Goal: Task Accomplishment & Management: Use online tool/utility

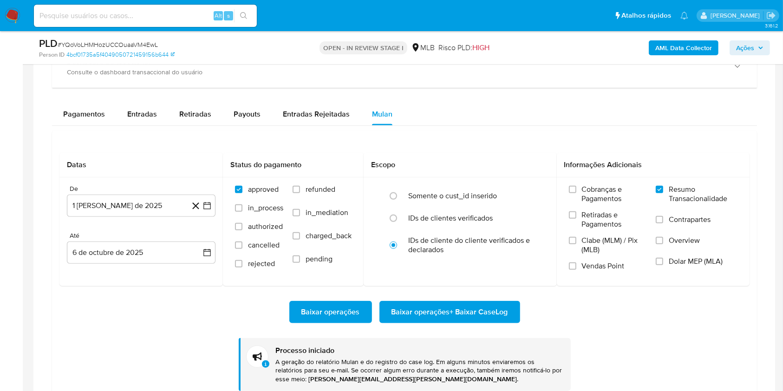
scroll to position [482, 0]
click at [134, 45] on span "# YQoVoLHMHozUCCOuaaVM4EwL" at bounding box center [108, 44] width 100 height 9
click at [134, 44] on span "# YQoVoLHMHozUCCOuaaVM4EwL" at bounding box center [108, 44] width 100 height 9
copy span "YQoVoLHMHozUCCOuaaVM4EwL"
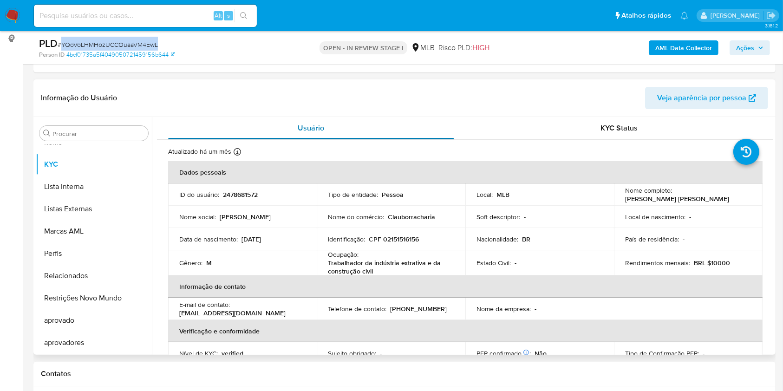
scroll to position [124, 0]
click at [61, 137] on input "Procurar" at bounding box center [98, 134] width 92 height 8
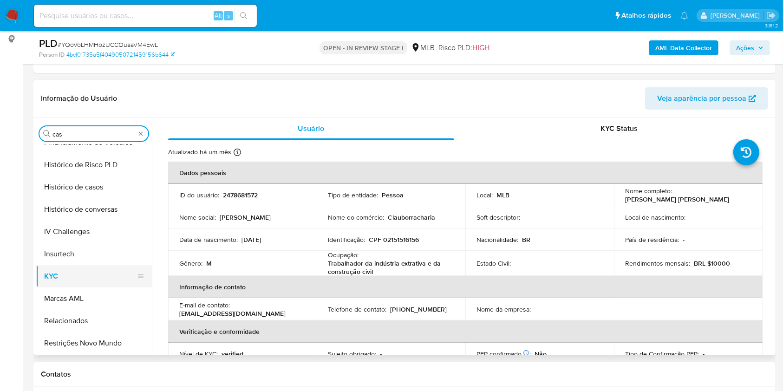
scroll to position [0, 0]
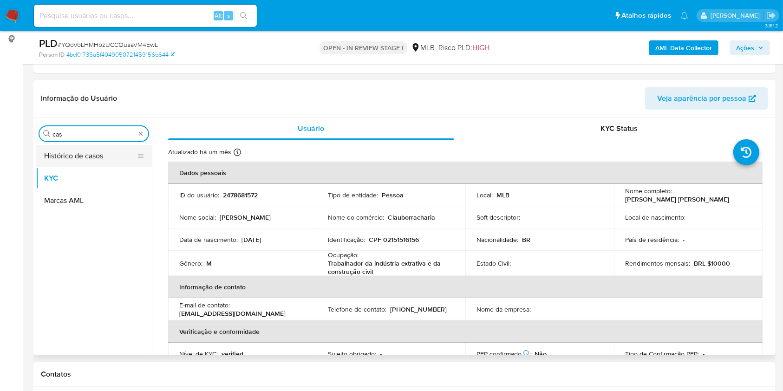
click at [85, 154] on button "Histórico de casos" at bounding box center [90, 156] width 109 height 22
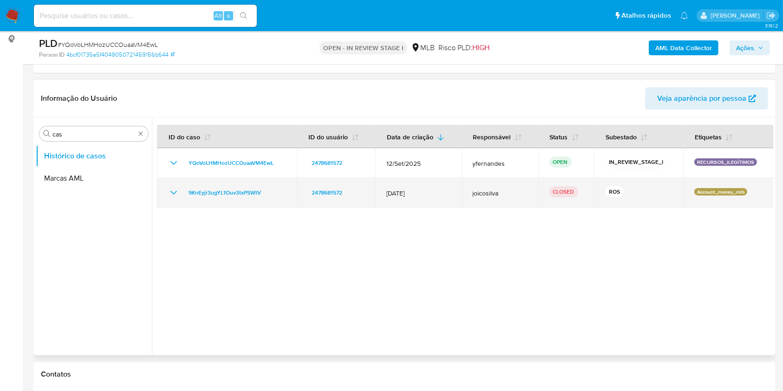
click at [180, 192] on div "9KnEyjr3ugYL1Ouv3txPSWtV" at bounding box center [227, 192] width 118 height 11
click at [172, 192] on icon "Mostrar/Ocultar" at bounding box center [173, 193] width 7 height 4
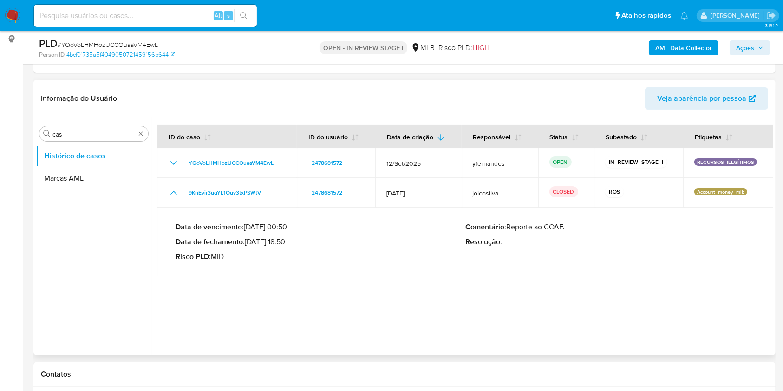
click at [274, 242] on p "Data de fechamento : 07/08/2025 18:50" at bounding box center [321, 241] width 290 height 9
drag, startPoint x: 180, startPoint y: 187, endPoint x: 269, endPoint y: 237, distance: 102.3
click at [269, 236] on tbody "YQoVoLHMHozUCCOuaaVM4EwL 2478681572 12/Set/2025 yfernandes OPEN IN_REVIEW_STAGE…" at bounding box center [465, 212] width 617 height 128
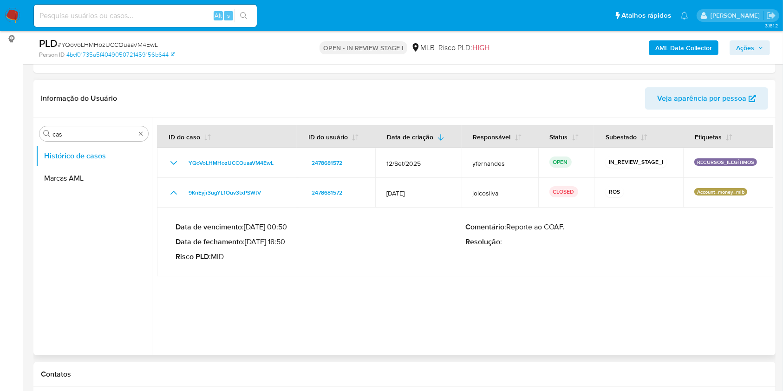
drag, startPoint x: 248, startPoint y: 241, endPoint x: 287, endPoint y: 238, distance: 38.7
click at [287, 238] on p "Data de fechamento : 07/08/2025 18:50" at bounding box center [321, 241] width 290 height 9
click at [85, 135] on input "cas" at bounding box center [93, 134] width 83 height 8
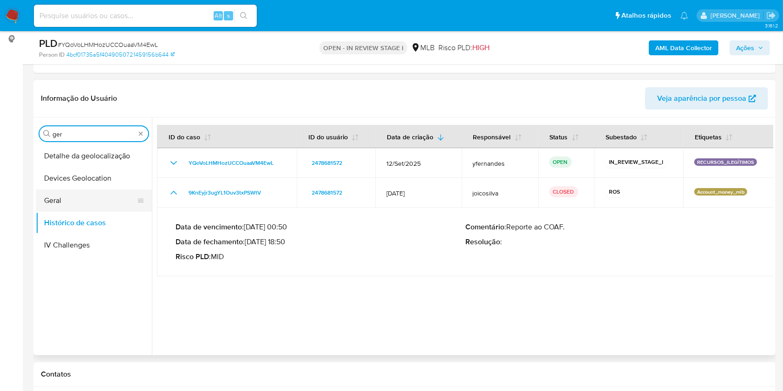
type input "ger"
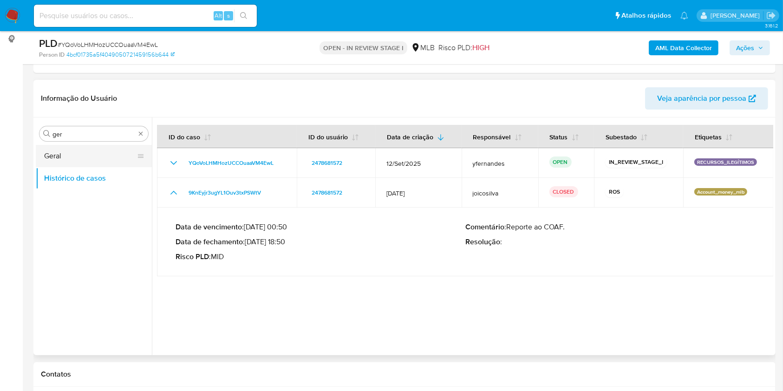
click at [74, 150] on button "Geral" at bounding box center [90, 156] width 109 height 22
click at [65, 153] on button "Geral" at bounding box center [90, 156] width 109 height 22
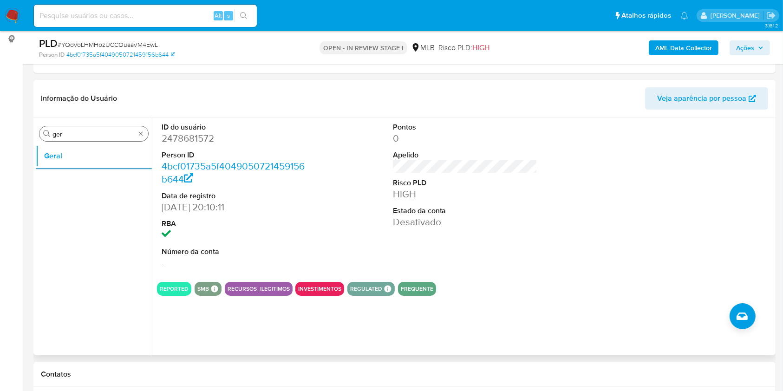
click at [88, 133] on input "ger" at bounding box center [93, 134] width 83 height 8
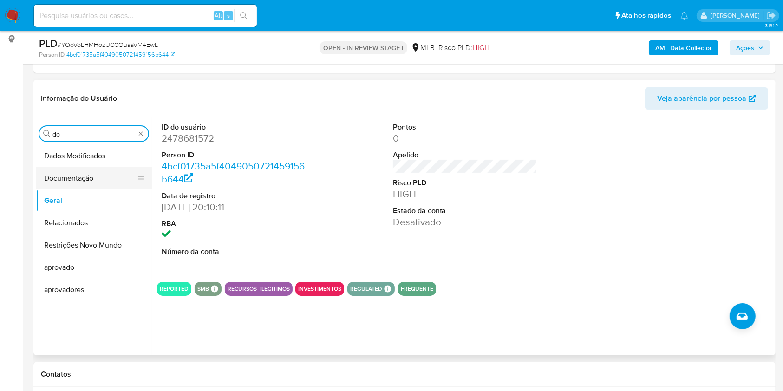
click at [56, 168] on button "Documentação" at bounding box center [90, 178] width 109 height 22
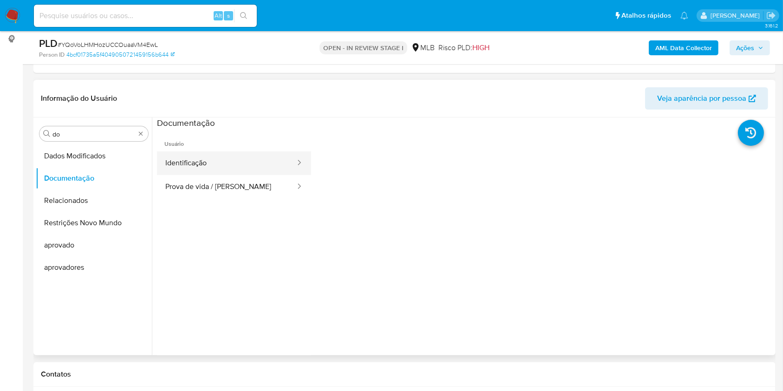
click at [215, 154] on button "Identificação" at bounding box center [226, 163] width 139 height 24
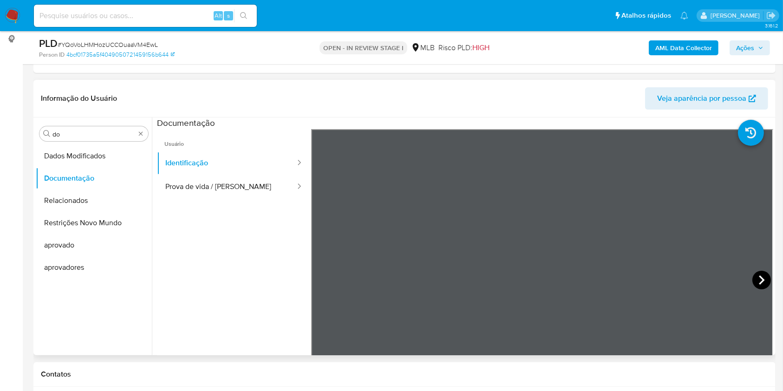
click at [754, 281] on icon at bounding box center [761, 280] width 19 height 19
click at [227, 193] on button "Prova de vida / Selfie" at bounding box center [226, 187] width 139 height 24
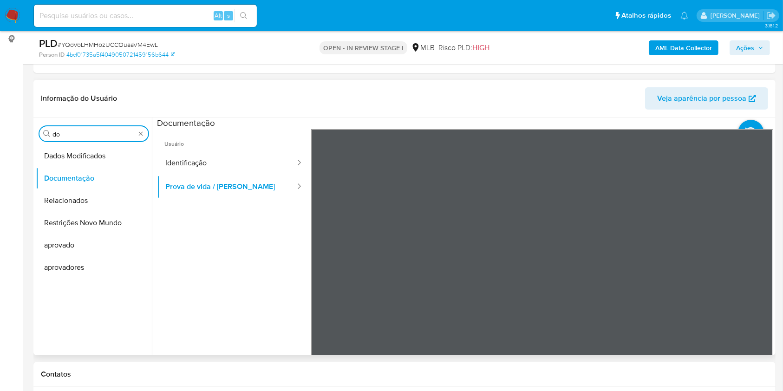
click at [78, 132] on input "do" at bounding box center [93, 134] width 83 height 8
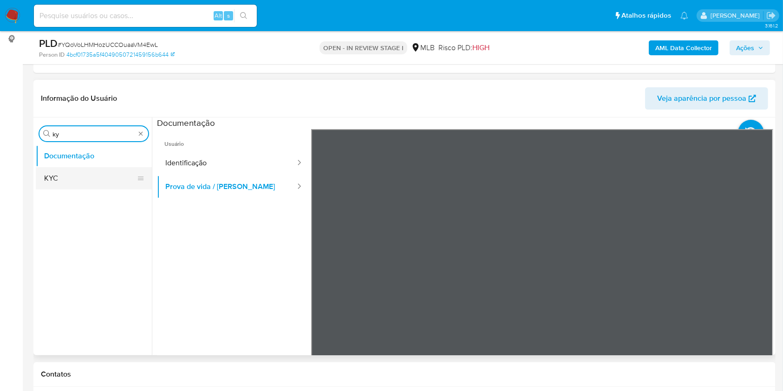
type input "ky"
click at [80, 174] on button "KYC" at bounding box center [90, 178] width 109 height 22
click at [68, 178] on button "KYC" at bounding box center [90, 178] width 109 height 22
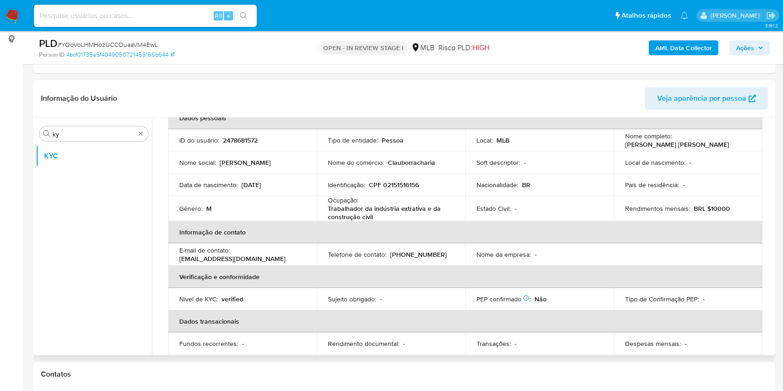
scroll to position [71, 0]
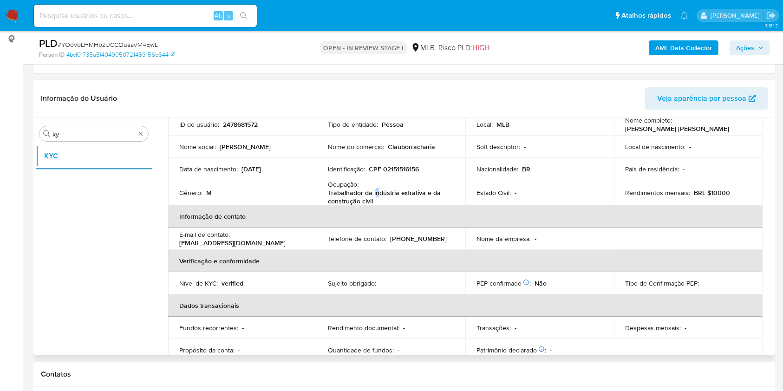
click at [375, 189] on p "Trabalhador da indústria extrativa e da construção civil" at bounding box center [389, 197] width 123 height 17
copy div "Ocupação : Trabalhador da indústria extrativa e da construção civil"
click at [300, 202] on td "Gênero : M" at bounding box center [242, 192] width 149 height 25
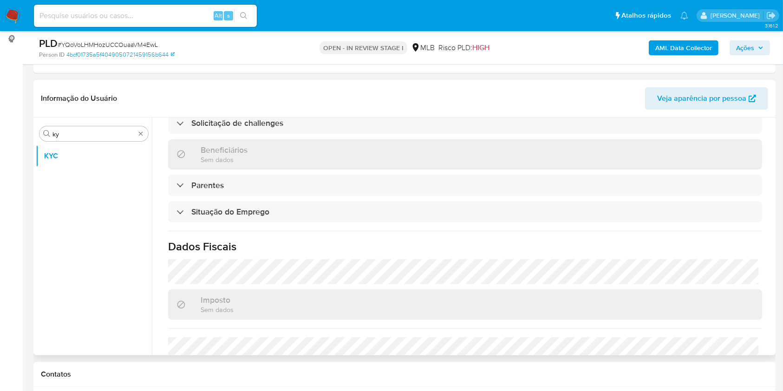
scroll to position [398, 0]
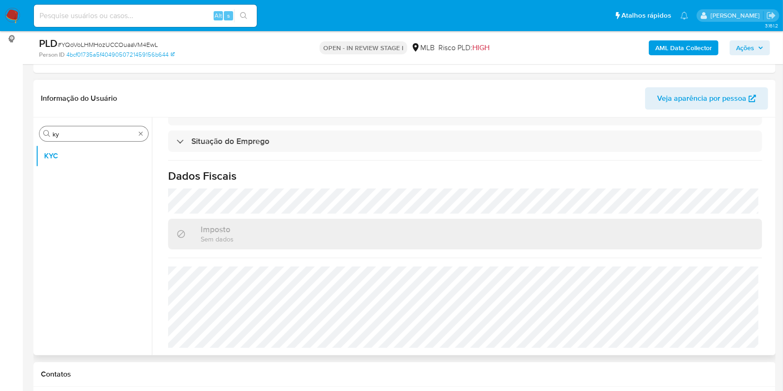
click at [68, 132] on input "ky" at bounding box center [93, 134] width 83 height 8
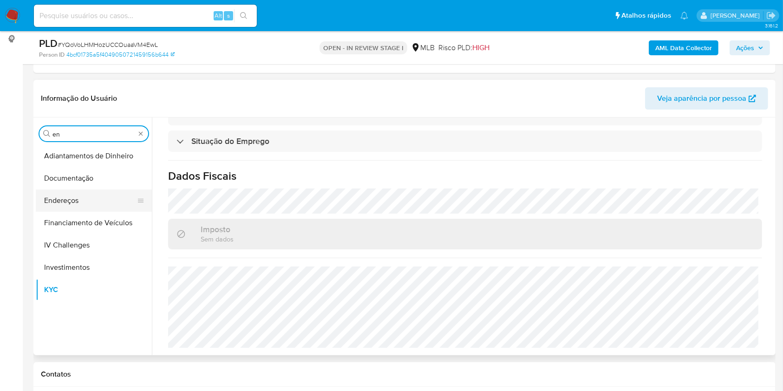
type input "en"
click at [54, 195] on button "Endereços" at bounding box center [90, 200] width 109 height 22
click at [68, 196] on button "Endereços" at bounding box center [90, 200] width 109 height 22
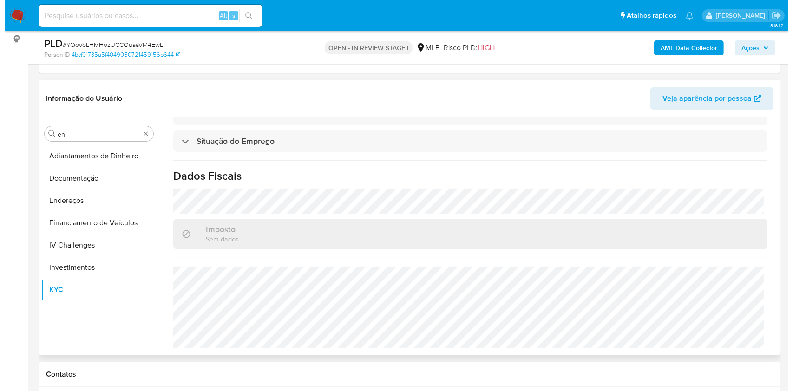
scroll to position [0, 0]
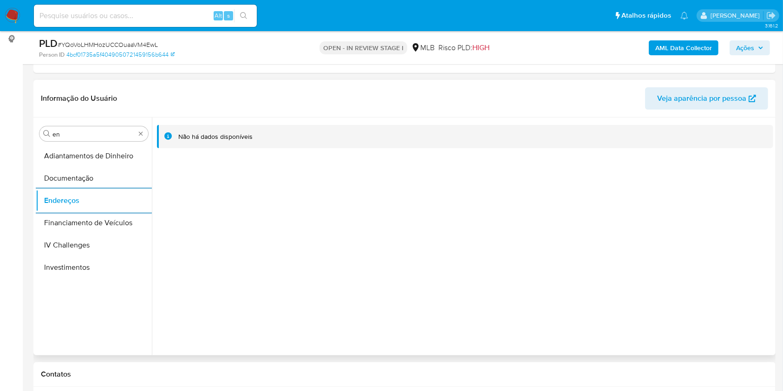
click at [91, 124] on div "Procurar en Adiantamentos de Dinheiro Documentação Endereços Financiamento de V…" at bounding box center [94, 237] width 116 height 236
click at [66, 135] on input "en" at bounding box center [93, 134] width 83 height 8
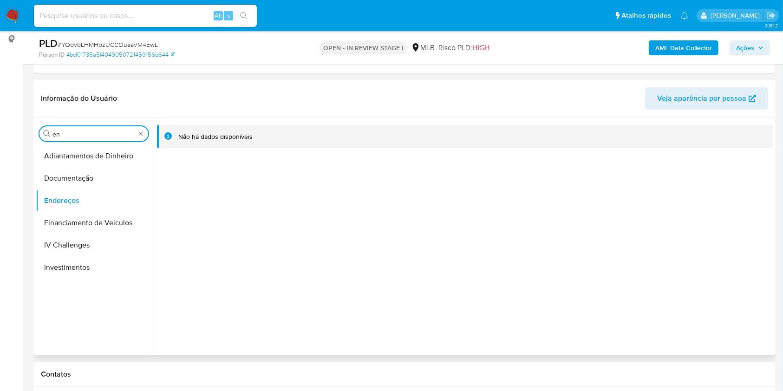
click at [66, 135] on input "en" at bounding box center [93, 134] width 83 height 8
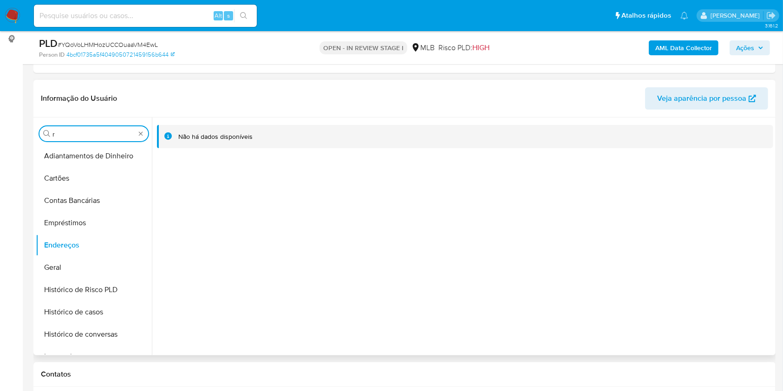
click at [63, 136] on input "r" at bounding box center [93, 134] width 83 height 8
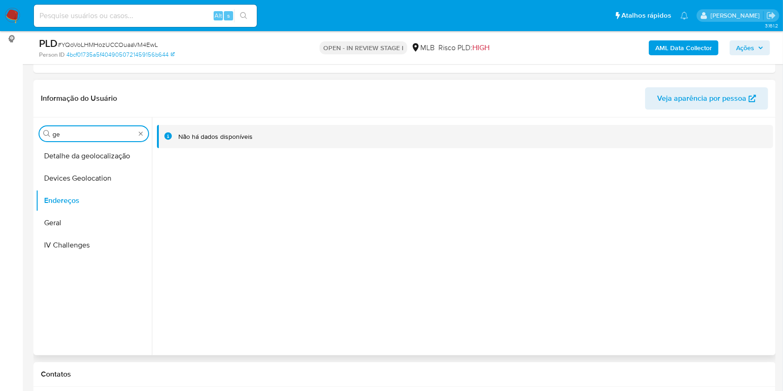
type input "ge"
click at [67, 157] on button "Detalhe da geolocalização" at bounding box center [94, 156] width 116 height 22
click at [86, 158] on button "Detalhe da geolocalização" at bounding box center [90, 156] width 109 height 22
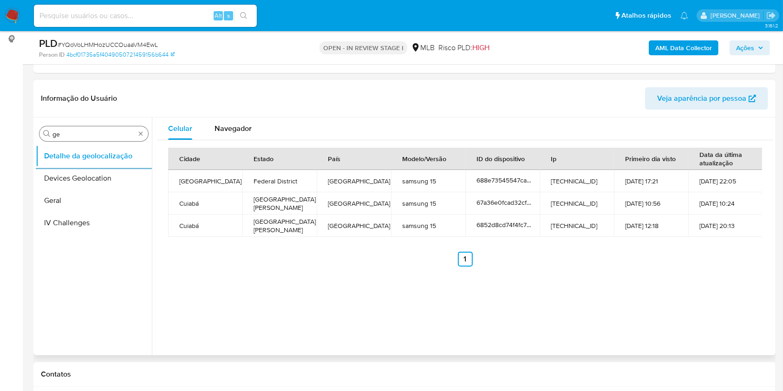
click at [67, 137] on input "ge" at bounding box center [93, 134] width 83 height 8
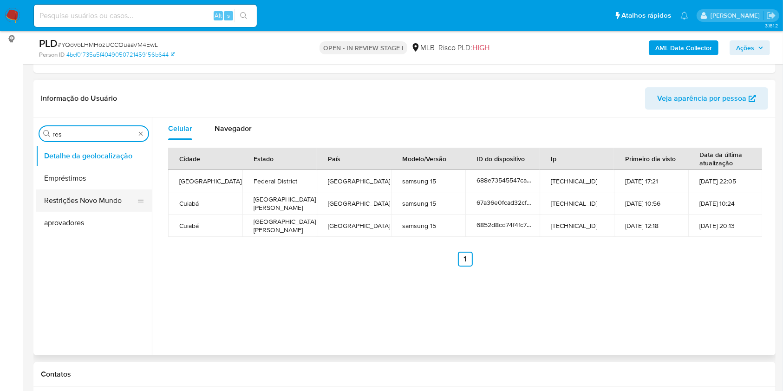
type input "res"
click at [60, 201] on button "Restrições Novo Mundo" at bounding box center [90, 200] width 109 height 22
click at [62, 198] on button "Restrições Novo Mundo" at bounding box center [90, 200] width 109 height 22
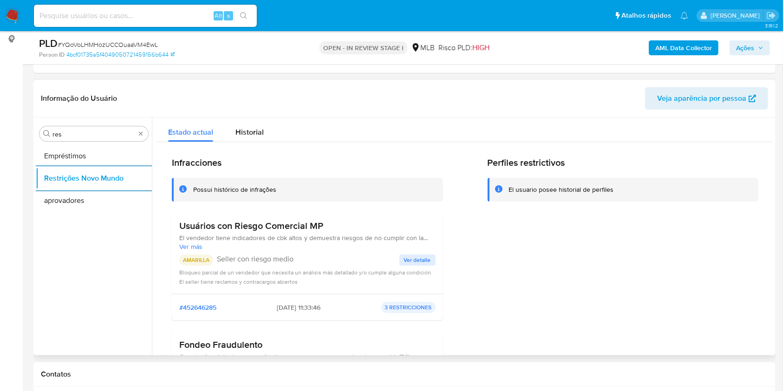
click at [194, 240] on span "El vendedor tiene indicadores de cbk altos y demuestra riesgos de no cumplir co…" at bounding box center [307, 238] width 256 height 8
click at [184, 234] on span "El vendedor tiene indicadores de cbk altos y demuestra riesgos de no cumplir co…" at bounding box center [307, 238] width 256 height 8
click at [183, 234] on span "El vendedor tiene indicadores de cbk altos y demuestra riesgos de no cumplir co…" at bounding box center [307, 238] width 256 height 8
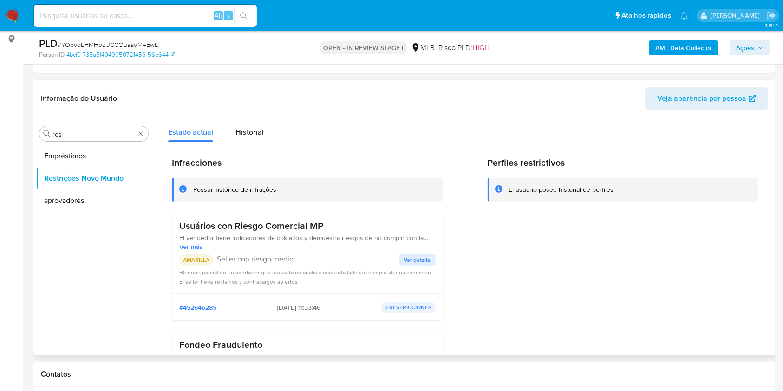
click at [183, 234] on span "El vendedor tiene indicadores de cbk altos y demuestra riesgos de no cumplir co…" at bounding box center [307, 238] width 256 height 8
click at [176, 228] on div "Usuários con Riesgo Comercial MP El vendedor tiene indicadores de cbk altos y d…" at bounding box center [307, 253] width 271 height 81
click at [237, 262] on p "Seller con riesgo medio" at bounding box center [308, 259] width 183 height 9
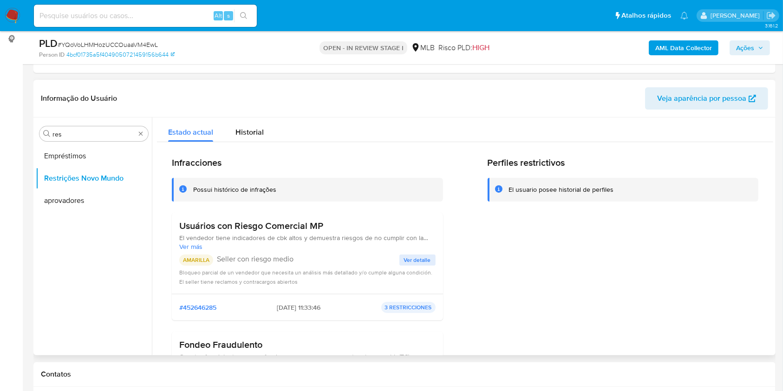
click at [237, 262] on p "Seller con riesgo medio" at bounding box center [308, 259] width 183 height 9
click at [408, 257] on span "Ver detalle" at bounding box center [417, 259] width 27 height 9
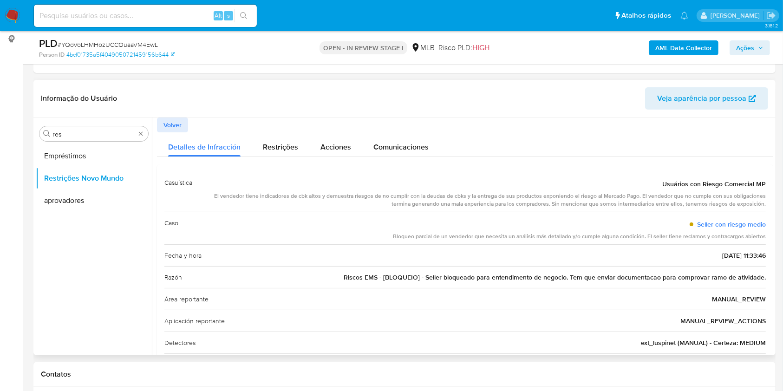
click at [382, 285] on div "Razón Riscos EMS - [BLOQUEIO] - Seller bloqueado para entendimento de negocio. …" at bounding box center [464, 277] width 601 height 22
click at [378, 281] on div "Razón Riscos EMS - [BLOQUEIO] - Seller bloqueado para entendimento de negocio. …" at bounding box center [464, 277] width 601 height 22
drag, startPoint x: 259, startPoint y: 84, endPoint x: 363, endPoint y: 18, distance: 123.8
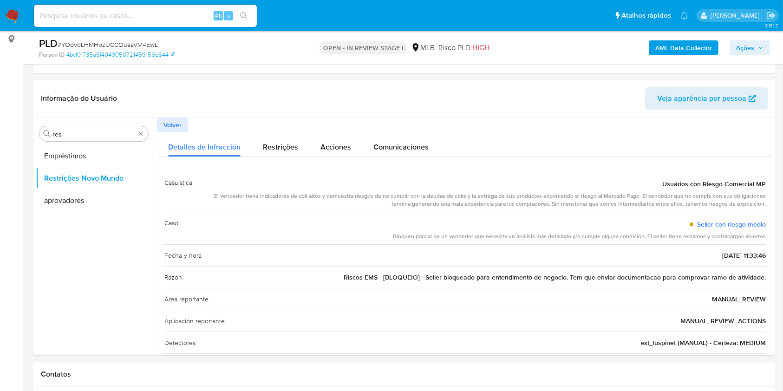
click at [260, 84] on div "Informação do Usuário Veja aparência por pessoa" at bounding box center [404, 99] width 742 height 38
click at [77, 134] on input "res" at bounding box center [93, 134] width 83 height 8
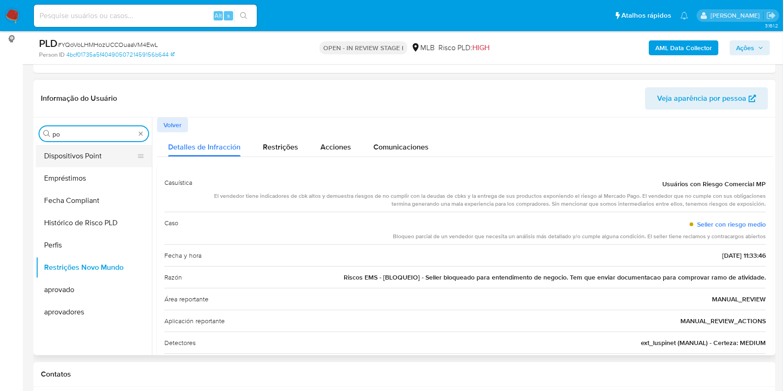
type input "po"
click at [56, 150] on button "Dispositivos Point" at bounding box center [90, 156] width 109 height 22
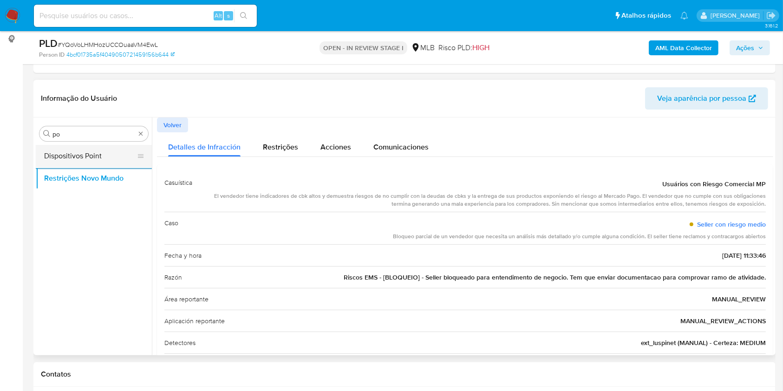
click at [63, 150] on button "Dispositivos Point" at bounding box center [90, 156] width 109 height 22
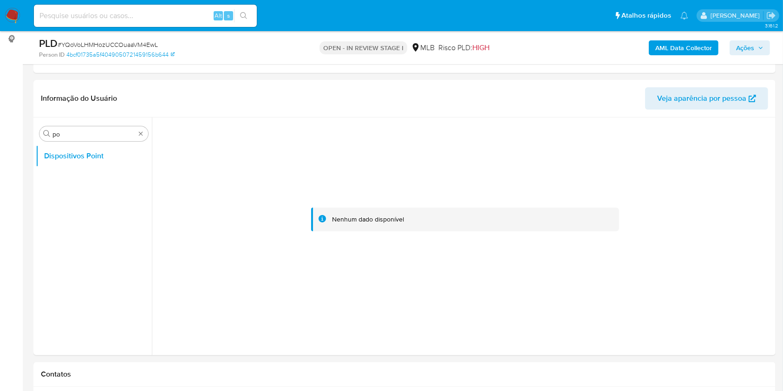
click at [676, 42] on b "AML Data Collector" at bounding box center [683, 47] width 57 height 15
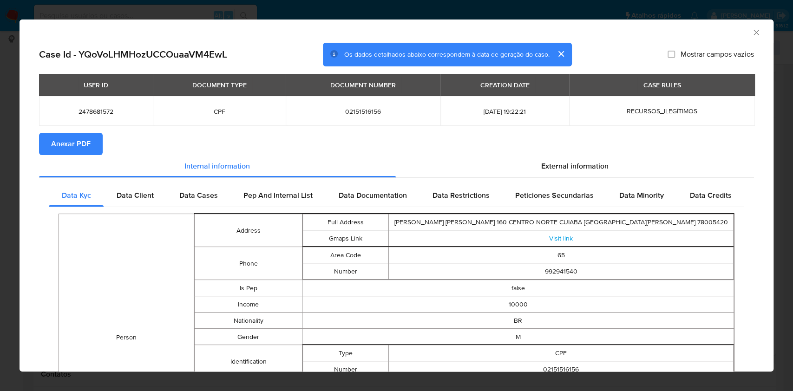
click at [67, 134] on span "Anexar PDF" at bounding box center [70, 144] width 39 height 20
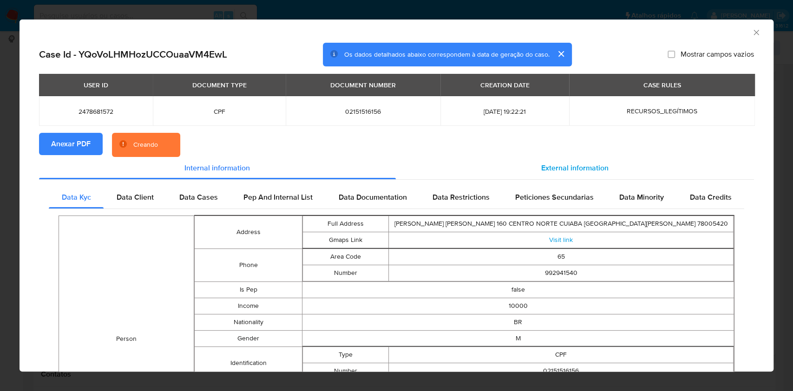
click at [617, 173] on div "External information" at bounding box center [575, 168] width 359 height 22
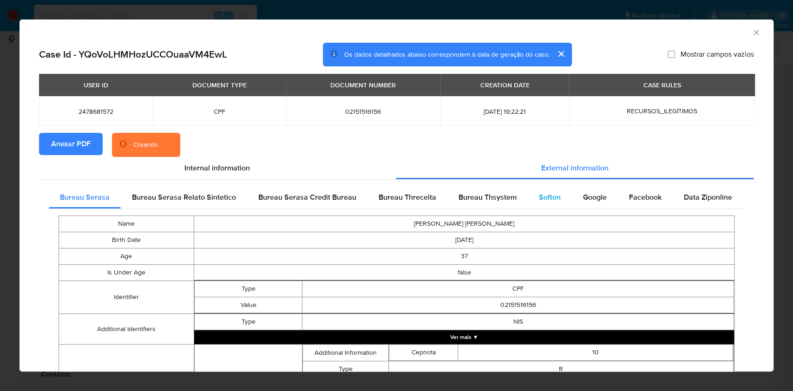
click at [549, 190] on div "Softon" at bounding box center [550, 197] width 44 height 22
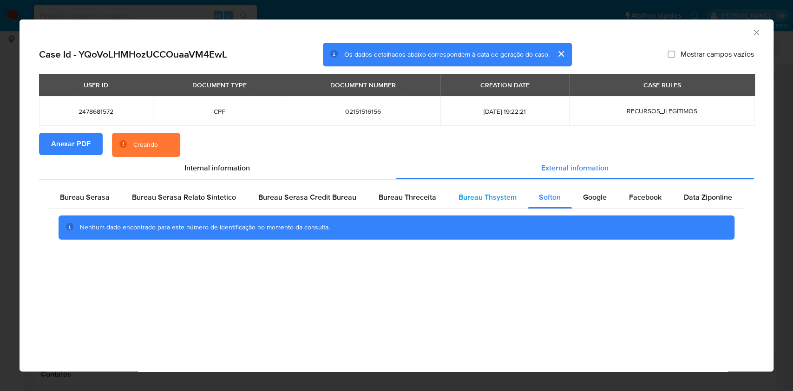
drag, startPoint x: 494, startPoint y: 208, endPoint x: 484, endPoint y: 201, distance: 12.1
click at [494, 208] on div "Bureau Thsystem" at bounding box center [487, 197] width 80 height 22
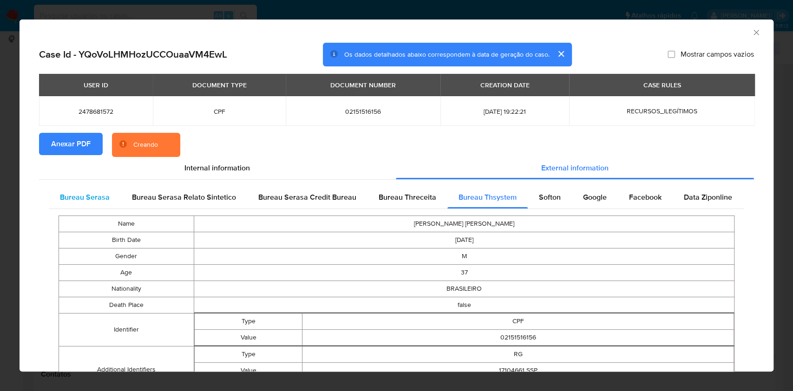
click at [76, 193] on span "Bureau Serasa" at bounding box center [85, 197] width 50 height 11
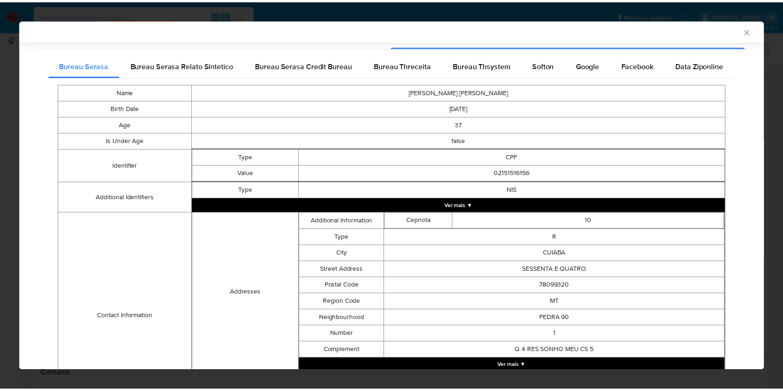
scroll to position [259, 0]
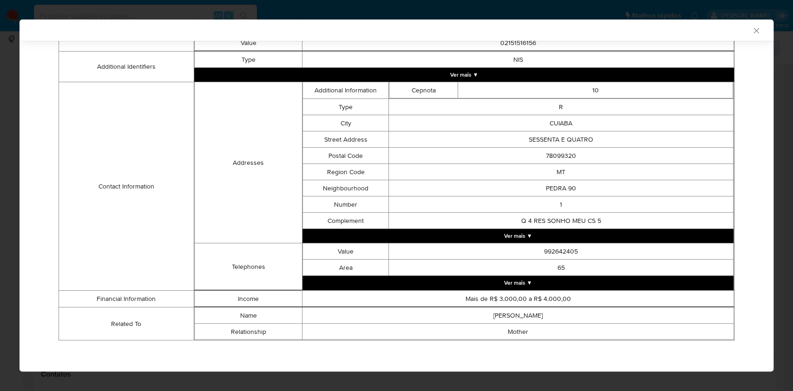
click at [0, 110] on div "AML Data Collector Case Id - YQoVoLHMHozUCCOuaaVM4EwL Os dados detalhados abaix…" at bounding box center [396, 195] width 793 height 391
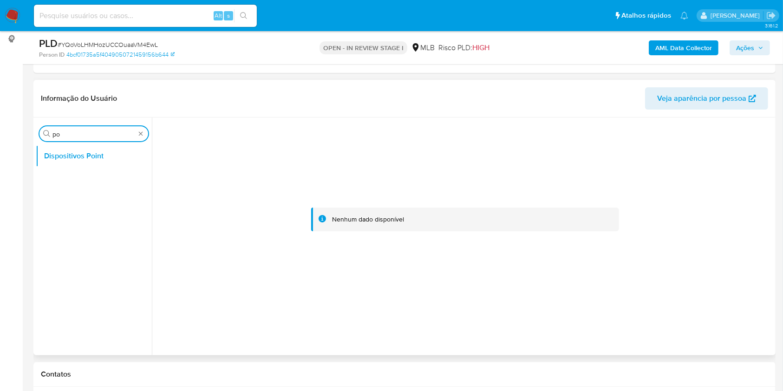
click at [63, 132] on input "po" at bounding box center [93, 134] width 83 height 8
click at [49, 204] on button "Restrições Novo Mundo" at bounding box center [90, 200] width 109 height 22
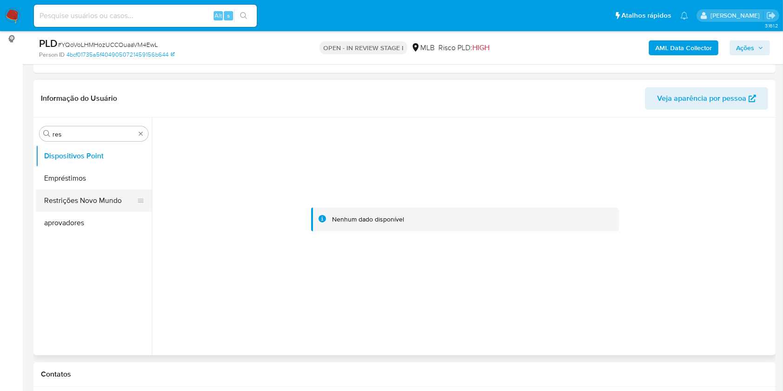
click at [50, 203] on button "Restrições Novo Mundo" at bounding box center [90, 200] width 109 height 22
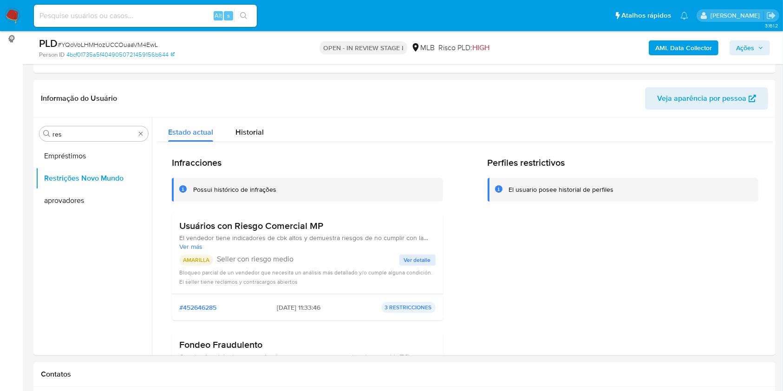
click at [73, 134] on input "res" at bounding box center [93, 134] width 83 height 8
click at [55, 162] on button "Anexos" at bounding box center [90, 156] width 109 height 22
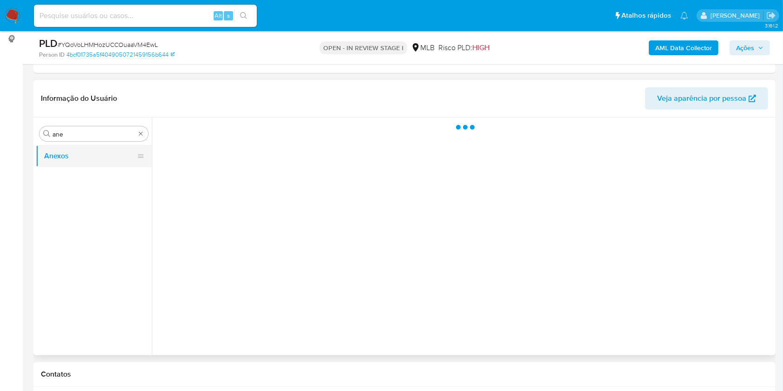
click at [54, 161] on button "Anexos" at bounding box center [90, 156] width 109 height 22
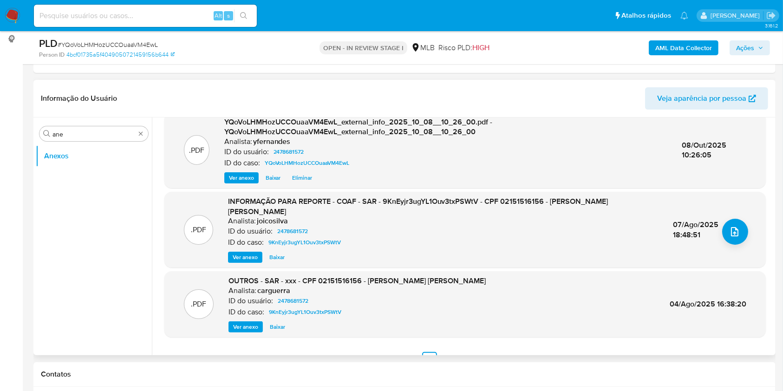
scroll to position [98, 0]
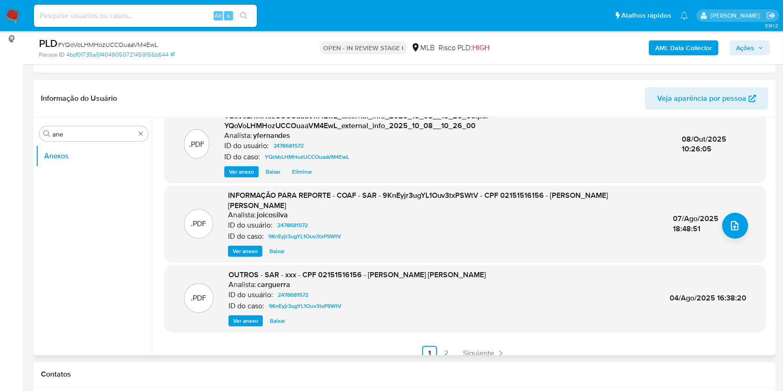
click at [240, 247] on span "Ver anexo" at bounding box center [245, 251] width 25 height 9
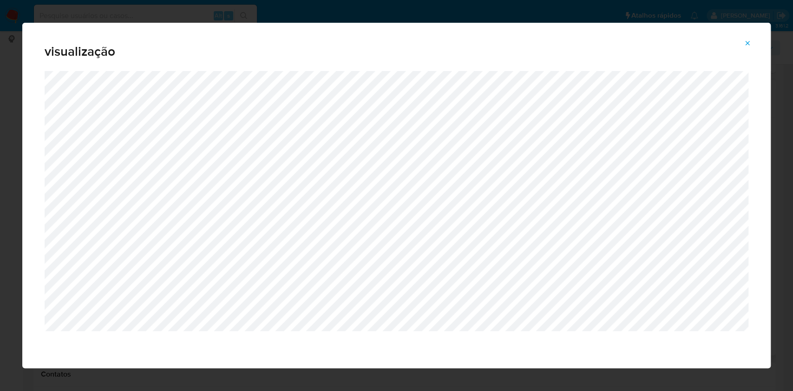
click at [748, 42] on icon "Attachment preview" at bounding box center [747, 42] width 7 height 7
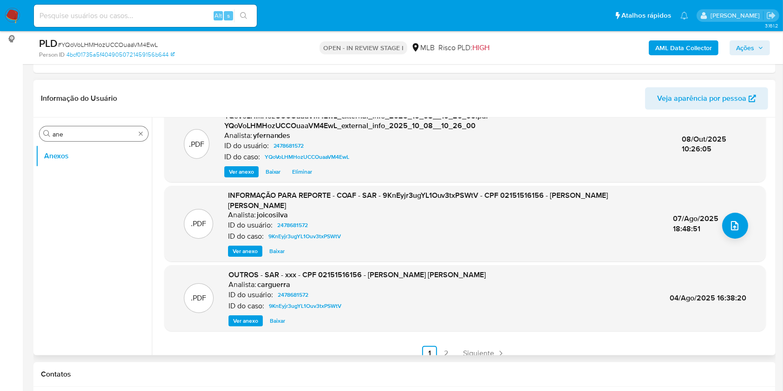
click at [101, 129] on div "Procurar ane" at bounding box center [93, 133] width 109 height 15
click at [91, 132] on input "ane" at bounding box center [93, 134] width 83 height 8
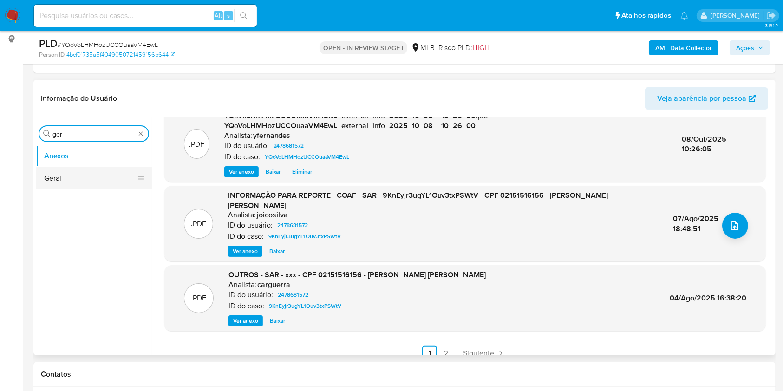
type input "ger"
click at [45, 176] on button "Geral" at bounding box center [90, 178] width 109 height 22
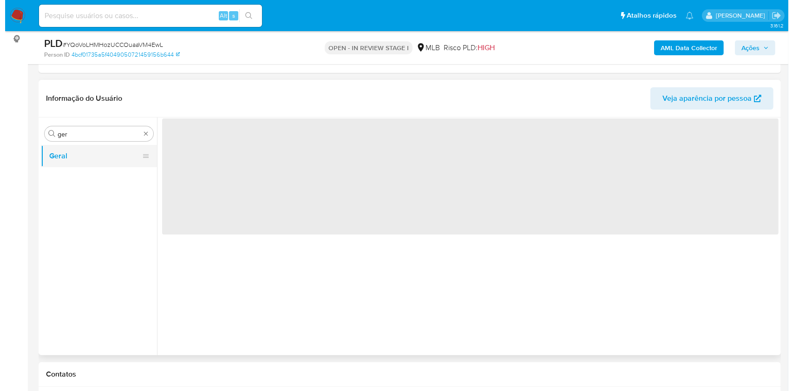
scroll to position [0, 0]
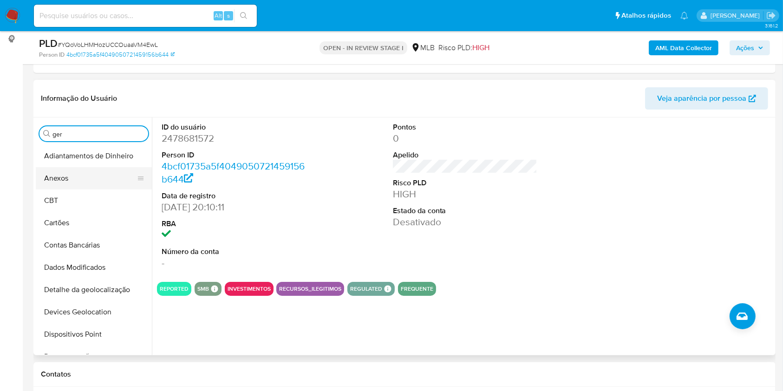
click at [94, 188] on button "Anexos" at bounding box center [90, 178] width 109 height 22
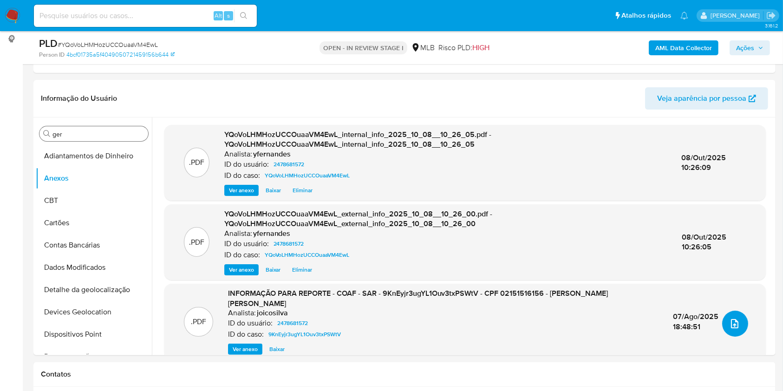
click at [736, 326] on span "upload-file" at bounding box center [734, 323] width 11 height 11
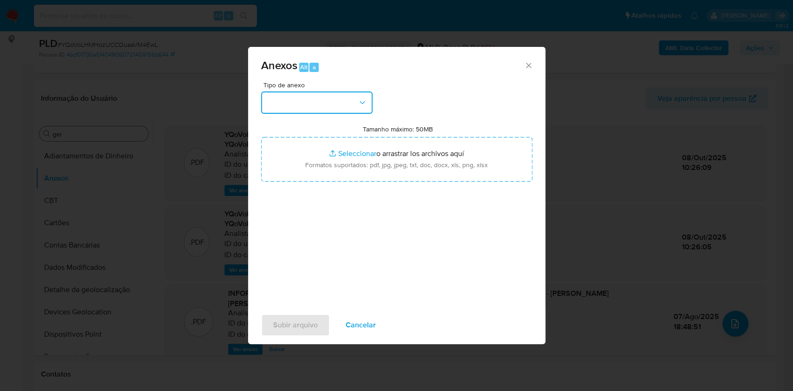
click at [343, 101] on button "button" at bounding box center [316, 102] width 111 height 22
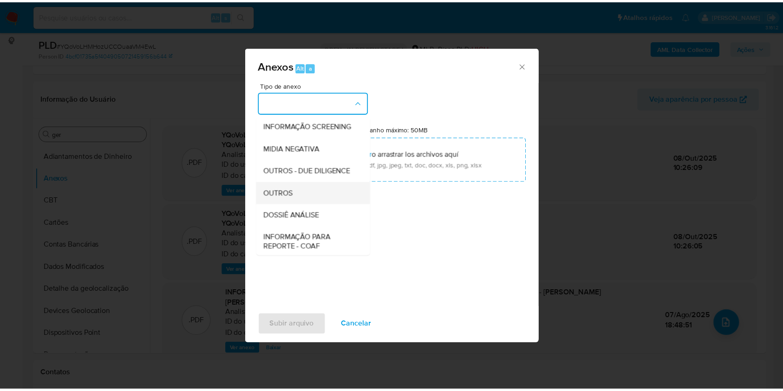
scroll to position [143, 0]
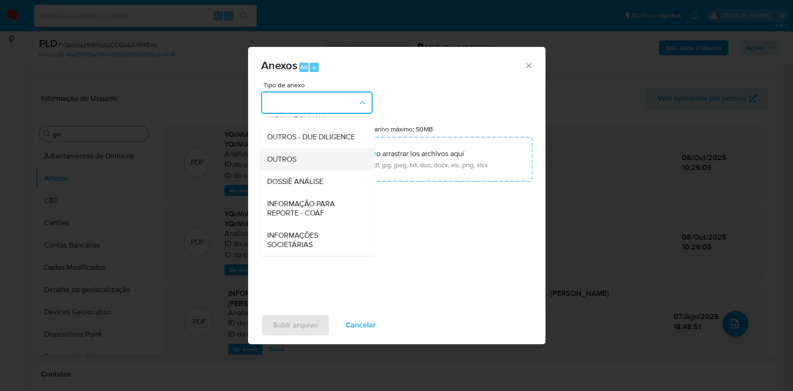
click at [302, 164] on div "OUTROS" at bounding box center [314, 159] width 95 height 22
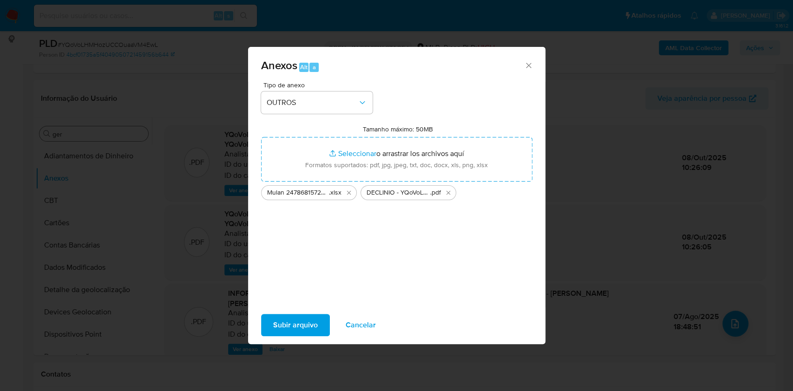
click at [281, 321] on span "Subir arquivo" at bounding box center [295, 325] width 45 height 20
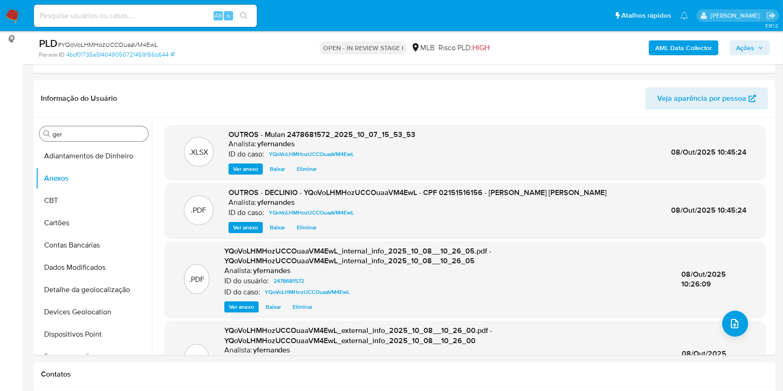
click at [753, 53] on span "Ações" at bounding box center [745, 47] width 18 height 15
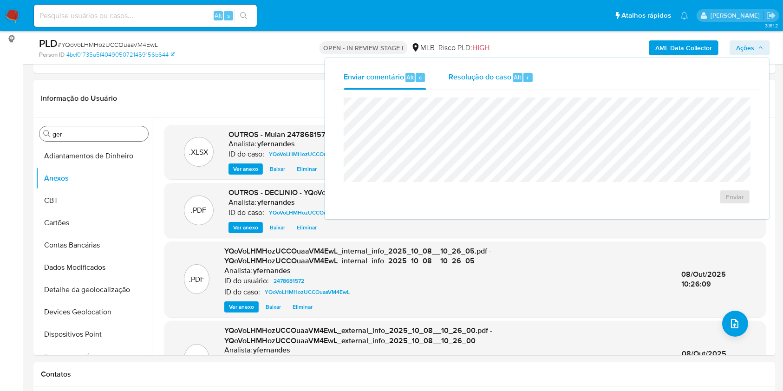
click at [494, 77] on span "Resolução do caso" at bounding box center [480, 77] width 63 height 11
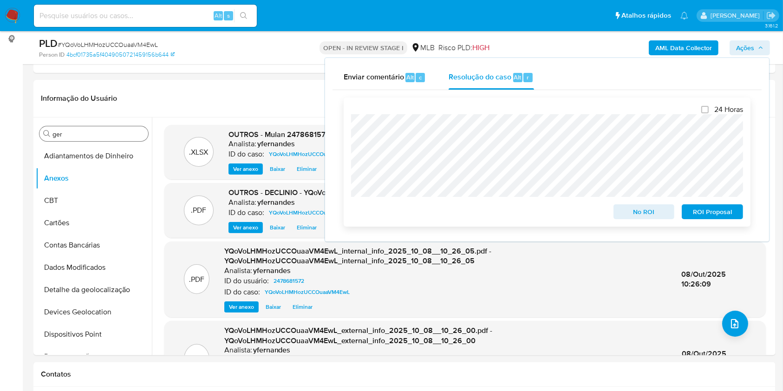
click at [630, 211] on span "No ROI" at bounding box center [644, 211] width 48 height 13
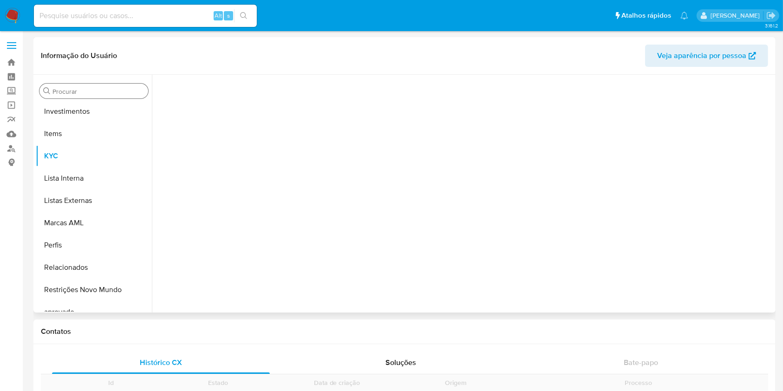
click at [88, 90] on input "Procurar" at bounding box center [98, 91] width 92 height 8
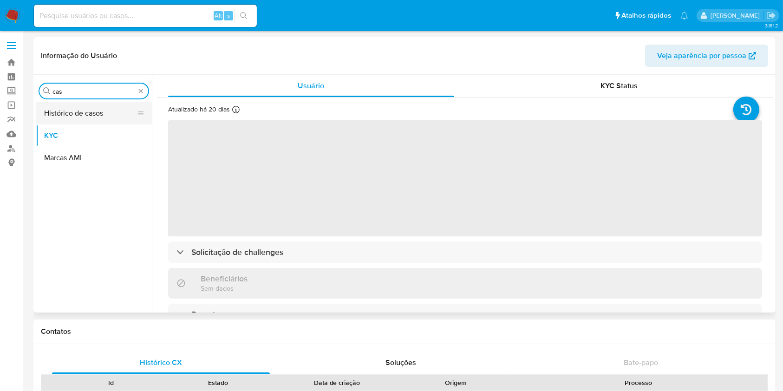
type input "cas"
click at [61, 107] on button "Histórico de casos" at bounding box center [90, 113] width 109 height 22
select select "10"
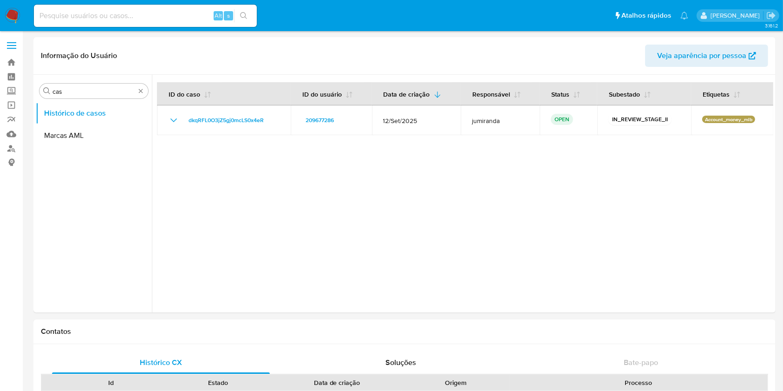
click at [20, 12] on nav "Pausado Ver notificaciones Alt s Atalhos rápidos Presiona las siguientes teclas…" at bounding box center [391, 15] width 783 height 31
click at [13, 13] on img at bounding box center [13, 16] width 16 height 16
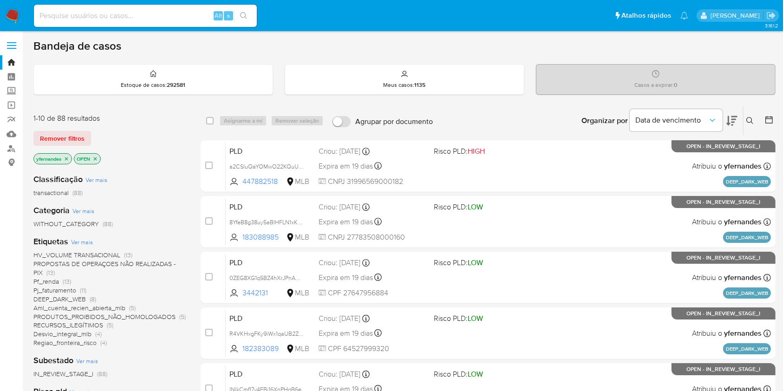
click at [16, 9] on img at bounding box center [13, 16] width 16 height 16
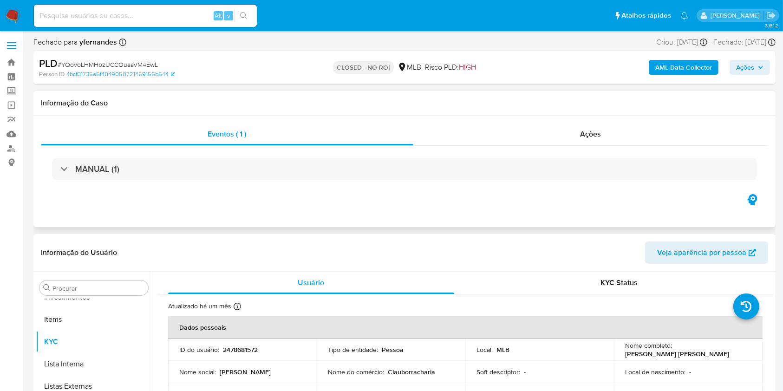
select select "10"
click at [484, 141] on div "Ações" at bounding box center [590, 134] width 355 height 22
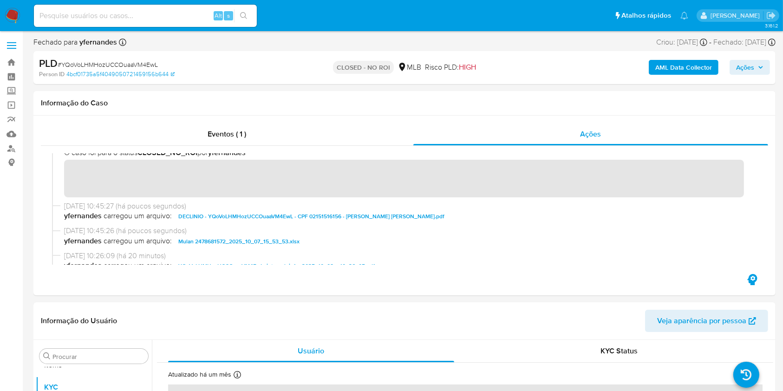
scroll to position [0, 0]
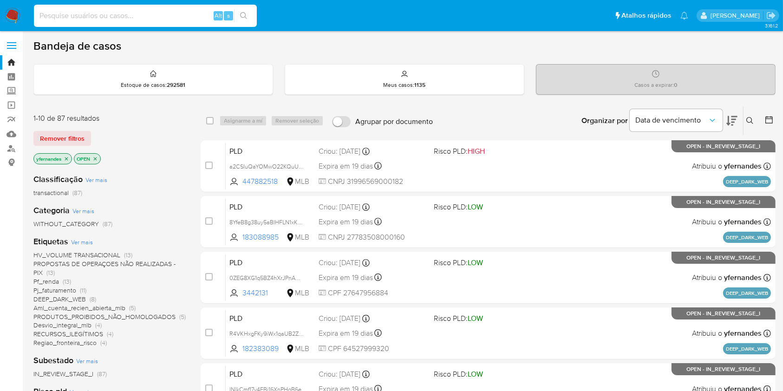
click at [153, 18] on input at bounding box center [145, 16] width 223 height 12
paste input "2089226818"
type input "2089226818"
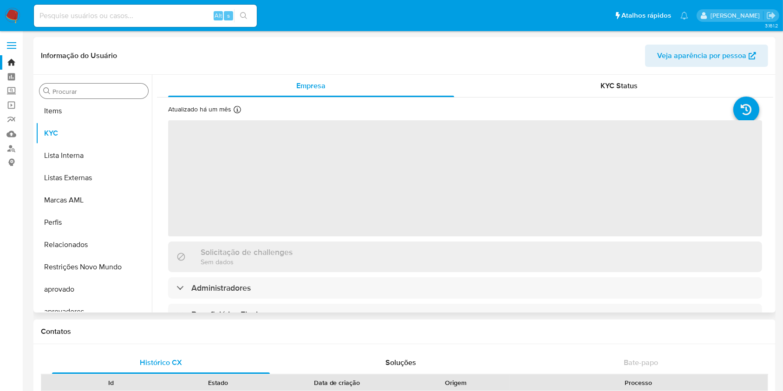
scroll to position [482, 0]
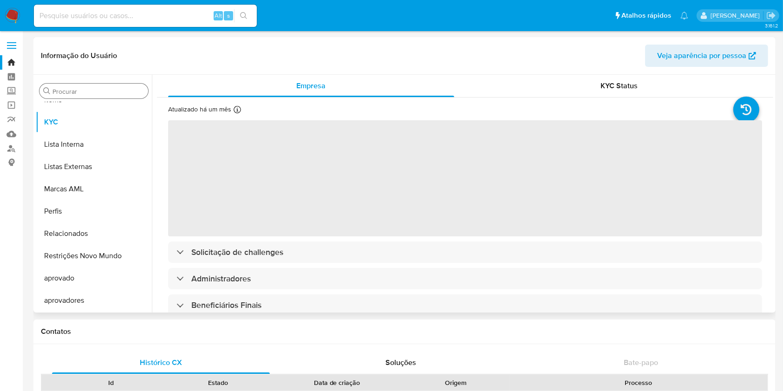
click at [77, 85] on div "Procurar" at bounding box center [93, 91] width 109 height 15
click at [80, 88] on input "Procurar" at bounding box center [98, 91] width 92 height 8
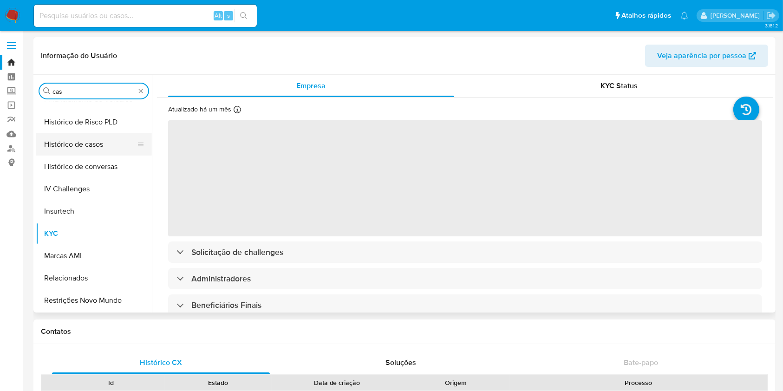
scroll to position [0, 0]
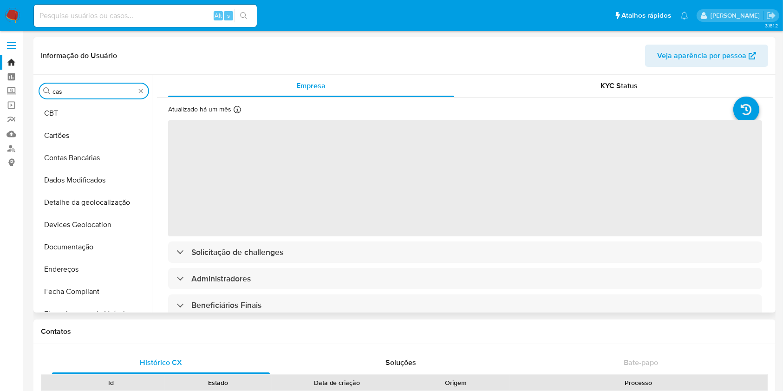
type input "cas"
click at [77, 347] on button "Histórico de casos" at bounding box center [90, 358] width 109 height 22
select select "10"
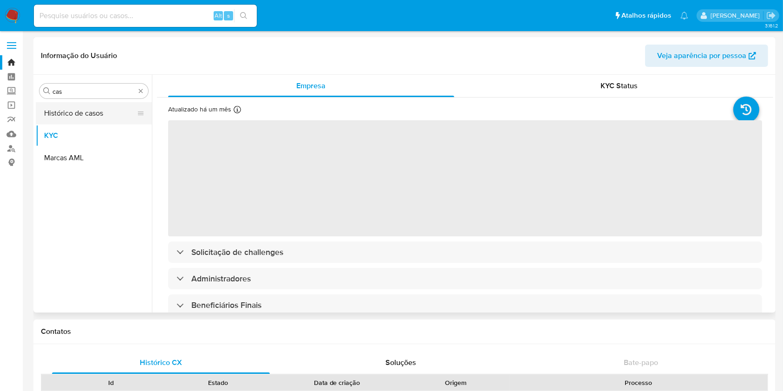
click at [69, 111] on button "Histórico de casos" at bounding box center [90, 113] width 109 height 22
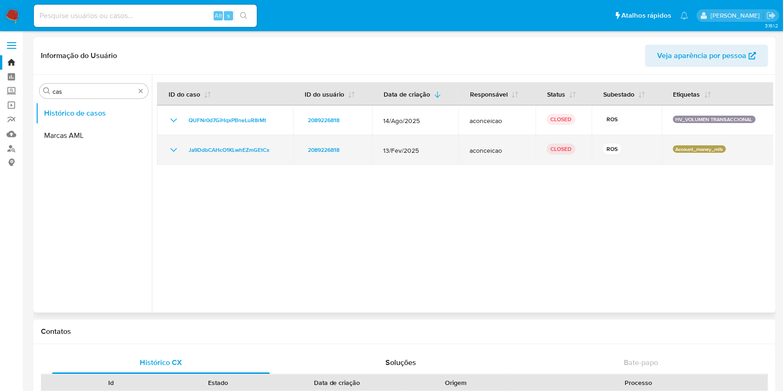
click at [170, 155] on icon "Mostrar/Ocultar" at bounding box center [173, 149] width 11 height 11
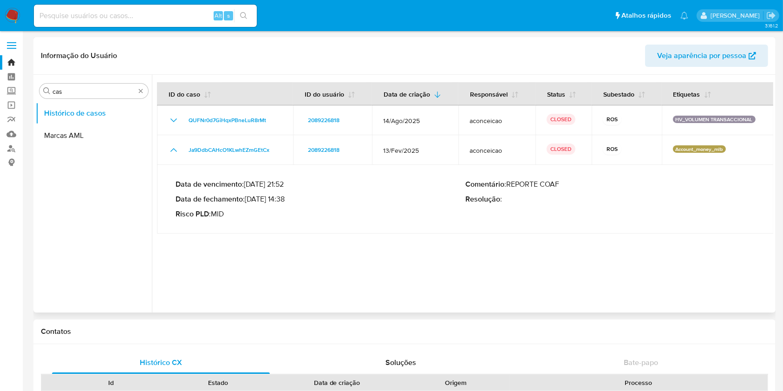
drag, startPoint x: 259, startPoint y: 200, endPoint x: 287, endPoint y: 203, distance: 28.6
click at [287, 203] on p "Data de fechamento : 07/03/2025 14:38" at bounding box center [321, 199] width 290 height 9
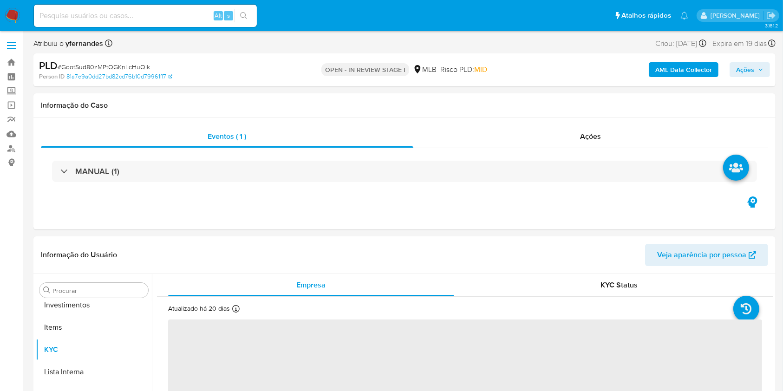
scroll to position [482, 0]
click at [128, 59] on div "PLD # GqotSud80zMPtQGKnLcHuQik" at bounding box center [159, 66] width 240 height 14
select select "10"
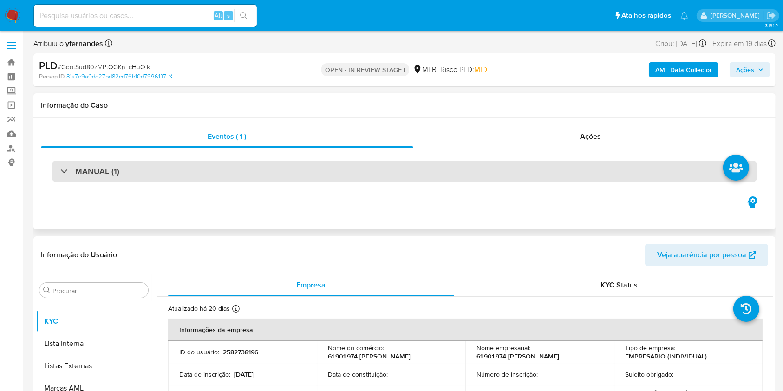
click at [378, 176] on div "MANUAL (1)" at bounding box center [404, 171] width 705 height 21
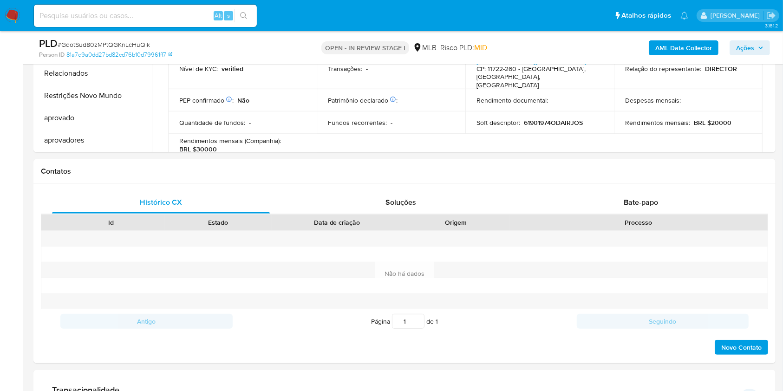
scroll to position [248, 0]
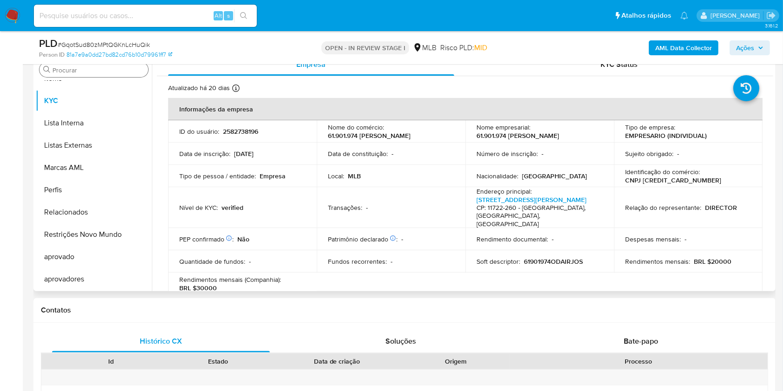
click at [76, 69] on input "Procurar" at bounding box center [98, 70] width 92 height 8
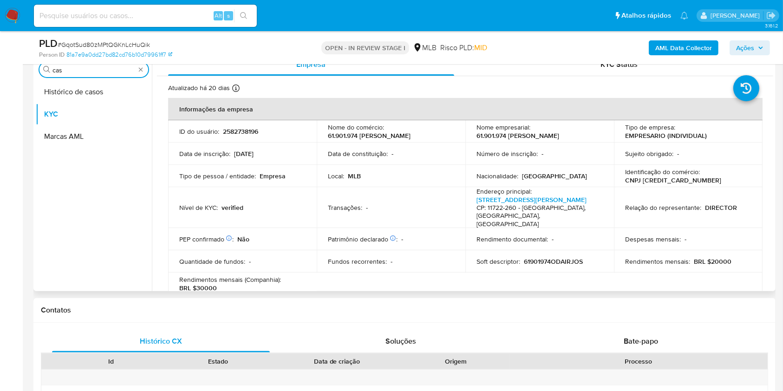
scroll to position [0, 0]
click at [51, 81] on button "Histórico de casos" at bounding box center [90, 92] width 109 height 22
click at [63, 91] on button "Histórico de casos" at bounding box center [90, 92] width 109 height 22
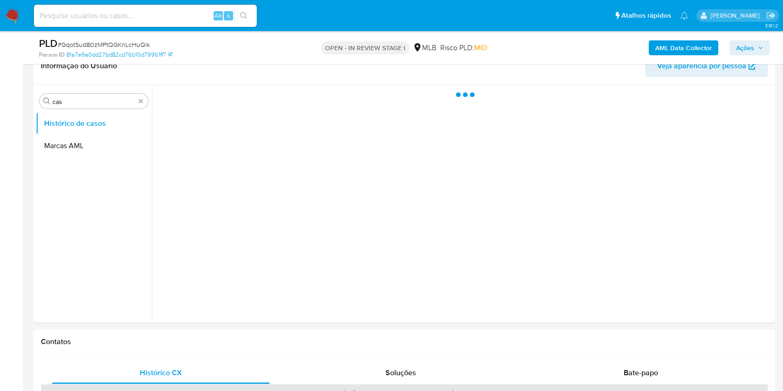
scroll to position [186, 0]
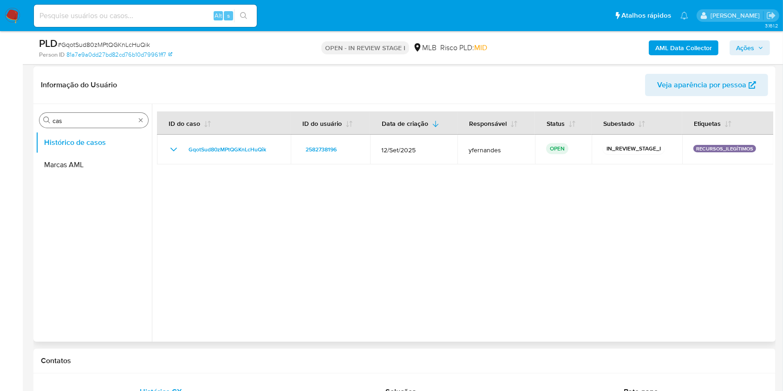
click at [79, 114] on div "Procurar cas" at bounding box center [93, 120] width 109 height 15
click at [65, 121] on input "cas" at bounding box center [93, 121] width 83 height 8
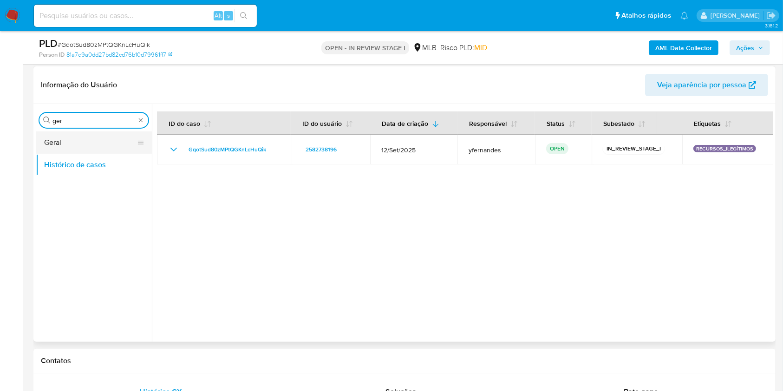
type input "ger"
click at [63, 139] on button "Geral" at bounding box center [90, 142] width 109 height 22
click at [50, 139] on button "Geral" at bounding box center [90, 142] width 109 height 22
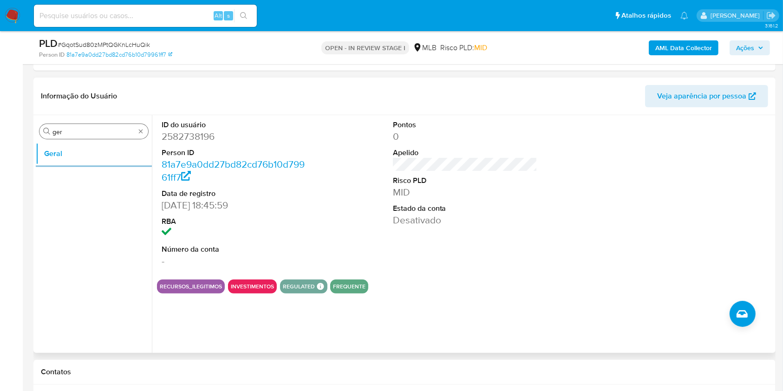
click at [97, 131] on input "ger" at bounding box center [93, 132] width 83 height 8
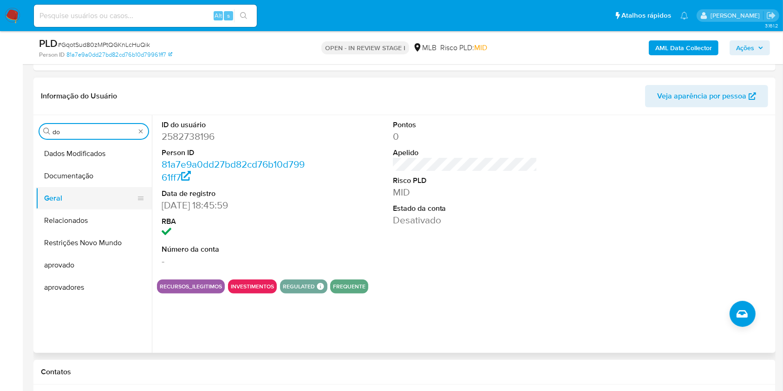
click at [42, 188] on button "Geral" at bounding box center [90, 198] width 109 height 22
click at [71, 176] on button "Documentação" at bounding box center [90, 176] width 109 height 22
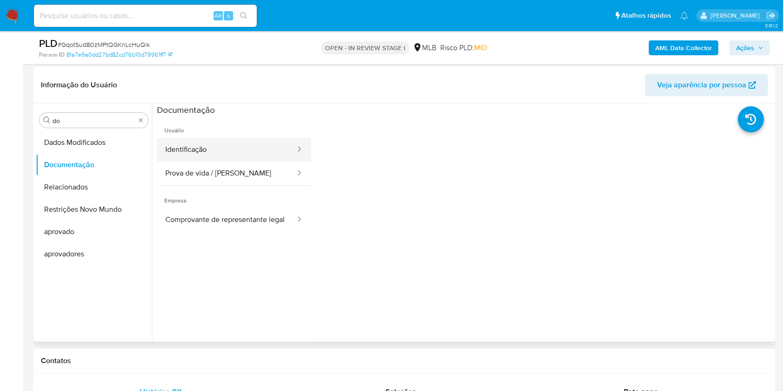
click at [264, 151] on button "Identificação" at bounding box center [226, 150] width 139 height 24
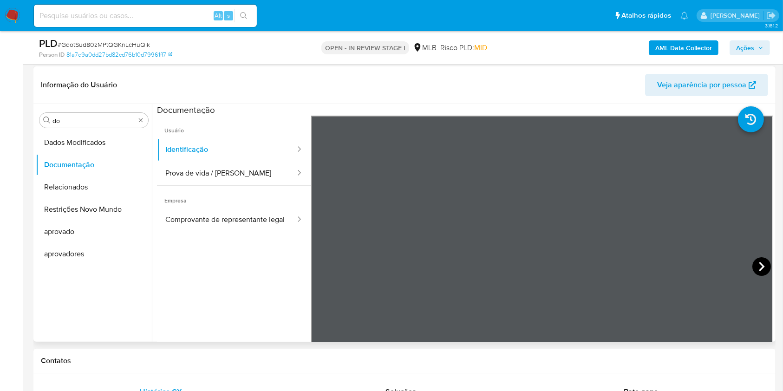
click at [755, 266] on icon at bounding box center [761, 266] width 19 height 19
click at [234, 173] on button "Prova de vida / [PERSON_NAME]" at bounding box center [226, 174] width 139 height 24
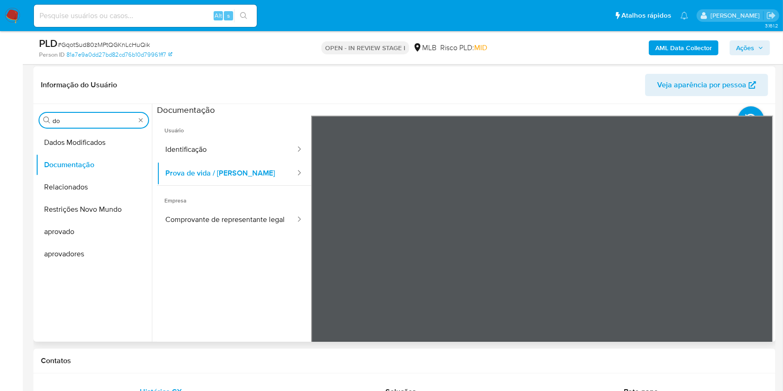
click at [71, 119] on input "do" at bounding box center [93, 121] width 83 height 8
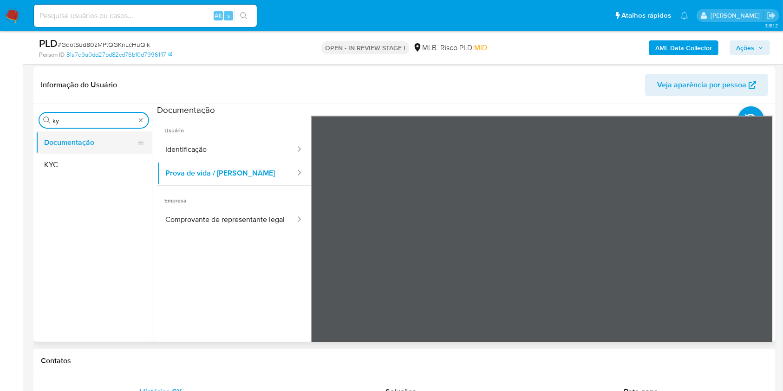
type input "ky"
click at [83, 150] on button "Documentação" at bounding box center [90, 142] width 109 height 22
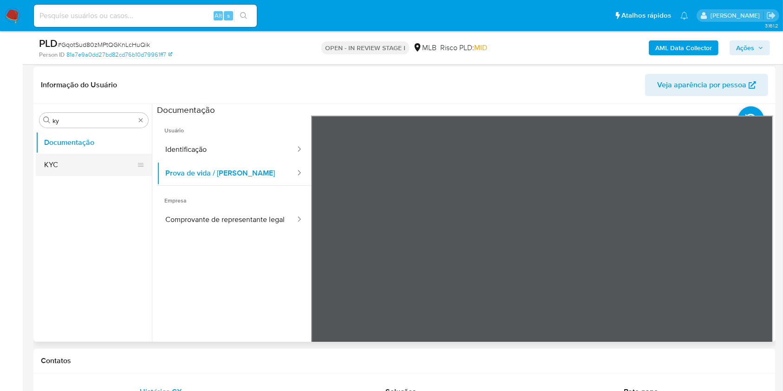
click at [71, 154] on button "KYC" at bounding box center [90, 165] width 109 height 22
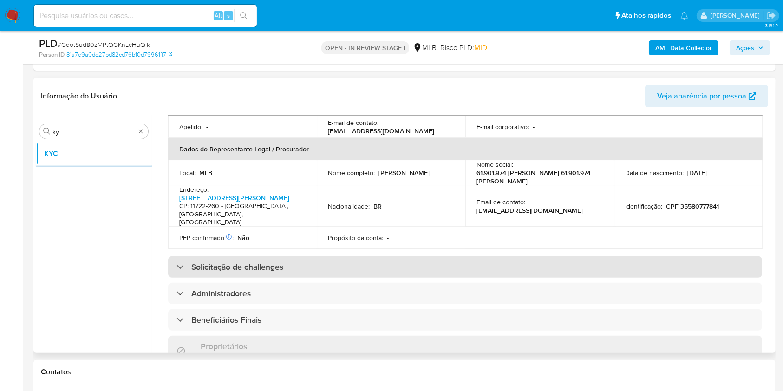
scroll to position [235, 0]
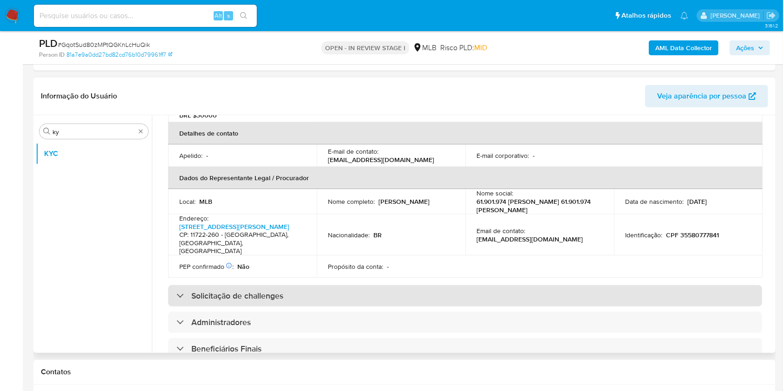
click at [386, 292] on div "Solicitação de challenges" at bounding box center [465, 295] width 594 height 21
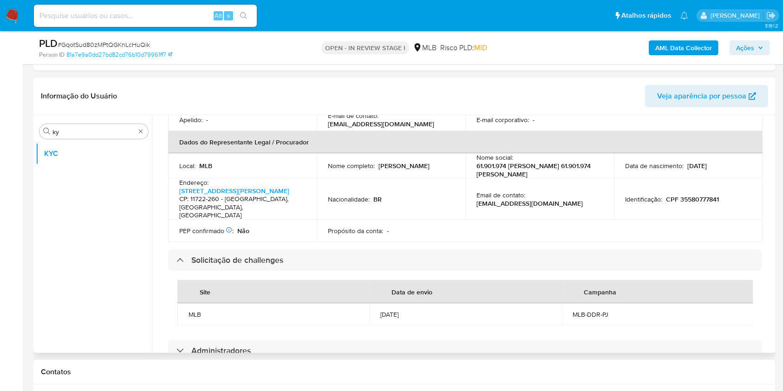
scroll to position [283, 0]
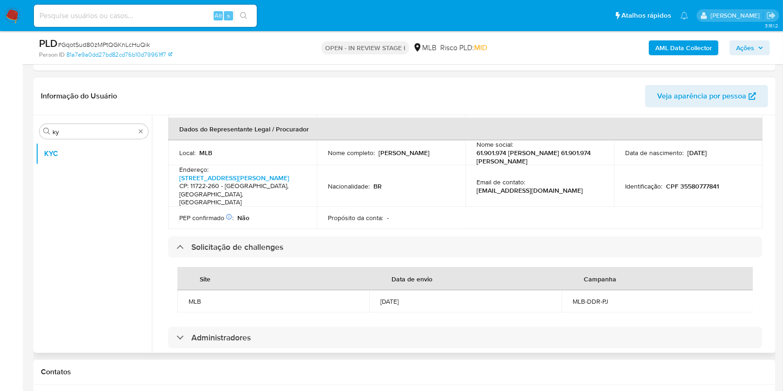
drag, startPoint x: 376, startPoint y: 151, endPoint x: 443, endPoint y: 154, distance: 66.5
click at [443, 154] on div "Nome completo : Odair Jose de Queiroz" at bounding box center [391, 153] width 126 height 8
copy div "Odair Jose de Queiroz"
click at [387, 215] on p "-" at bounding box center [388, 218] width 2 height 8
drag, startPoint x: 661, startPoint y: 184, endPoint x: 730, endPoint y: 187, distance: 68.3
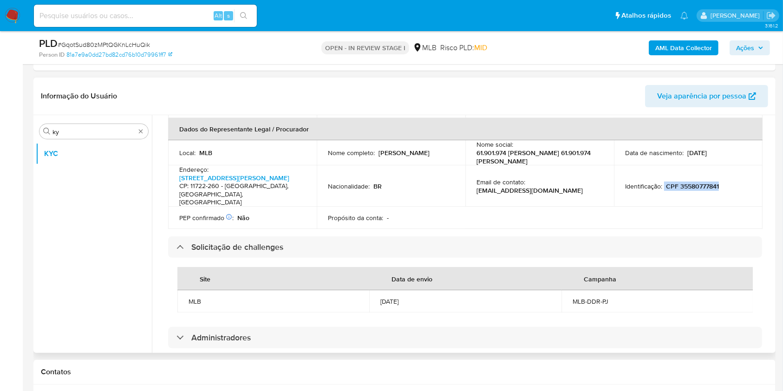
click at [730, 187] on div "Identificação : CPF 35580777841" at bounding box center [688, 186] width 126 height 8
copy div "CPF 35580777841"
click at [423, 222] on div "Propósito da conta : -" at bounding box center [391, 218] width 126 height 8
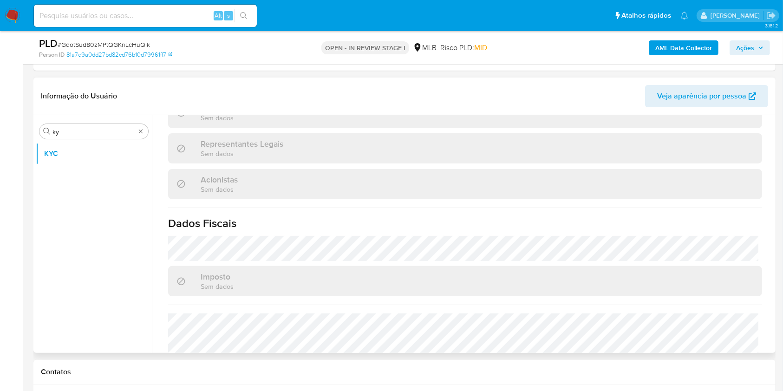
scroll to position [603, 0]
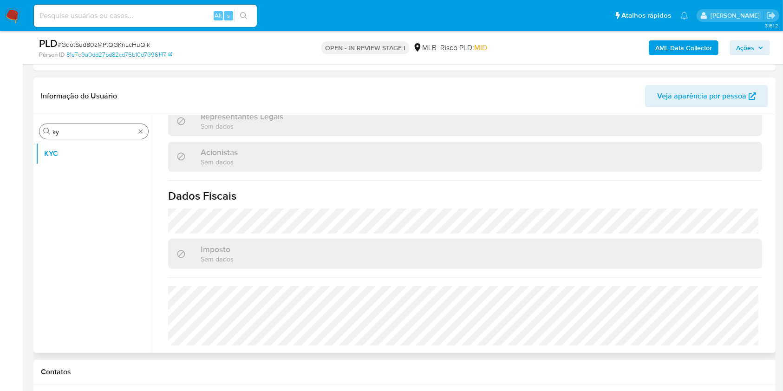
click at [87, 128] on input "ky" at bounding box center [93, 132] width 83 height 8
click at [86, 128] on input "ky" at bounding box center [93, 132] width 83 height 8
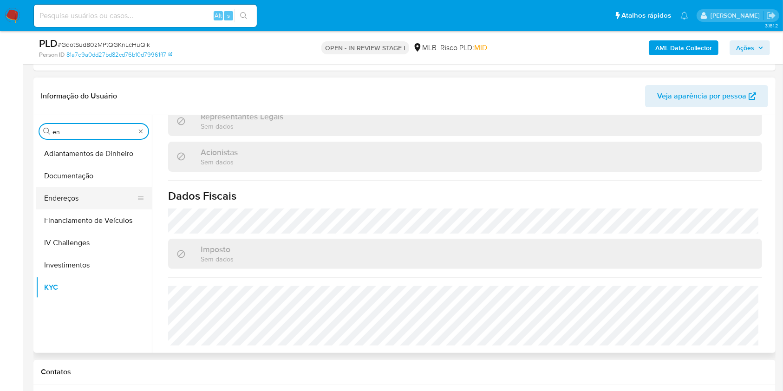
type input "en"
click at [61, 201] on button "Endereços" at bounding box center [90, 198] width 109 height 22
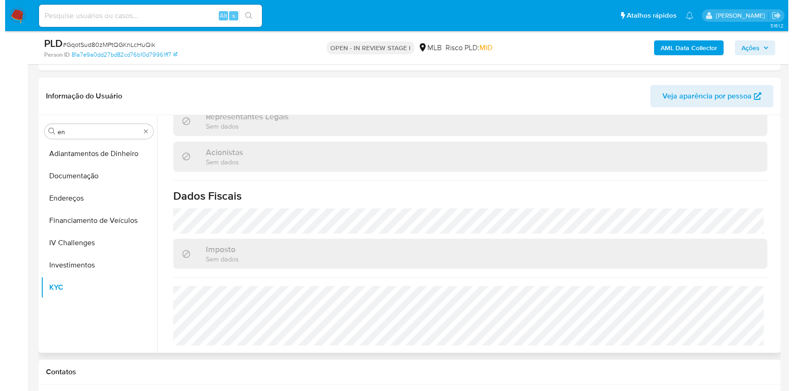
scroll to position [0, 0]
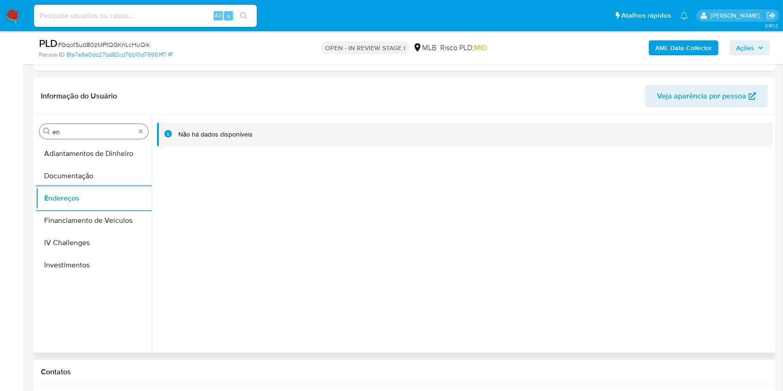
click at [78, 128] on input "en" at bounding box center [93, 132] width 83 height 8
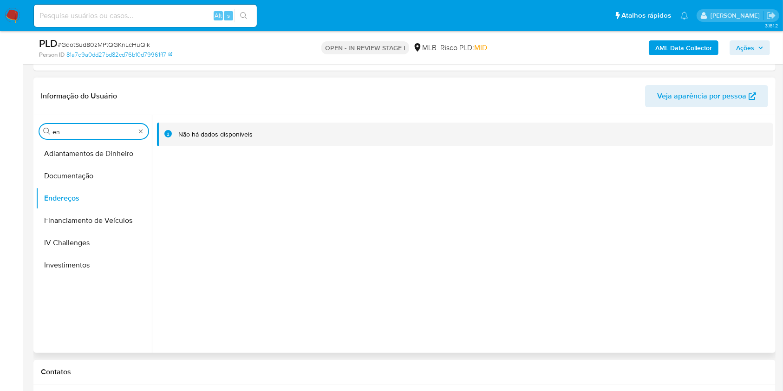
click at [78, 128] on input "en" at bounding box center [93, 132] width 83 height 8
type input "ge"
click at [69, 152] on button "Detalhe da geolocalização" at bounding box center [90, 154] width 109 height 22
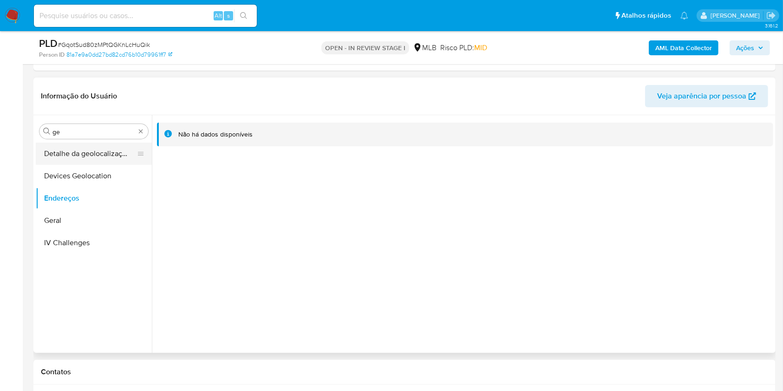
click at [69, 152] on button "Detalhe da geolocalização" at bounding box center [90, 154] width 109 height 22
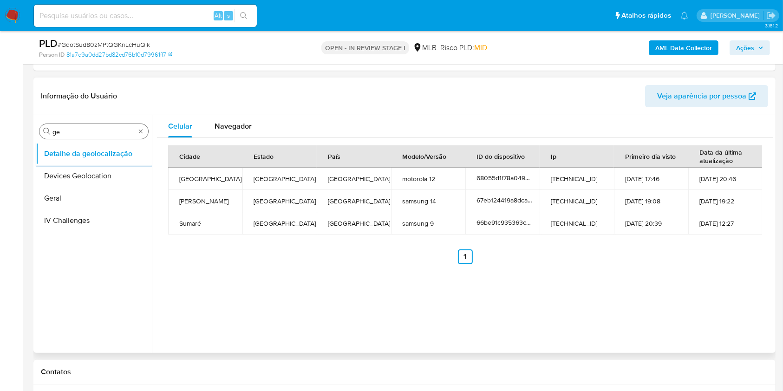
click at [104, 131] on input "ge" at bounding box center [93, 132] width 83 height 8
click at [104, 130] on input "ge" at bounding box center [93, 132] width 83 height 8
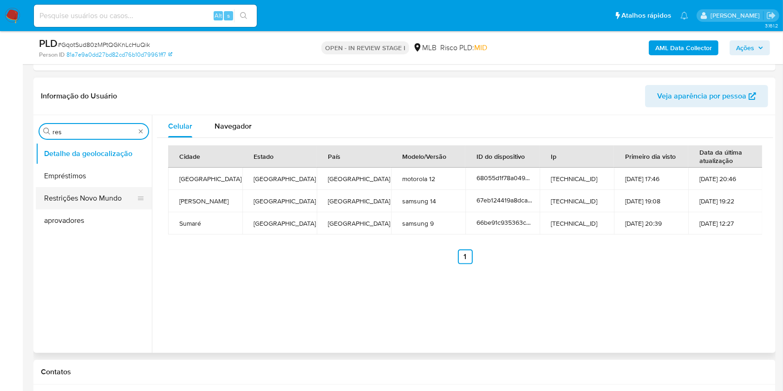
type input "res"
click at [72, 190] on button "Restrições Novo Mundo" at bounding box center [90, 198] width 109 height 22
click at [59, 190] on button "Restrições Novo Mundo" at bounding box center [90, 198] width 109 height 22
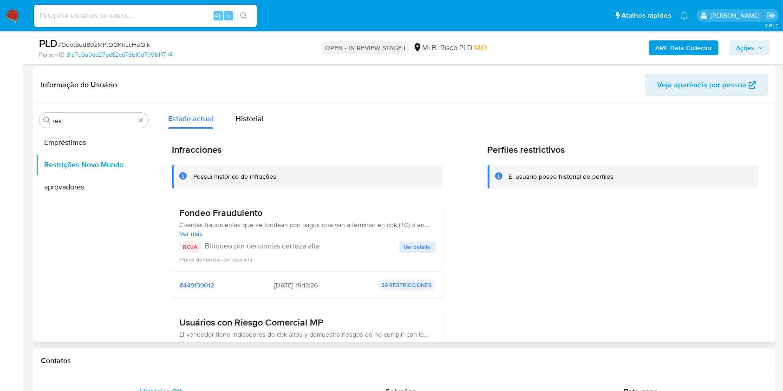
click at [227, 213] on h3 "Fondeo Fraudulento" at bounding box center [307, 213] width 256 height 12
drag, startPoint x: 297, startPoint y: 227, endPoint x: 285, endPoint y: 255, distance: 30.4
click at [296, 227] on span "Cuentas fraudulentas que se fondean con pagos que van a terminar en cbk (TC) o …" at bounding box center [307, 225] width 256 height 8
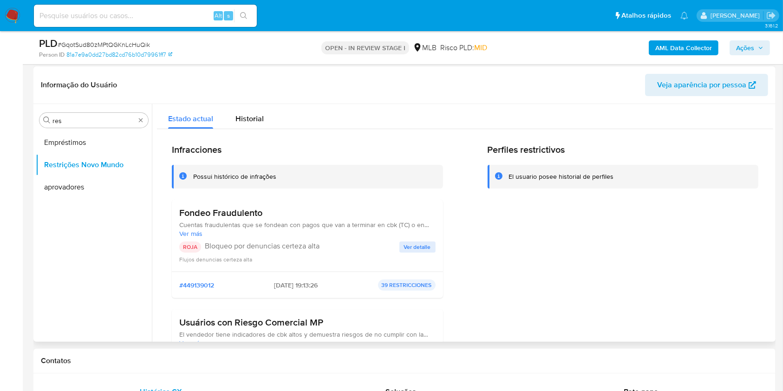
click at [296, 227] on span "Cuentas fraudulentas que se fondean con pagos que van a terminar en cbk (TC) o …" at bounding box center [307, 225] width 256 height 8
click at [268, 248] on p "Bloqueo por denuncias certeza alta" at bounding box center [302, 246] width 195 height 9
click at [409, 247] on span "Ver detalle" at bounding box center [417, 246] width 27 height 9
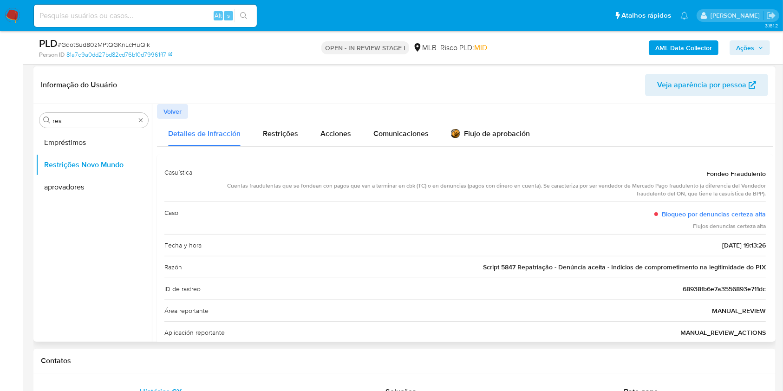
click at [389, 247] on div "Fecha y hora 06/08/2025 - 19:13:26" at bounding box center [464, 245] width 601 height 22
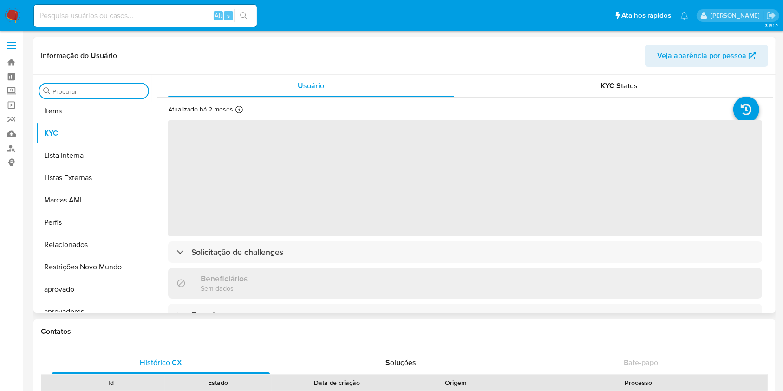
click at [65, 89] on input "Procurar" at bounding box center [98, 91] width 92 height 8
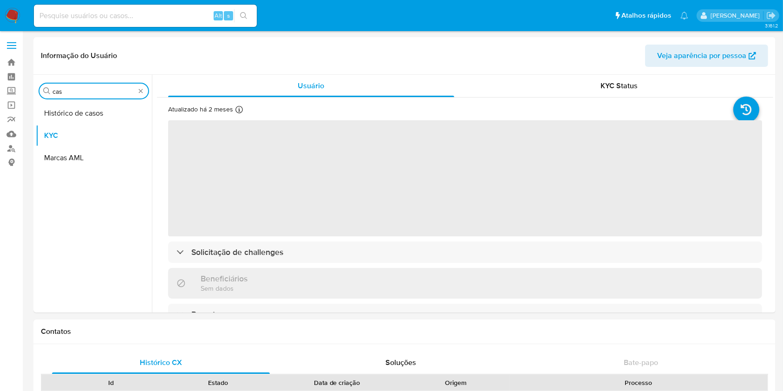
type input "cas"
click at [77, 108] on button "Histórico de casos" at bounding box center [94, 113] width 116 height 22
click at [63, 112] on button "Histórico de casos" at bounding box center [90, 113] width 109 height 22
select select "10"
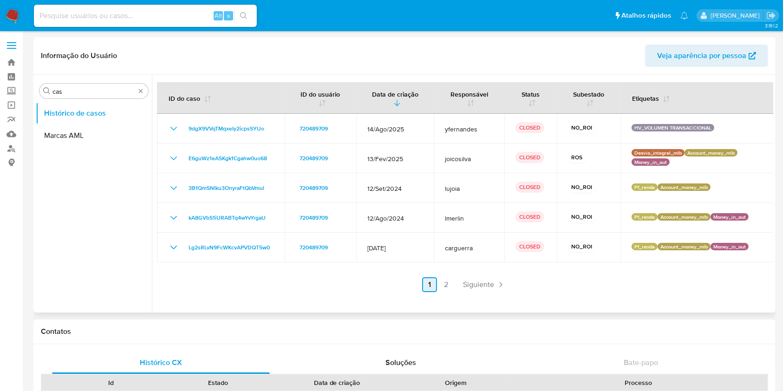
click at [483, 286] on span "Siguiente" at bounding box center [478, 284] width 31 height 7
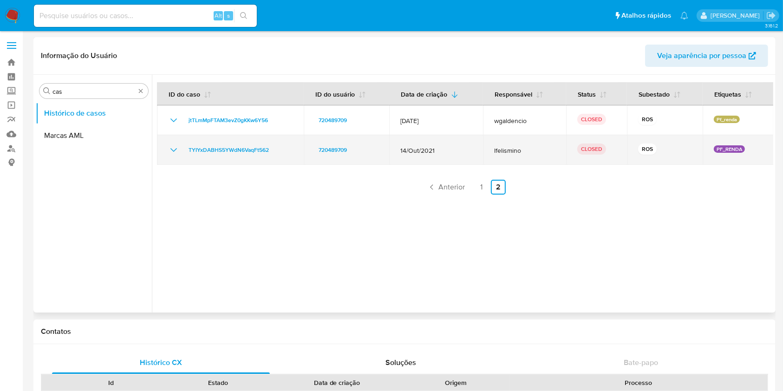
click at [174, 151] on icon "Mostrar/Ocultar" at bounding box center [173, 149] width 11 height 11
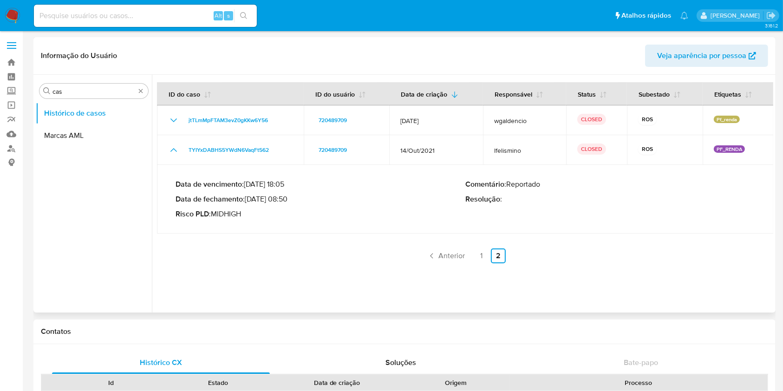
drag, startPoint x: 261, startPoint y: 201, endPoint x: 285, endPoint y: 199, distance: 23.7
click at [285, 199] on p "Data de fechamento : 10/05/2022 08:50" at bounding box center [321, 199] width 290 height 9
drag, startPoint x: 258, startPoint y: 202, endPoint x: 285, endPoint y: 199, distance: 27.2
click at [285, 199] on p "Data de fechamento : 10/05/2022 08:50" at bounding box center [321, 199] width 290 height 9
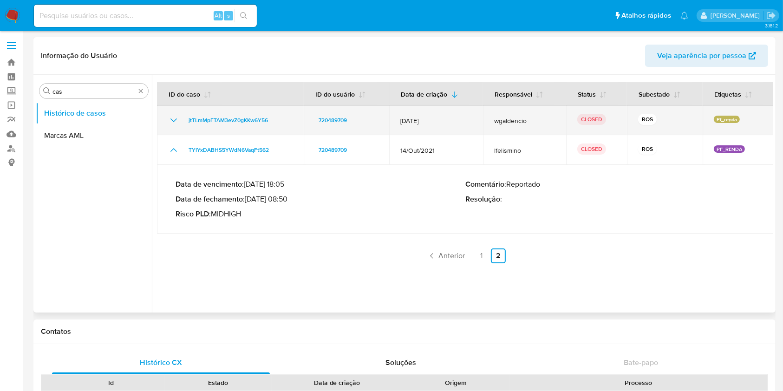
click at [170, 122] on icon "Mostrar/Ocultar" at bounding box center [173, 120] width 11 height 11
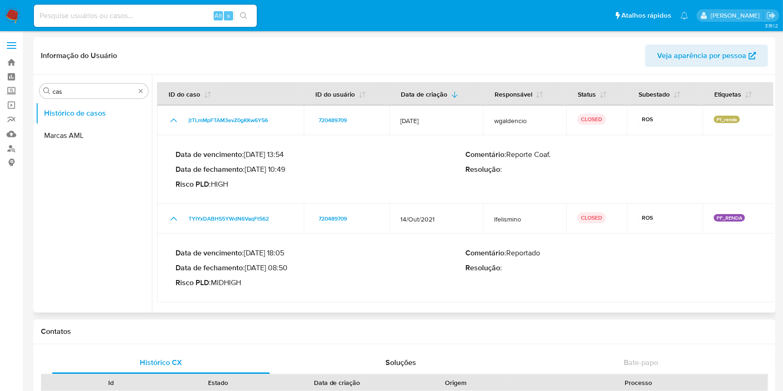
drag, startPoint x: 260, startPoint y: 169, endPoint x: 288, endPoint y: 172, distance: 28.5
click at [288, 172] on p "Data de fechamento : 24/06/2024 10:49" at bounding box center [321, 169] width 290 height 9
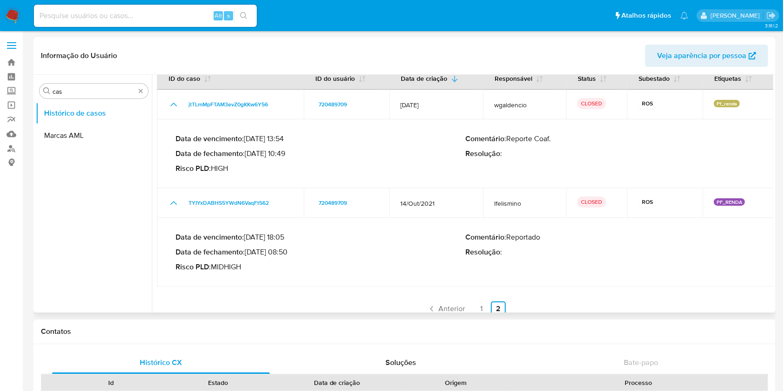
scroll to position [24, 0]
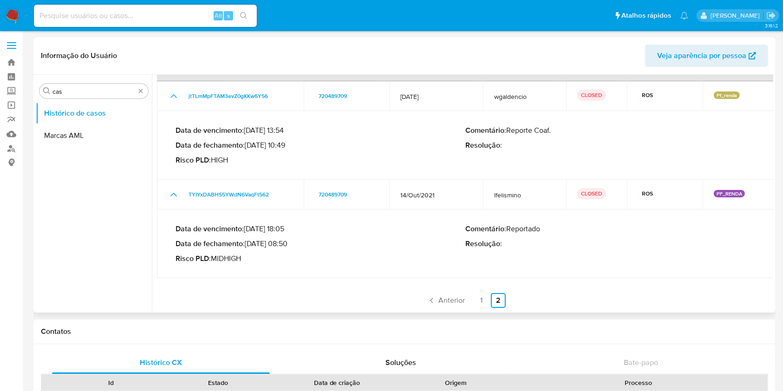
click at [438, 292] on div "ID do caso ID do usuário Data de criação Responsável Status Subestado Etiquetas…" at bounding box center [465, 183] width 616 height 250
click at [447, 300] on span "Anterior" at bounding box center [451, 300] width 26 height 7
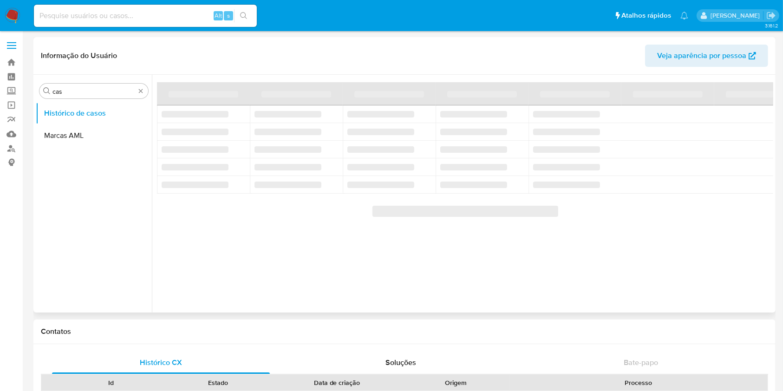
scroll to position [0, 0]
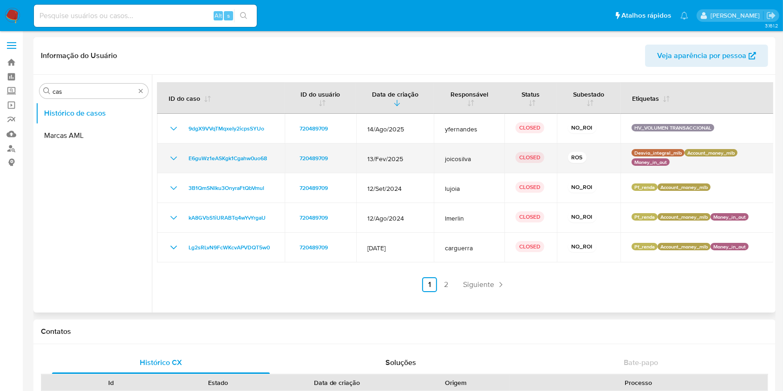
click at [174, 156] on icon "Mostrar/Ocultar" at bounding box center [173, 158] width 11 height 11
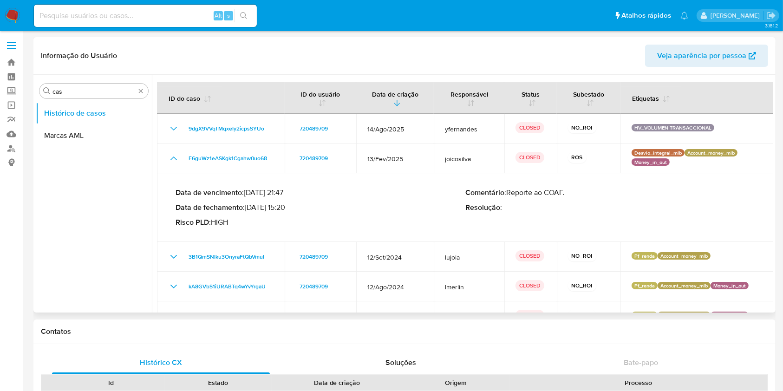
drag, startPoint x: 260, startPoint y: 207, endPoint x: 287, endPoint y: 211, distance: 26.7
click at [287, 211] on p "Data de fechamento : 24/03/2025 15:20" at bounding box center [321, 207] width 290 height 9
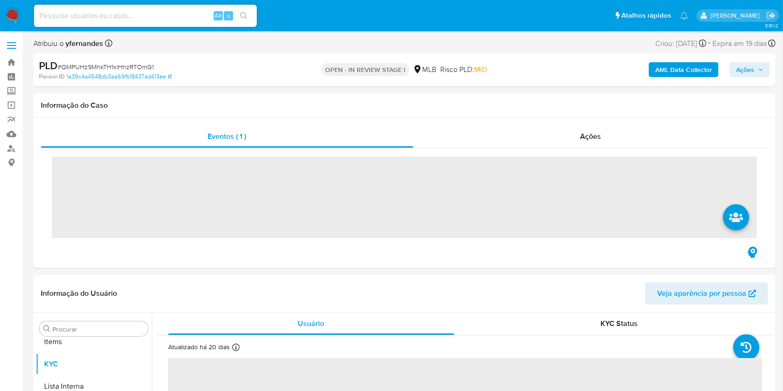
scroll to position [482, 0]
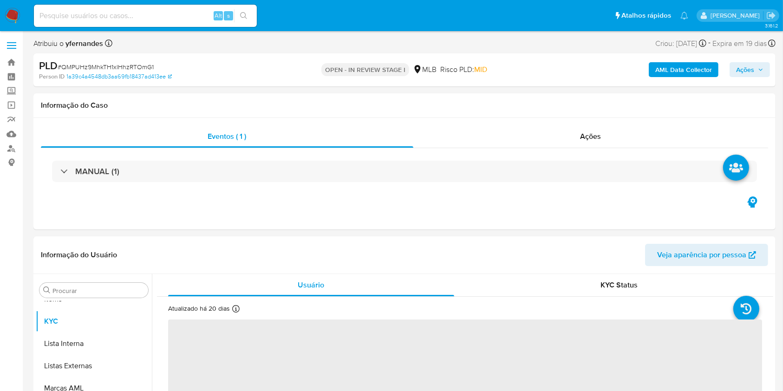
select select "10"
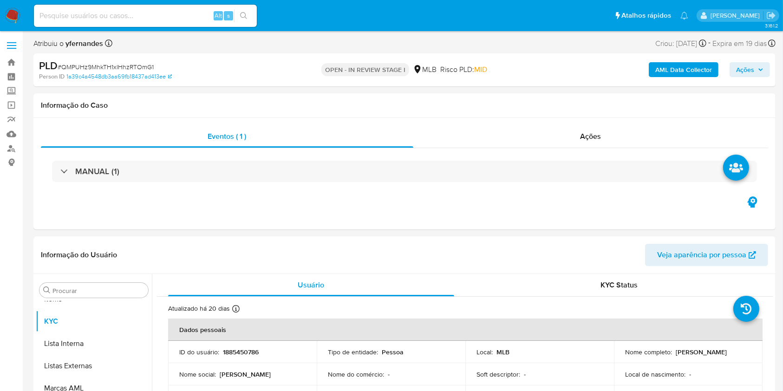
click at [119, 60] on div "PLD # QMPUHz9MhkTH1xlHhzRTOmG1" at bounding box center [159, 66] width 240 height 14
copy span "QMPUHz9MhkTH1xlHhzRTOmG1"
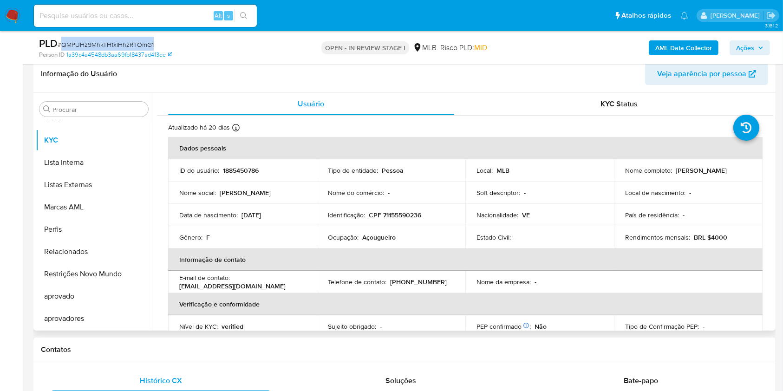
scroll to position [124, 0]
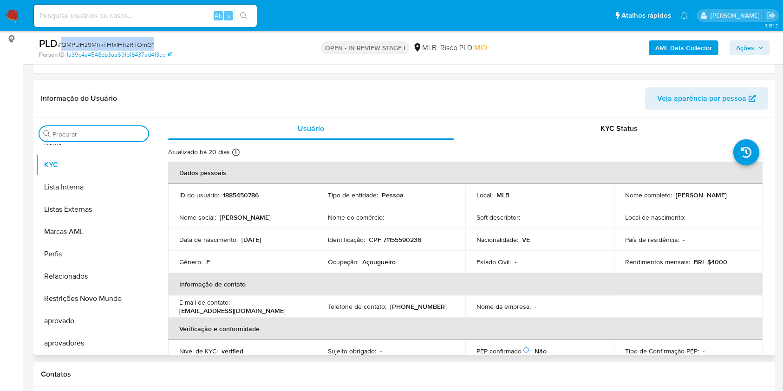
click at [82, 132] on input "Procurar" at bounding box center [98, 134] width 92 height 8
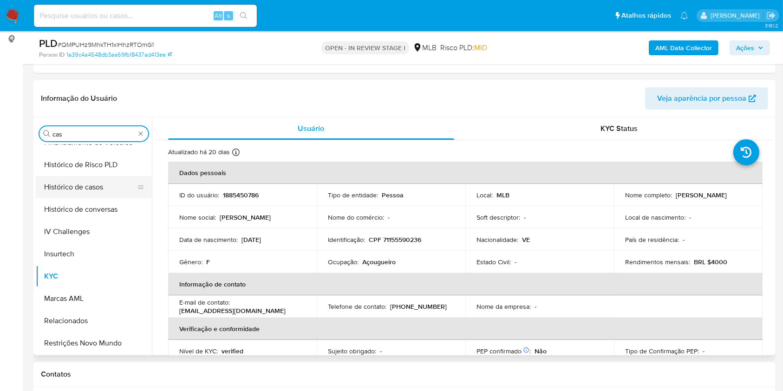
scroll to position [0, 0]
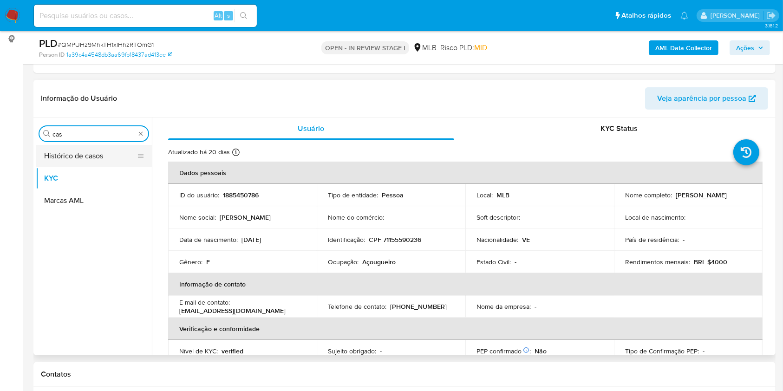
click at [60, 153] on button "Histórico de casos" at bounding box center [90, 156] width 109 height 22
click at [54, 152] on button "Histórico de casos" at bounding box center [90, 156] width 109 height 22
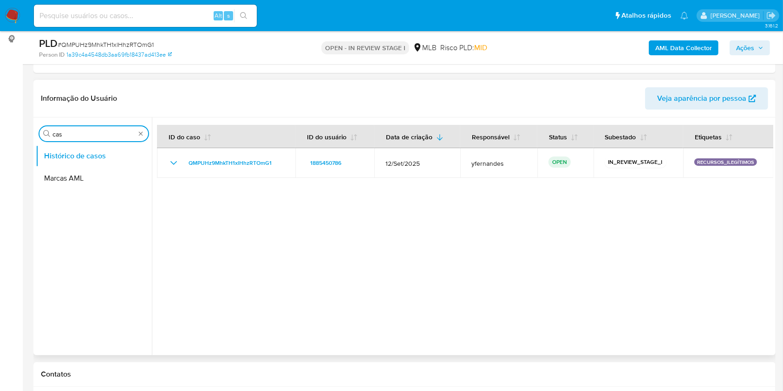
click at [79, 134] on input "cas" at bounding box center [93, 134] width 83 height 8
type input "ger"
click at [59, 157] on button "Geral" at bounding box center [90, 156] width 109 height 22
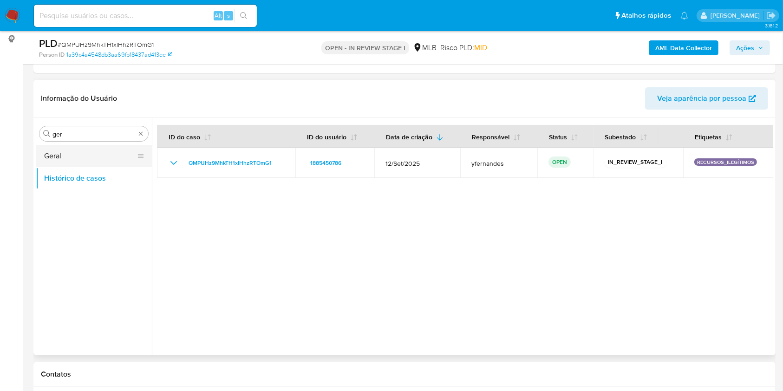
click at [59, 157] on button "Geral" at bounding box center [90, 156] width 109 height 22
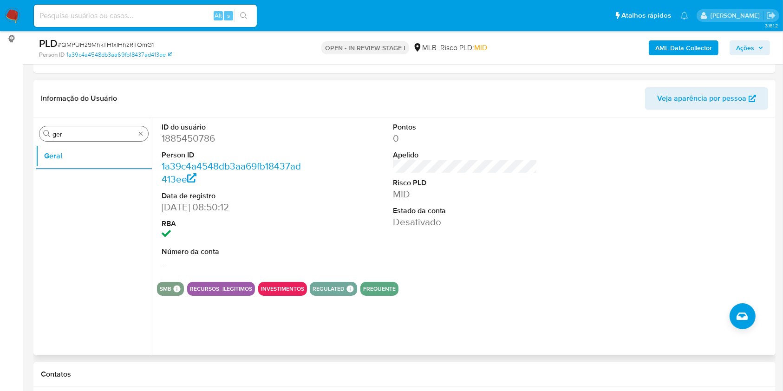
click at [93, 134] on input "ger" at bounding box center [93, 134] width 83 height 8
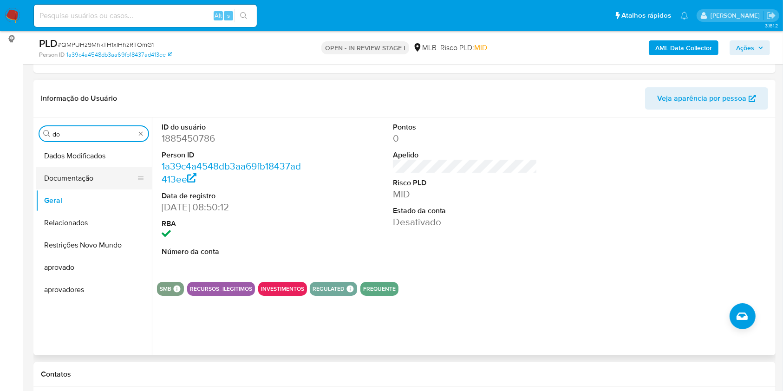
click at [66, 173] on button "Documentação" at bounding box center [90, 178] width 109 height 22
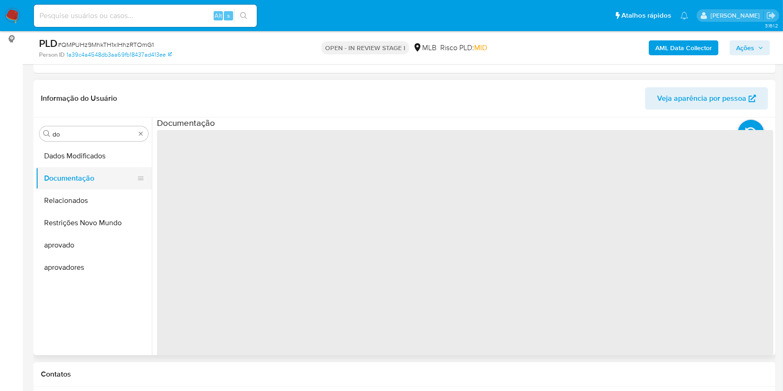
click at [71, 184] on button "Documentação" at bounding box center [90, 178] width 109 height 22
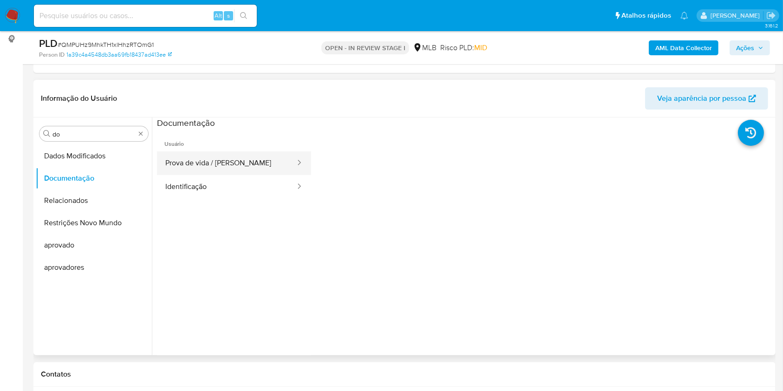
click at [241, 169] on button "Prova de vida / [PERSON_NAME]" at bounding box center [226, 163] width 139 height 24
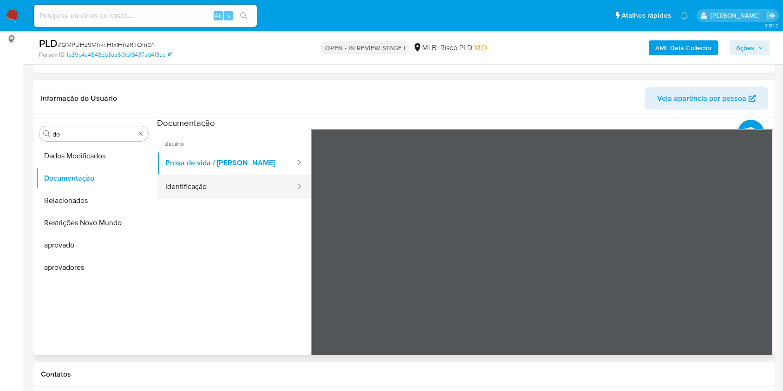
click at [223, 193] on button "Identificação" at bounding box center [226, 187] width 139 height 24
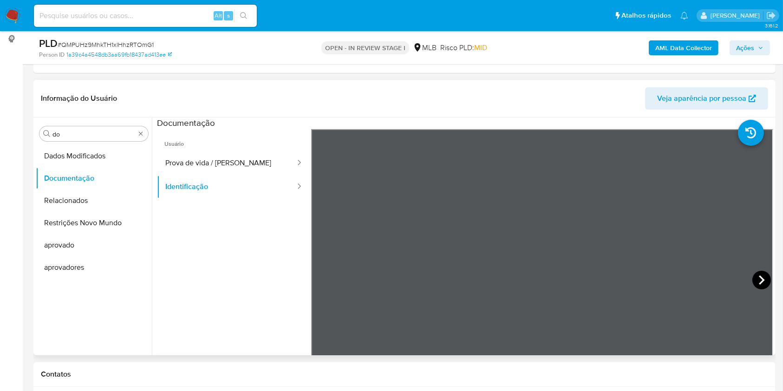
click at [761, 283] on icon at bounding box center [761, 280] width 19 height 19
click at [95, 132] on input "do" at bounding box center [93, 134] width 83 height 8
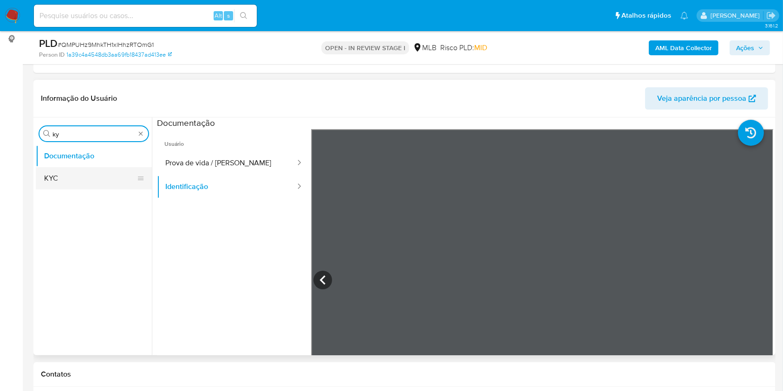
type input "ky"
click at [81, 171] on button "KYC" at bounding box center [90, 178] width 109 height 22
click at [53, 188] on button "KYC" at bounding box center [90, 178] width 109 height 22
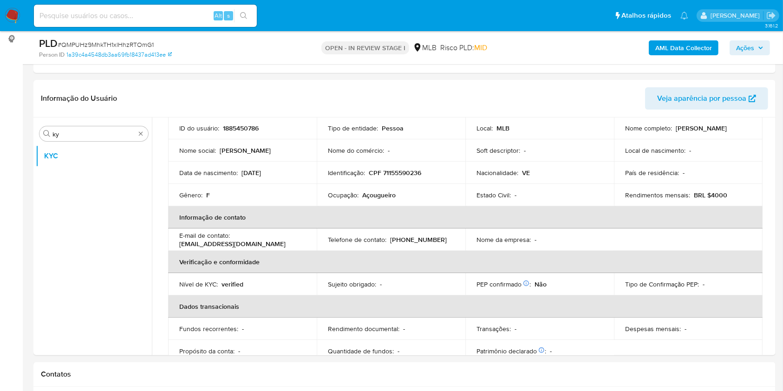
scroll to position [69, 0]
click at [390, 189] on p "Açougueiro" at bounding box center [378, 193] width 33 height 8
copy div "Ocupação : Açougueiro"
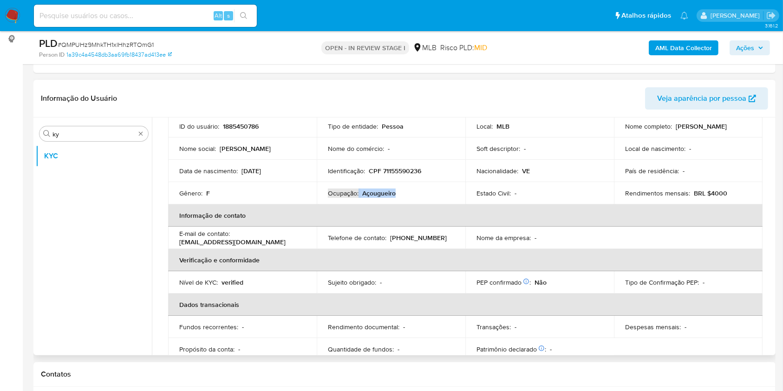
click at [391, 227] on td "Telefone de contato : (92) 985330716" at bounding box center [391, 238] width 149 height 22
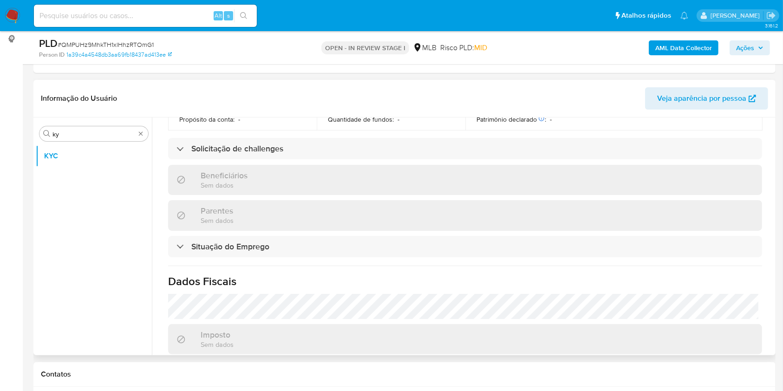
scroll to position [404, 0]
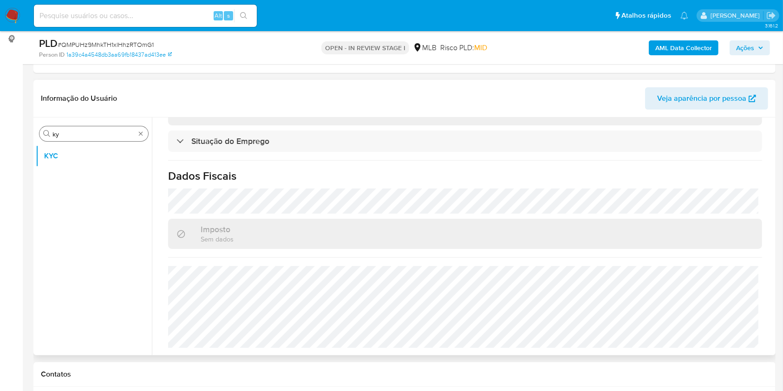
click at [62, 132] on input "ky" at bounding box center [93, 134] width 83 height 8
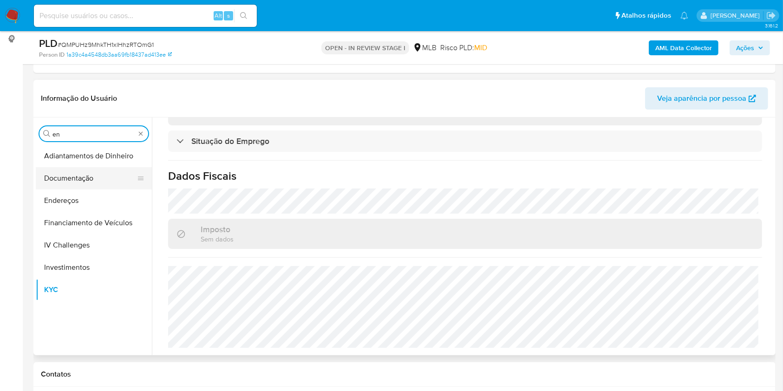
type input "en"
click at [62, 187] on button "Documentação" at bounding box center [90, 178] width 109 height 22
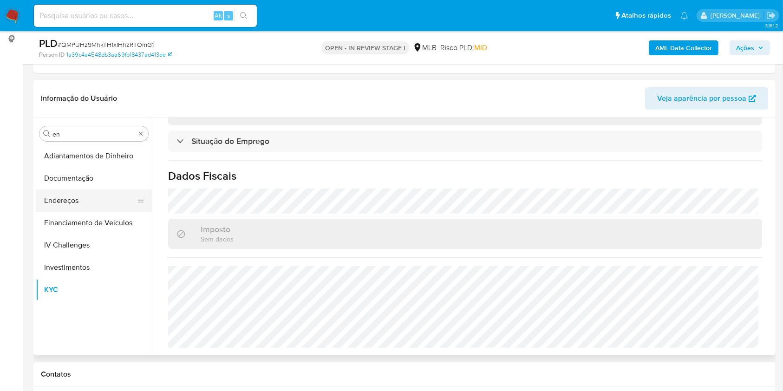
click at [64, 202] on button "Endereços" at bounding box center [90, 200] width 109 height 22
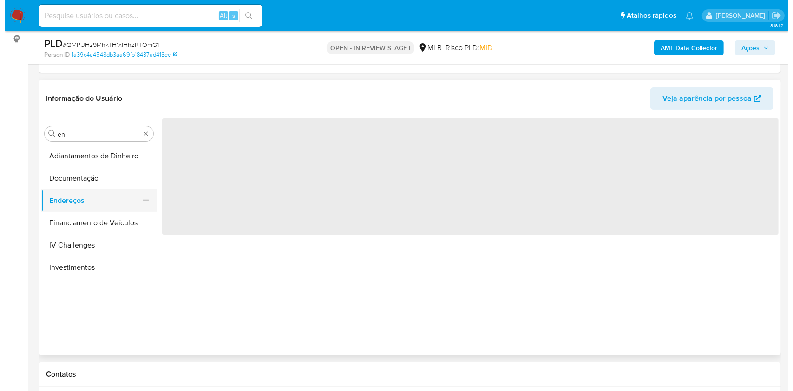
scroll to position [0, 0]
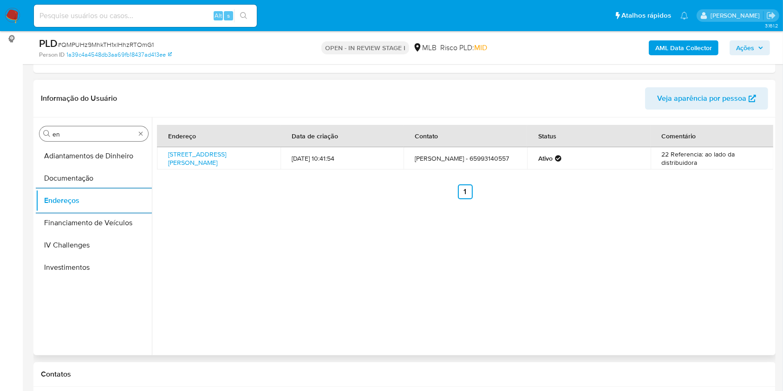
click at [116, 131] on input "en" at bounding box center [93, 134] width 83 height 8
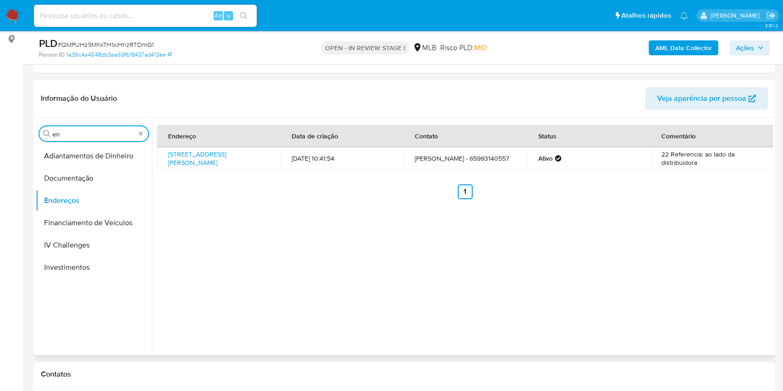
click at [116, 131] on input "en" at bounding box center [93, 134] width 83 height 8
type input "ge"
click at [73, 161] on button "Detalhe da geolocalização" at bounding box center [94, 156] width 116 height 22
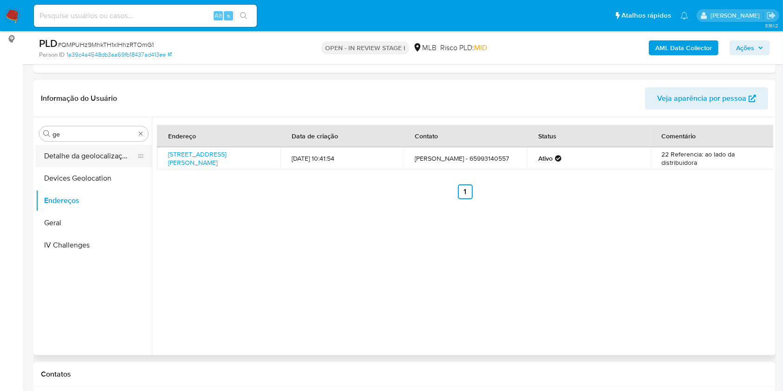
click at [71, 159] on button "Detalhe da geolocalização" at bounding box center [90, 156] width 109 height 22
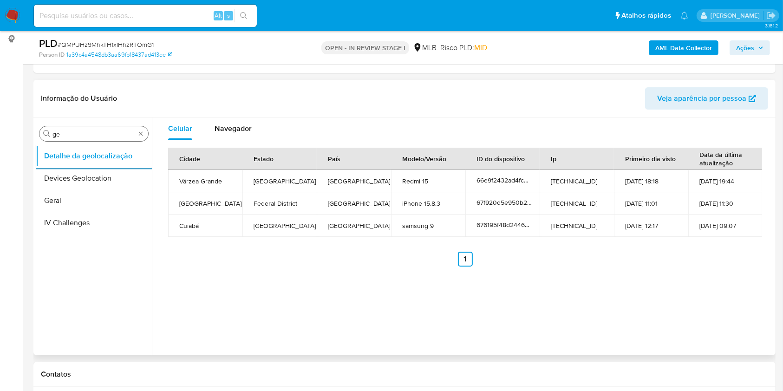
click at [98, 131] on input "ge" at bounding box center [93, 134] width 83 height 8
click at [93, 132] on input "ge" at bounding box center [93, 134] width 83 height 8
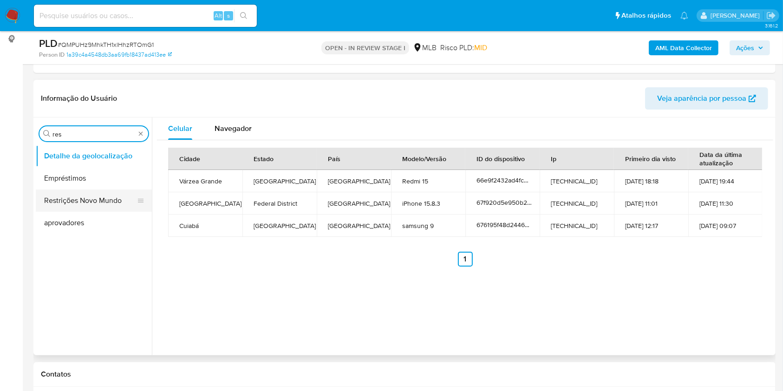
type input "res"
click at [64, 199] on button "Restrições Novo Mundo" at bounding box center [90, 200] width 109 height 22
click at [82, 195] on button "Restrições Novo Mundo" at bounding box center [94, 200] width 116 height 22
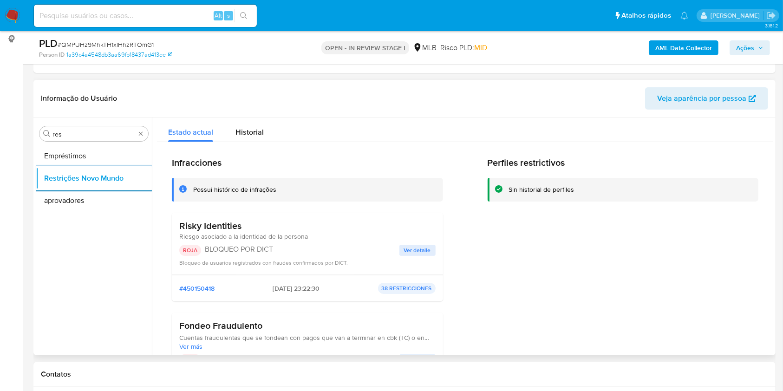
click at [224, 228] on h3 "Risky Identities" at bounding box center [243, 226] width 129 height 12
click at [275, 249] on p "BLOQUEO POR DICT" at bounding box center [302, 249] width 195 height 9
click at [275, 250] on p "BLOQUEO POR DICT" at bounding box center [302, 249] width 195 height 9
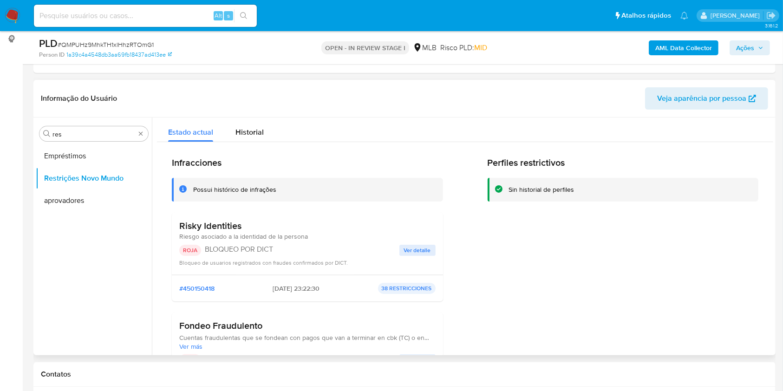
click at [275, 250] on p "BLOQUEO POR DICT" at bounding box center [302, 249] width 195 height 9
click at [420, 248] on span "Ver detalle" at bounding box center [417, 250] width 27 height 9
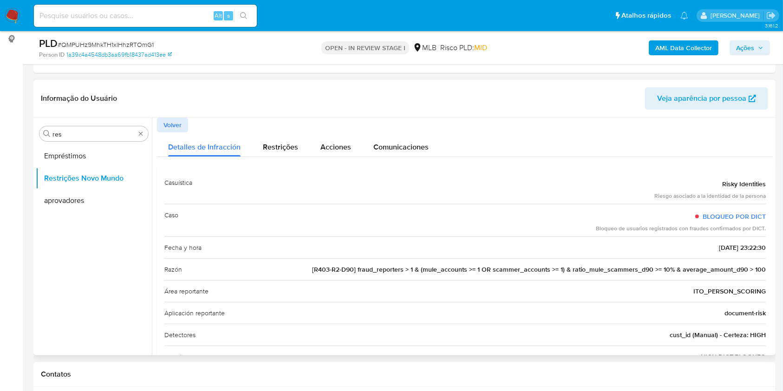
click at [549, 269] on span "[R403-R2-D90] fraud_reporters > 1 & (mule_accounts >= 1 OR scammer_accounts >= …" at bounding box center [539, 269] width 454 height 9
click at [401, 110] on div "Informação do Usuário Veja aparência por pessoa" at bounding box center [404, 99] width 742 height 38
click at [553, 266] on span "[R403-R2-D90] fraud_reporters > 1 & (mule_accounts >= 1 OR scammer_accounts >= …" at bounding box center [539, 269] width 454 height 9
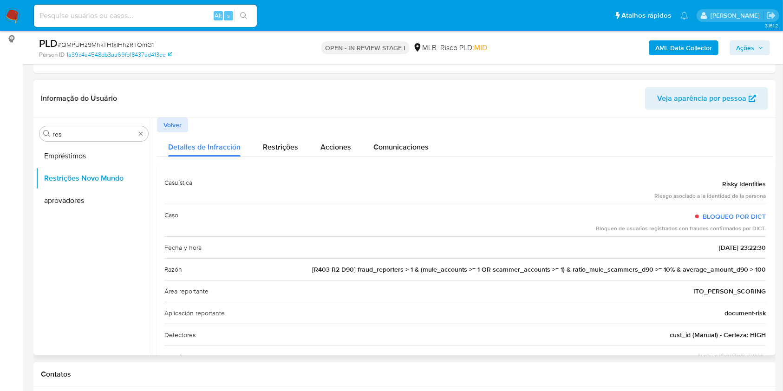
click at [553, 266] on span "[R403-R2-D90] fraud_reporters > 1 & (mule_accounts >= 1 OR scammer_accounts >= …" at bounding box center [539, 269] width 454 height 9
click at [527, 269] on span "[R403-R2-D90] fraud_reporters > 1 & (mule_accounts >= 1 OR scammer_accounts >= …" at bounding box center [539, 269] width 454 height 9
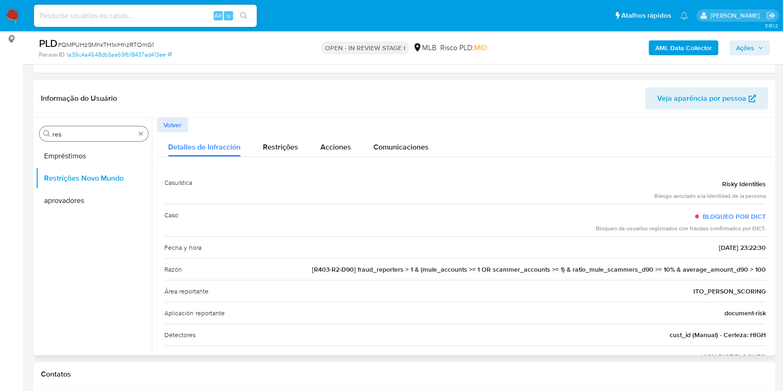
click at [108, 133] on input "res" at bounding box center [93, 134] width 83 height 8
click at [107, 133] on input "res" at bounding box center [93, 134] width 83 height 8
type input "po"
click at [104, 153] on button "Dispositivos Point" at bounding box center [90, 156] width 109 height 22
click at [94, 151] on button "Dispositivos Point" at bounding box center [90, 156] width 109 height 22
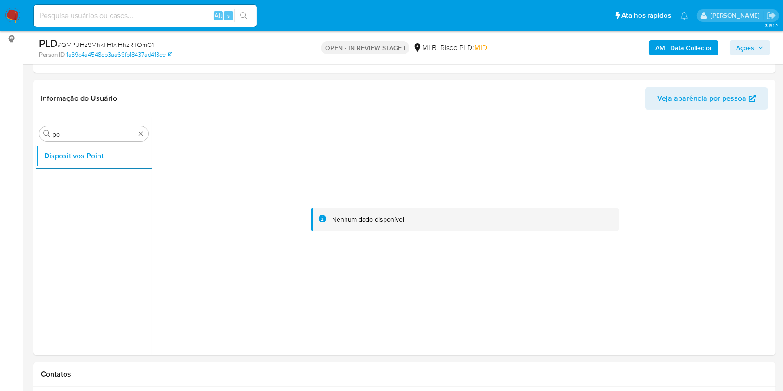
click at [669, 35] on div "PLD # QMPUHz9MhkTH1xlHhzRTOmG1 Person ID 1a39c4a4548db3aa69fb18437ad413ee OPEN …" at bounding box center [404, 47] width 742 height 33
click at [672, 43] on b "AML Data Collector" at bounding box center [683, 47] width 57 height 15
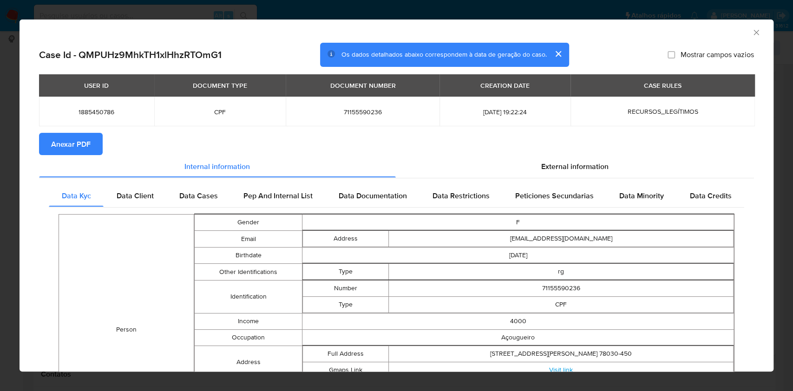
click at [76, 142] on span "Anexar PDF" at bounding box center [70, 144] width 39 height 20
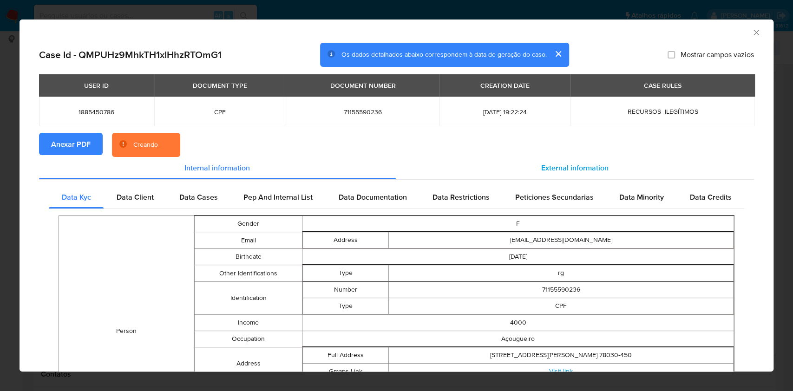
click at [583, 168] on span "External information" at bounding box center [574, 168] width 67 height 11
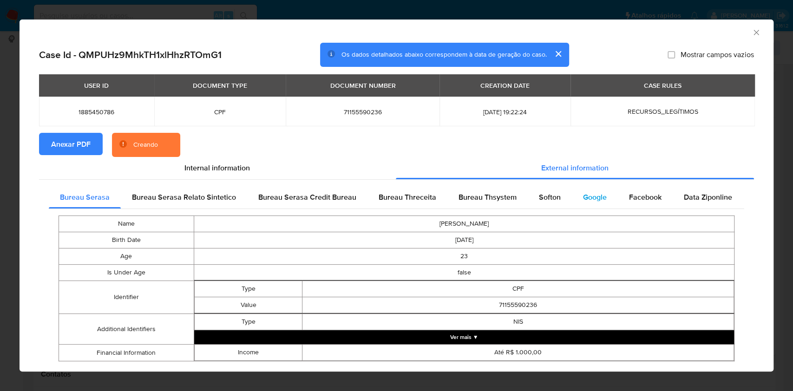
click at [572, 186] on div "Google" at bounding box center [595, 197] width 46 height 22
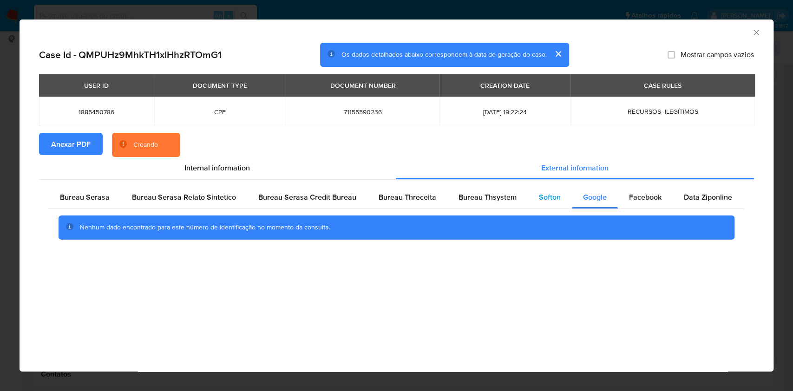
click at [539, 201] on span "Softon" at bounding box center [550, 197] width 22 height 11
click at [512, 199] on div "Bureau Thsystem" at bounding box center [487, 197] width 80 height 22
click at [423, 193] on span "Bureau Threceita" at bounding box center [408, 197] width 58 height 11
click at [73, 202] on span "Bureau Serasa" at bounding box center [85, 197] width 50 height 11
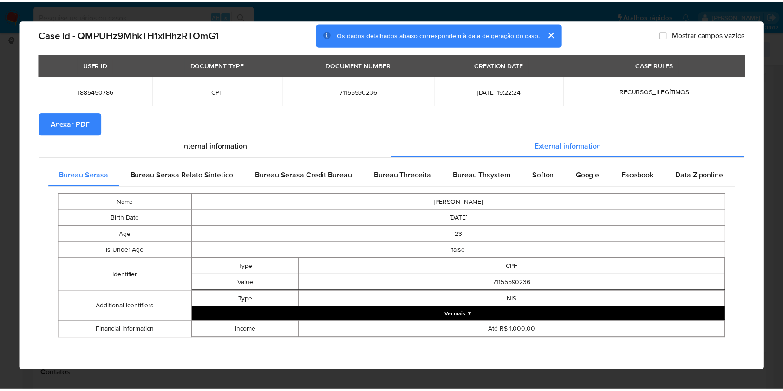
scroll to position [20, 0]
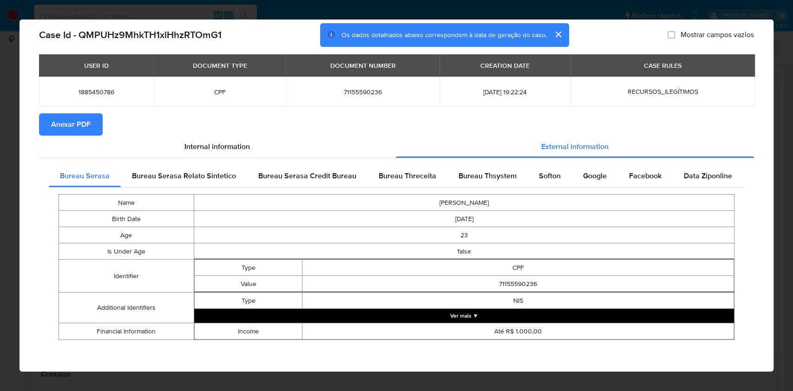
click at [0, 112] on div "AML Data Collector Case Id - QMPUHz9MhkTH1xlHhzRTOmG1 Os dados detalhados abaix…" at bounding box center [396, 195] width 793 height 391
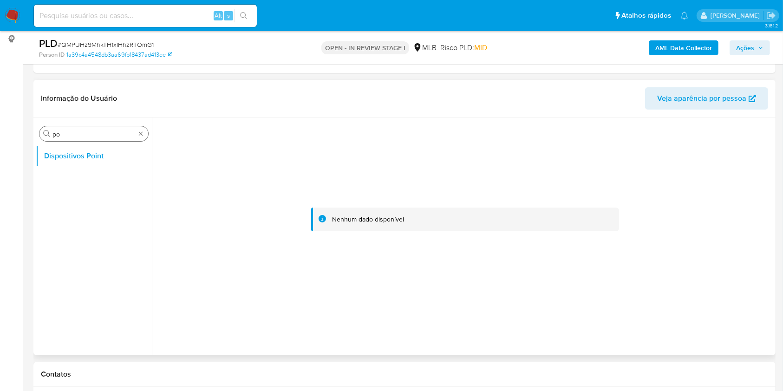
click at [90, 126] on div "Procurar po" at bounding box center [93, 133] width 109 height 15
click at [62, 138] on div "Procurar po" at bounding box center [93, 133] width 109 height 15
click at [61, 137] on input "po" at bounding box center [93, 134] width 83 height 8
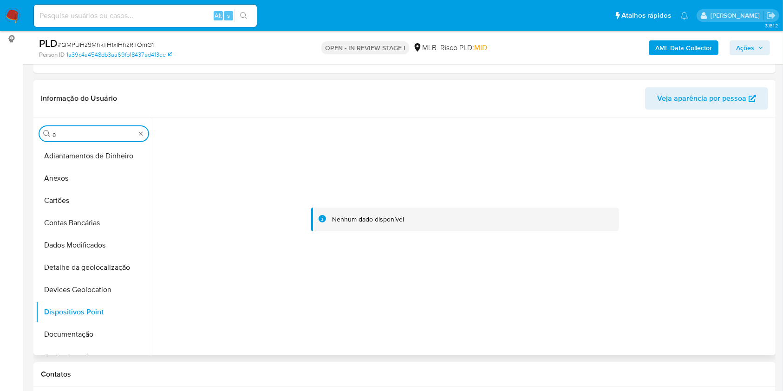
click at [61, 137] on input "a" at bounding box center [93, 134] width 83 height 8
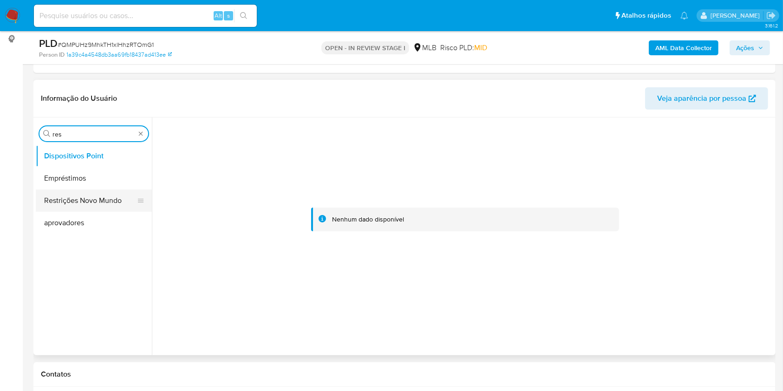
type input "res"
click at [62, 199] on button "Restrições Novo Mundo" at bounding box center [90, 200] width 109 height 22
click at [40, 201] on button "Restrições Novo Mundo" at bounding box center [90, 200] width 109 height 22
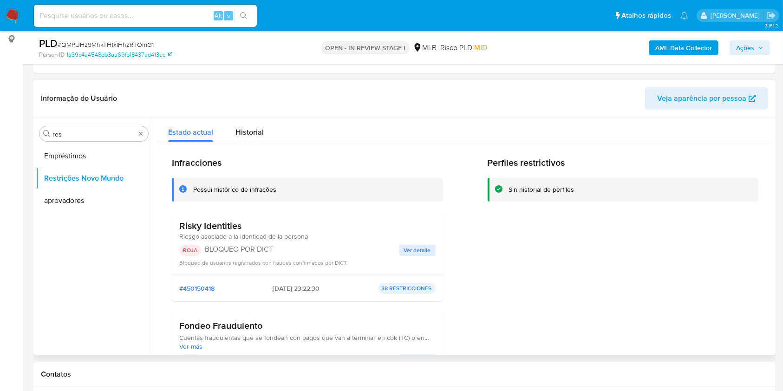
click at [112, 278] on ul "Empréstimos Restrições Novo Mundo aprovadores" at bounding box center [94, 249] width 116 height 209
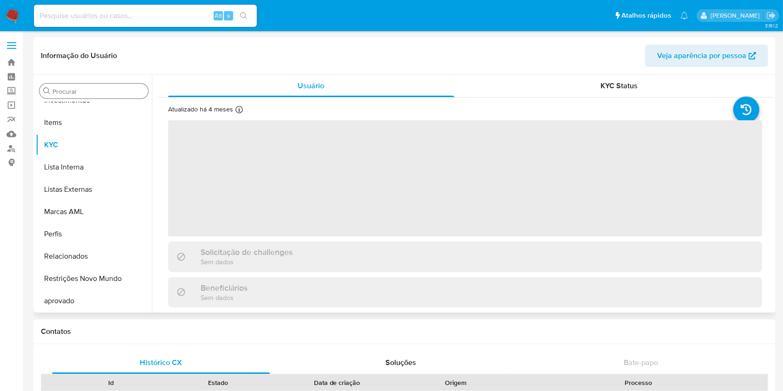
click at [65, 89] on input "Procurar" at bounding box center [98, 91] width 92 height 8
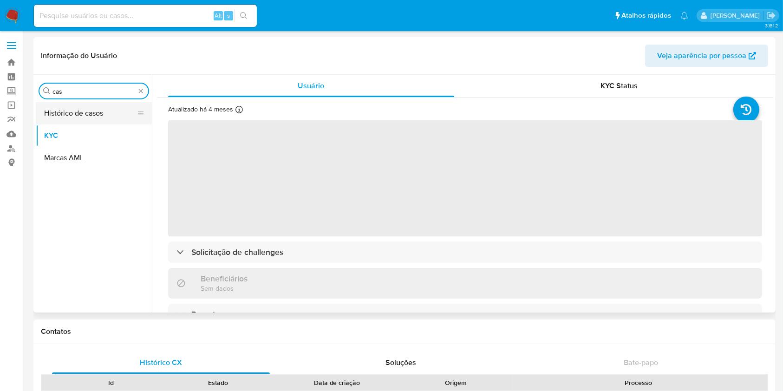
type input "cas"
click at [65, 117] on button "Histórico de casos" at bounding box center [90, 113] width 109 height 22
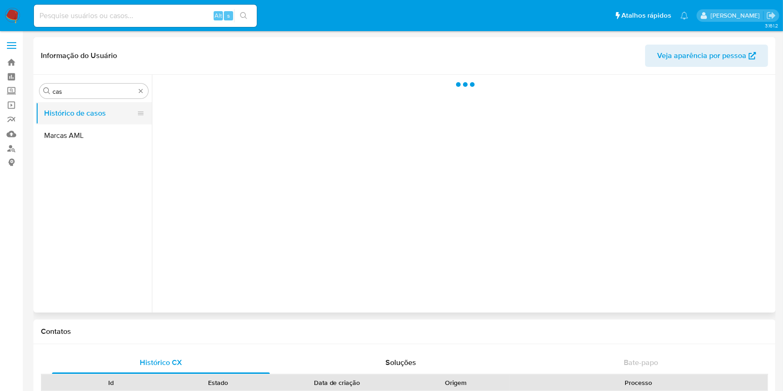
click at [64, 117] on button "Histórico de casos" at bounding box center [90, 113] width 109 height 22
select select "10"
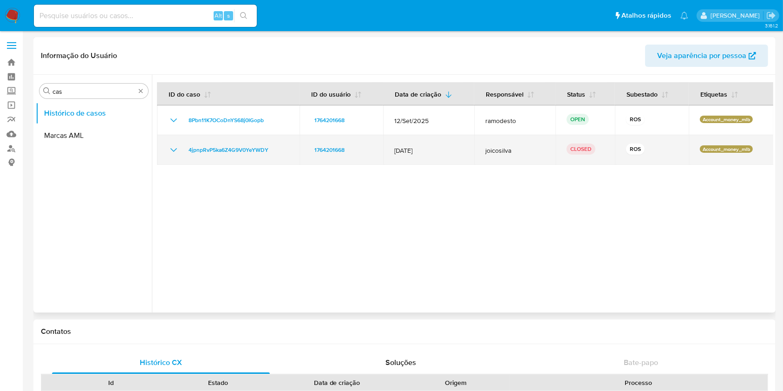
click at [178, 152] on icon "Mostrar/Ocultar" at bounding box center [173, 149] width 11 height 11
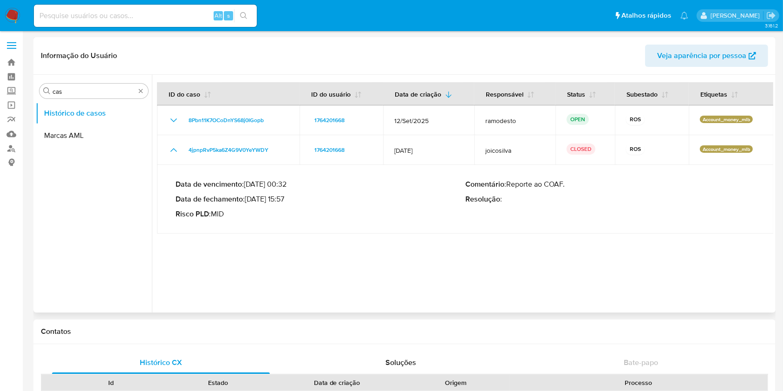
drag, startPoint x: 257, startPoint y: 197, endPoint x: 285, endPoint y: 199, distance: 27.4
click at [285, 199] on p "Data de fechamento : [DATE] 15:57" at bounding box center [321, 199] width 290 height 9
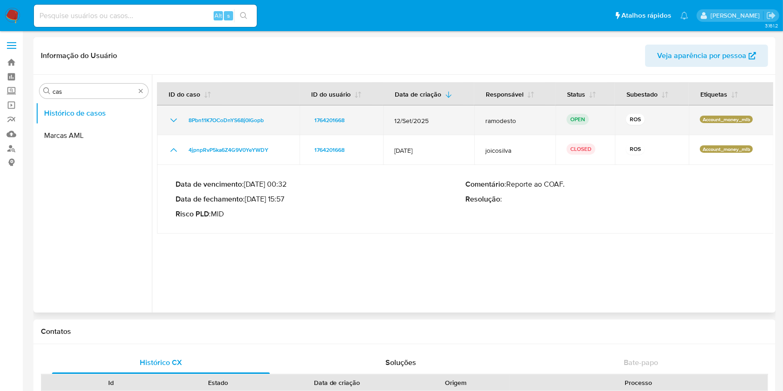
drag, startPoint x: 173, startPoint y: 120, endPoint x: 186, endPoint y: 130, distance: 16.3
click at [173, 120] on icon "Mostrar/Ocultar" at bounding box center [173, 120] width 11 height 11
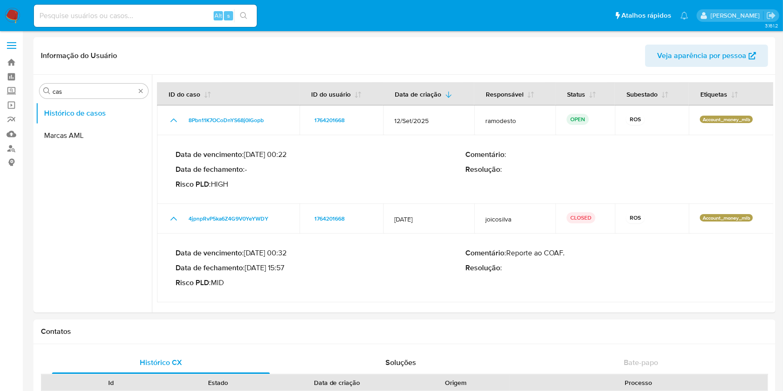
click at [144, 20] on input at bounding box center [145, 16] width 223 height 12
paste input "550224109"
type input "550224109"
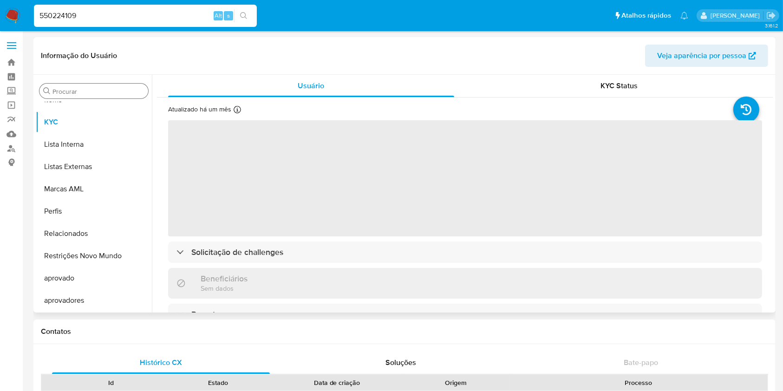
click at [97, 87] on input "Procurar" at bounding box center [98, 91] width 92 height 8
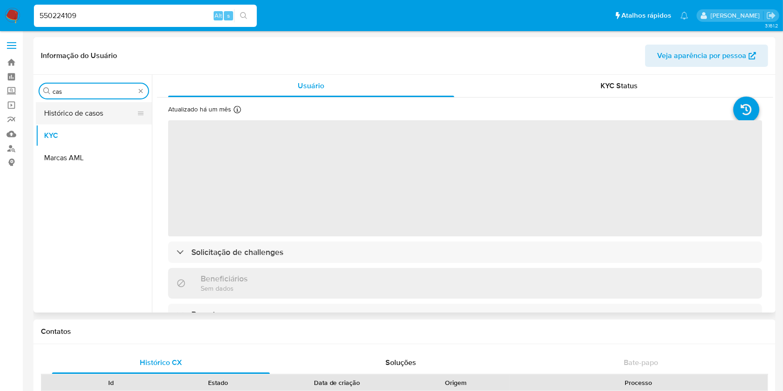
type input "cas"
click at [81, 106] on button "Histórico de casos" at bounding box center [90, 113] width 109 height 22
select select "10"
click at [57, 115] on button "Histórico de casos" at bounding box center [90, 113] width 109 height 22
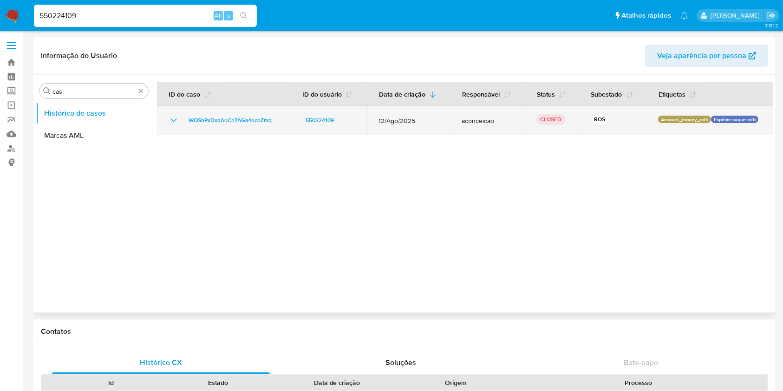
click at [176, 124] on icon "Mostrar/Ocultar" at bounding box center [173, 120] width 11 height 11
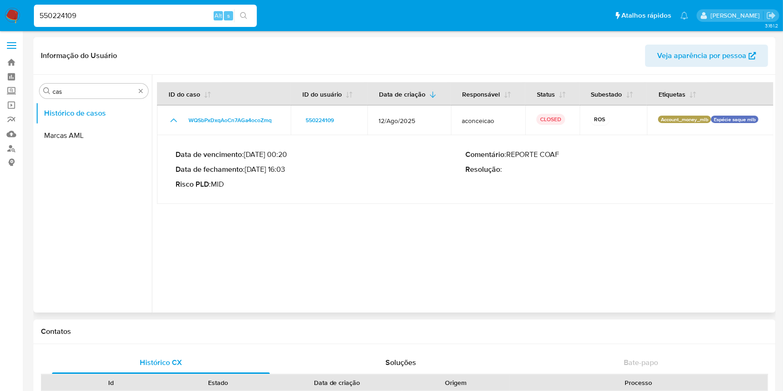
drag, startPoint x: 260, startPoint y: 172, endPoint x: 290, endPoint y: 173, distance: 29.7
click at [290, 173] on p "Data de fechamento : [DATE] 16:03" at bounding box center [321, 169] width 290 height 9
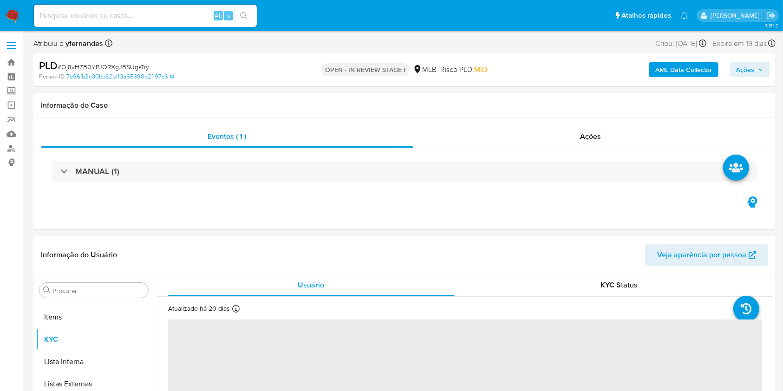
scroll to position [482, 0]
select select "10"
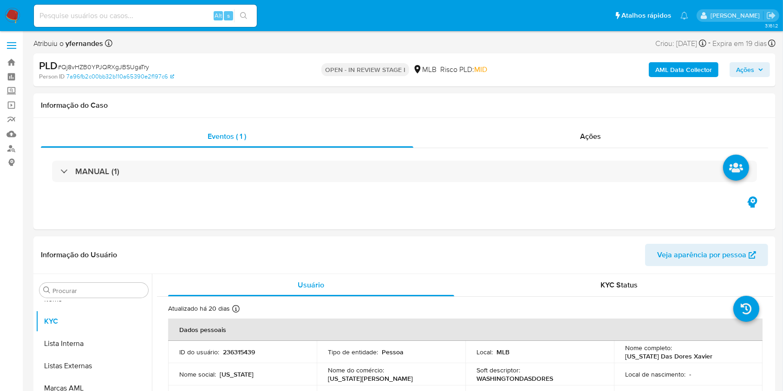
click at [106, 70] on span "# Qj8vHZB0YPJQRXgJBSUgaTry" at bounding box center [103, 66] width 91 height 9
copy span "Qj8vHZB0YPJQRXgJBSUgaTry"
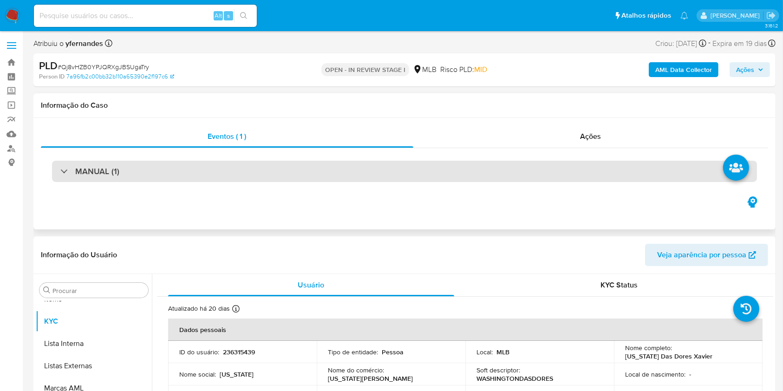
click at [301, 180] on div "MANUAL (1)" at bounding box center [404, 171] width 705 height 21
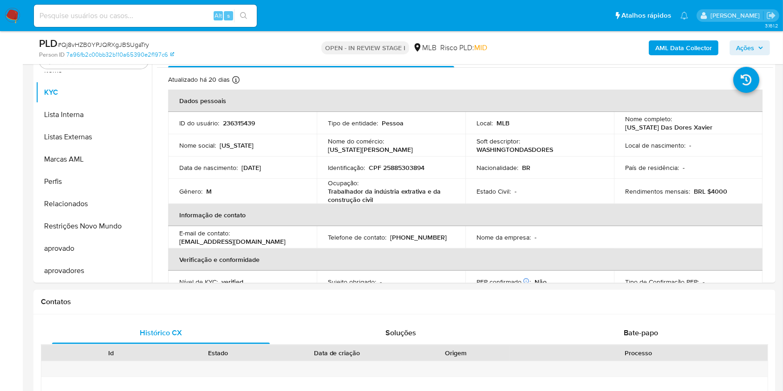
scroll to position [186, 0]
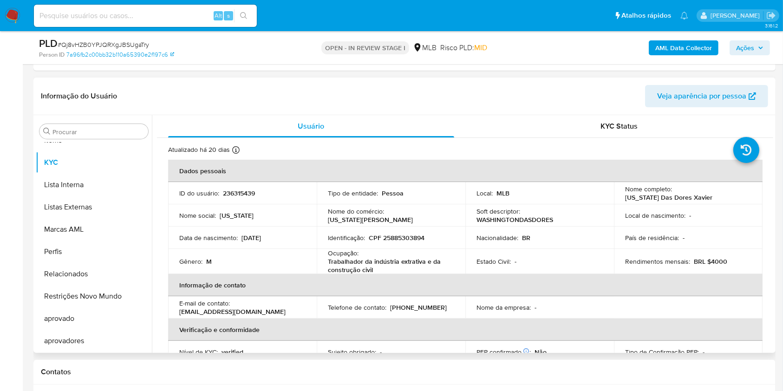
click at [94, 120] on div "Procurar Adiantamentos de Dinheiro Anexos CBT Cartões Contas Bancárias Dados Mo…" at bounding box center [94, 235] width 116 height 236
click at [63, 138] on div "Procurar" at bounding box center [93, 131] width 109 height 15
click at [63, 136] on input "Procurar" at bounding box center [98, 132] width 92 height 8
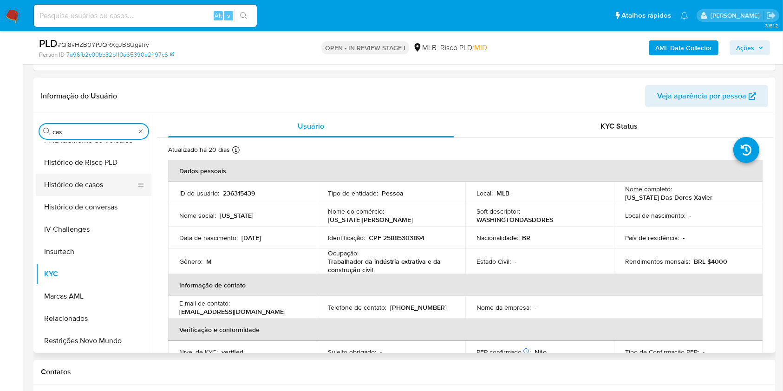
scroll to position [0, 0]
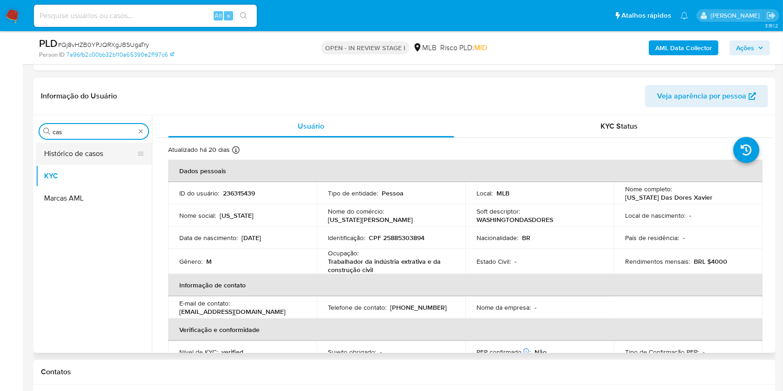
click at [54, 145] on button "Histórico de casos" at bounding box center [90, 154] width 109 height 22
click at [69, 157] on button "Histórico de casos" at bounding box center [90, 154] width 109 height 22
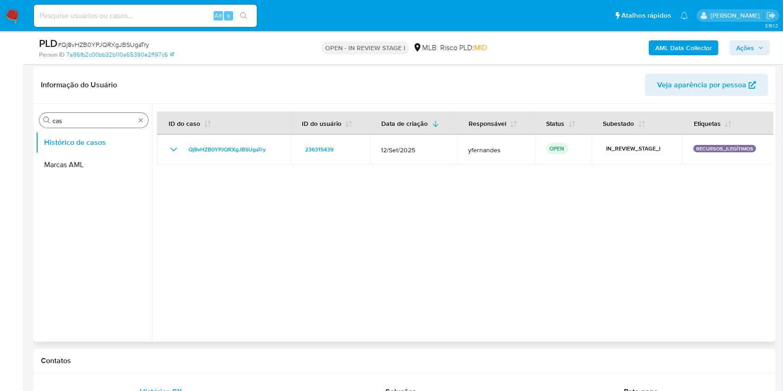
click at [71, 121] on input "cas" at bounding box center [93, 121] width 83 height 8
click at [71, 120] on input "cas" at bounding box center [93, 121] width 83 height 8
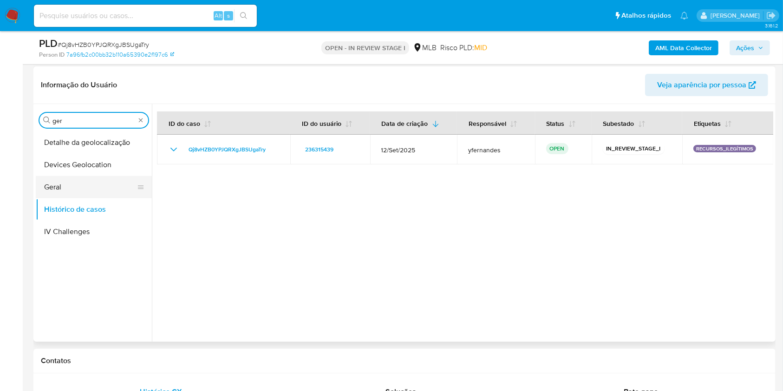
type input "ger"
click at [56, 176] on button "Geral" at bounding box center [90, 187] width 109 height 22
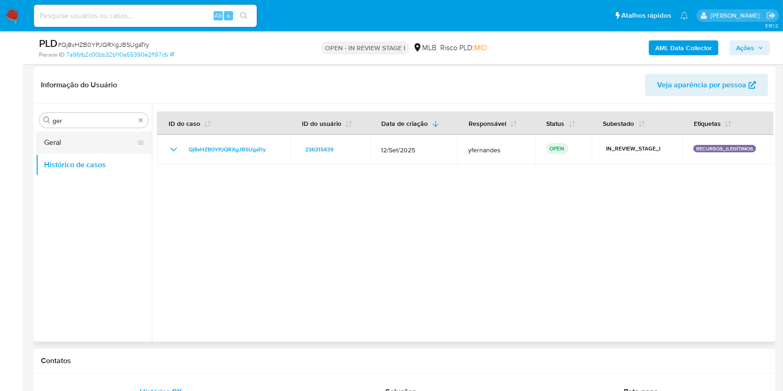
click at [54, 133] on button "Geral" at bounding box center [90, 142] width 109 height 22
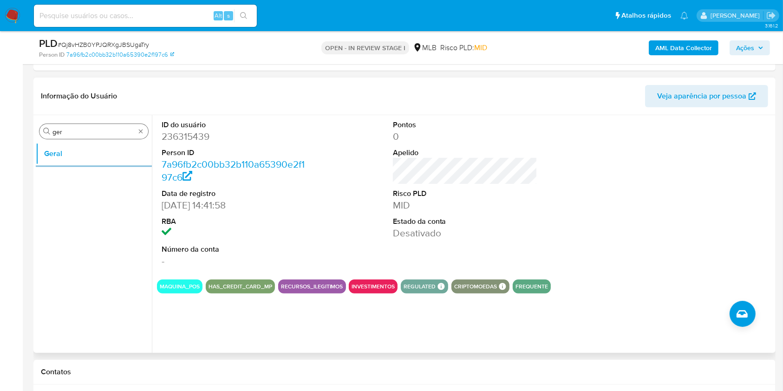
click at [91, 128] on input "ger" at bounding box center [93, 132] width 83 height 8
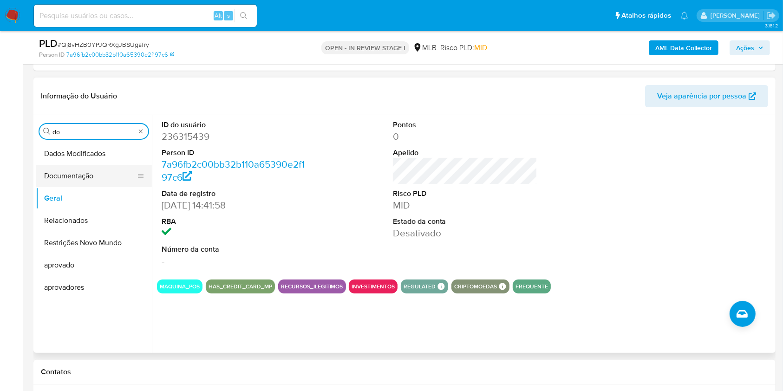
click at [64, 165] on button "Documentação" at bounding box center [90, 176] width 109 height 22
drag, startPoint x: 73, startPoint y: 166, endPoint x: 78, endPoint y: 167, distance: 5.3
click at [72, 166] on button "Documentação" at bounding box center [90, 176] width 109 height 22
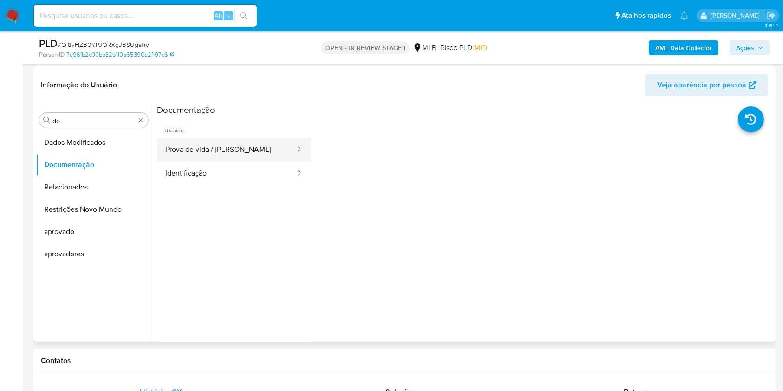
click at [234, 154] on button "Prova de vida / [PERSON_NAME]" at bounding box center [226, 150] width 139 height 24
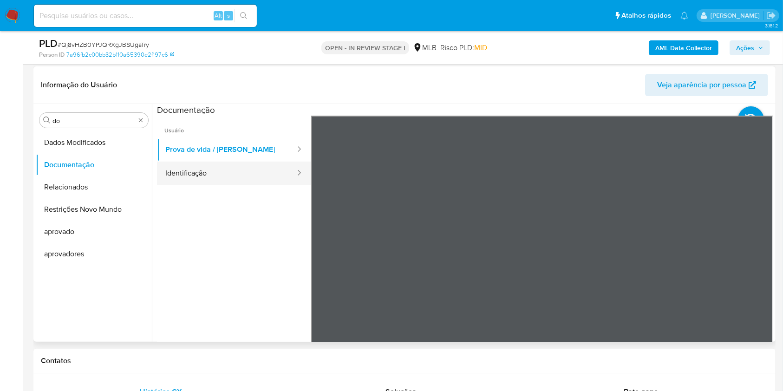
click at [223, 176] on button "Identificação" at bounding box center [226, 174] width 139 height 24
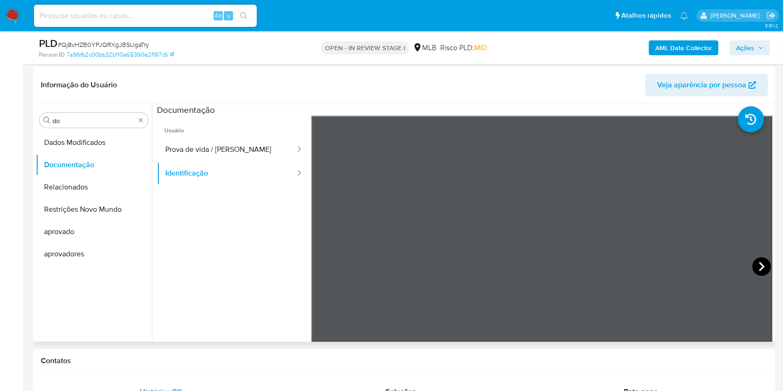
click at [762, 267] on icon at bounding box center [761, 266] width 19 height 19
click at [85, 118] on input "do" at bounding box center [93, 121] width 83 height 8
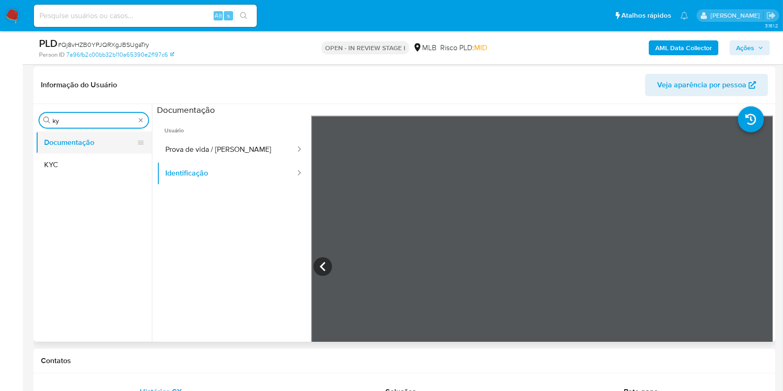
type input "ky"
click at [73, 147] on button "Documentação" at bounding box center [90, 142] width 109 height 22
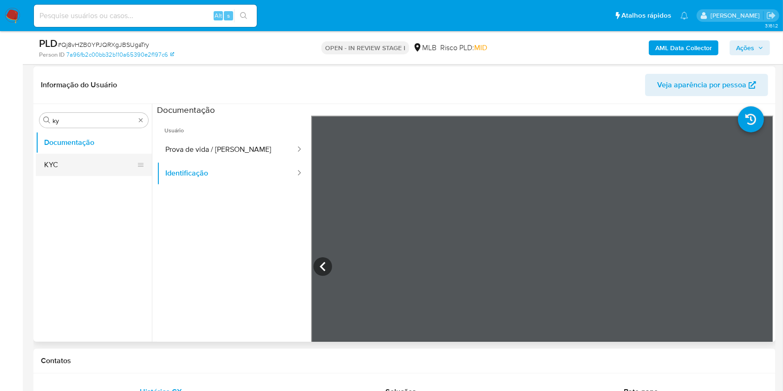
click at [67, 158] on button "KYC" at bounding box center [90, 165] width 109 height 22
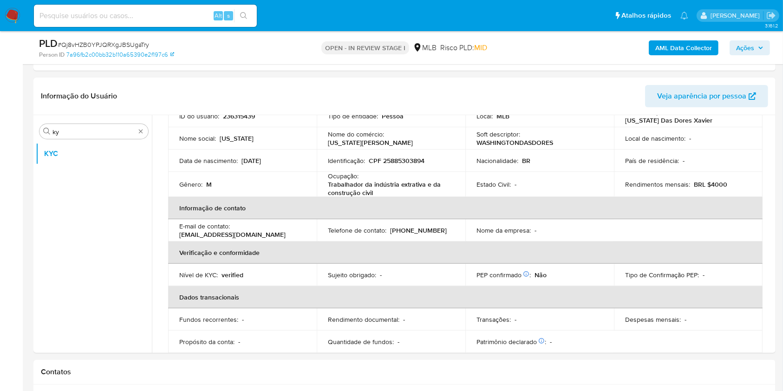
scroll to position [72, 0]
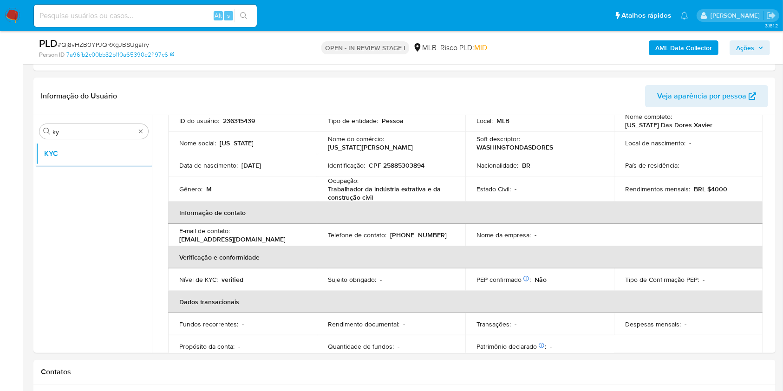
click at [353, 169] on p "Identificação :" at bounding box center [346, 165] width 37 height 8
click at [334, 191] on p "Trabalhador da indústria extrativa e da construção civil" at bounding box center [389, 193] width 123 height 17
copy div "Ocupação : Trabalhador da indústria extrativa e da construção civil"
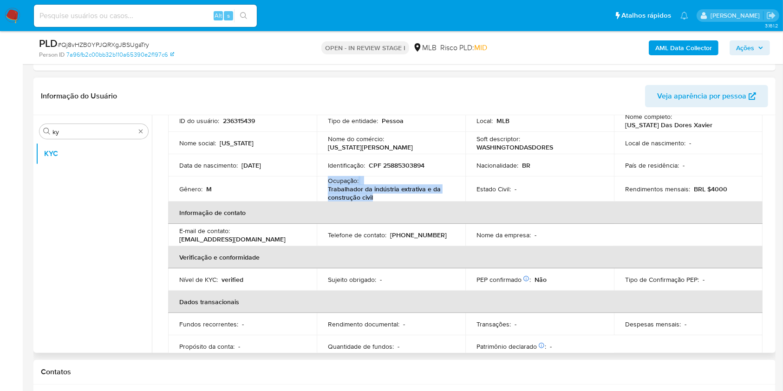
drag, startPoint x: 381, startPoint y: 209, endPoint x: 398, endPoint y: 209, distance: 17.2
click at [381, 209] on th "Informação de contato" at bounding box center [465, 213] width 594 height 22
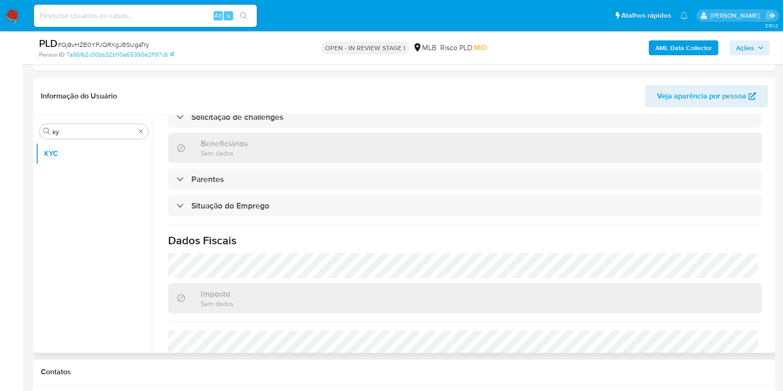
scroll to position [398, 0]
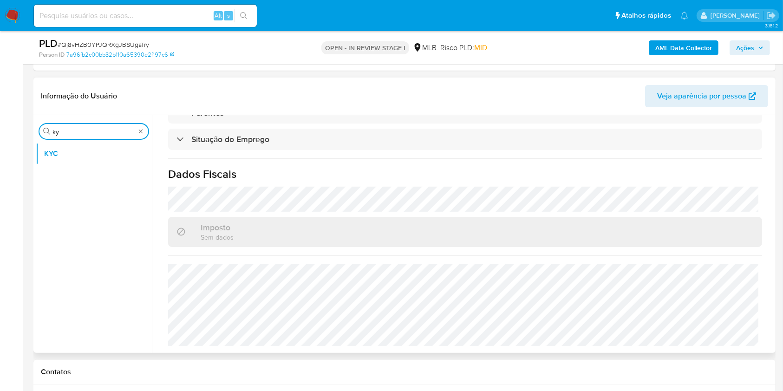
click at [86, 133] on input "ky" at bounding box center [93, 132] width 83 height 8
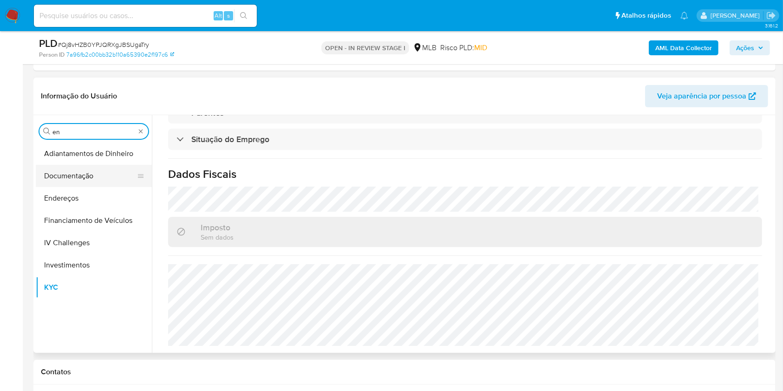
click at [59, 177] on button "Documentação" at bounding box center [90, 176] width 109 height 22
click at [64, 191] on button "Endereços" at bounding box center [90, 198] width 109 height 22
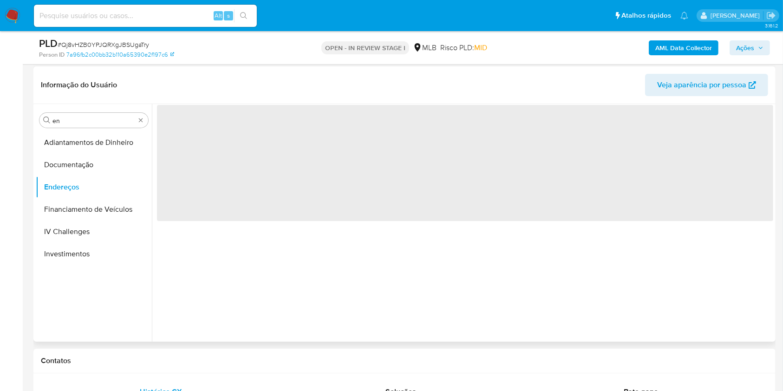
scroll to position [0, 0]
click at [307, 73] on div "Informação do Usuário Veja aparência por pessoa" at bounding box center [404, 85] width 742 height 38
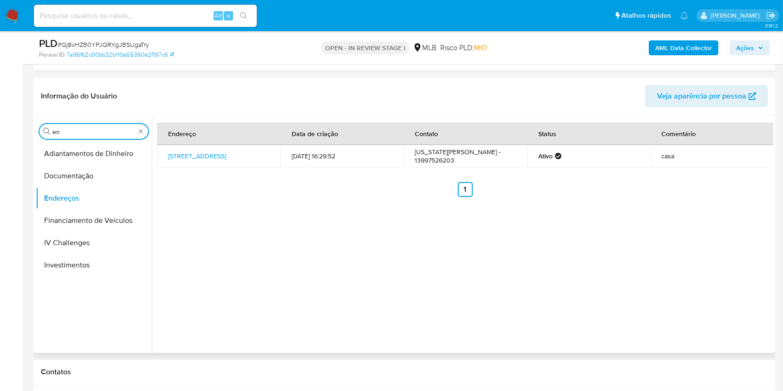
click at [111, 134] on input "en" at bounding box center [93, 132] width 83 height 8
click at [110, 134] on input "en" at bounding box center [93, 132] width 83 height 8
type input "ge"
click at [90, 155] on button "Detalhe da geolocalização" at bounding box center [90, 154] width 109 height 22
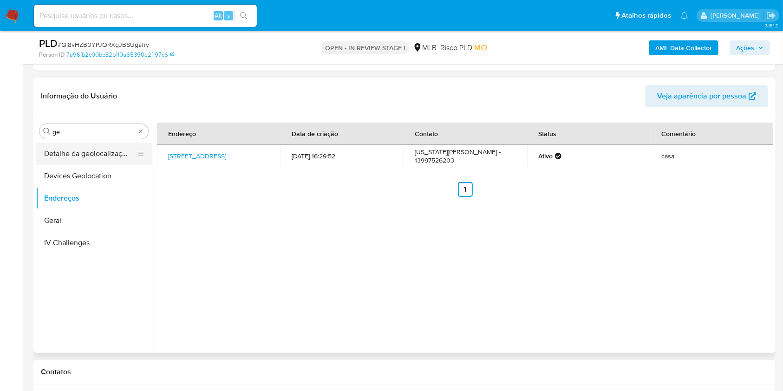
click at [82, 156] on button "Detalhe da geolocalização" at bounding box center [90, 154] width 109 height 22
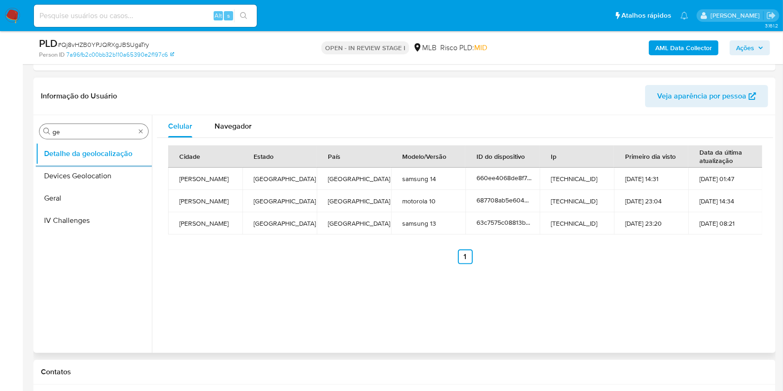
click at [86, 131] on input "ge" at bounding box center [93, 132] width 83 height 8
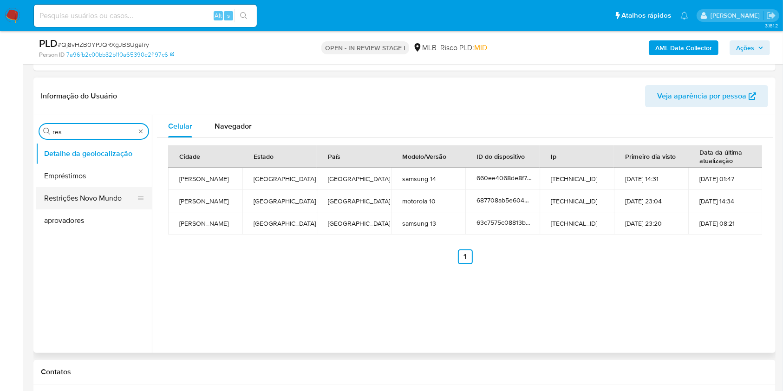
type input "res"
click at [73, 203] on button "Restrições Novo Mundo" at bounding box center [90, 198] width 109 height 22
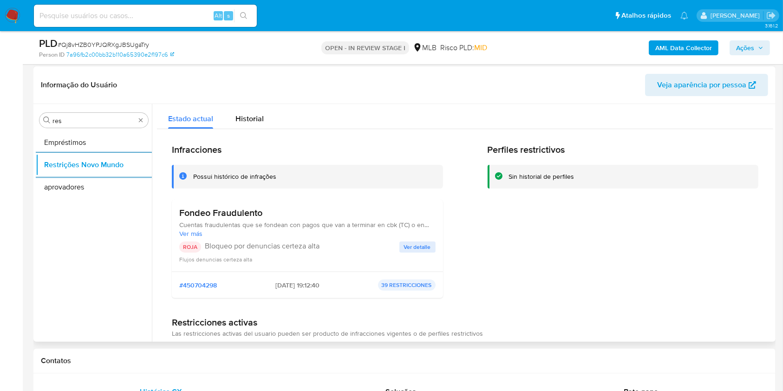
click at [222, 217] on h3 "Fondeo Fraudulento" at bounding box center [307, 213] width 256 height 12
click at [222, 216] on h3 "Fondeo Fraudulento" at bounding box center [307, 213] width 256 height 12
click at [311, 243] on p "Bloqueo por denuncias certeza alta" at bounding box center [302, 246] width 195 height 9
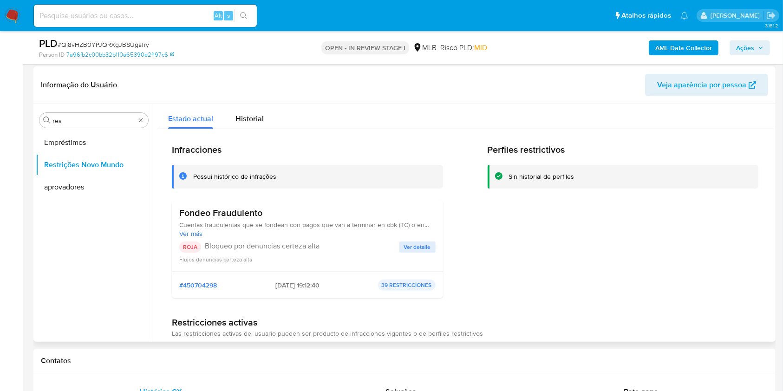
click at [311, 243] on p "Bloqueo por denuncias certeza alta" at bounding box center [302, 246] width 195 height 9
click at [411, 249] on span "Ver detalle" at bounding box center [417, 246] width 27 height 9
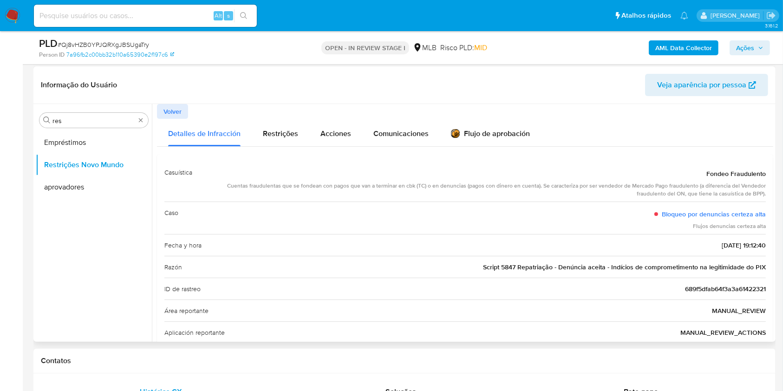
click at [495, 268] on span "Script 5847 Repatriação - Denúncia aceita - Indícios de comprometimento na legi…" at bounding box center [624, 266] width 283 height 9
drag, startPoint x: 401, startPoint y: 222, endPoint x: 407, endPoint y: 222, distance: 5.7
click at [401, 222] on div "Caso Bloqueo por denuncias certeza alta Flujos denuncias certeza alta" at bounding box center [464, 218] width 601 height 33
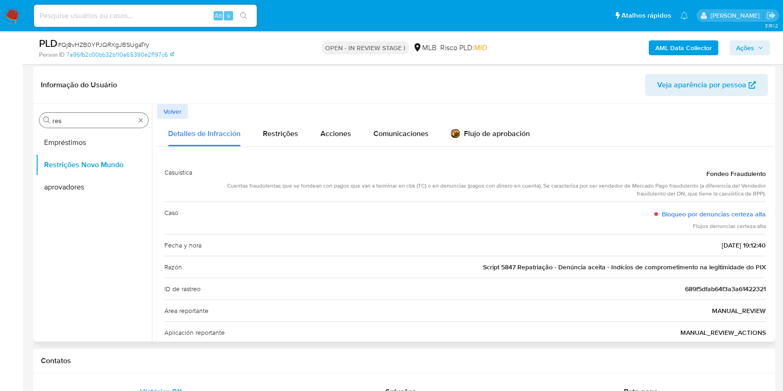
click at [91, 117] on input "res" at bounding box center [93, 121] width 83 height 8
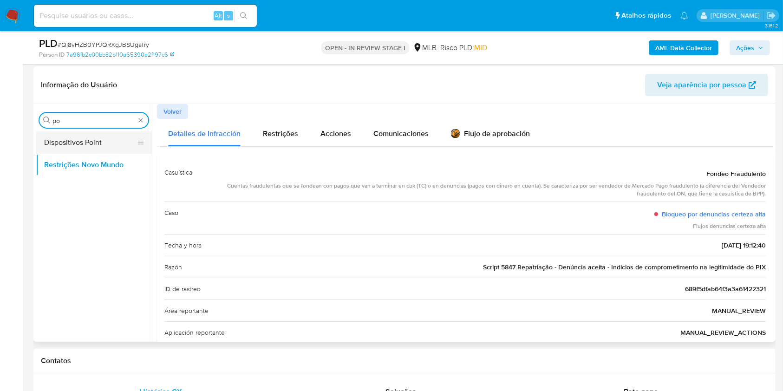
type input "po"
click at [85, 145] on button "Dispositivos Point" at bounding box center [90, 142] width 109 height 22
click at [91, 137] on button "Dispositivos Point" at bounding box center [94, 142] width 116 height 22
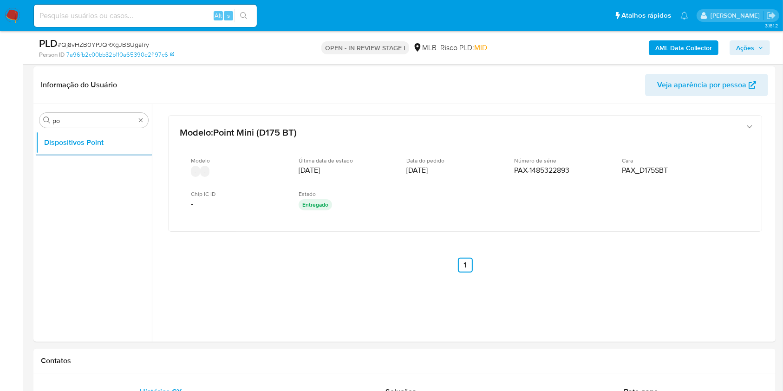
click at [675, 46] on b "AML Data Collector" at bounding box center [683, 47] width 57 height 15
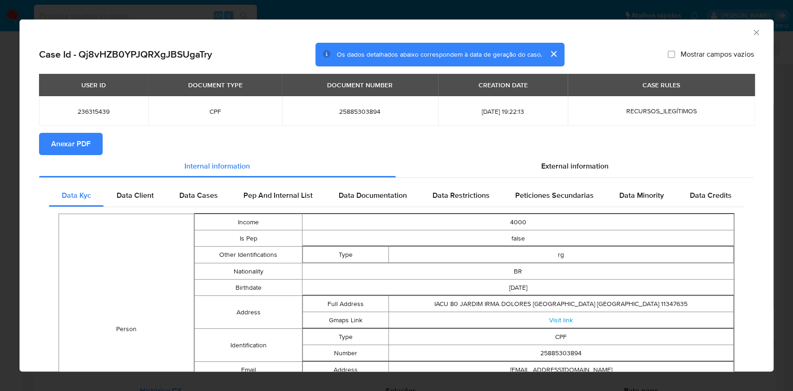
click at [84, 144] on span "Anexar PDF" at bounding box center [70, 144] width 39 height 20
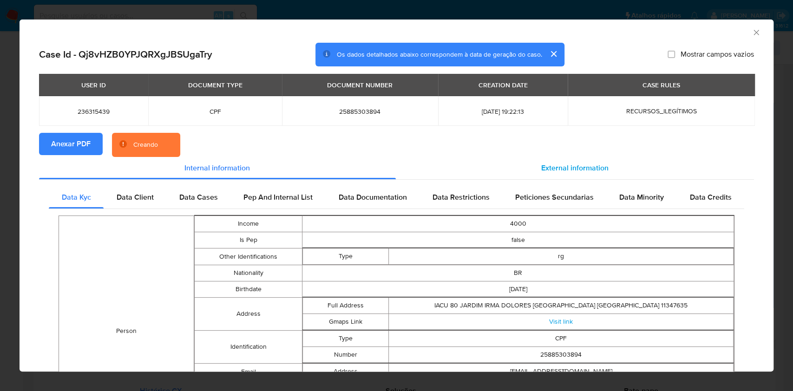
click at [549, 168] on span "External information" at bounding box center [574, 168] width 67 height 11
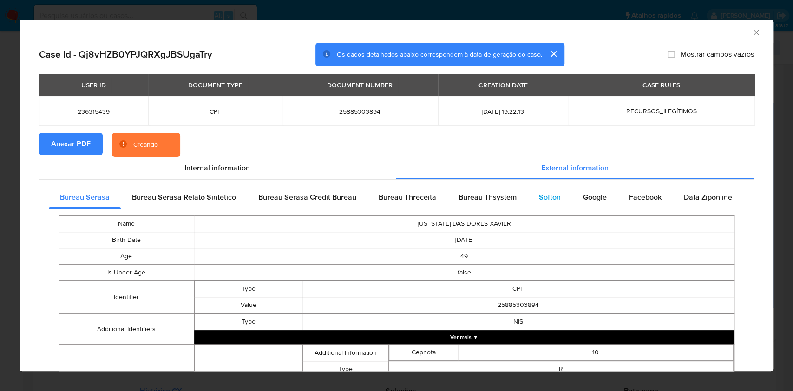
click at [542, 200] on span "Softon" at bounding box center [550, 197] width 22 height 11
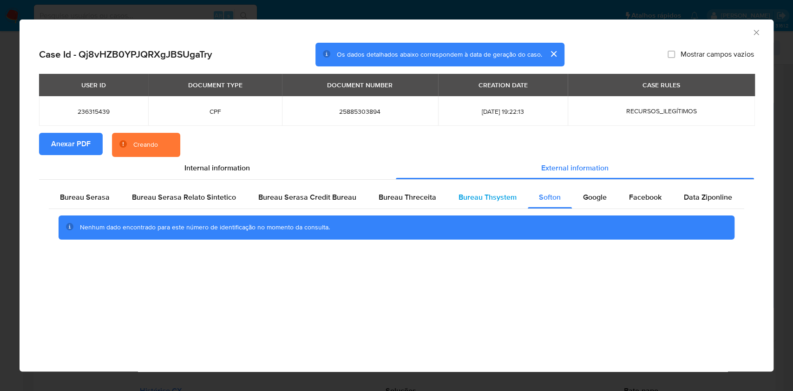
click at [495, 195] on span "Bureau Thsystem" at bounding box center [487, 197] width 58 height 11
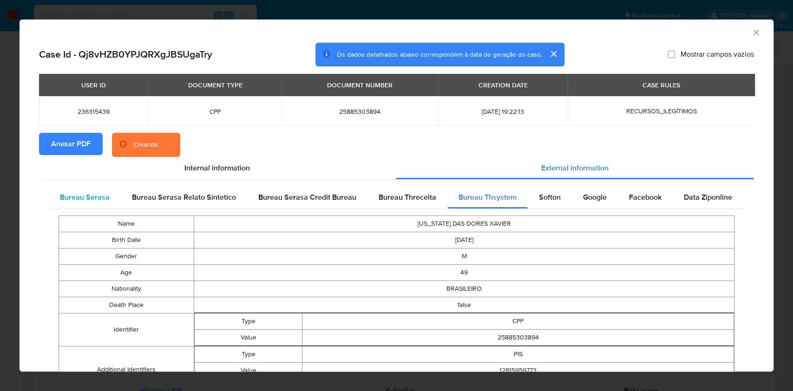
click at [72, 191] on div "Bureau Serasa" at bounding box center [85, 197] width 72 height 22
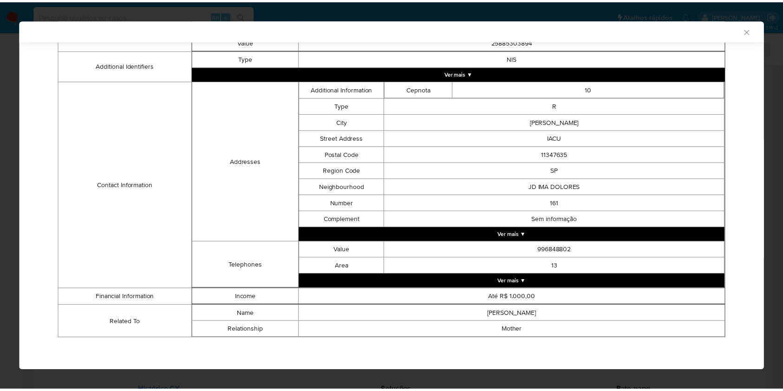
scroll to position [259, 0]
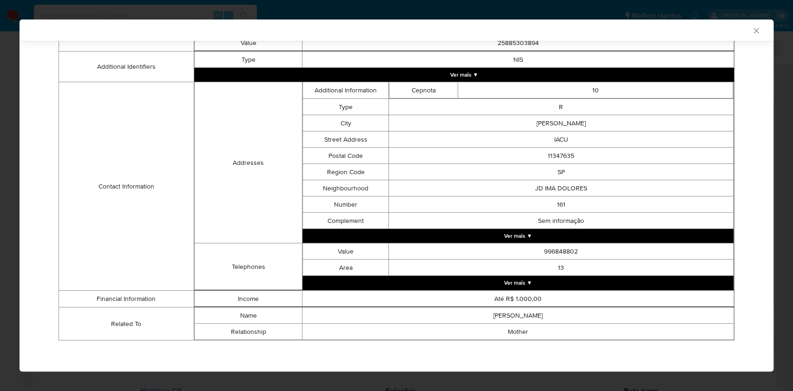
click at [0, 164] on div "AML Data Collector Case Id - Qj8vHZB0YPJQRXgJBSUgaTry Os dados detalhados abaix…" at bounding box center [396, 195] width 793 height 391
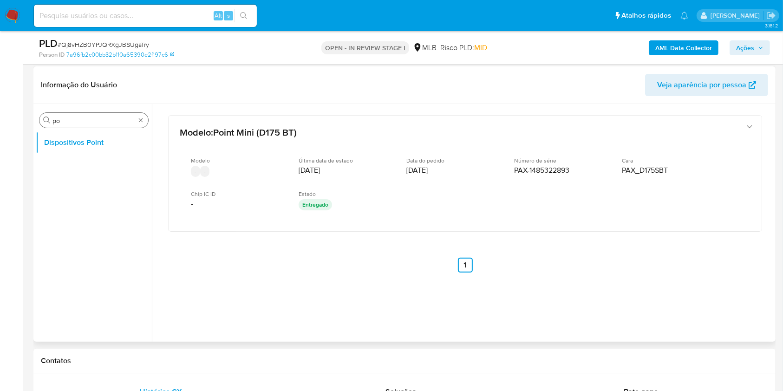
click at [76, 126] on div "Procurar po" at bounding box center [93, 120] width 109 height 15
click at [73, 121] on input "po" at bounding box center [93, 121] width 83 height 8
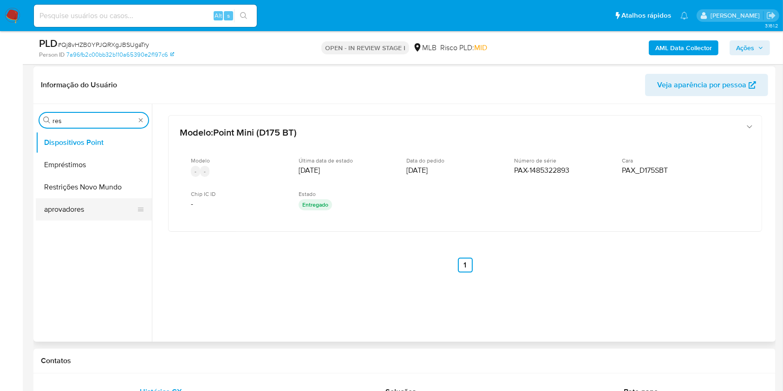
type input "res"
click at [69, 220] on button "aprovadores" at bounding box center [90, 209] width 109 height 22
click at [63, 201] on button "aprovadores" at bounding box center [94, 209] width 116 height 22
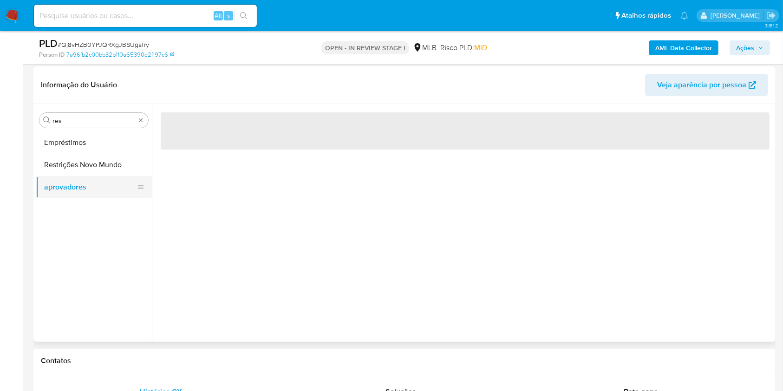
click at [59, 177] on button "aprovadores" at bounding box center [90, 187] width 109 height 22
click at [56, 163] on button "Restrições Novo Mundo" at bounding box center [90, 165] width 109 height 22
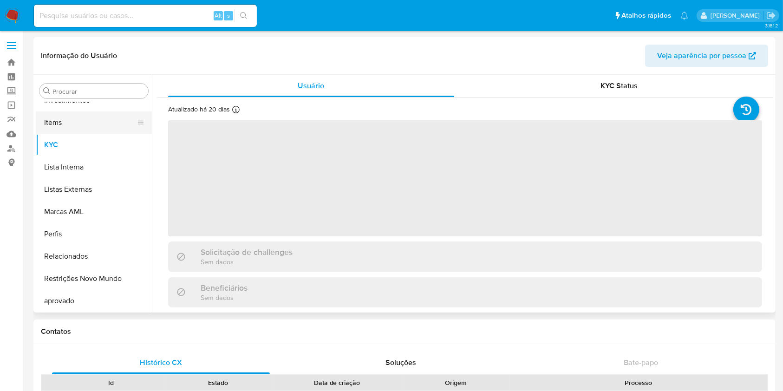
scroll to position [482, 0]
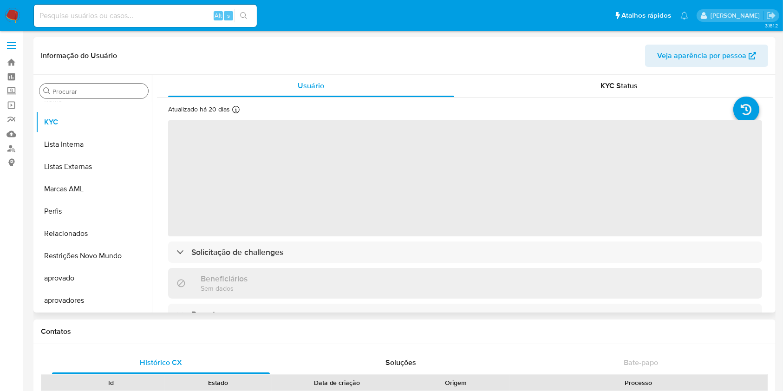
click at [64, 91] on input "Procurar" at bounding box center [98, 91] width 92 height 8
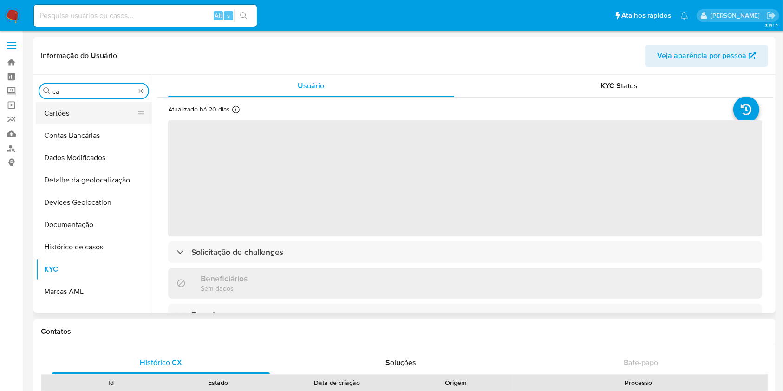
scroll to position [0, 0]
type input "cas"
click at [72, 236] on button "Histórico de casos" at bounding box center [90, 247] width 109 height 22
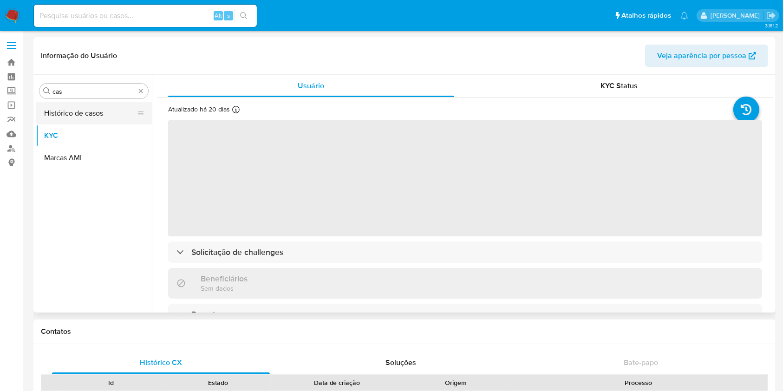
select select "10"
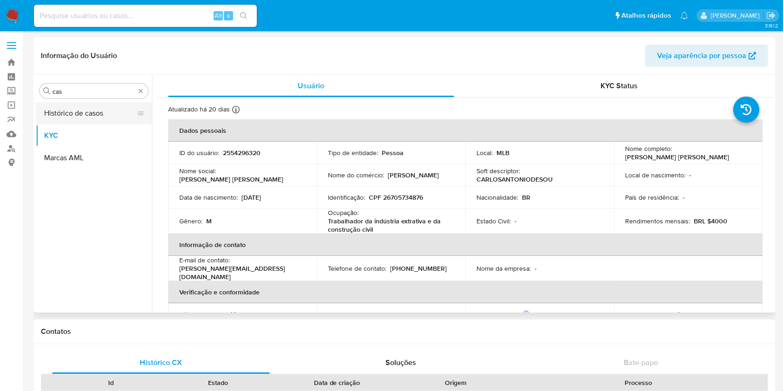
click at [70, 106] on button "Histórico de casos" at bounding box center [90, 113] width 109 height 22
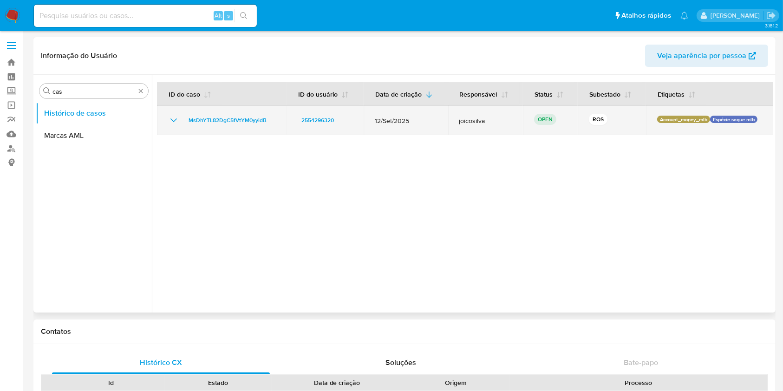
click at [168, 124] on icon "Mostrar/Ocultar" at bounding box center [173, 120] width 11 height 11
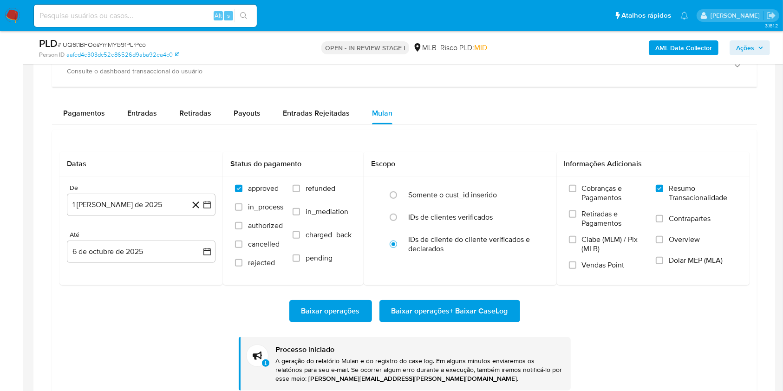
scroll to position [482, 0]
click at [125, 47] on span "# iUQ6t1BFOosYmMYb9fPLrPco" at bounding box center [102, 44] width 88 height 9
copy span "iUQ6t1BFOosYmMYb9fPLrPco"
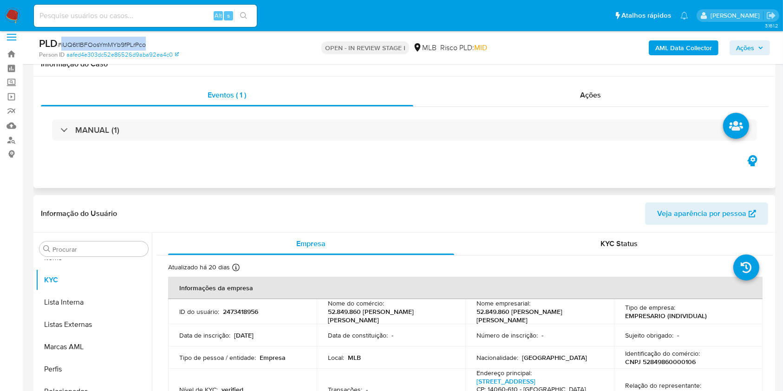
scroll to position [0, 0]
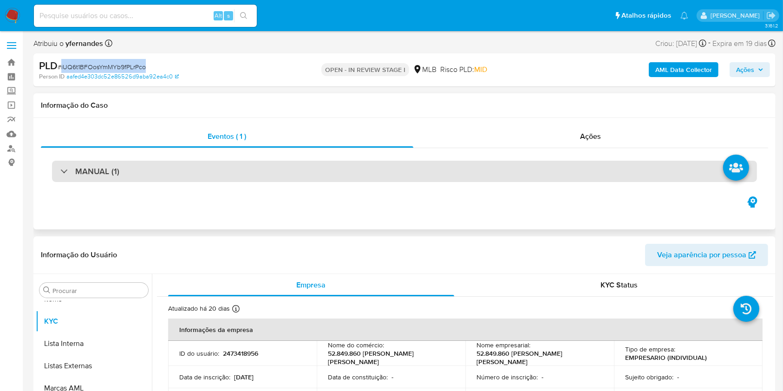
click at [256, 165] on div "MANUAL (1)" at bounding box center [404, 171] width 705 height 21
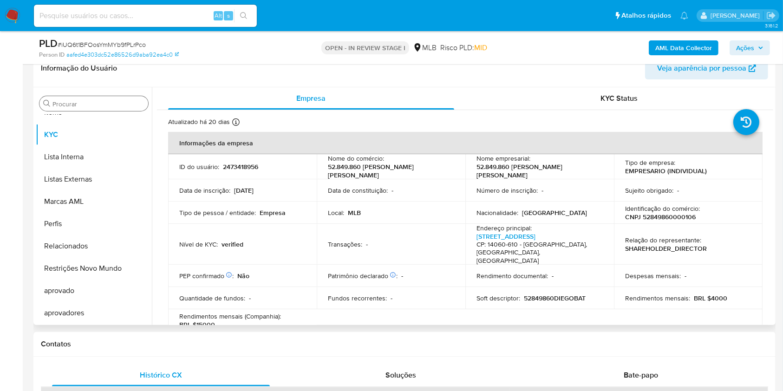
scroll to position [186, 0]
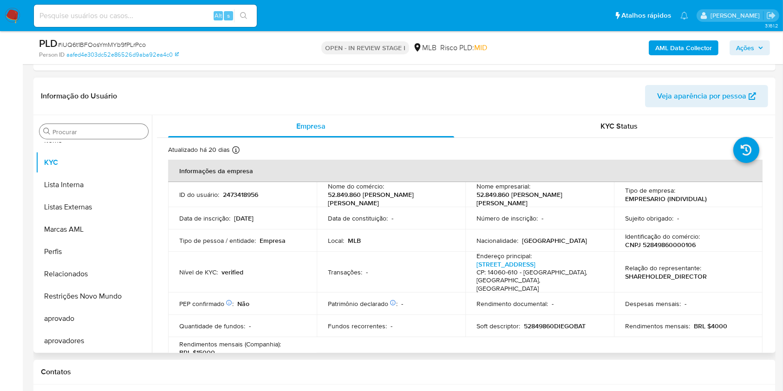
click at [73, 131] on input "Procurar" at bounding box center [98, 132] width 92 height 8
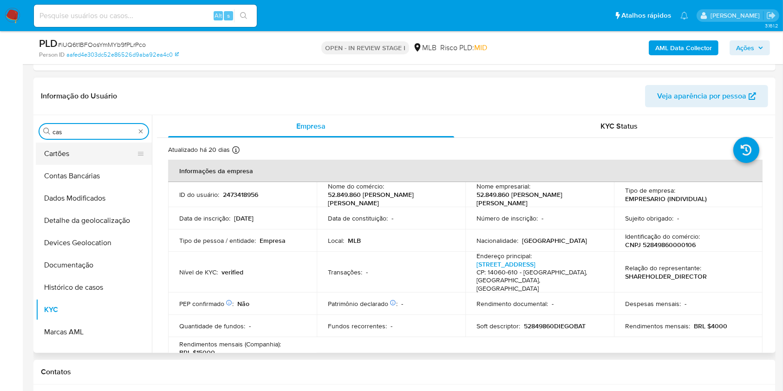
scroll to position [0, 0]
click at [56, 276] on button "Histórico de casos" at bounding box center [94, 287] width 116 height 22
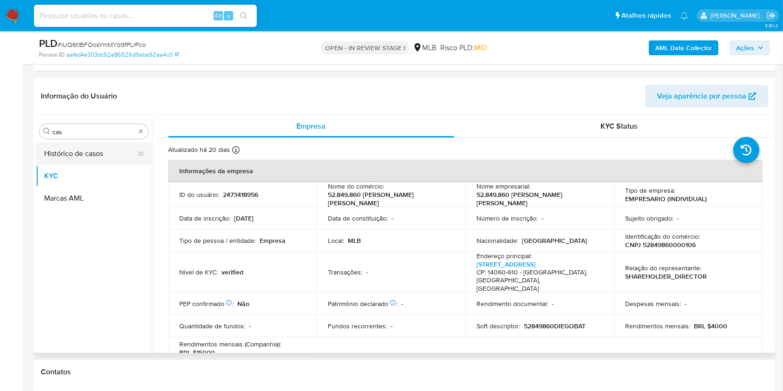
click at [55, 158] on button "Histórico de casos" at bounding box center [90, 154] width 109 height 22
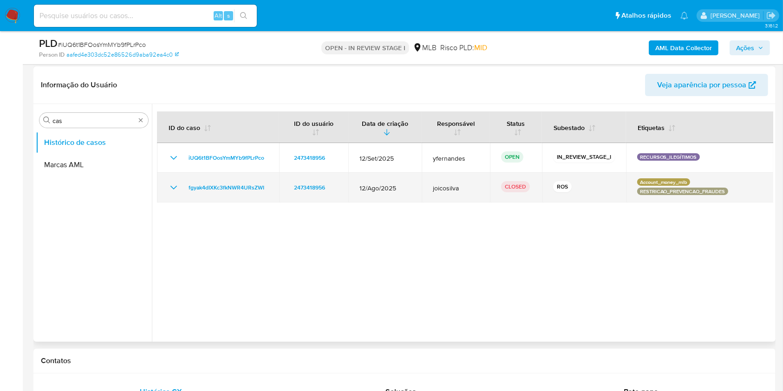
click at [170, 189] on icon "Mostrar/Ocultar" at bounding box center [173, 187] width 11 height 11
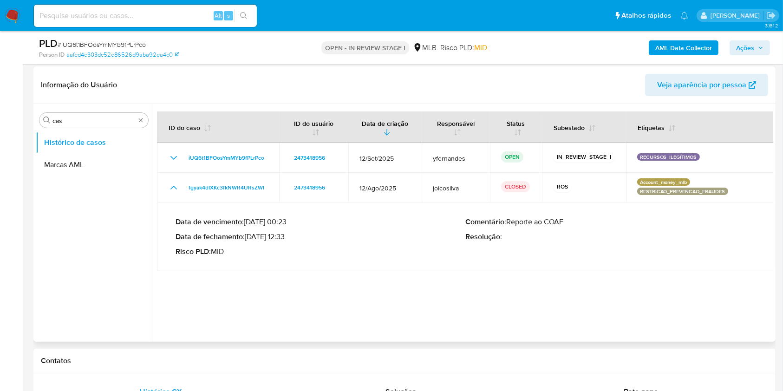
click at [268, 236] on p "Data de fechamento : 10/09/2025 12:33" at bounding box center [321, 236] width 290 height 9
click at [284, 237] on p "Data de fechamento : 10/09/2025 12:33" at bounding box center [321, 236] width 290 height 9
drag, startPoint x: 182, startPoint y: 180, endPoint x: 281, endPoint y: 236, distance: 114.4
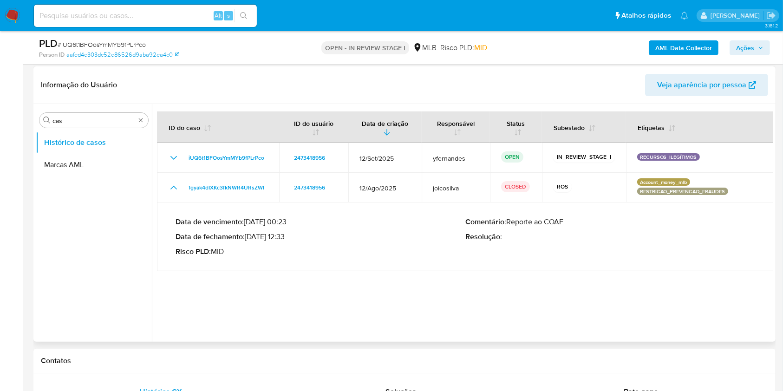
click at [281, 236] on tbody "iUQ6t1BFOosYmMYb9fPLrPco 2473418956 12/Set/2025 yfernandes OPEN IN_REVIEW_STAGE…" at bounding box center [465, 207] width 617 height 128
drag, startPoint x: 248, startPoint y: 236, endPoint x: 289, endPoint y: 241, distance: 41.6
click at [289, 241] on p "Data de fechamento : 10/09/2025 12:33" at bounding box center [321, 236] width 290 height 9
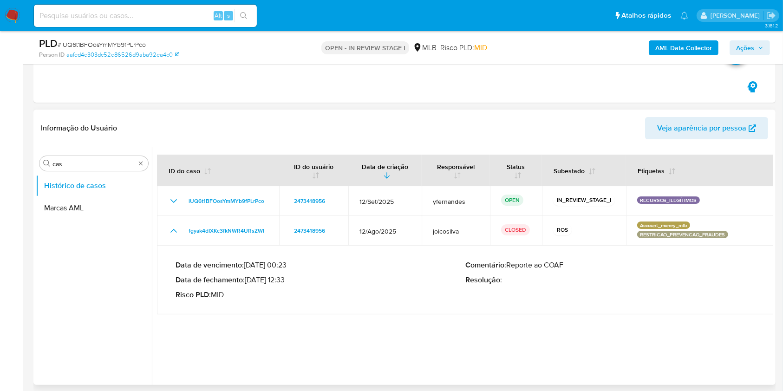
scroll to position [124, 0]
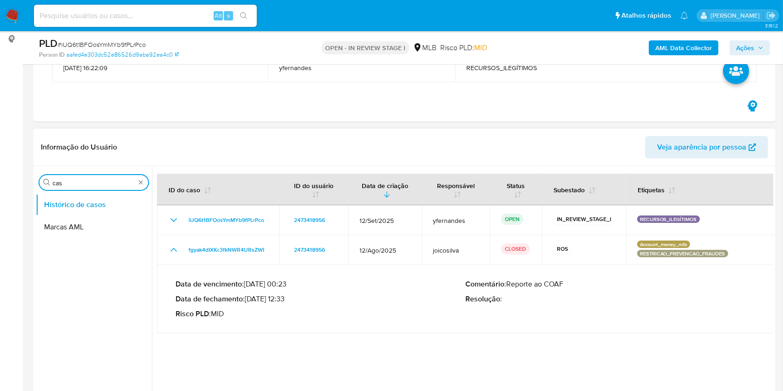
click at [101, 184] on input "cas" at bounding box center [93, 183] width 83 height 8
type input "GER"
click at [77, 198] on button "Geral" at bounding box center [90, 205] width 109 height 22
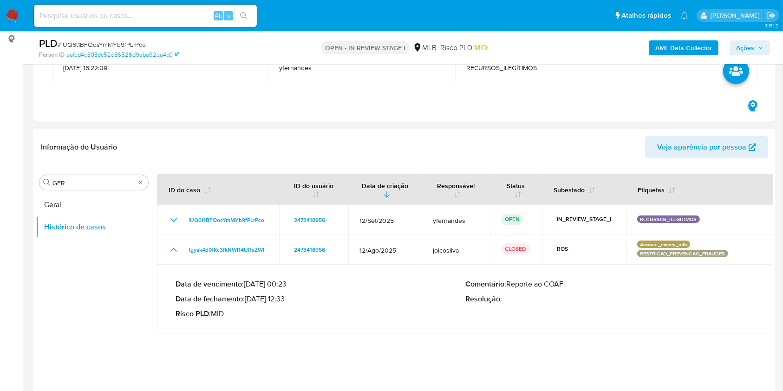
click at [60, 203] on button "Geral" at bounding box center [94, 205] width 116 height 22
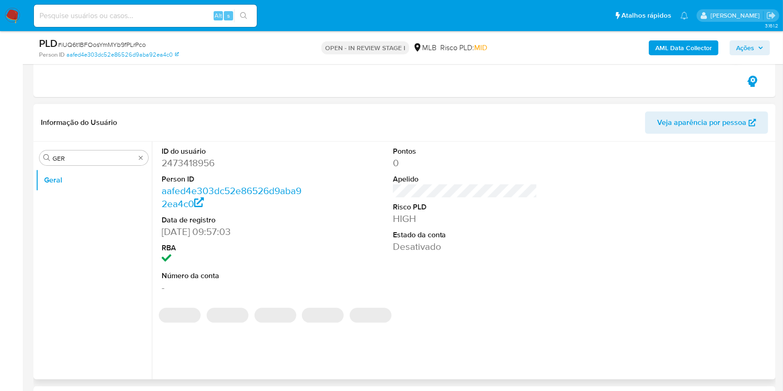
scroll to position [186, 0]
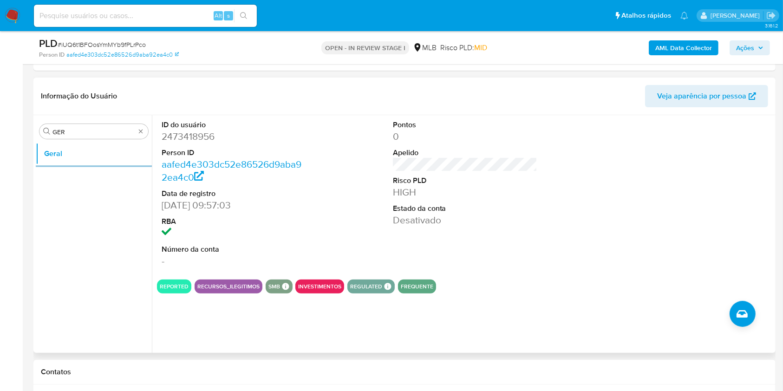
click at [488, 262] on div "Pontos 0 Apelido Risco PLD HIGH Estado da conta Desativado" at bounding box center [465, 193] width 154 height 157
click at [69, 136] on input "GER" at bounding box center [93, 132] width 83 height 8
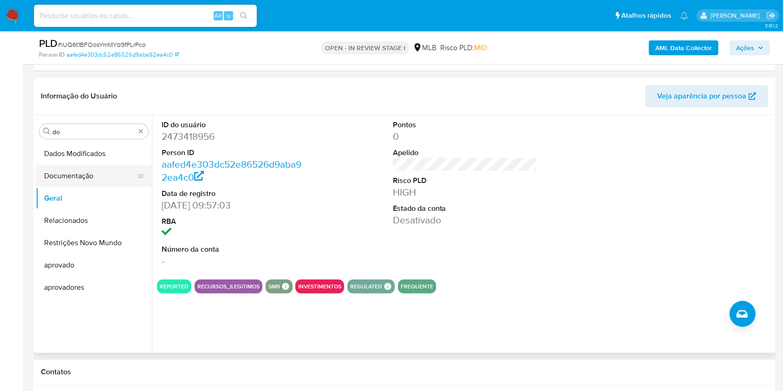
click at [56, 171] on button "Documentação" at bounding box center [90, 176] width 109 height 22
click at [58, 175] on button "Documentação" at bounding box center [90, 176] width 109 height 22
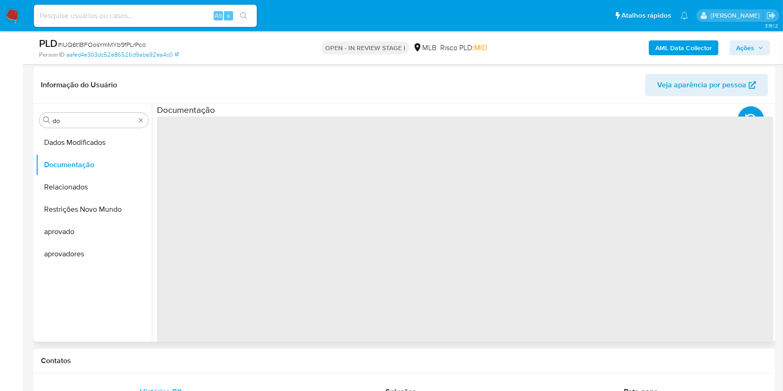
click at [205, 138] on span "‌" at bounding box center [465, 265] width 616 height 297
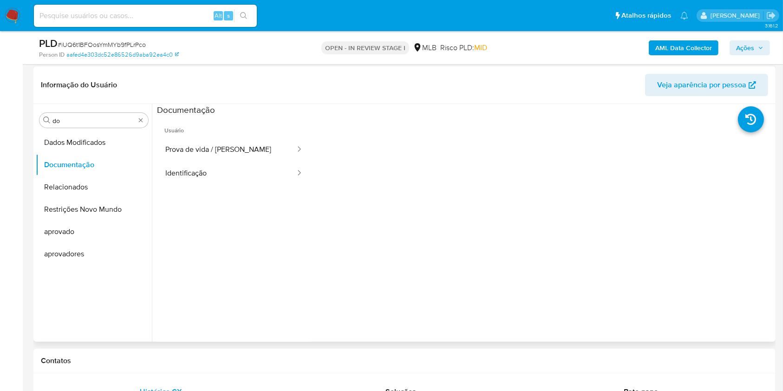
click at [205, 138] on button "Prova de vida / [PERSON_NAME]" at bounding box center [226, 150] width 139 height 24
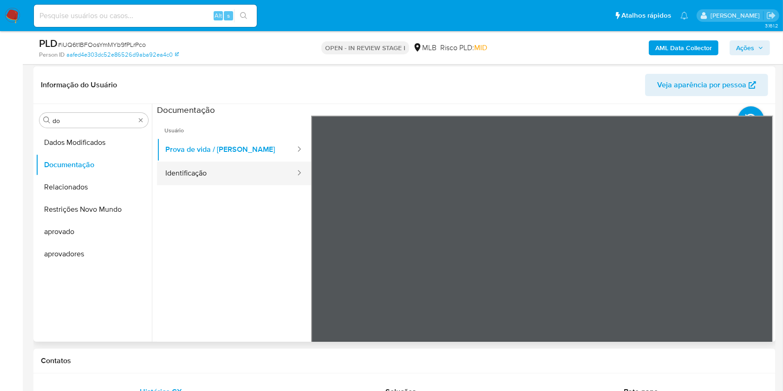
click at [233, 164] on button "Identificação" at bounding box center [226, 174] width 139 height 24
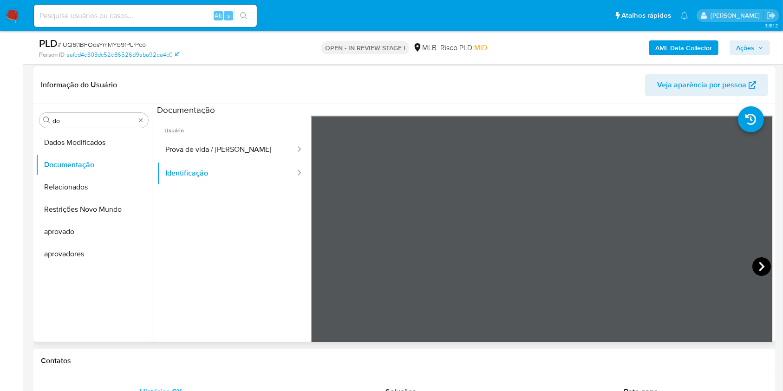
click at [764, 261] on icon at bounding box center [761, 266] width 19 height 19
click at [70, 124] on input "do" at bounding box center [93, 121] width 83 height 8
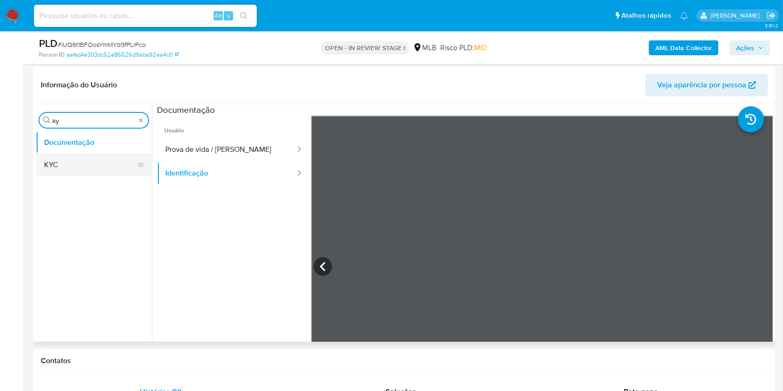
type input "ky"
click at [58, 154] on button "KYC" at bounding box center [90, 165] width 109 height 22
click at [56, 163] on button "KYC" at bounding box center [90, 165] width 109 height 22
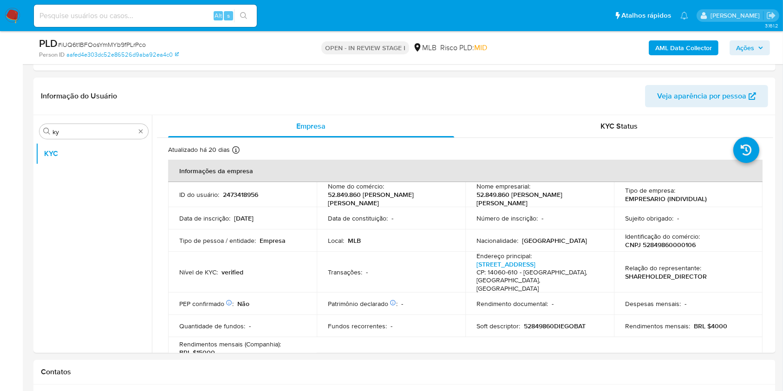
drag, startPoint x: 769, startPoint y: 126, endPoint x: 772, endPoint y: 135, distance: 9.8
click at [772, 135] on div "Empresa KYC Status Atualizado há 20 dias Criado: 01/06/2025 10:57:05 Atualizado…" at bounding box center [462, 234] width 621 height 238
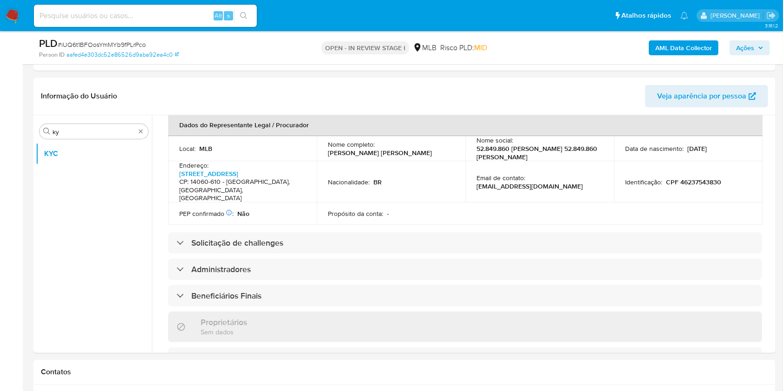
scroll to position [228, 0]
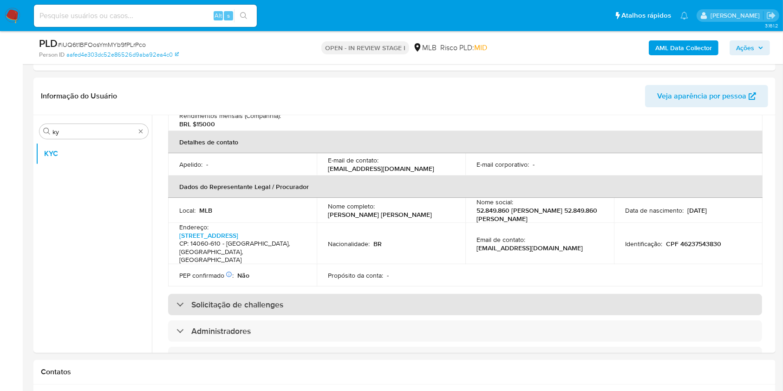
click at [366, 294] on div "Solicitação de challenges" at bounding box center [465, 304] width 594 height 21
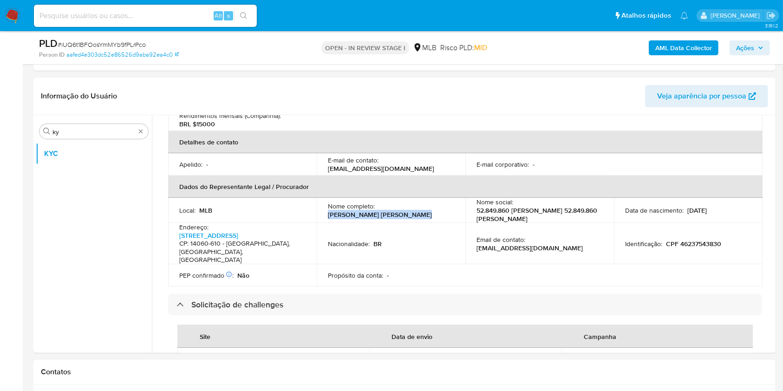
drag, startPoint x: 327, startPoint y: 210, endPoint x: 423, endPoint y: 208, distance: 95.2
click at [423, 208] on div "Nome completo : Diego Batista Leite Martins" at bounding box center [391, 210] width 126 height 17
copy p "Diego Batista Leite Martins"
drag, startPoint x: 423, startPoint y: 247, endPoint x: 429, endPoint y: 244, distance: 6.9
click at [423, 247] on td "Nacionalidade : BR" at bounding box center [391, 243] width 149 height 41
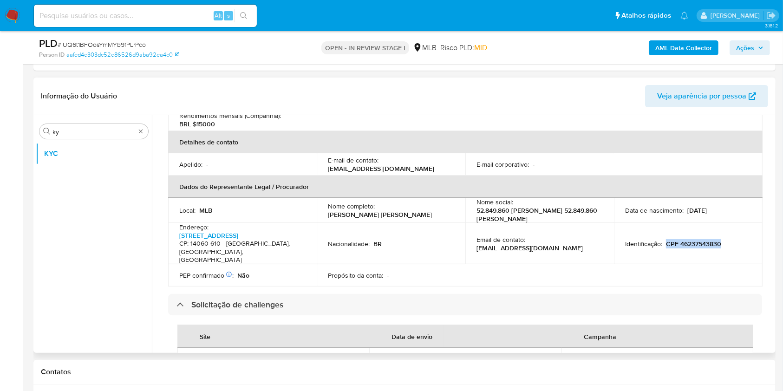
drag, startPoint x: 727, startPoint y: 233, endPoint x: 664, endPoint y: 231, distance: 63.2
click at [664, 240] on div "Identificação : CPF 46237543830" at bounding box center [688, 244] width 126 height 8
copy p "CPF 46237543830"
click at [368, 240] on p "Nacionalidade :" at bounding box center [349, 244] width 42 height 8
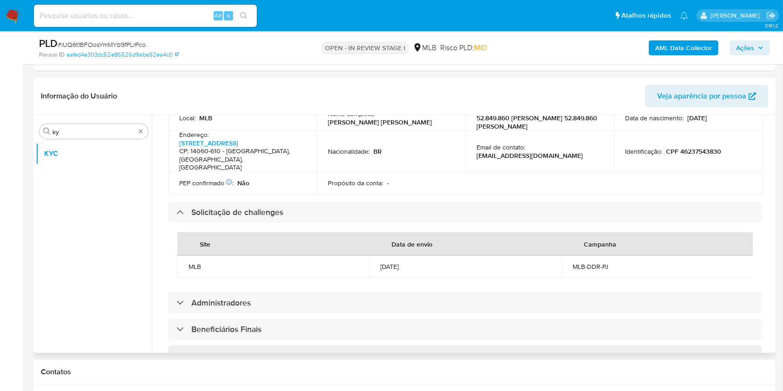
scroll to position [562, 0]
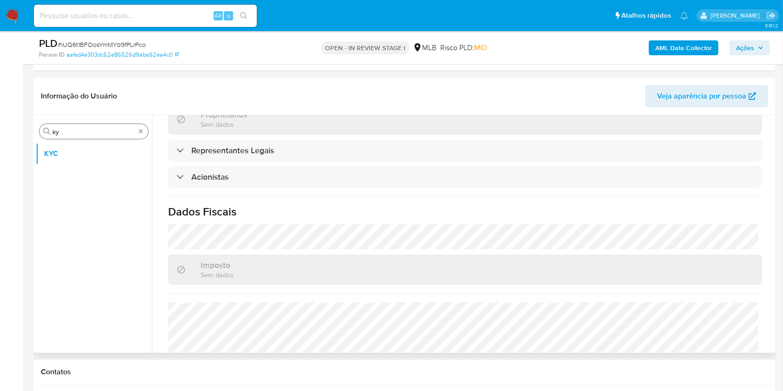
click at [111, 130] on input "ky" at bounding box center [93, 132] width 83 height 8
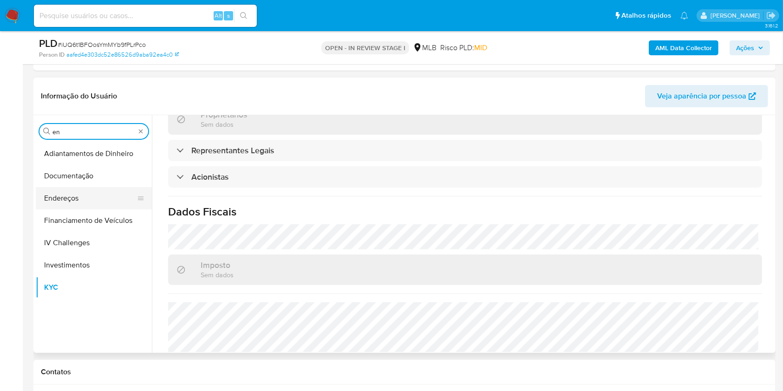
type input "en"
click at [79, 189] on button "Endereços" at bounding box center [90, 198] width 109 height 22
click at [66, 191] on button "Endereços" at bounding box center [90, 198] width 109 height 22
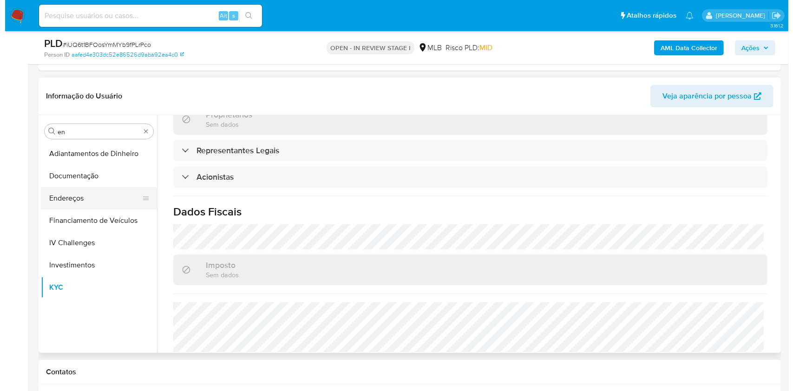
scroll to position [0, 0]
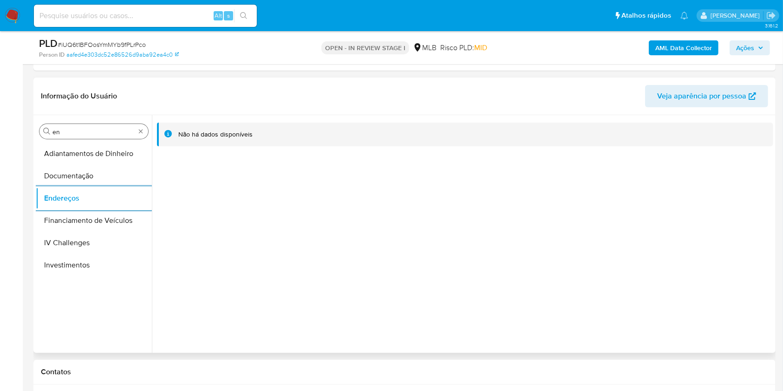
click at [104, 130] on input "en" at bounding box center [93, 132] width 83 height 8
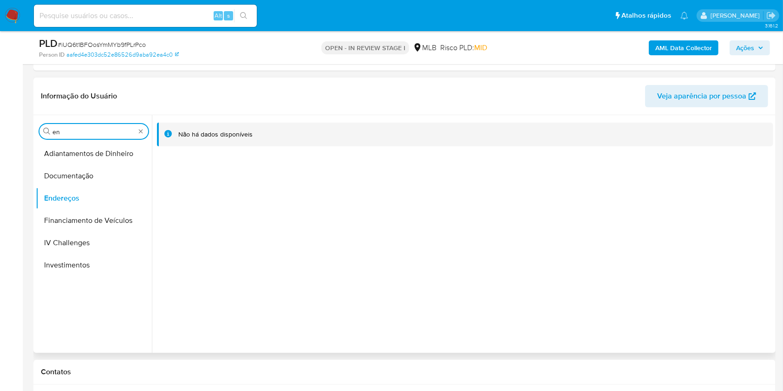
click at [104, 130] on input "en" at bounding box center [93, 132] width 83 height 8
type input "ge"
click at [53, 163] on button "Detalhe da geolocalização" at bounding box center [90, 154] width 109 height 22
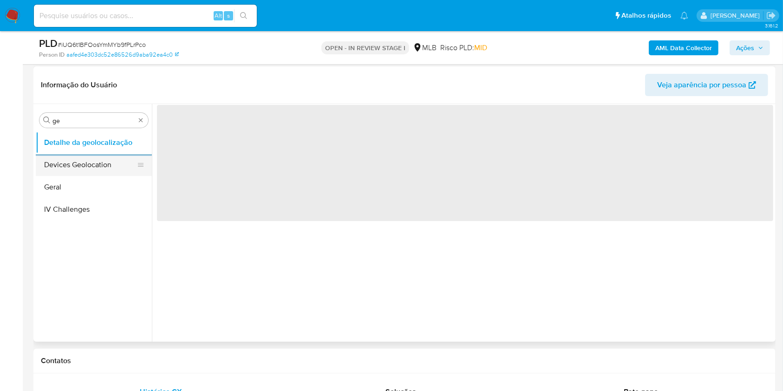
click at [54, 157] on button "Devices Geolocation" at bounding box center [90, 165] width 109 height 22
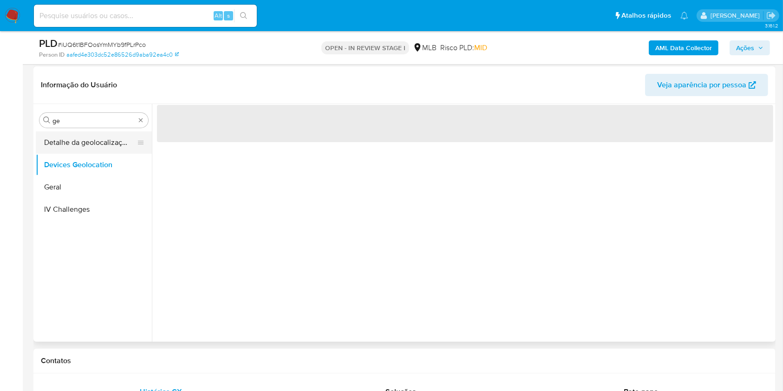
click at [95, 139] on button "Detalhe da geolocalização" at bounding box center [90, 142] width 109 height 22
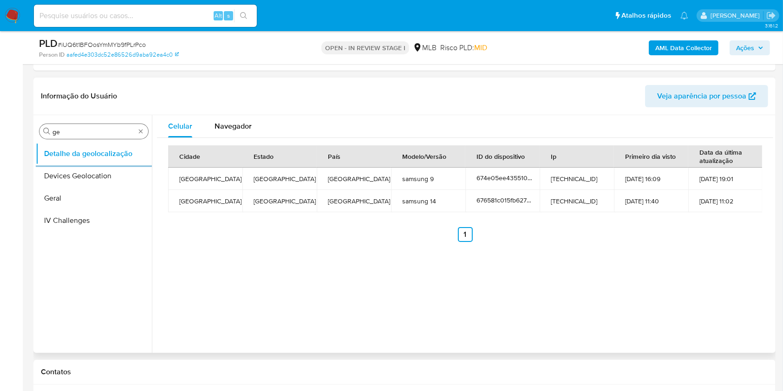
click at [91, 133] on input "ge" at bounding box center [93, 132] width 83 height 8
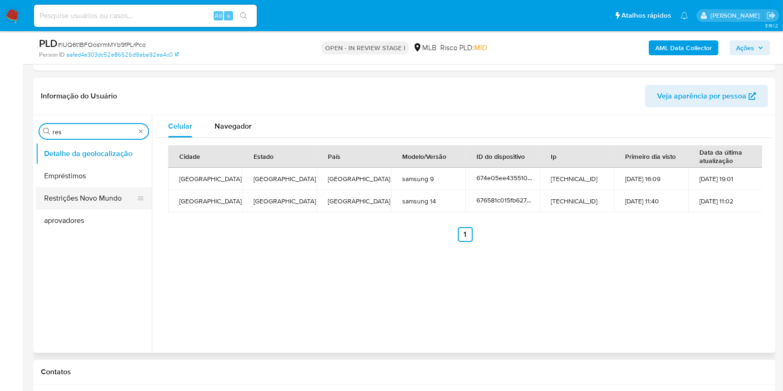
type input "res"
click at [63, 208] on button "Restrições Novo Mundo" at bounding box center [90, 198] width 109 height 22
click at [59, 203] on button "Restrições Novo Mundo" at bounding box center [90, 198] width 109 height 22
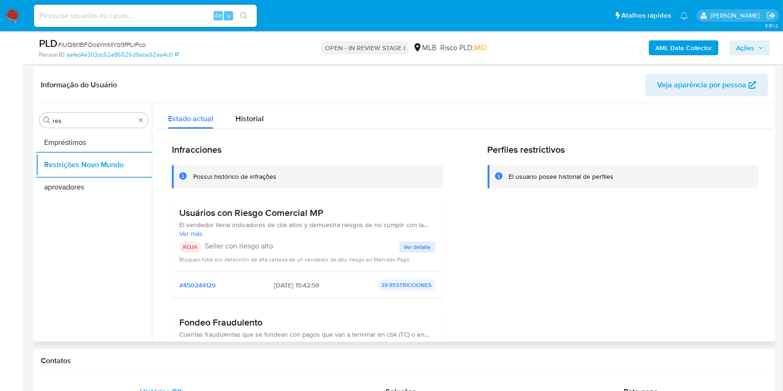
click at [253, 217] on h3 "Usuários con Riesgo Comercial MP" at bounding box center [307, 213] width 256 height 12
click at [240, 248] on p "Seller con riesgo alto" at bounding box center [302, 246] width 195 height 9
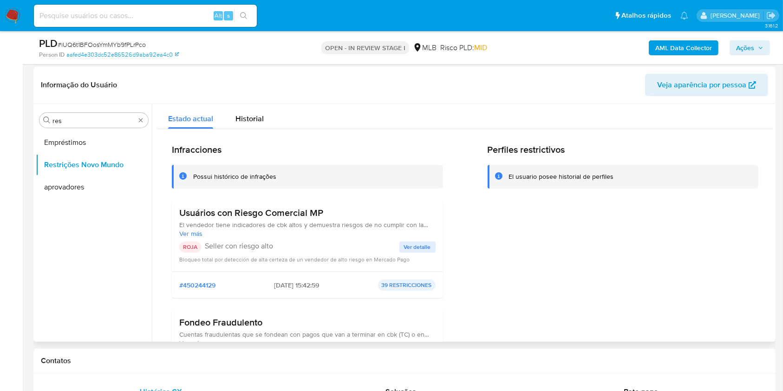
click at [240, 248] on p "Seller con riesgo alto" at bounding box center [302, 246] width 195 height 9
click at [502, 390] on div "Soluções" at bounding box center [401, 392] width 218 height 22
click at [407, 244] on span "Ver detalle" at bounding box center [417, 246] width 27 height 9
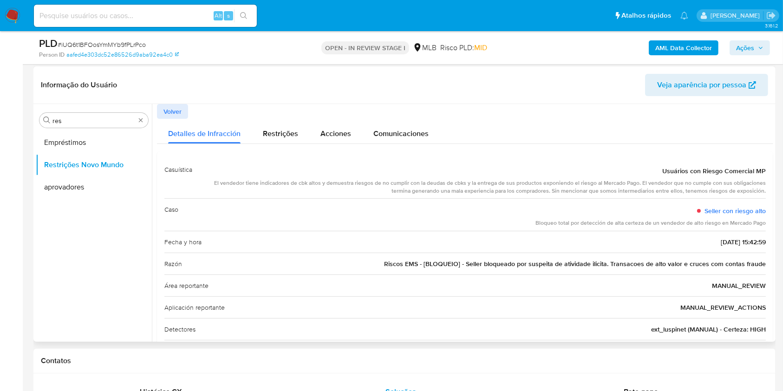
click at [461, 269] on div "Razón Riscos EMS - [BLOQUEIO] - Seller bloqueado por suspeita de atividade ilic…" at bounding box center [464, 264] width 601 height 22
click at [61, 118] on input "res" at bounding box center [93, 121] width 83 height 8
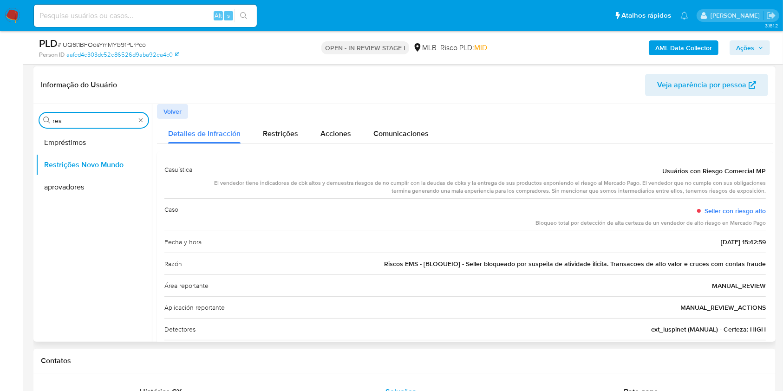
click at [61, 118] on input "res" at bounding box center [93, 121] width 83 height 8
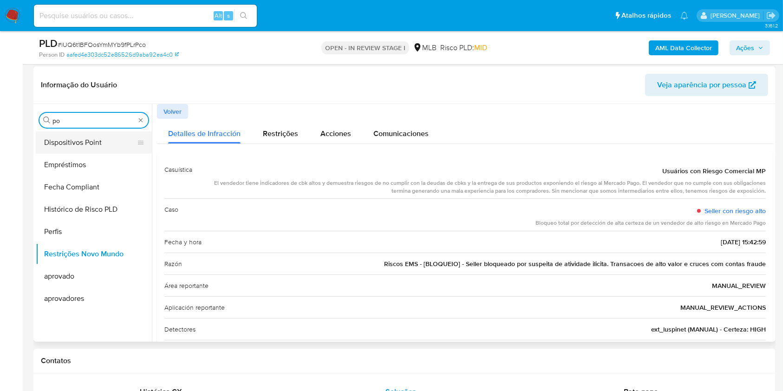
type input "po"
click at [61, 137] on button "Dispositivos Point" at bounding box center [90, 142] width 109 height 22
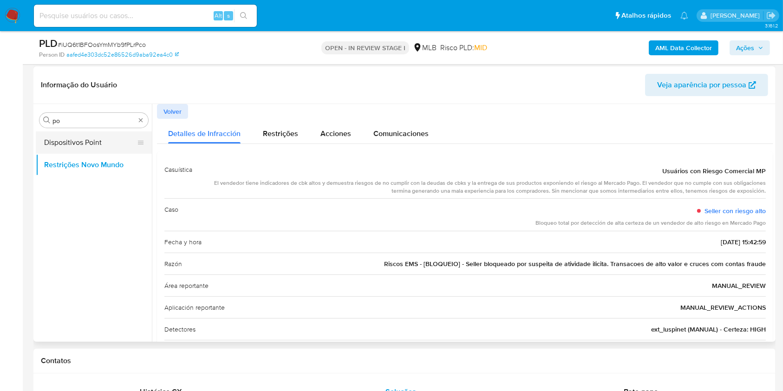
click at [58, 137] on button "Dispositivos Point" at bounding box center [90, 142] width 109 height 22
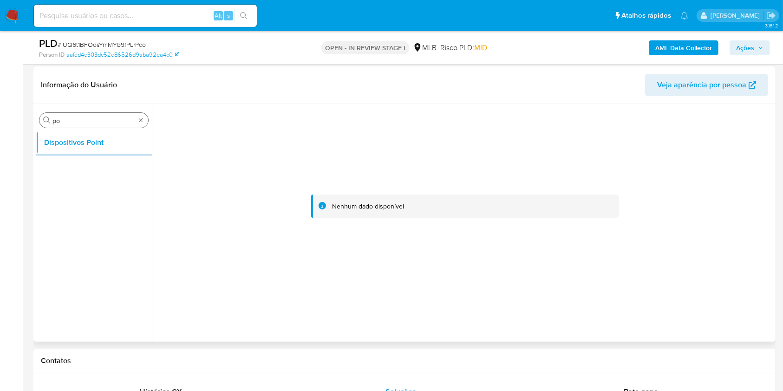
click at [108, 125] on div "Procurar po" at bounding box center [93, 120] width 109 height 15
click at [108, 124] on div "Procurar po" at bounding box center [93, 120] width 109 height 15
click at [108, 124] on input "po" at bounding box center [93, 121] width 83 height 8
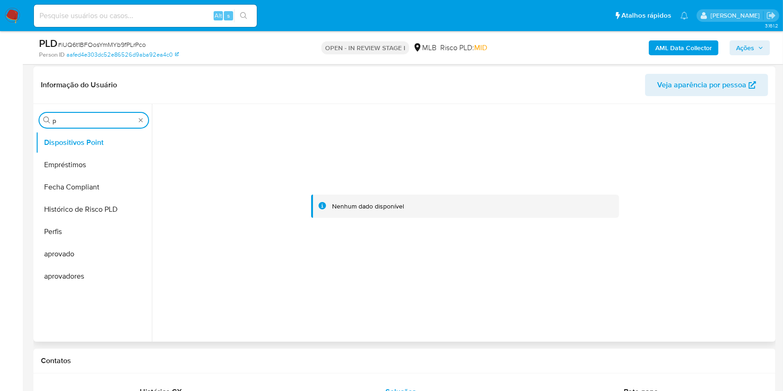
type input "po"
click at [86, 136] on button "Dispositivos Point" at bounding box center [90, 142] width 109 height 22
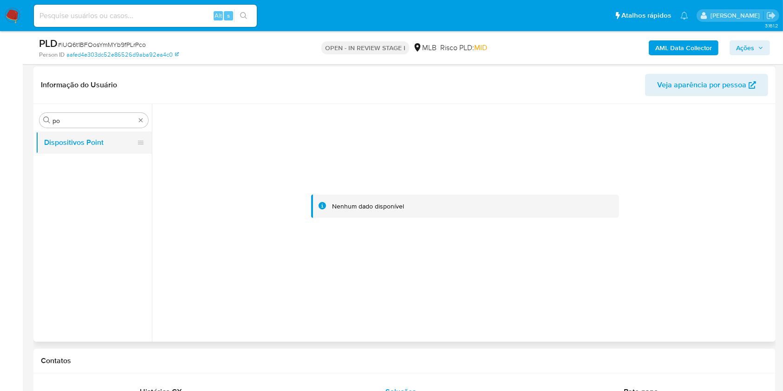
click at [104, 141] on button "Dispositivos Point" at bounding box center [90, 142] width 109 height 22
click at [674, 40] on b "AML Data Collector" at bounding box center [683, 47] width 57 height 15
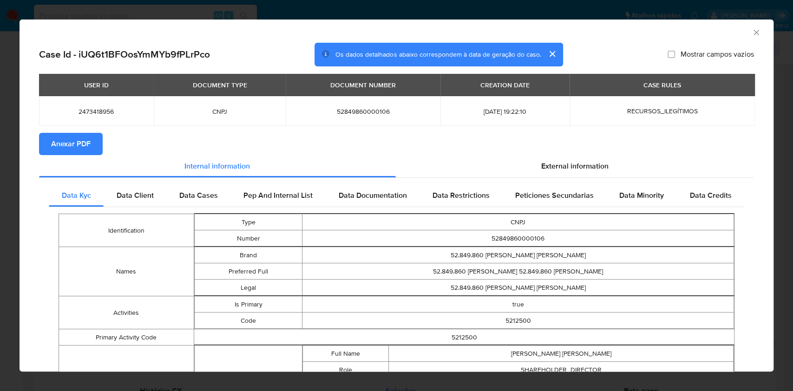
click at [78, 146] on span "Anexar PDF" at bounding box center [70, 144] width 39 height 20
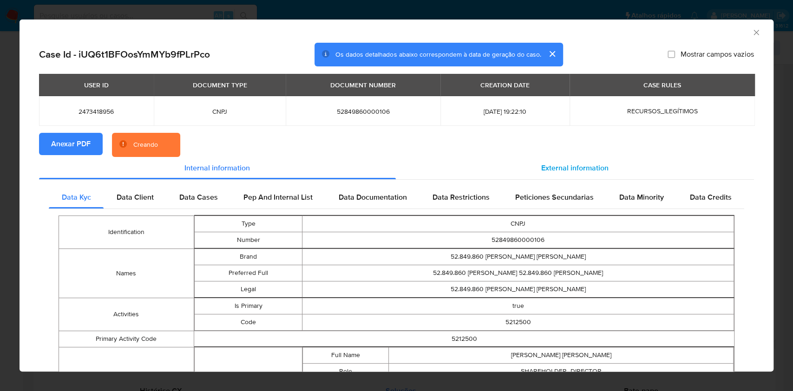
click at [604, 166] on div "External information" at bounding box center [575, 168] width 359 height 22
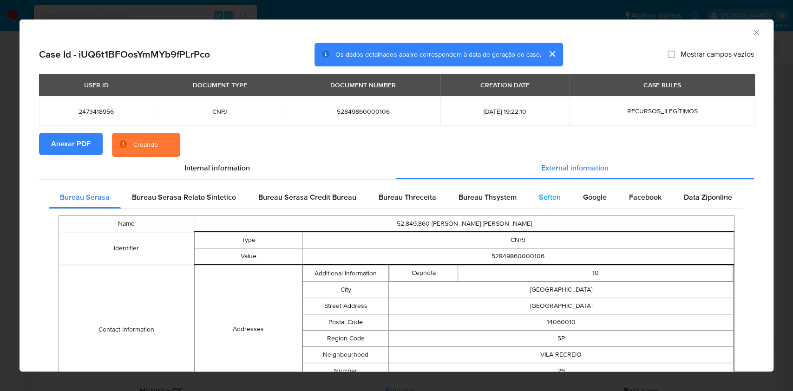
click at [565, 191] on div "Softon" at bounding box center [550, 197] width 44 height 22
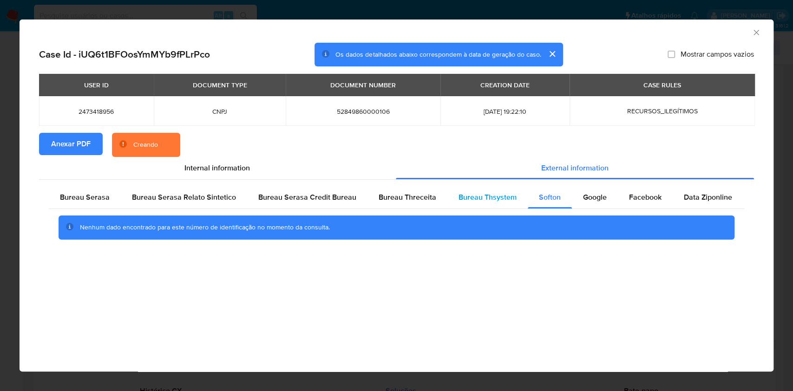
click at [542, 200] on span "Softon" at bounding box center [550, 197] width 22 height 11
click at [474, 209] on div "Nenhum dado encontrado para este número de identificação no momento da consulta." at bounding box center [396, 227] width 695 height 37
click at [472, 199] on span "Bureau Thsystem" at bounding box center [487, 197] width 58 height 11
click at [379, 200] on span "Bureau Threceita" at bounding box center [408, 197] width 58 height 11
click at [74, 203] on div "Bureau Serasa" at bounding box center [85, 197] width 72 height 22
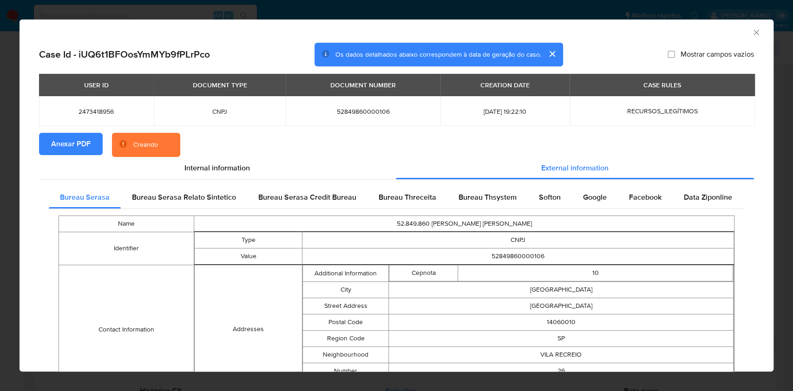
scroll to position [315, 0]
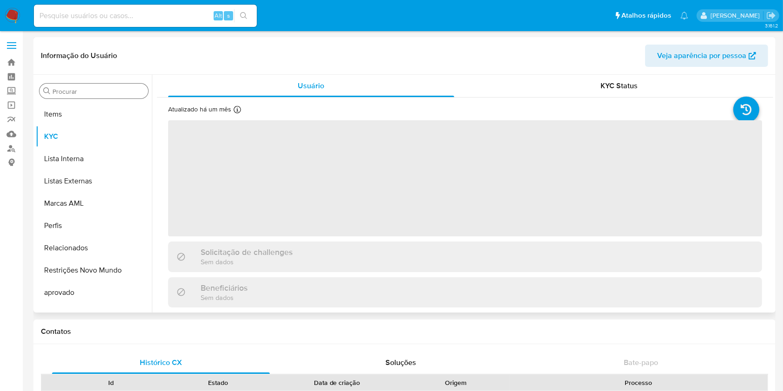
click at [60, 90] on input "Procurar" at bounding box center [98, 91] width 92 height 8
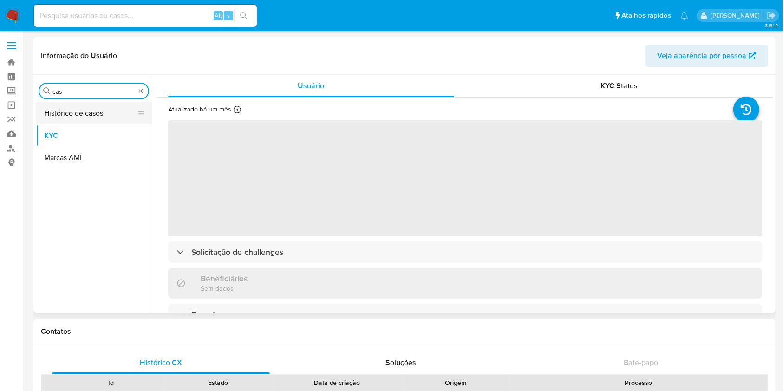
type input "cas"
click at [69, 112] on button "Histórico de casos" at bounding box center [90, 113] width 109 height 22
select select "10"
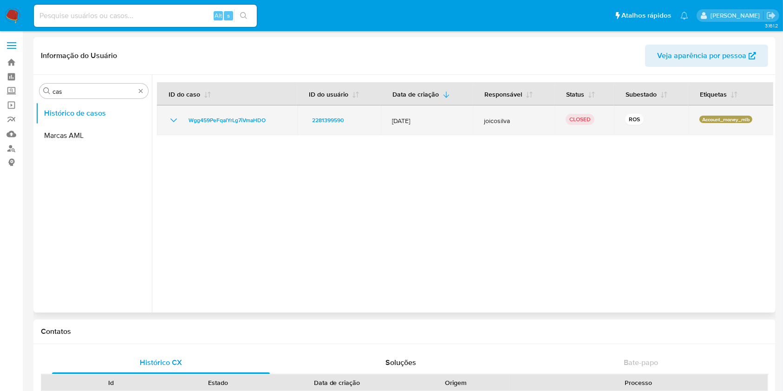
click at [172, 121] on icon "Mostrar/Ocultar" at bounding box center [173, 120] width 11 height 11
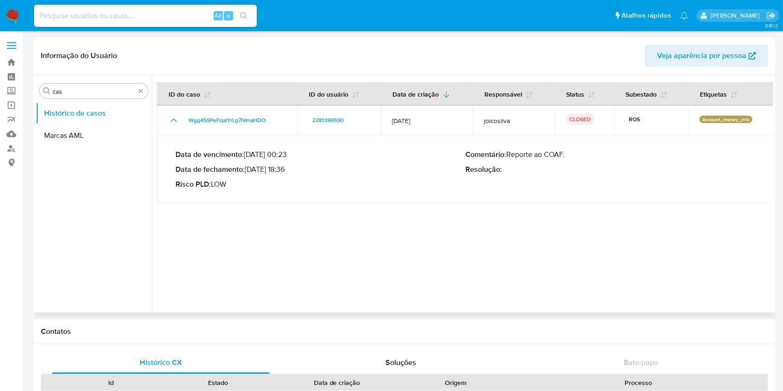
drag, startPoint x: 260, startPoint y: 168, endPoint x: 291, endPoint y: 166, distance: 31.7
click at [291, 166] on p "Data de fechamento : [DATE] 18:36" at bounding box center [321, 169] width 290 height 9
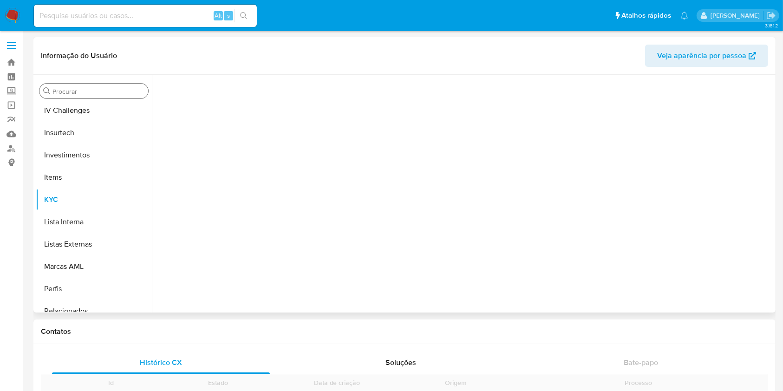
click at [61, 85] on div "Procurar" at bounding box center [93, 91] width 109 height 15
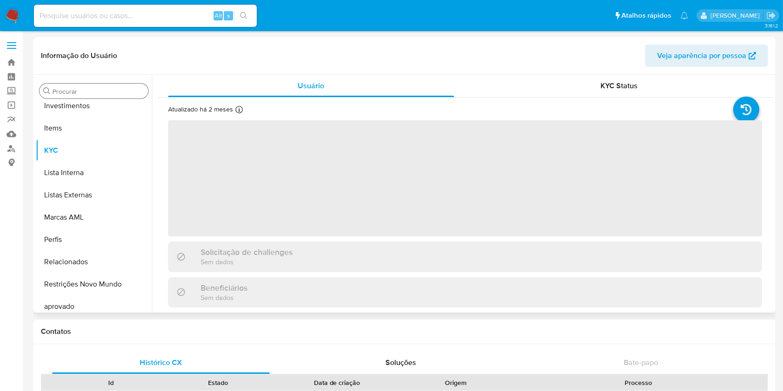
click at [63, 85] on div "Procurar" at bounding box center [93, 91] width 109 height 15
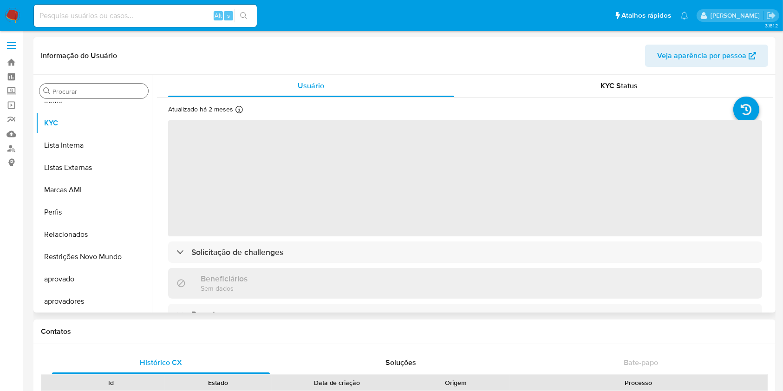
scroll to position [482, 0]
click at [68, 85] on div "Procurar" at bounding box center [93, 91] width 109 height 15
click at [72, 87] on div "Procurar" at bounding box center [93, 91] width 109 height 15
click at [75, 88] on input "Procurar" at bounding box center [98, 91] width 92 height 8
type input "cas"
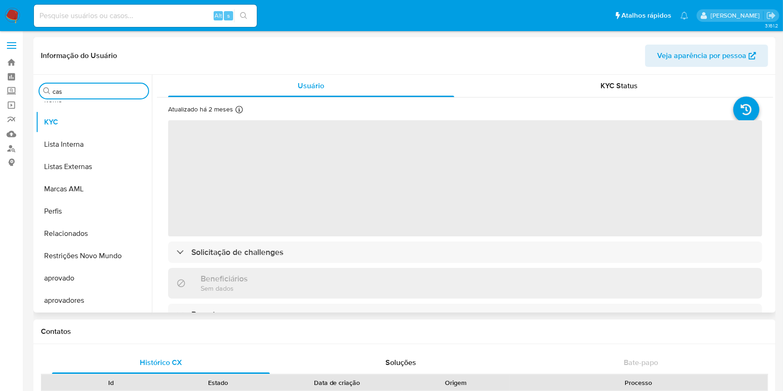
select select "10"
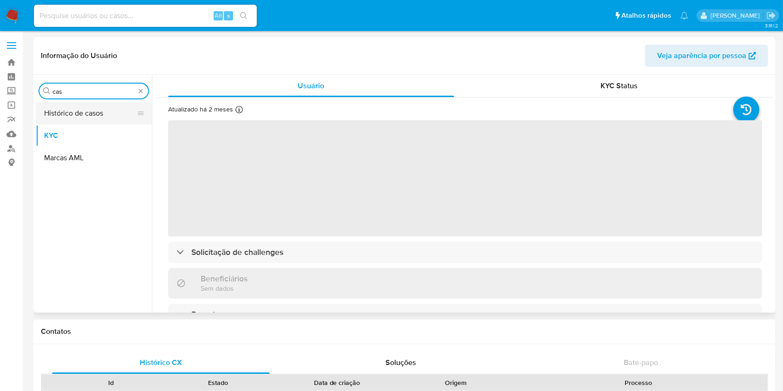
type input "cas"
click at [70, 111] on button "Histórico de casos" at bounding box center [90, 113] width 109 height 22
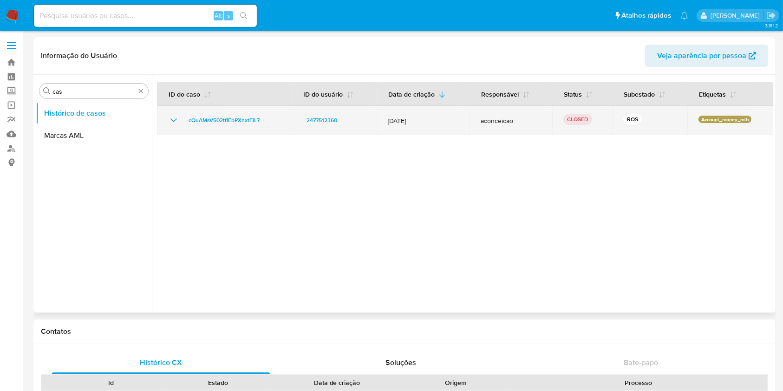
click at [168, 120] on icon "Mostrar/Ocultar" at bounding box center [173, 120] width 11 height 11
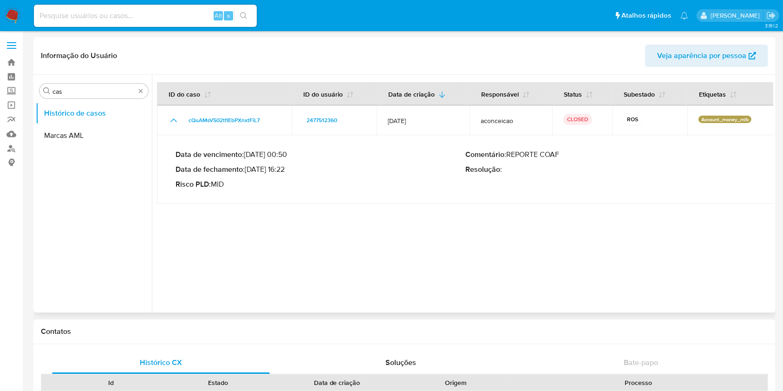
drag, startPoint x: 257, startPoint y: 170, endPoint x: 285, endPoint y: 169, distance: 27.4
click at [285, 169] on p "Data de fechamento : [DATE] 16:22" at bounding box center [321, 169] width 290 height 9
click at [14, 20] on img at bounding box center [13, 16] width 16 height 16
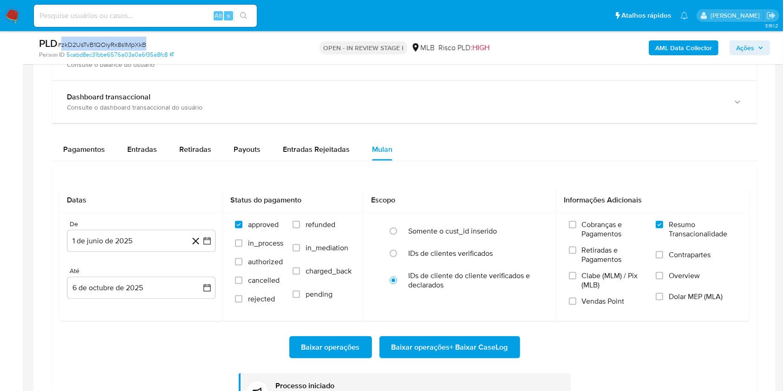
scroll to position [482, 0]
click at [135, 42] on span "# zkD2UsTvB1QOiyRx8s1MpXkB" at bounding box center [102, 44] width 89 height 9
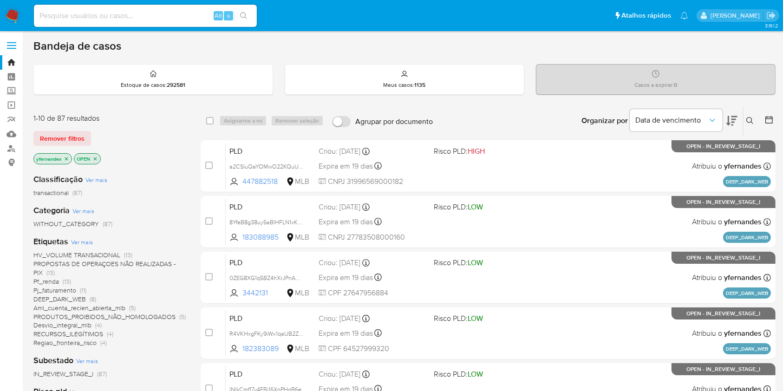
click at [75, 242] on span "Ver mais" at bounding box center [82, 242] width 22 height 8
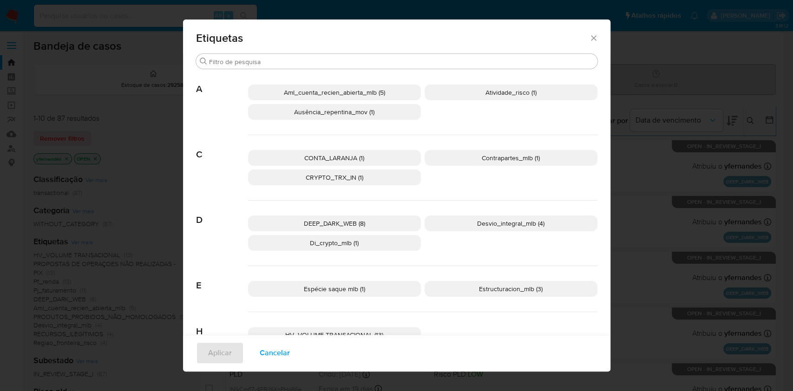
click at [373, 160] on p "CONTA_LARANJA (1)" at bounding box center [334, 158] width 173 height 16
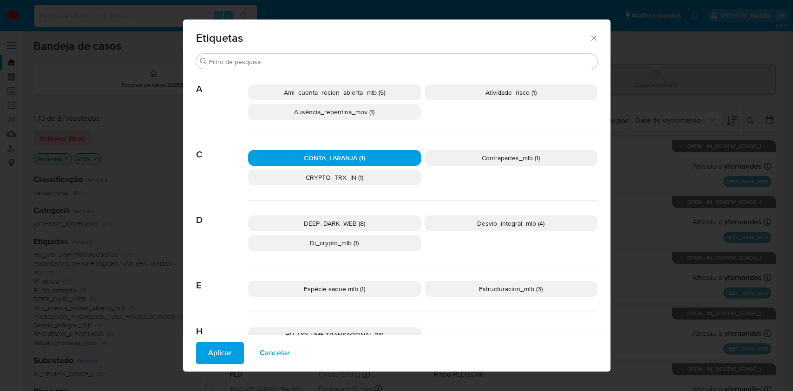
click at [211, 357] on span "Aplicar" at bounding box center [220, 353] width 24 height 20
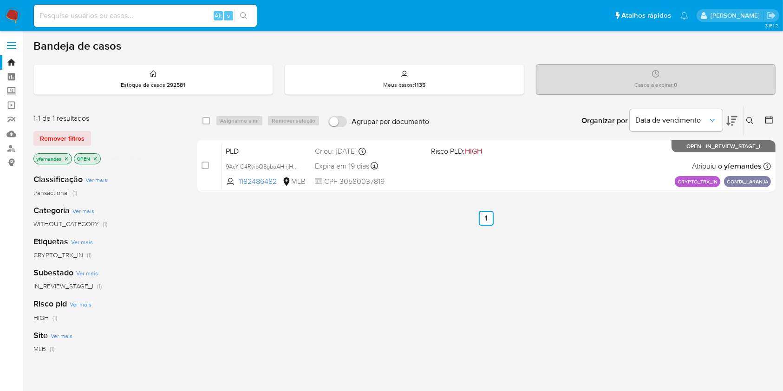
click at [153, 158] on icon "close-filter" at bounding box center [152, 159] width 6 height 6
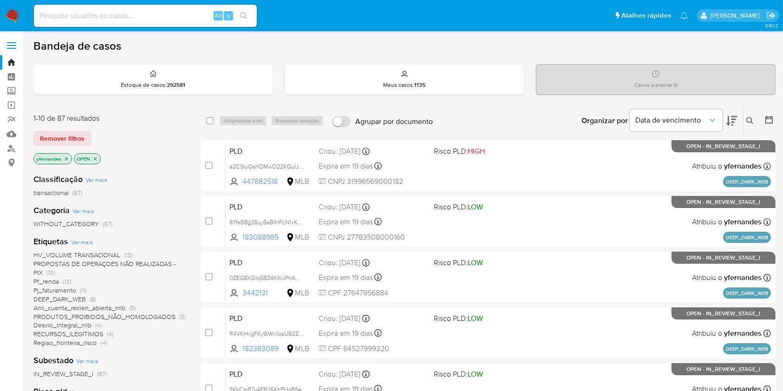
click at [86, 236] on div "Etiquetas Ver mais HV_VOLUME TRANSACIONAL (13) PROPOSTAS DE OPERAÇOES NÃO REALI…" at bounding box center [109, 291] width 152 height 111
click at [69, 242] on div "Etiquetas Ver mais HV_VOLUME TRANSACIONAL (13) PROPOSTAS DE OPERAÇOES NÃO REALI…" at bounding box center [109, 291] width 152 height 111
click at [75, 240] on span "Ver mais" at bounding box center [82, 242] width 22 height 8
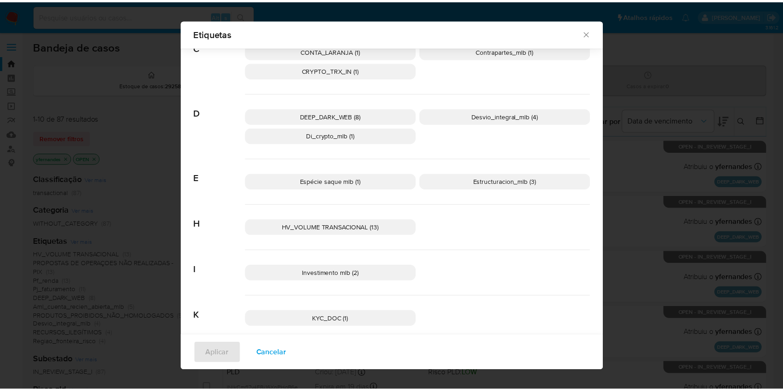
scroll to position [117, 0]
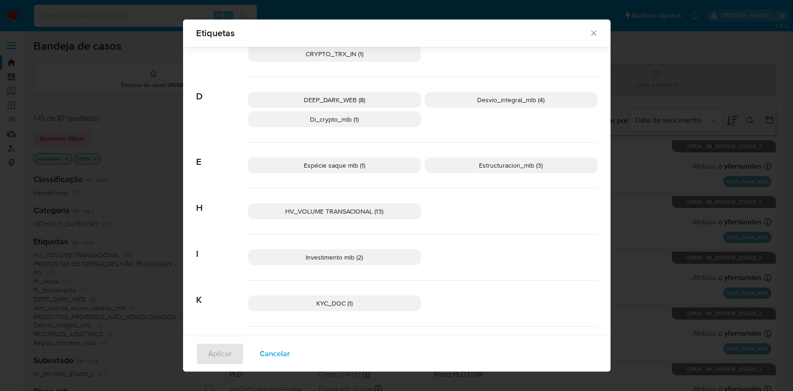
click at [323, 217] on p "HV_VOLUME TRANSACIONAL (13)" at bounding box center [334, 211] width 173 height 16
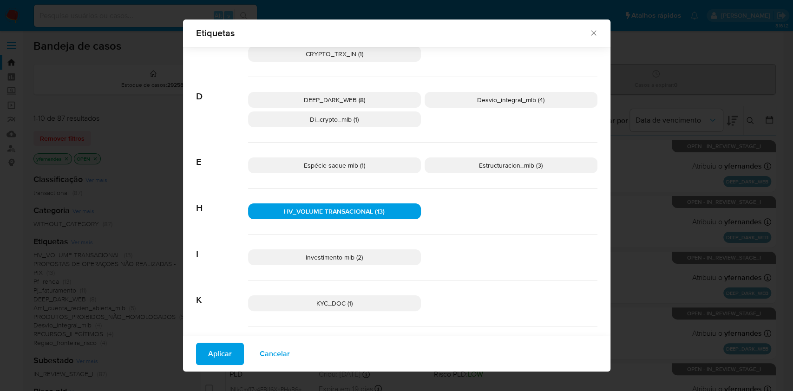
click at [220, 345] on span "Aplicar" at bounding box center [220, 354] width 24 height 20
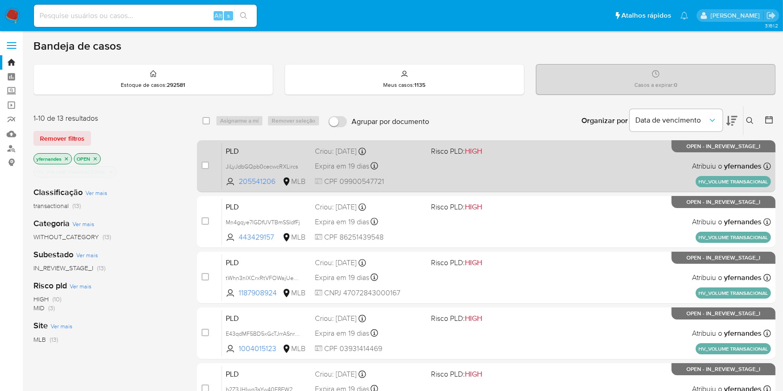
click at [536, 159] on div "PLD JiLyJdbGQpb0cecwcRXLircs 205541206 MLB Risco PLD: HIGH Criou: [DATE] Criou:…" at bounding box center [496, 166] width 549 height 47
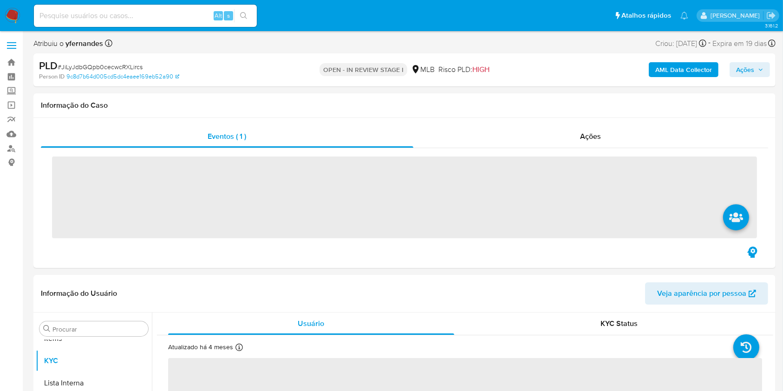
scroll to position [482, 0]
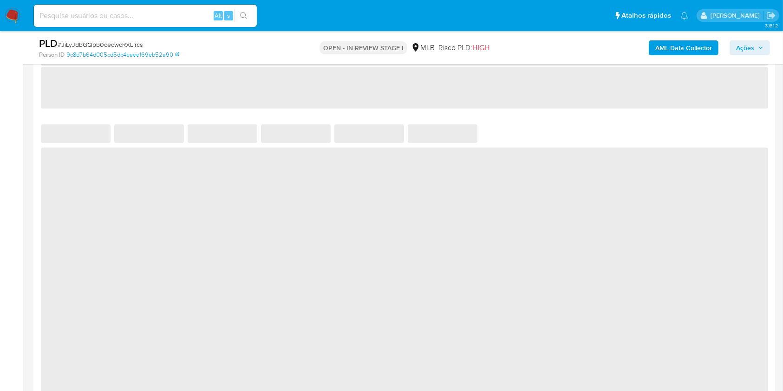
select select "10"
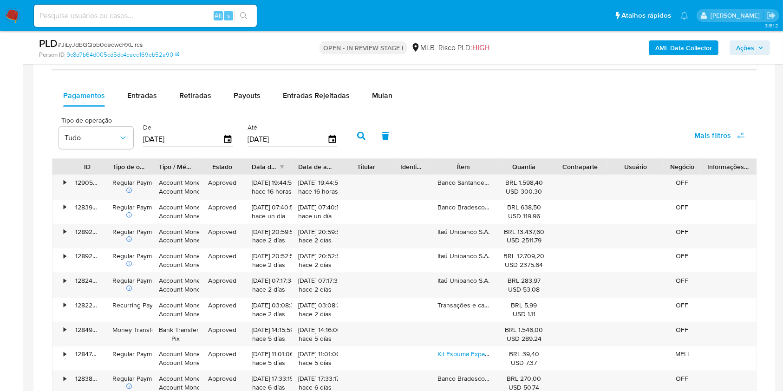
scroll to position [743, 0]
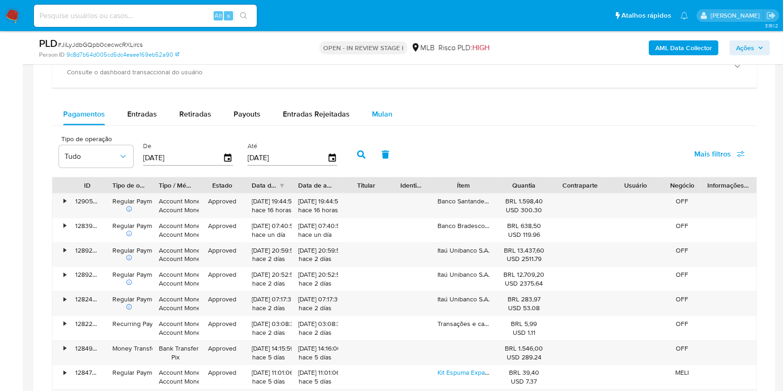
click at [389, 117] on button "Mulan" at bounding box center [382, 114] width 43 height 22
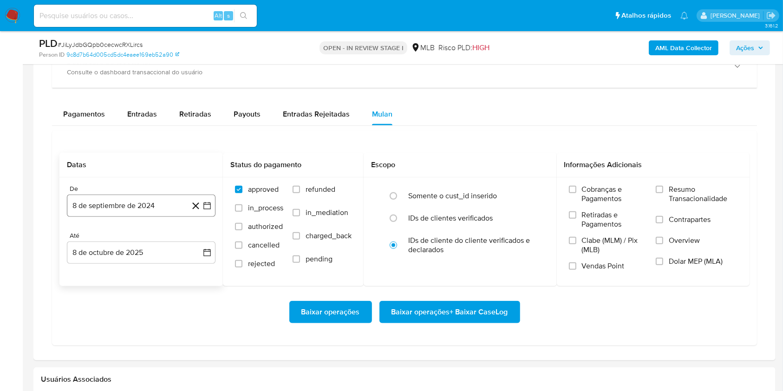
click at [117, 195] on button "8 de septiembre de 2024" at bounding box center [141, 206] width 149 height 22
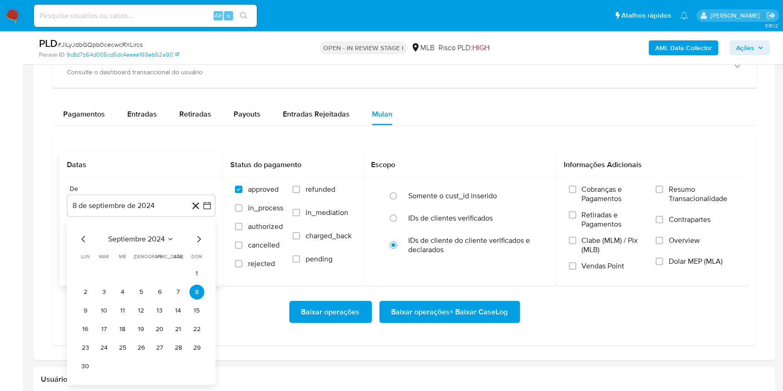
click at [129, 235] on span "septiembre 2024" at bounding box center [136, 239] width 57 height 9
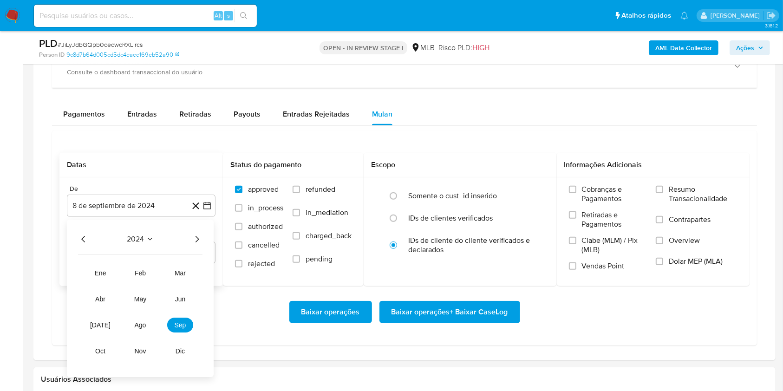
click at [202, 239] on div "2024 2024 ene feb mar abr may jun [DATE] ago sep oct nov dic" at bounding box center [140, 298] width 147 height 157
click at [200, 238] on icon "Año siguiente" at bounding box center [196, 239] width 11 height 11
click at [159, 321] on tr "ene feb mar abr may jun [DATE] ago sep oct nov dic" at bounding box center [140, 312] width 106 height 93
click at [149, 324] on button "ago" at bounding box center [140, 325] width 26 height 15
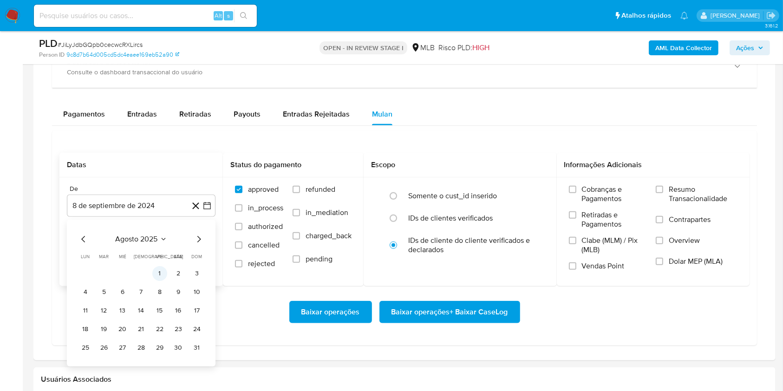
click at [159, 273] on button "1" at bounding box center [159, 273] width 15 height 15
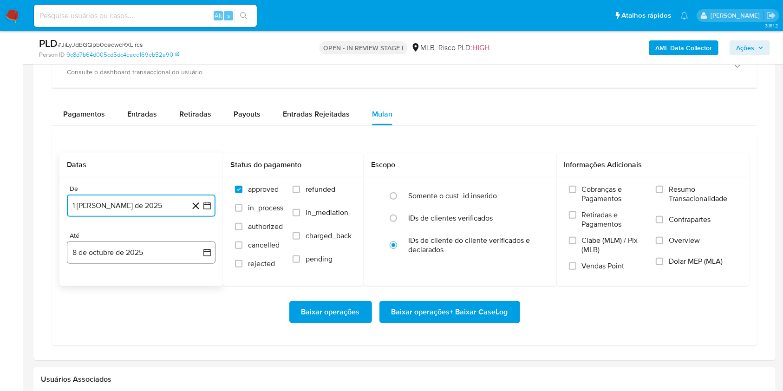
click at [146, 256] on button "8 de octubre de 2025" at bounding box center [141, 253] width 149 height 22
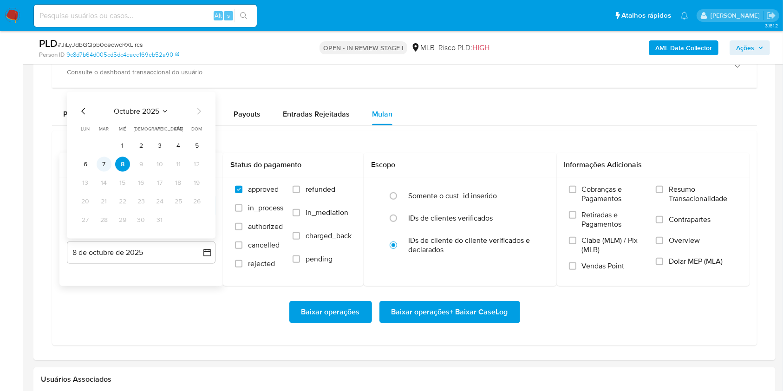
click at [99, 170] on button "7" at bounding box center [104, 164] width 15 height 15
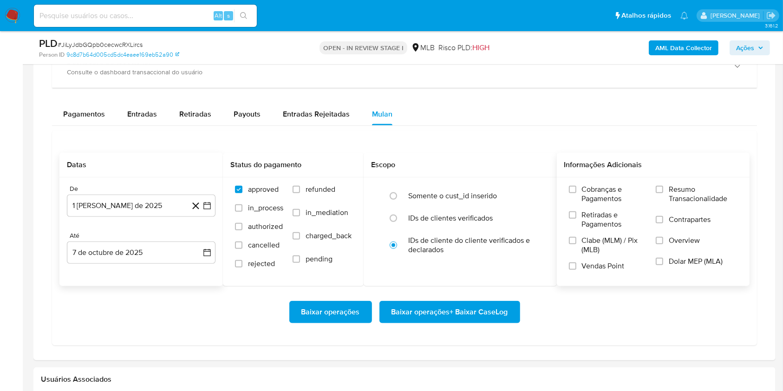
click at [686, 185] on span "Resumo Transacionalidade" at bounding box center [703, 194] width 69 height 19
click at [663, 186] on input "Resumo Transacionalidade" at bounding box center [659, 189] width 7 height 7
click at [463, 317] on span "Baixar operações + Baixar CaseLog" at bounding box center [450, 312] width 117 height 20
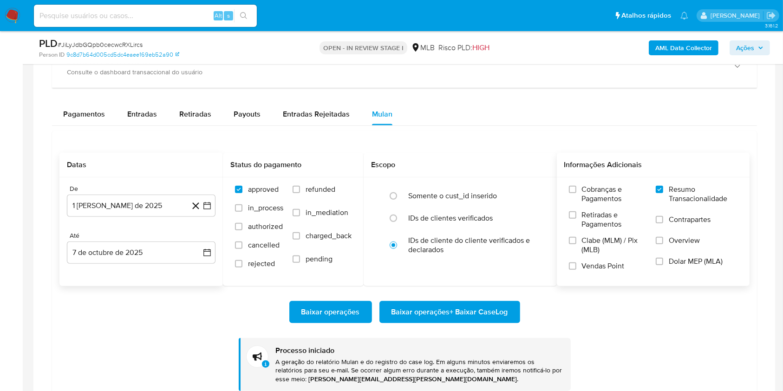
click at [495, 89] on div "Balance Consulte o balance do usuário Dashboard transaccional Consulte o dashbo…" at bounding box center [404, 201] width 705 height 396
click at [129, 43] on span "# JiLyJdbGQpb0cecwcRXLircs" at bounding box center [100, 44] width 85 height 9
copy span "JiLyJdbGQpb0cecwcRXLircs"
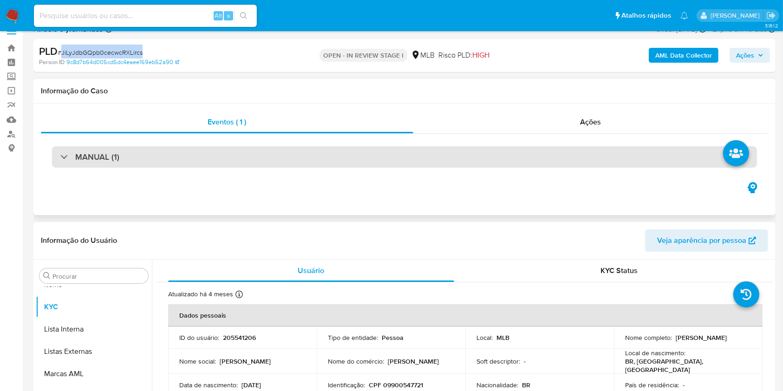
scroll to position [0, 0]
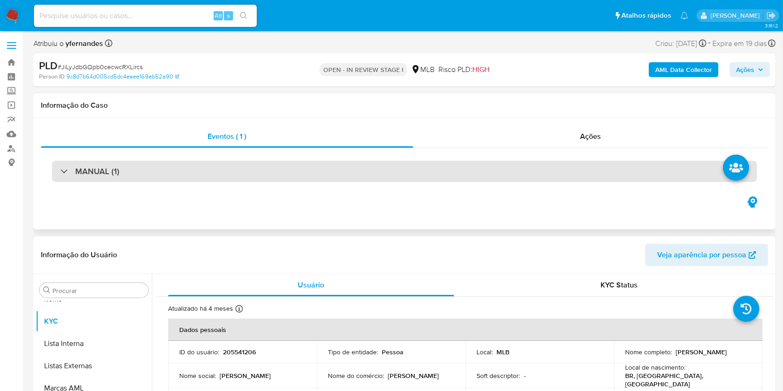
click at [454, 169] on div "MANUAL (1)" at bounding box center [404, 171] width 705 height 21
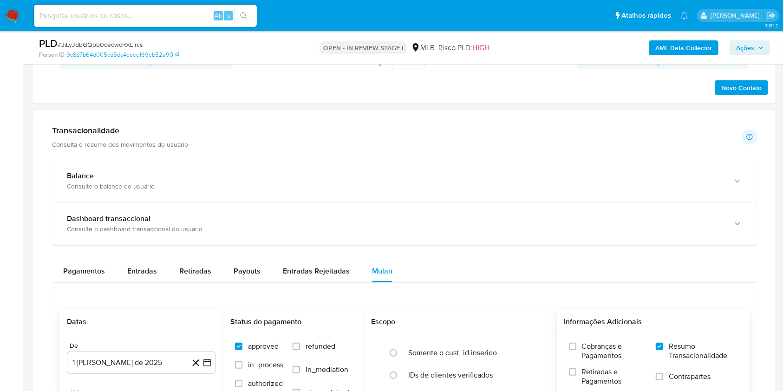
scroll to position [645, 0]
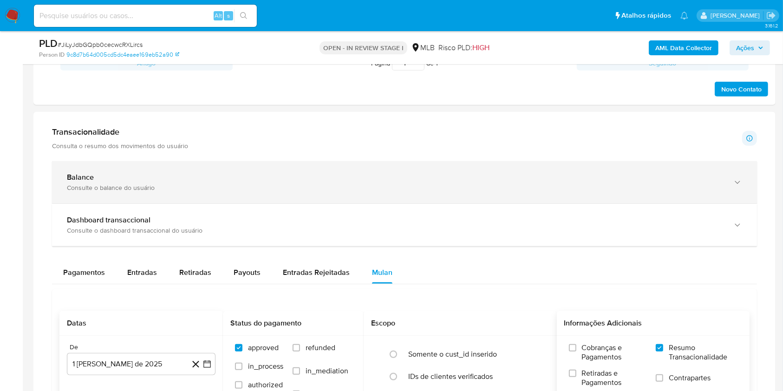
click at [250, 169] on div "Balance Consulte o balance do usuário" at bounding box center [404, 182] width 705 height 42
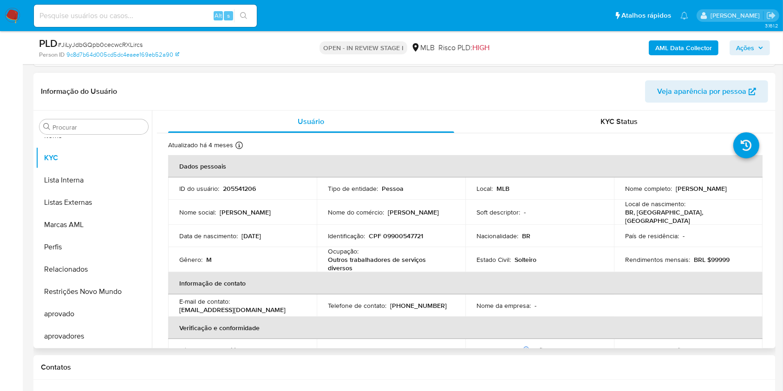
scroll to position [189, 0]
click at [75, 124] on input "Procurar" at bounding box center [98, 128] width 92 height 8
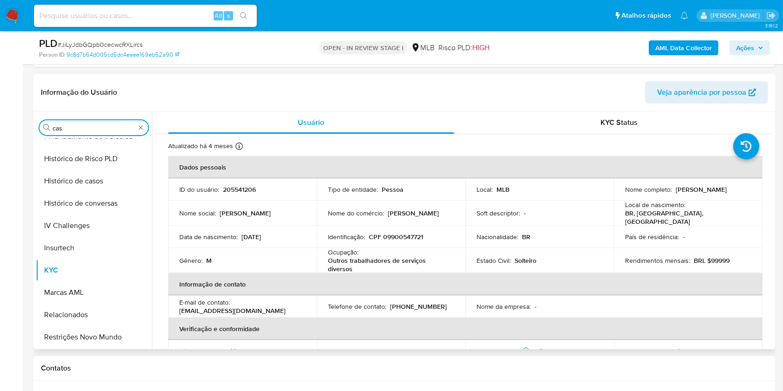
scroll to position [0, 0]
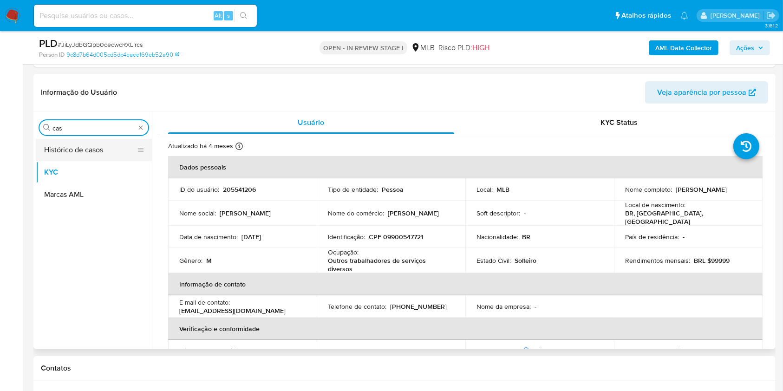
click at [90, 154] on button "Histórico de casos" at bounding box center [90, 150] width 109 height 22
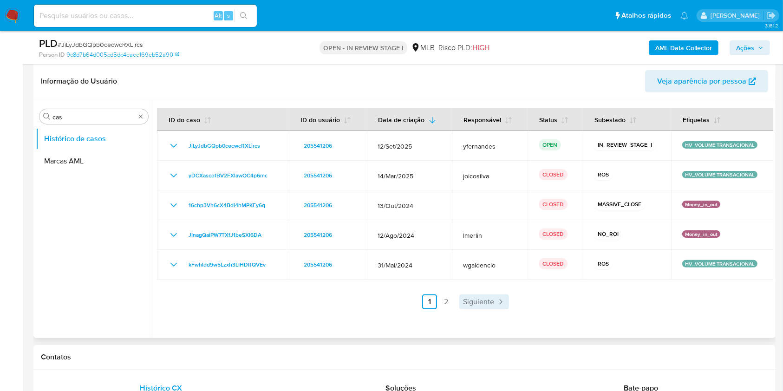
click at [467, 303] on span "Siguiente" at bounding box center [478, 301] width 31 height 7
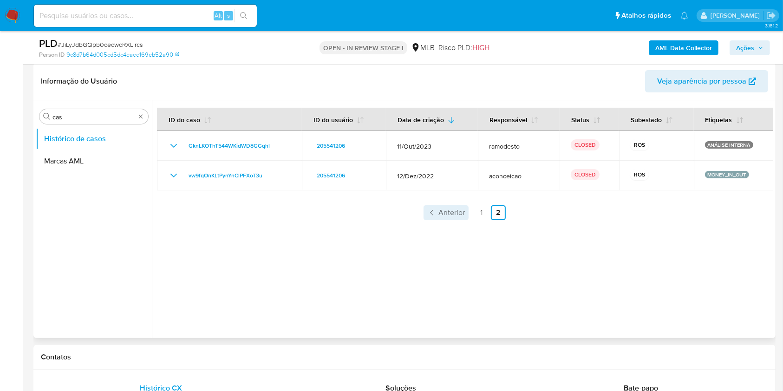
click at [455, 211] on span "Anterior" at bounding box center [451, 212] width 26 height 7
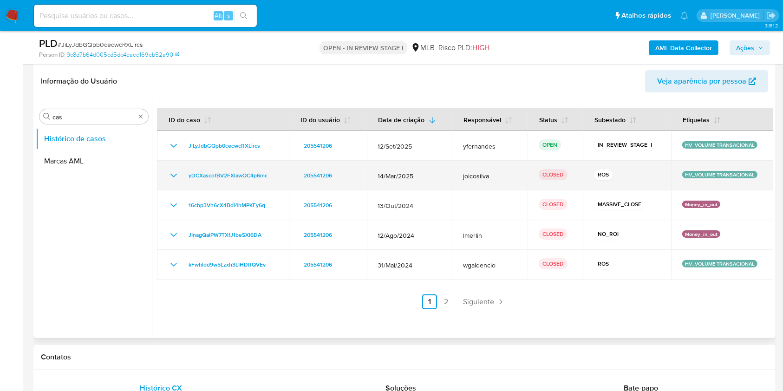
click at [171, 176] on icon "Mostrar/Ocultar" at bounding box center [173, 175] width 11 height 11
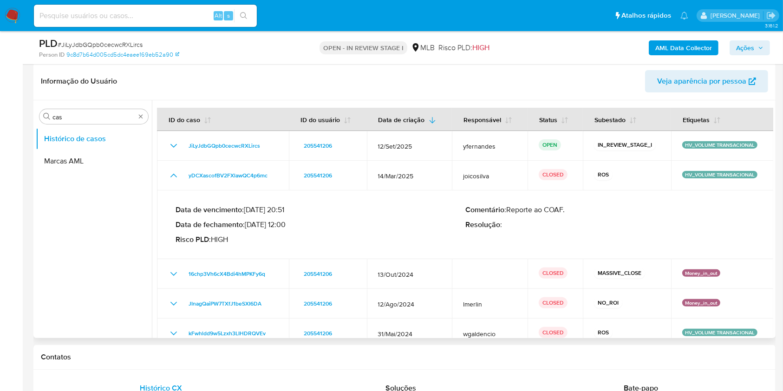
drag, startPoint x: 183, startPoint y: 170, endPoint x: 278, endPoint y: 217, distance: 105.9
click at [278, 217] on tbody "JiLyJdbGQpb0cecwcRXLircs 205541206 12/Set/2025 yfernandes OPEN IN_REVIEW_STAGE_…" at bounding box center [465, 239] width 617 height 217
drag, startPoint x: 246, startPoint y: 225, endPoint x: 284, endPoint y: 225, distance: 38.1
click at [284, 225] on p "Data de fechamento : [DATE] 12:00" at bounding box center [321, 224] width 290 height 9
click at [508, 87] on header "Informação do Usuário Veja aparência por pessoa" at bounding box center [404, 81] width 727 height 22
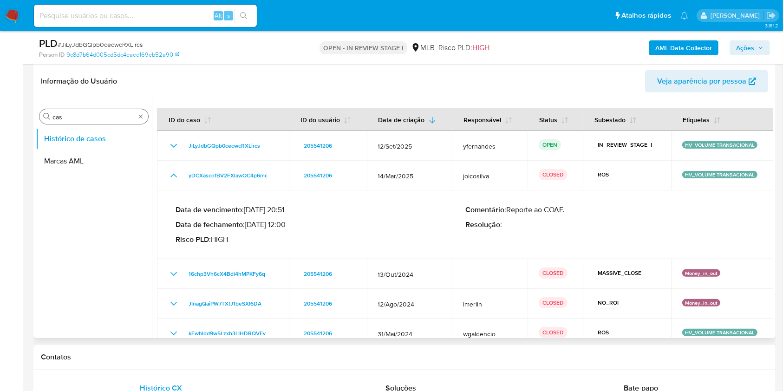
click at [110, 114] on input "cas" at bounding box center [93, 117] width 83 height 8
click at [110, 114] on input "ger" at bounding box center [93, 117] width 83 height 8
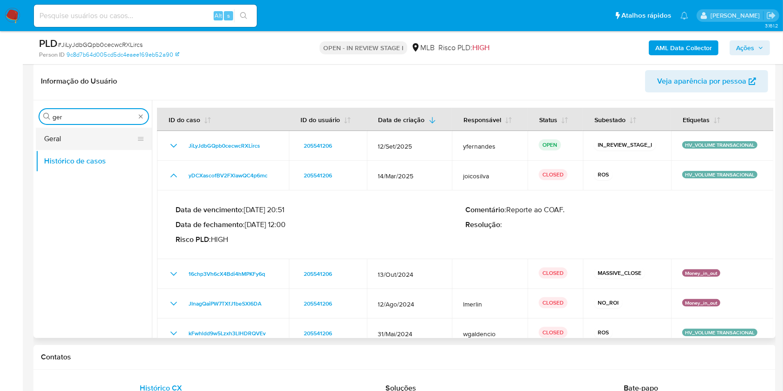
type input "ger"
click at [79, 138] on button "Geral" at bounding box center [90, 139] width 109 height 22
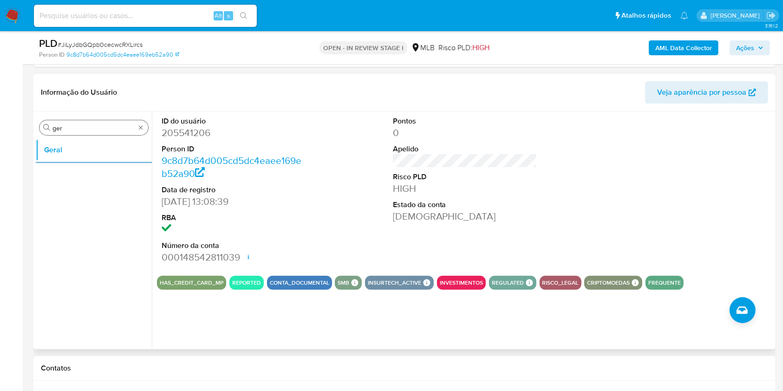
click at [109, 129] on input "ger" at bounding box center [93, 128] width 83 height 8
click at [103, 146] on button "Documentação" at bounding box center [90, 150] width 109 height 22
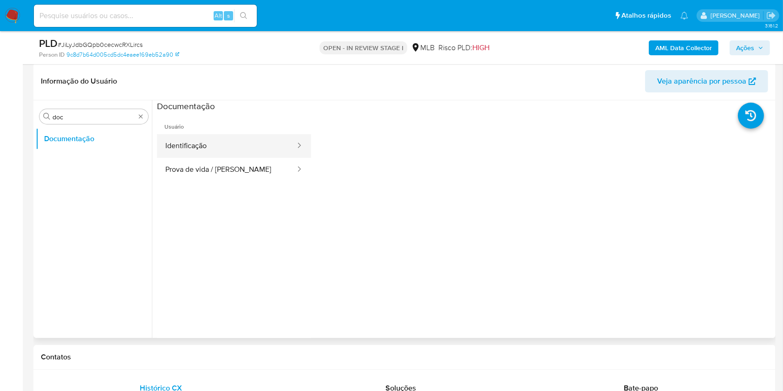
click at [235, 141] on button "Identificação" at bounding box center [226, 146] width 139 height 24
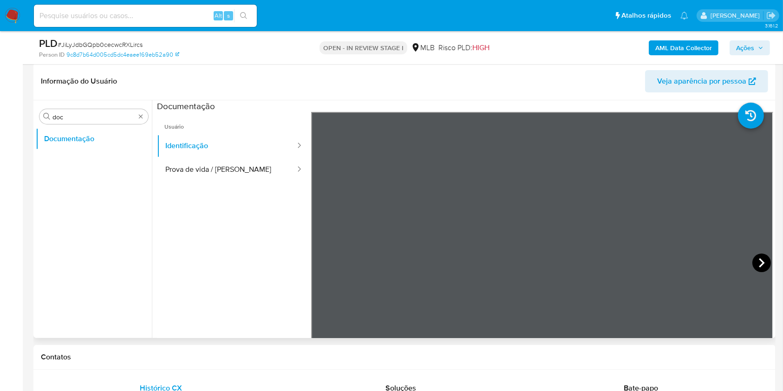
click at [759, 262] on icon at bounding box center [762, 262] width 6 height 9
click at [249, 165] on button "Prova de vida / [PERSON_NAME]" at bounding box center [226, 170] width 139 height 24
click at [104, 117] on input "doc" at bounding box center [93, 117] width 83 height 8
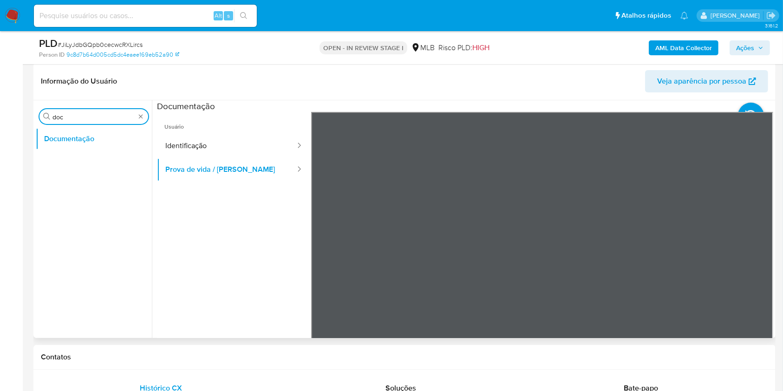
click at [104, 117] on input "doc" at bounding box center [93, 117] width 83 height 8
type input "ky"
click at [114, 167] on button "KYC" at bounding box center [90, 161] width 109 height 22
click at [108, 164] on button "KYC" at bounding box center [90, 161] width 109 height 22
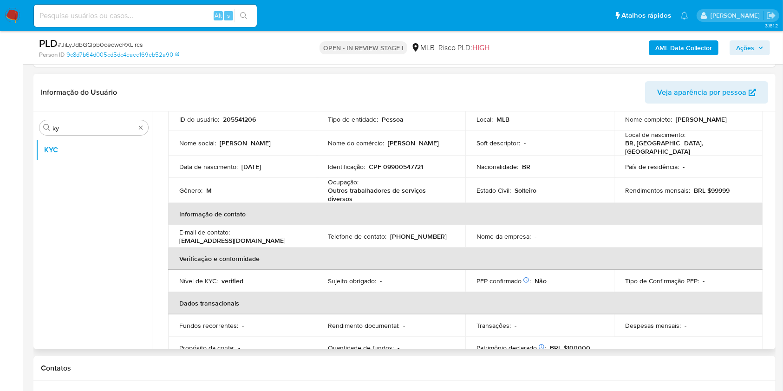
scroll to position [72, 0]
click at [343, 191] on p "Outros trabalhadores de serviços diversos" at bounding box center [389, 193] width 123 height 17
copy div "Ocupação : Outros trabalhadores de serviços diversos"
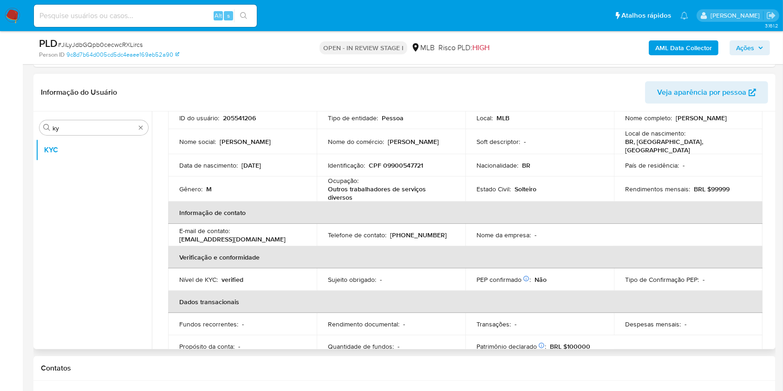
click at [387, 168] on td "Identificação : CPF 09900547721" at bounding box center [391, 165] width 149 height 22
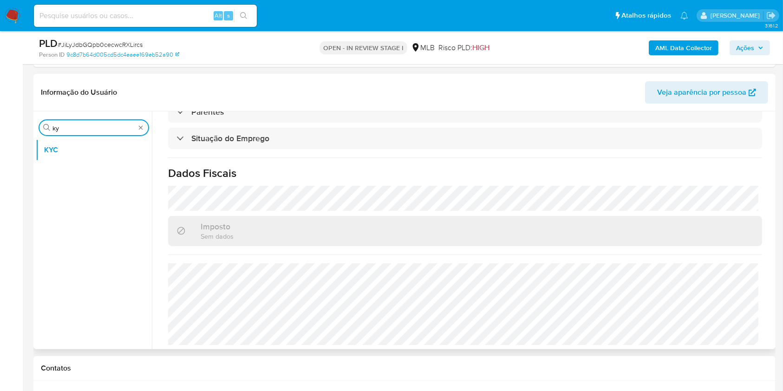
click at [104, 130] on input "ky" at bounding box center [93, 128] width 83 height 8
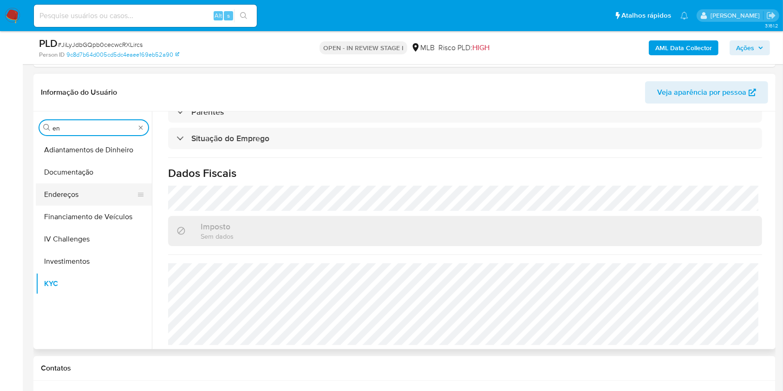
type input "en"
click at [74, 187] on button "Endereços" at bounding box center [90, 194] width 109 height 22
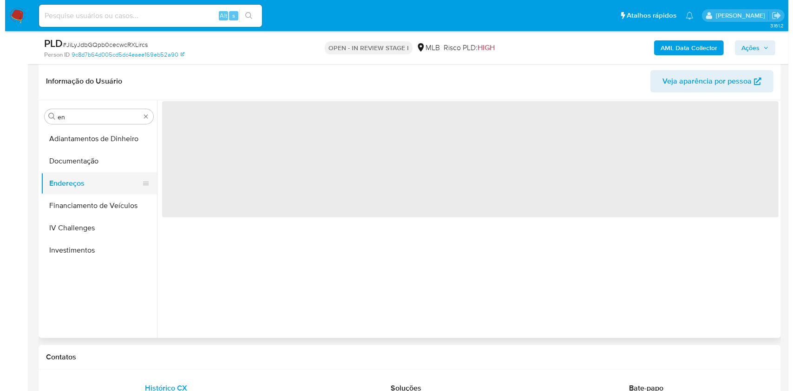
scroll to position [0, 0]
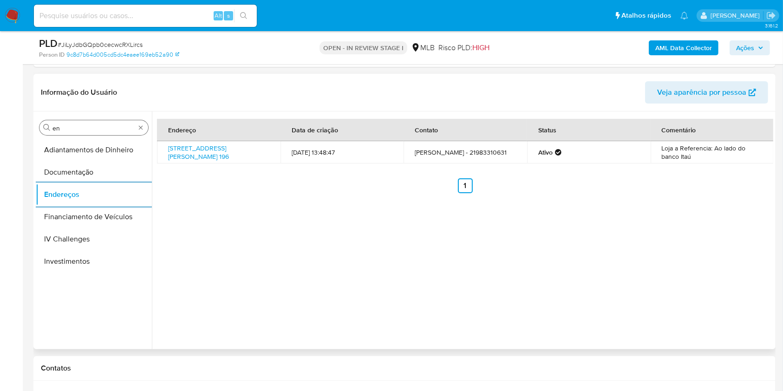
click at [111, 124] on input "en" at bounding box center [93, 128] width 83 height 8
click at [95, 150] on button "Detalhe da geolocalização" at bounding box center [90, 150] width 109 height 22
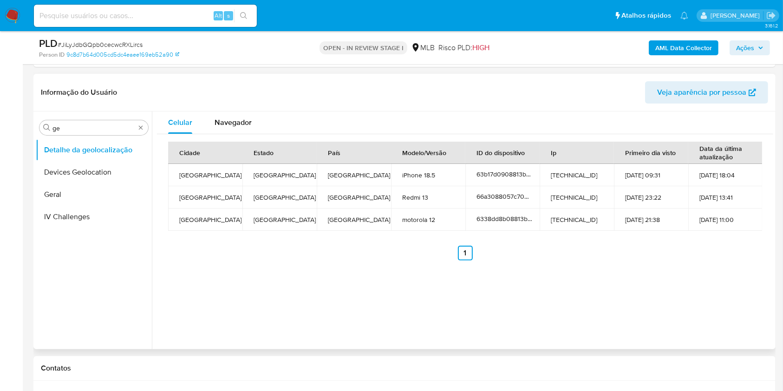
click at [298, 75] on div "Informação do Usuário Veja aparência por pessoa" at bounding box center [404, 93] width 742 height 38
click at [112, 124] on input "ge" at bounding box center [93, 128] width 83 height 8
type input "res"
click at [73, 188] on button "Restrições Novo Mundo" at bounding box center [90, 194] width 109 height 22
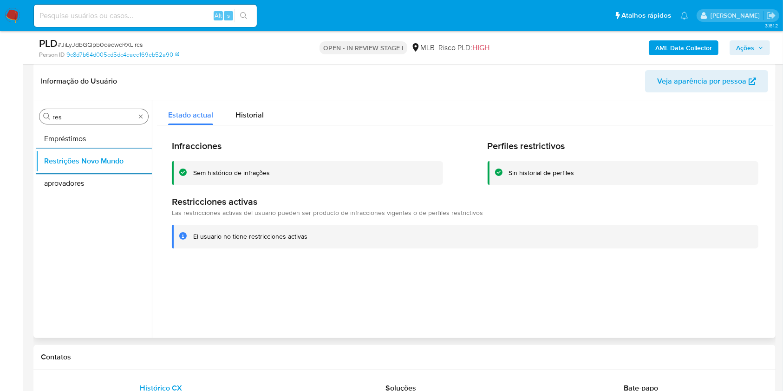
click at [82, 111] on div "Procurar res" at bounding box center [93, 116] width 109 height 15
click at [83, 114] on input "res" at bounding box center [93, 117] width 83 height 8
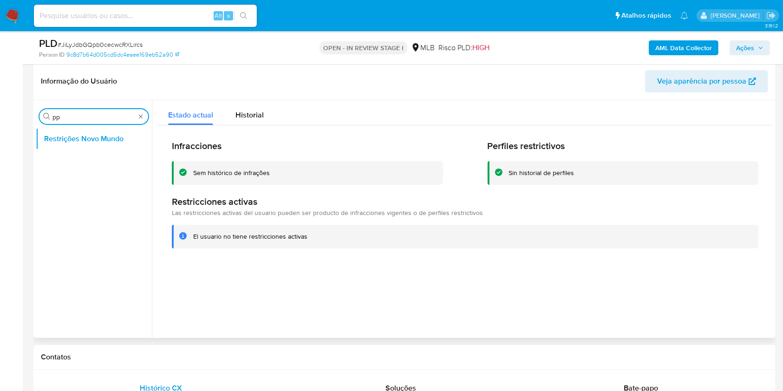
click at [83, 114] on input "pp" at bounding box center [93, 117] width 83 height 8
type input "po"
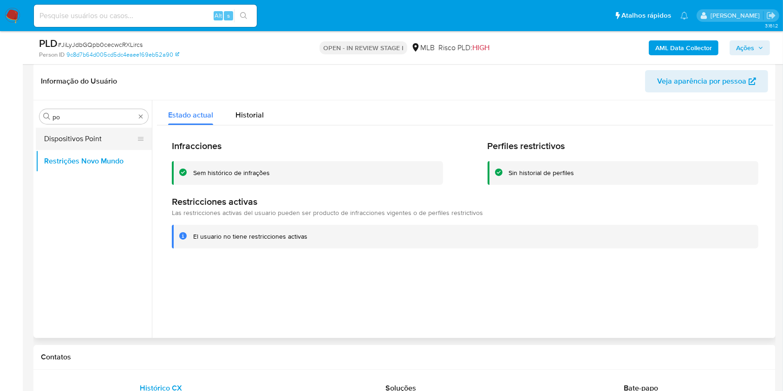
click at [96, 131] on button "Dispositivos Point" at bounding box center [90, 139] width 109 height 22
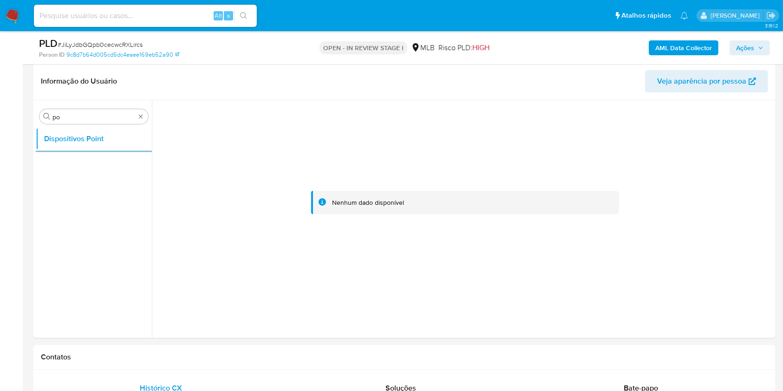
click at [682, 48] on b "AML Data Collector" at bounding box center [683, 47] width 57 height 15
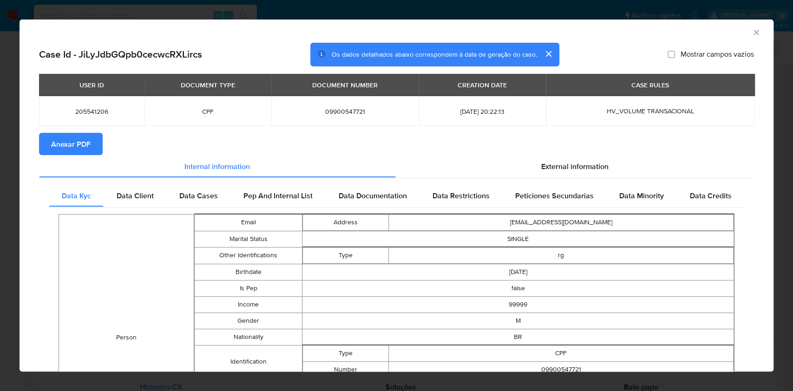
click at [93, 140] on button "Anexar PDF" at bounding box center [71, 144] width 64 height 22
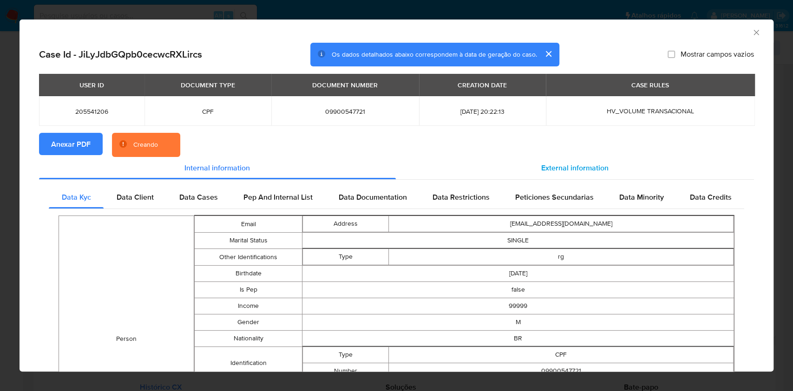
click at [570, 167] on span "External information" at bounding box center [574, 168] width 67 height 11
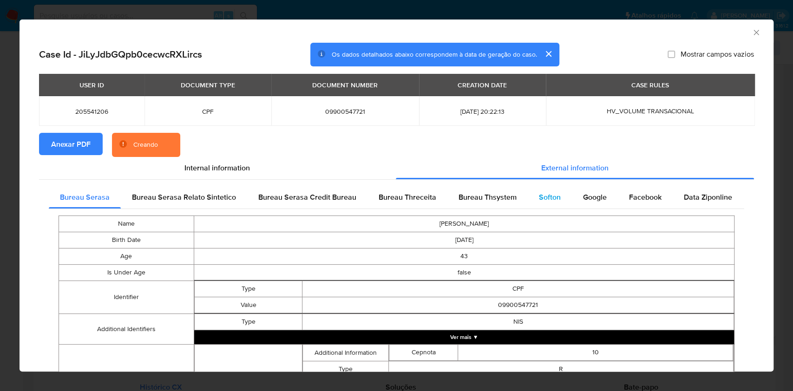
click at [539, 192] on span "Softon" at bounding box center [550, 197] width 22 height 11
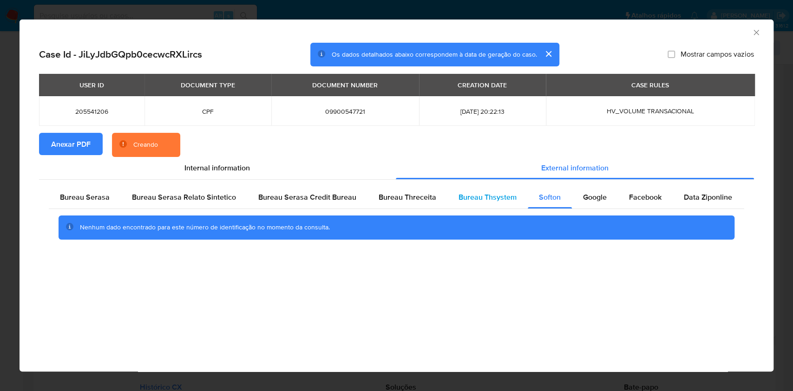
click at [486, 191] on div "Bureau Thsystem" at bounding box center [487, 197] width 80 height 22
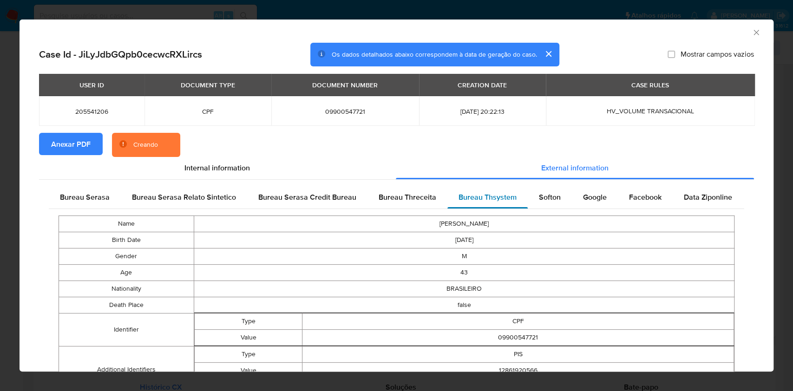
scroll to position [294, 0]
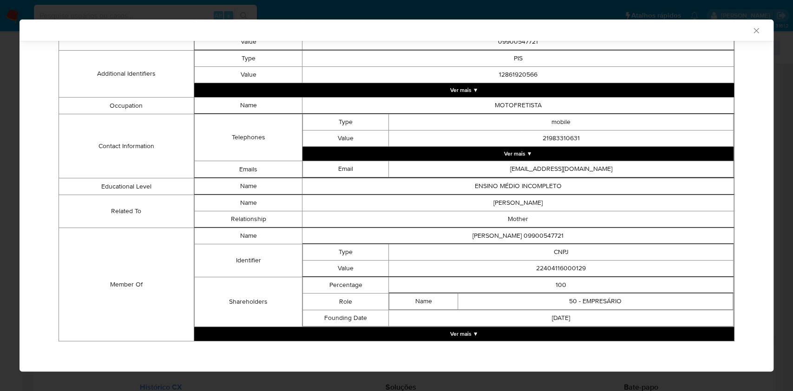
click at [451, 327] on button "Ver mais ▼" at bounding box center [464, 334] width 540 height 14
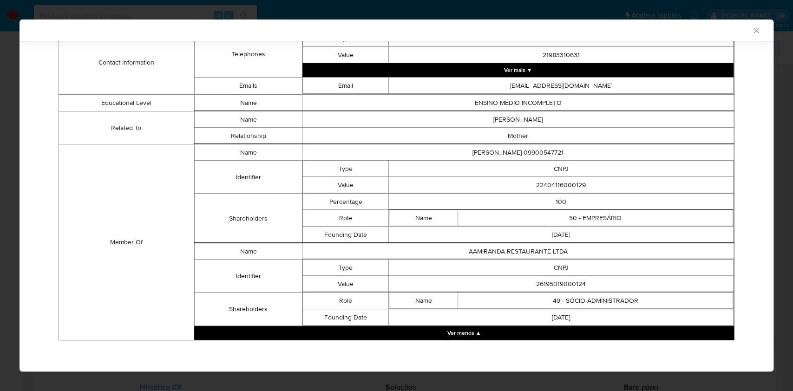
scroll to position [374, 0]
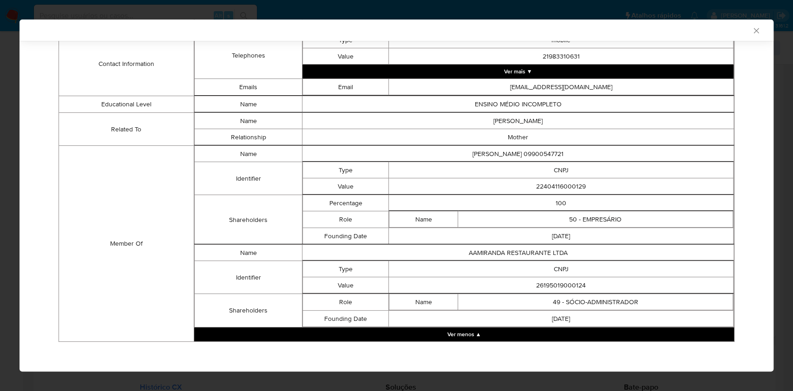
click at [547, 191] on td "22404116000129" at bounding box center [561, 186] width 345 height 16
copy td "22404116000129"
click at [369, 277] on td "Value" at bounding box center [346, 285] width 86 height 16
click at [546, 284] on td "26195019000124" at bounding box center [561, 285] width 345 height 16
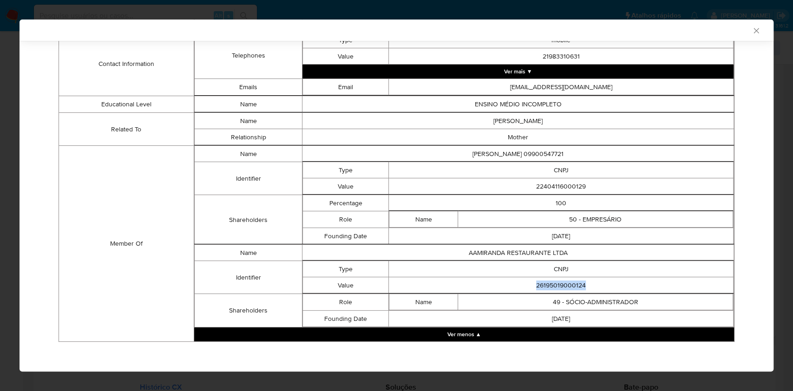
click at [546, 284] on td "26195019000124" at bounding box center [561, 285] width 345 height 16
copy td "26195019000124"
click at [282, 205] on td "Shareholders" at bounding box center [248, 220] width 108 height 50
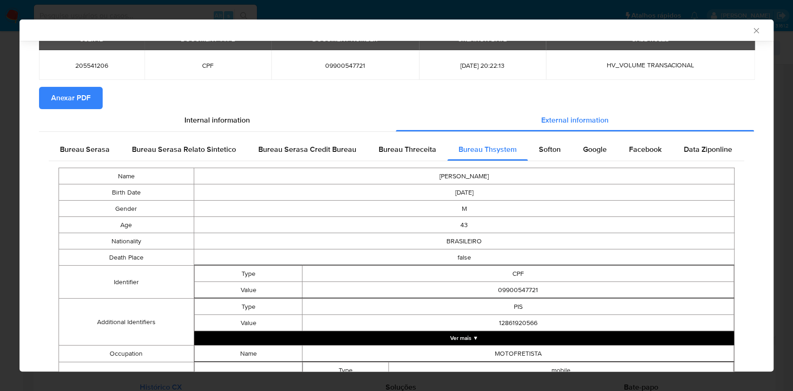
scroll to position [0, 0]
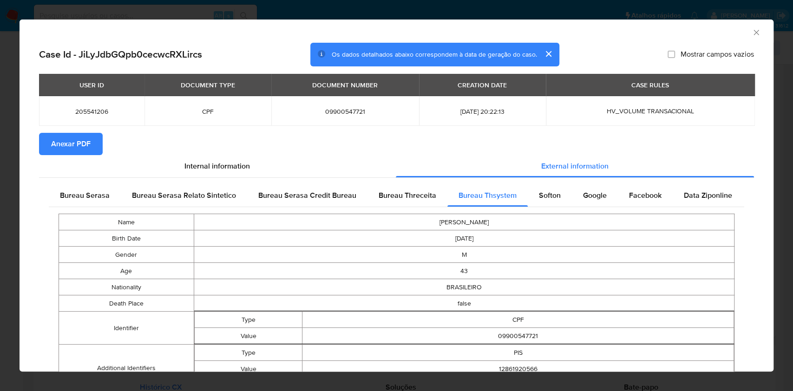
click at [89, 191] on span "Bureau Serasa" at bounding box center [85, 195] width 50 height 11
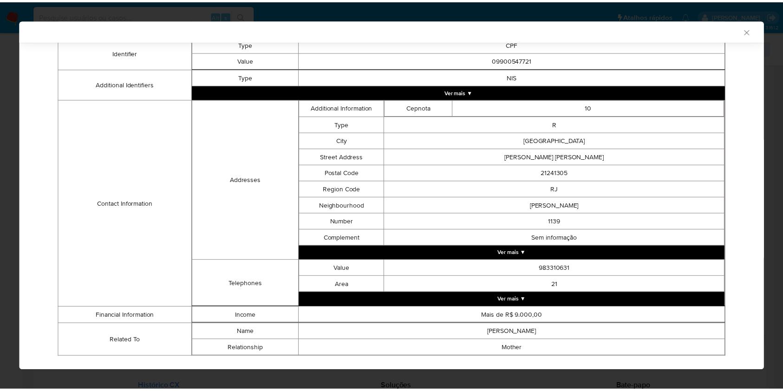
scroll to position [259, 0]
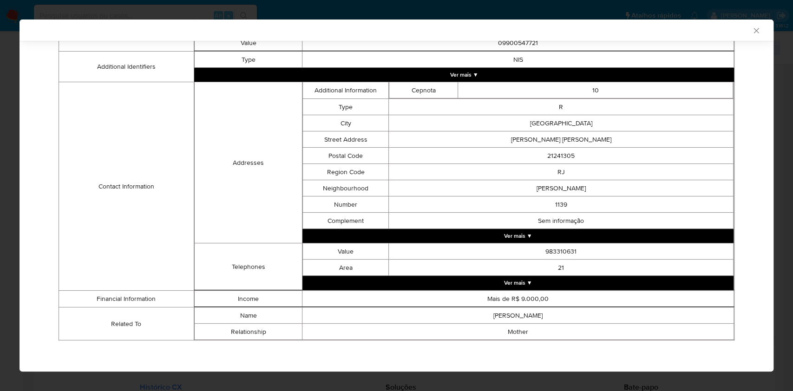
click at [1, 200] on div "AML Data Collector Case Id - JiLyJdbGQpb0cecwcRXLircs Os dados detalhados abaix…" at bounding box center [396, 195] width 793 height 391
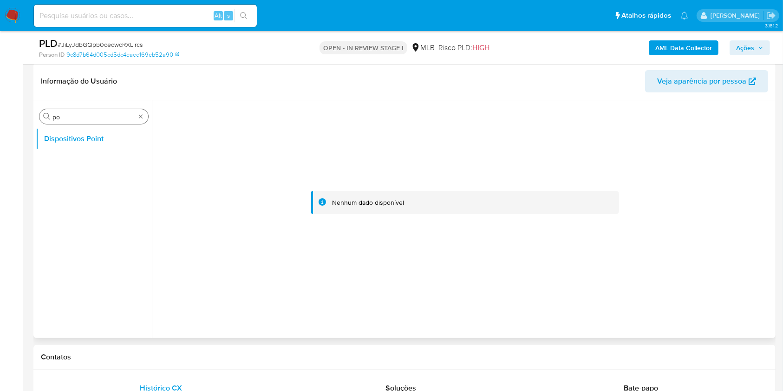
click at [91, 119] on input "po" at bounding box center [93, 117] width 83 height 8
type input "doc"
click at [87, 167] on button "Documentação" at bounding box center [90, 161] width 109 height 22
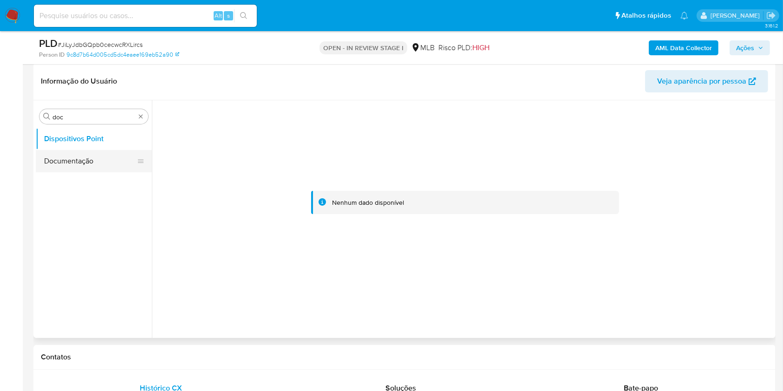
click at [87, 167] on button "Documentação" at bounding box center [90, 161] width 109 height 22
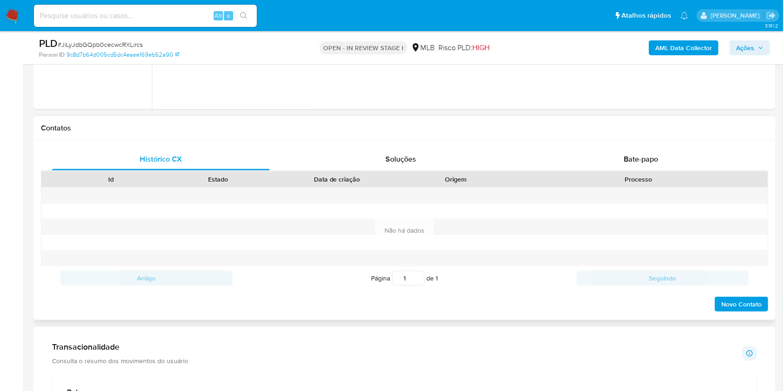
scroll to position [420, 0]
click at [622, 162] on div "Bate-papo" at bounding box center [641, 158] width 218 height 22
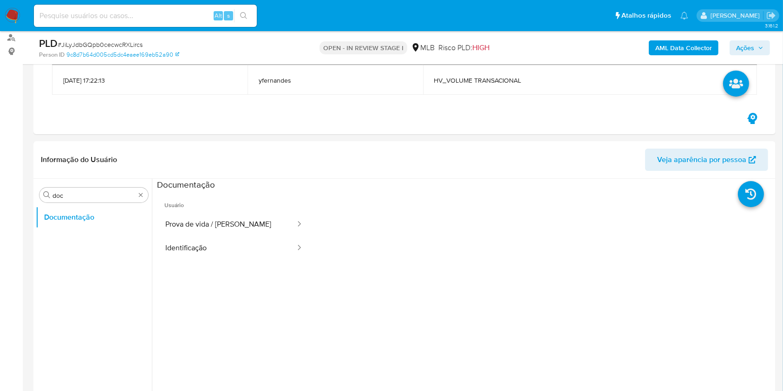
scroll to position [144, 0]
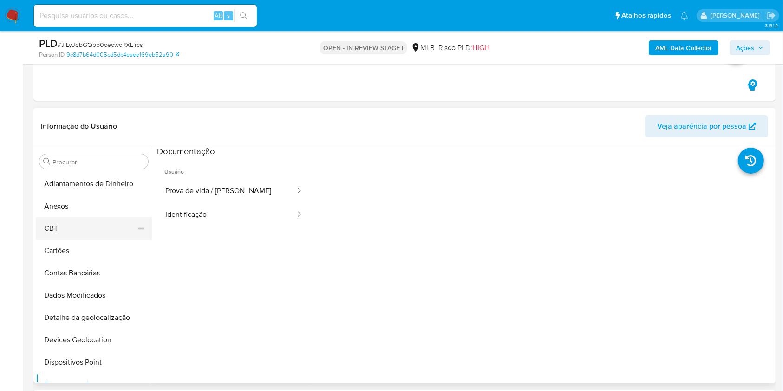
click at [74, 217] on button "CBT" at bounding box center [90, 228] width 109 height 22
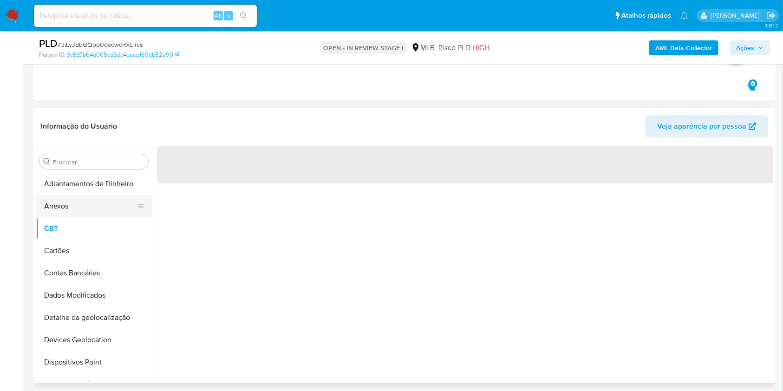
click at [69, 210] on button "Anexos" at bounding box center [90, 206] width 109 height 22
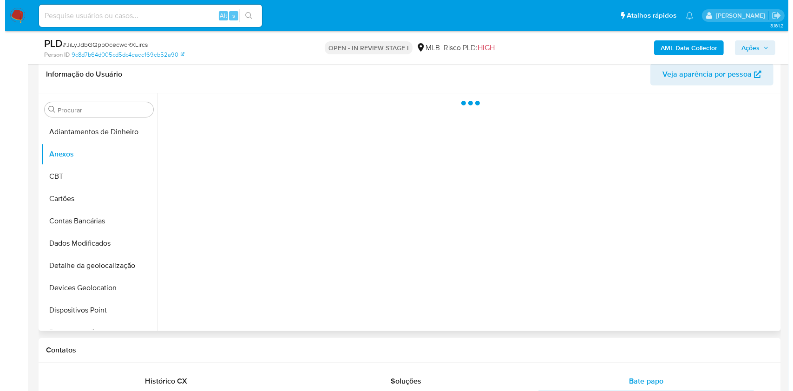
scroll to position [172, 0]
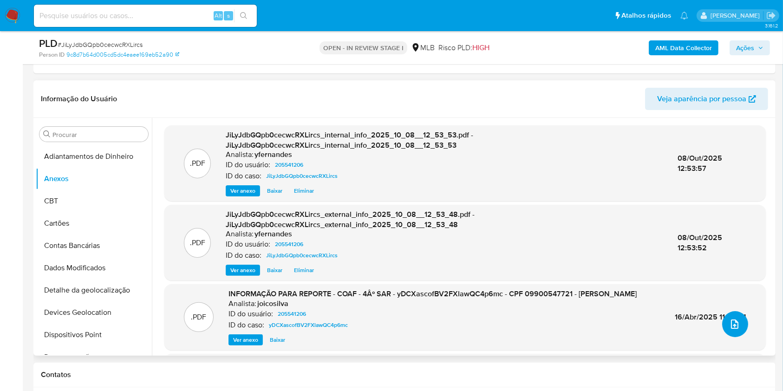
click at [724, 330] on button "upload-file" at bounding box center [735, 324] width 26 height 26
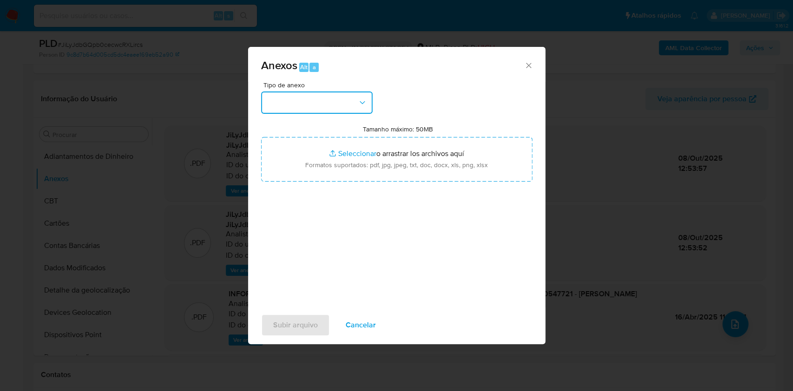
click at [357, 97] on button "button" at bounding box center [316, 102] width 111 height 22
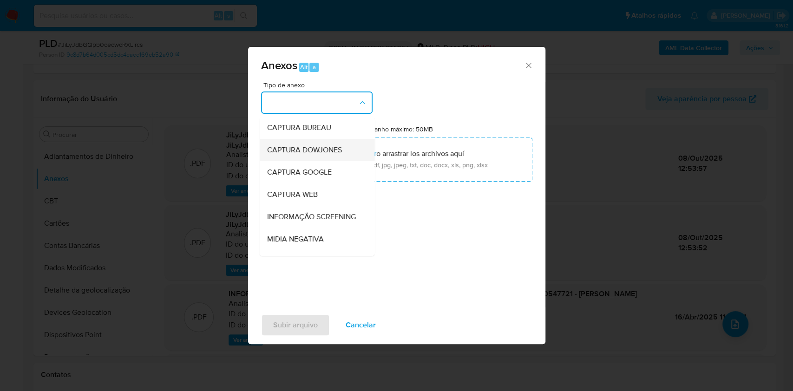
scroll to position [143, 0]
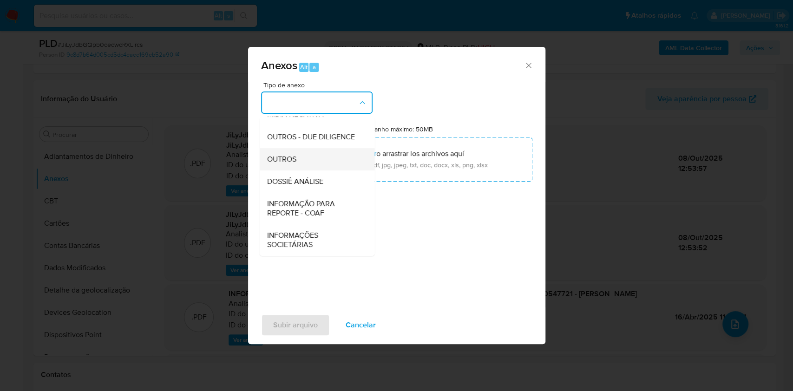
click at [298, 162] on div "OUTROS" at bounding box center [314, 159] width 95 height 22
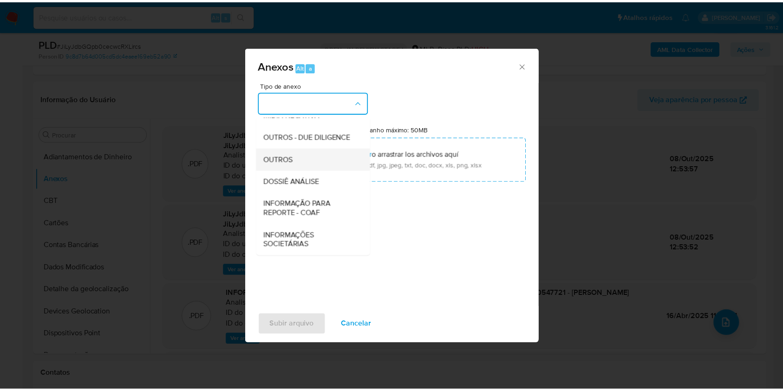
scroll to position [0, 0]
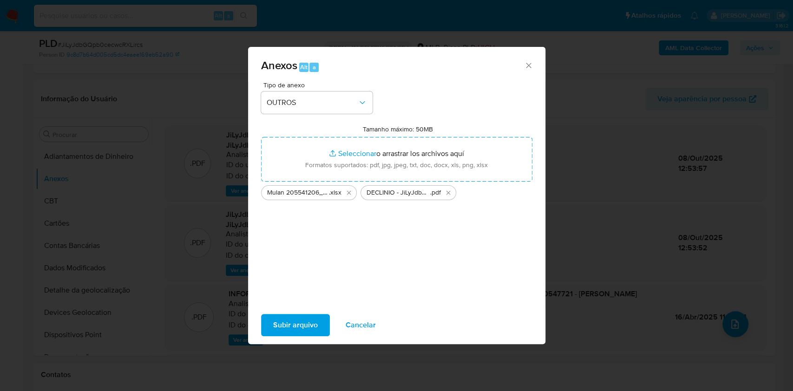
click at [313, 318] on span "Subir arquivo" at bounding box center [295, 325] width 45 height 20
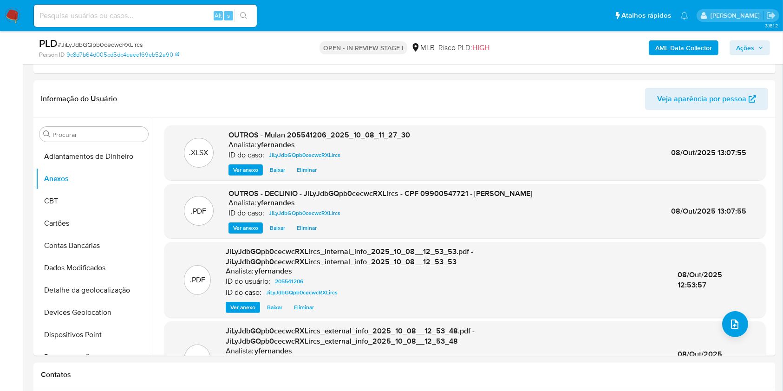
click at [742, 51] on span "Ações" at bounding box center [745, 47] width 18 height 15
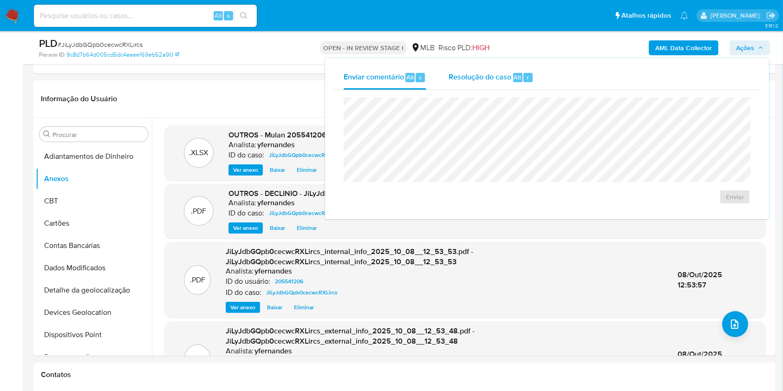
click at [485, 76] on span "Resolução do caso" at bounding box center [480, 77] width 63 height 11
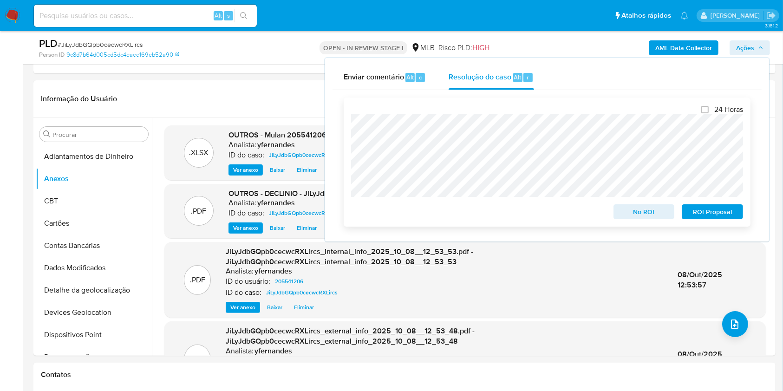
click at [640, 218] on span "No ROI" at bounding box center [644, 211] width 48 height 13
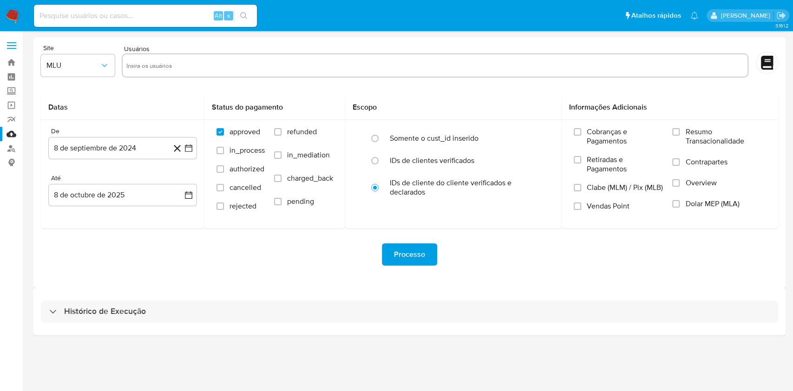
click at [416, 299] on div "Histórico de Execução" at bounding box center [409, 311] width 752 height 47
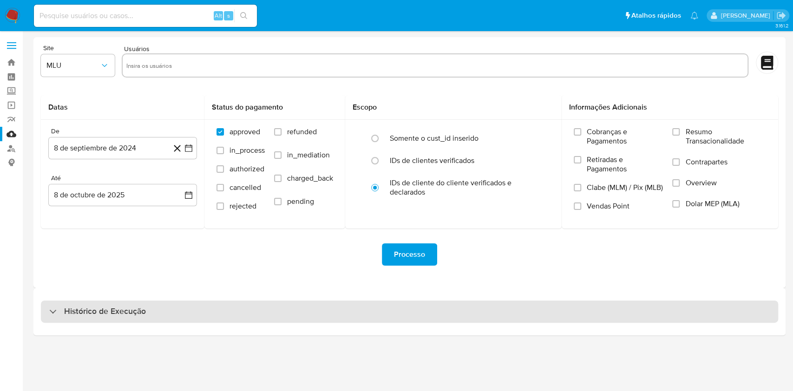
click at [418, 305] on div "Histórico de Execução" at bounding box center [409, 311] width 737 height 22
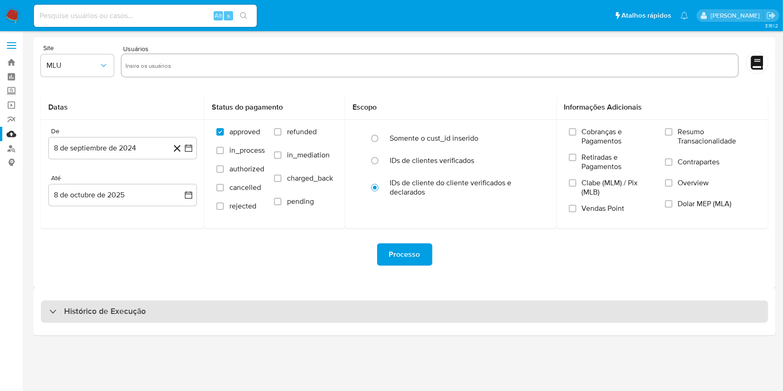
select select "10"
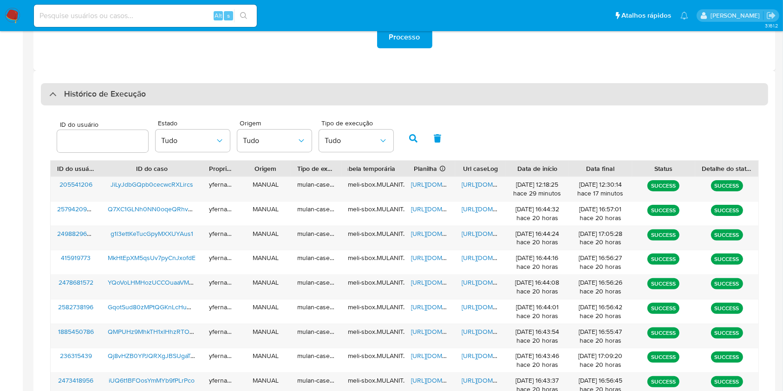
scroll to position [219, 0]
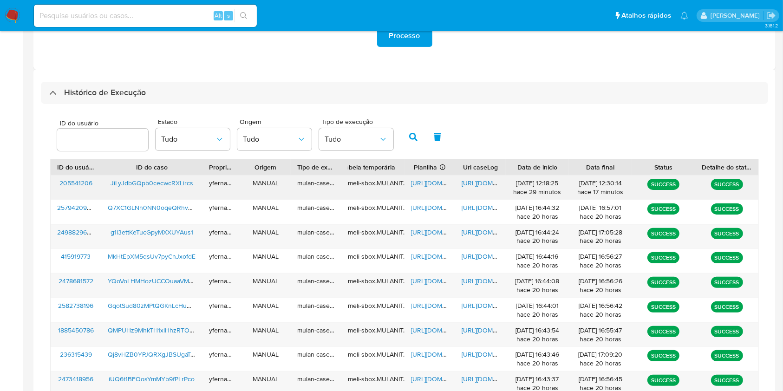
click at [429, 183] on span "[URL][DOMAIN_NAME]" at bounding box center [443, 182] width 64 height 9
click at [475, 181] on span "[URL][DOMAIN_NAME]" at bounding box center [494, 182] width 64 height 9
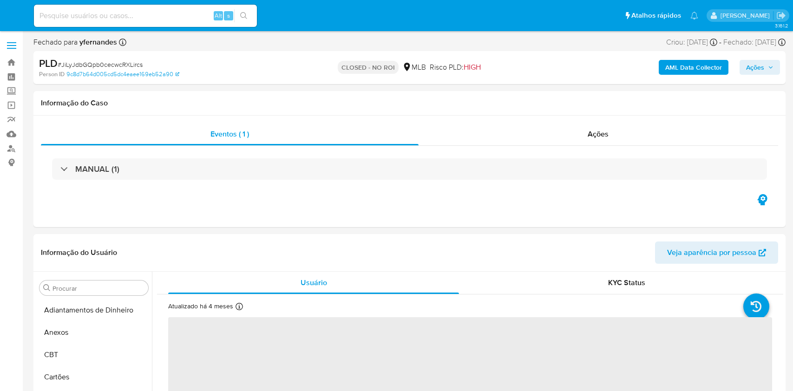
select select "10"
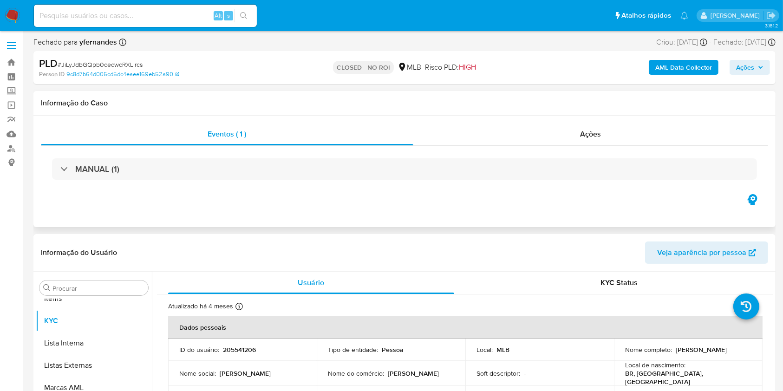
scroll to position [482, 0]
click at [547, 124] on div "Ações" at bounding box center [590, 134] width 355 height 22
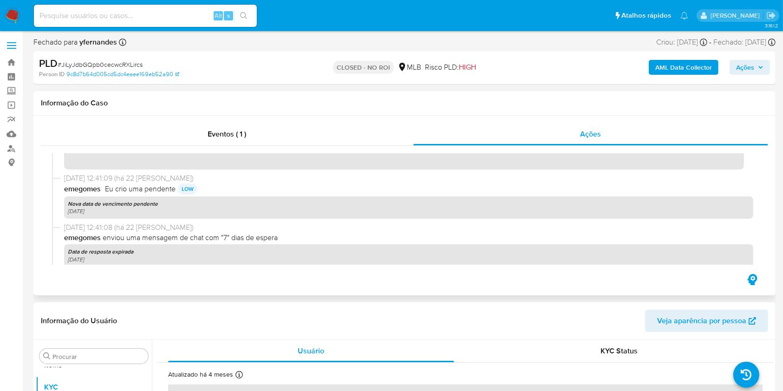
scroll to position [522, 0]
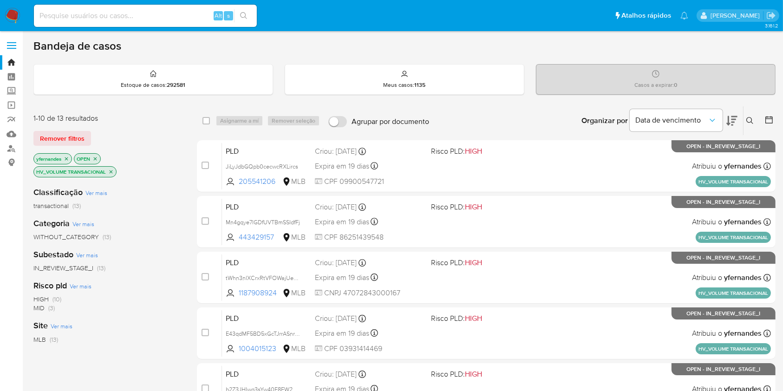
click at [18, 20] on img at bounding box center [13, 16] width 16 height 16
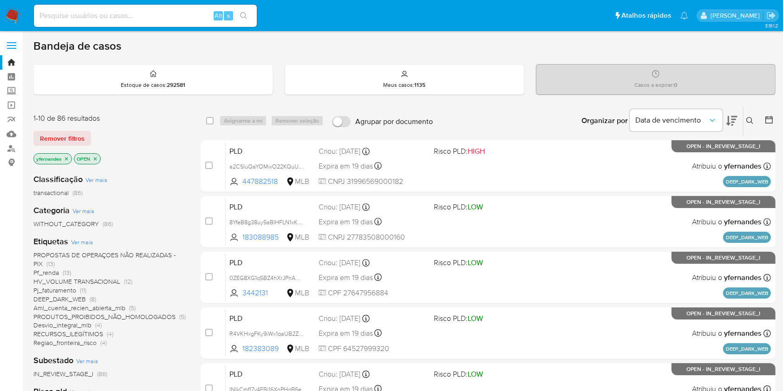
click at [13, 17] on img at bounding box center [13, 16] width 16 height 16
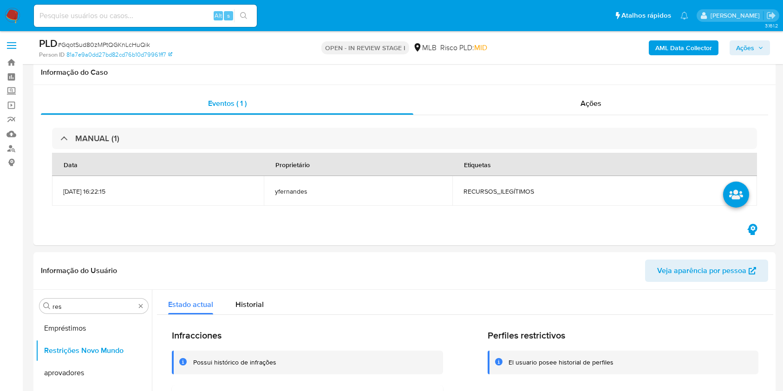
select select "10"
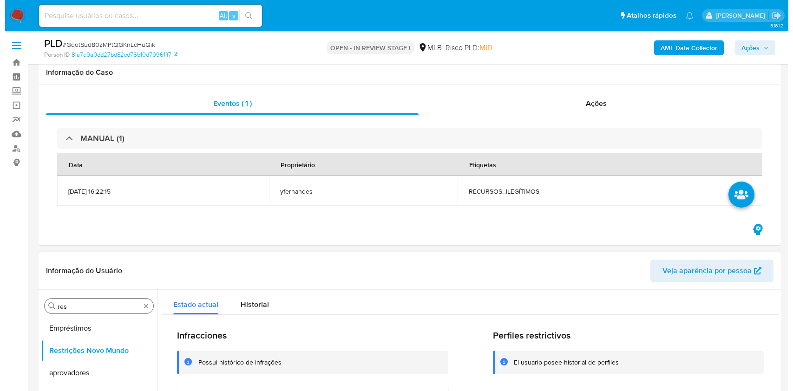
scroll to position [186, 0]
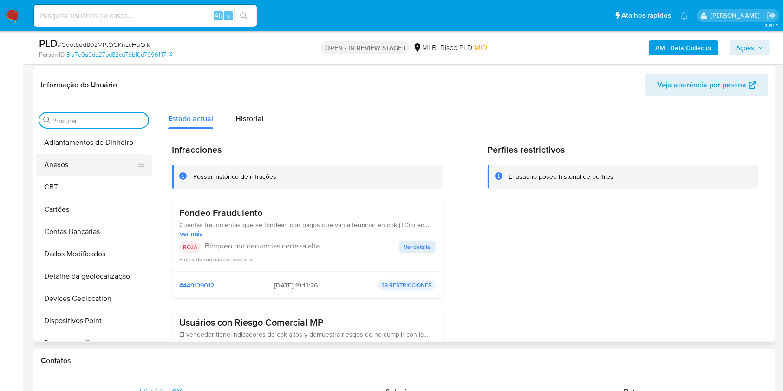
click at [104, 168] on button "Anexos" at bounding box center [90, 165] width 109 height 22
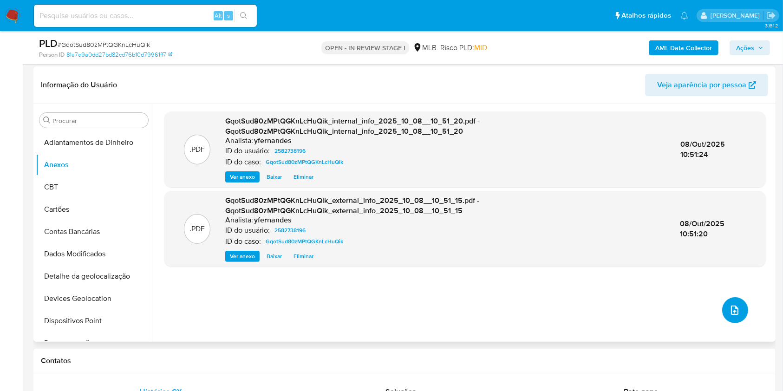
click at [739, 318] on button "upload-file" at bounding box center [735, 310] width 26 height 26
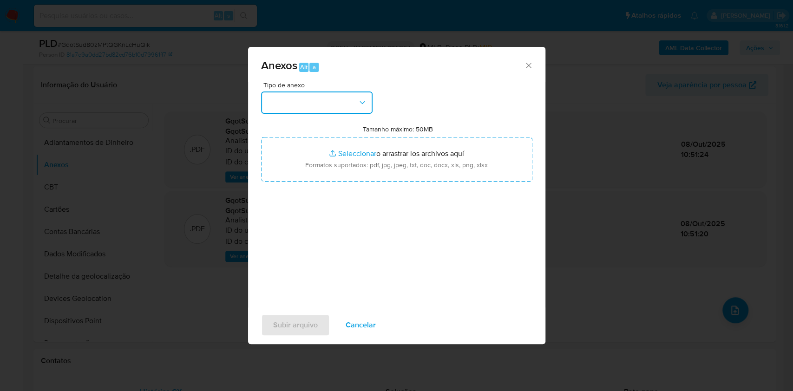
click at [338, 98] on button "button" at bounding box center [316, 102] width 111 height 22
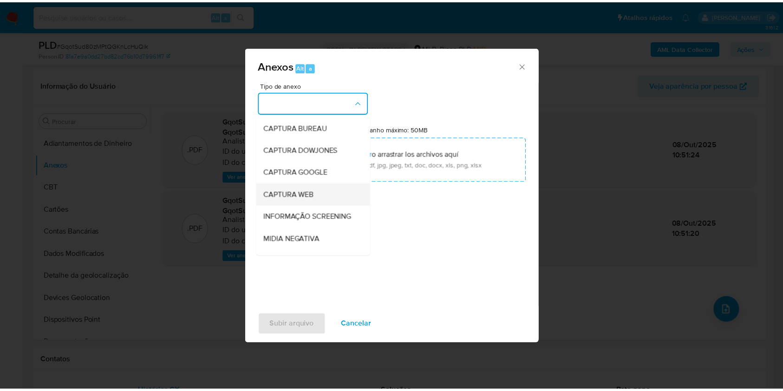
scroll to position [143, 0]
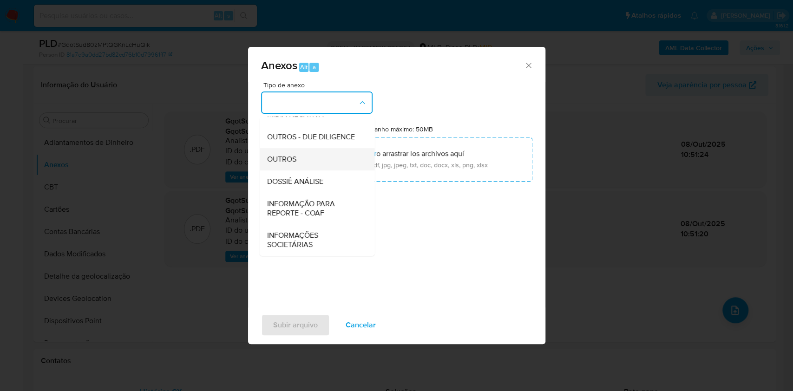
click at [290, 150] on div "OUTROS" at bounding box center [314, 159] width 95 height 22
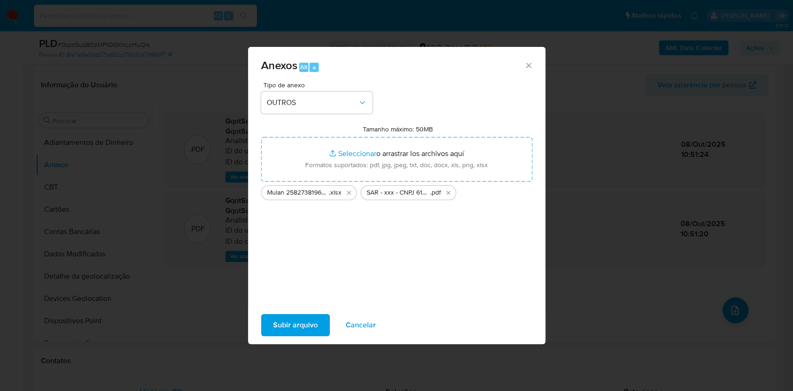
click at [285, 324] on span "Subir arquivo" at bounding box center [295, 325] width 45 height 20
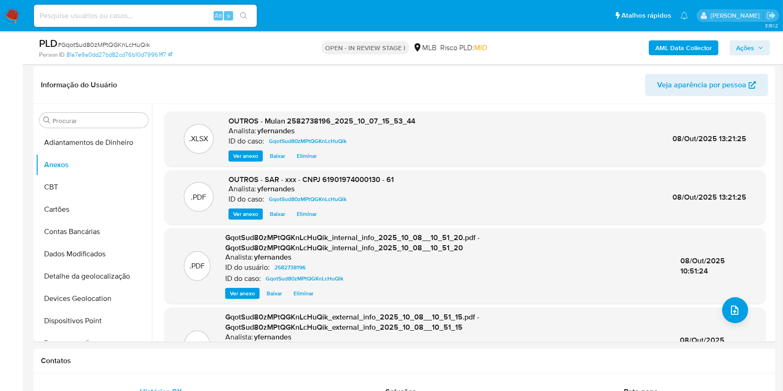
click at [763, 46] on icon "button" at bounding box center [761, 48] width 6 height 6
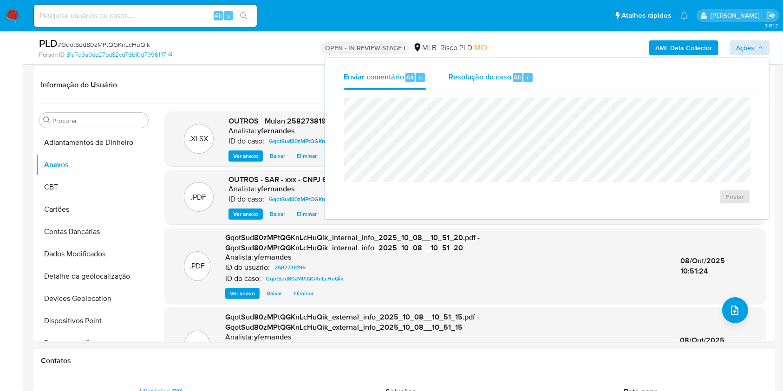
click at [503, 87] on div "Resolução do caso Alt r" at bounding box center [491, 77] width 85 height 24
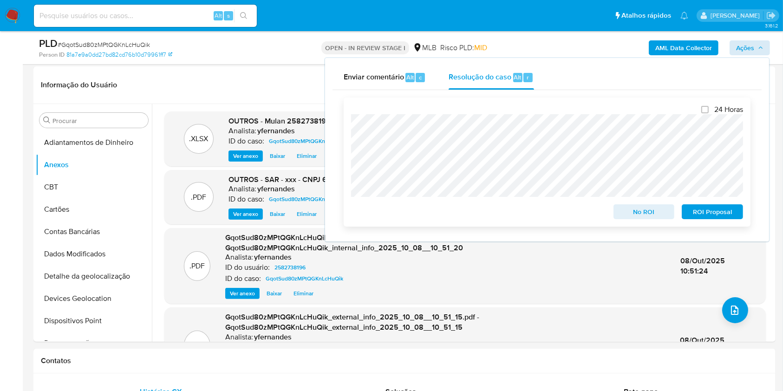
click at [708, 218] on span "ROI Proposal" at bounding box center [712, 211] width 48 height 13
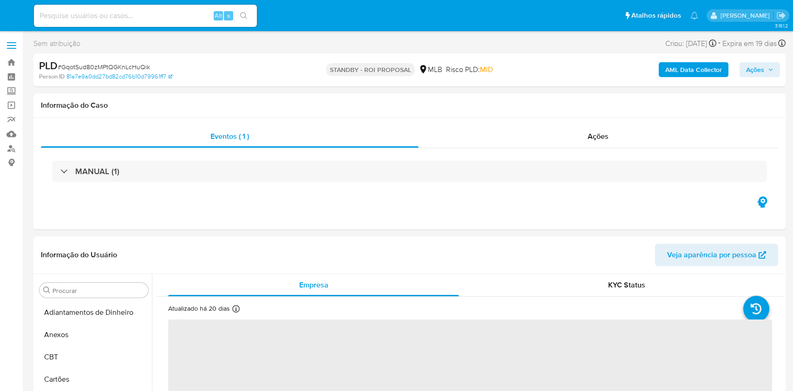
select select "10"
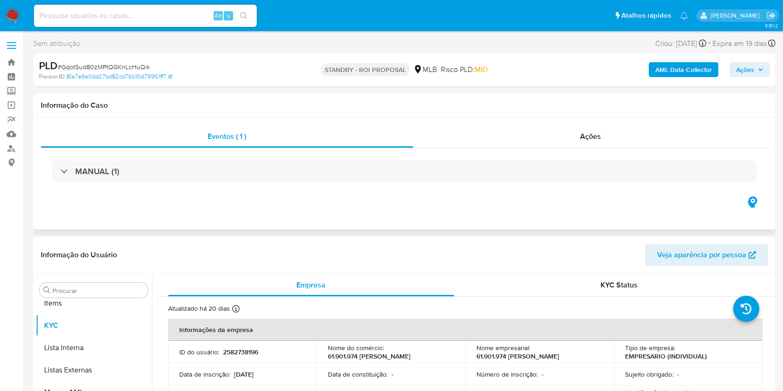
scroll to position [482, 0]
click at [551, 137] on div "Ações" at bounding box center [590, 136] width 355 height 22
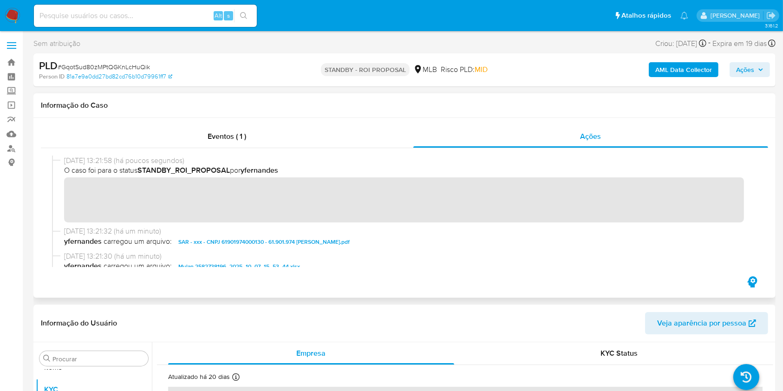
scroll to position [202, 0]
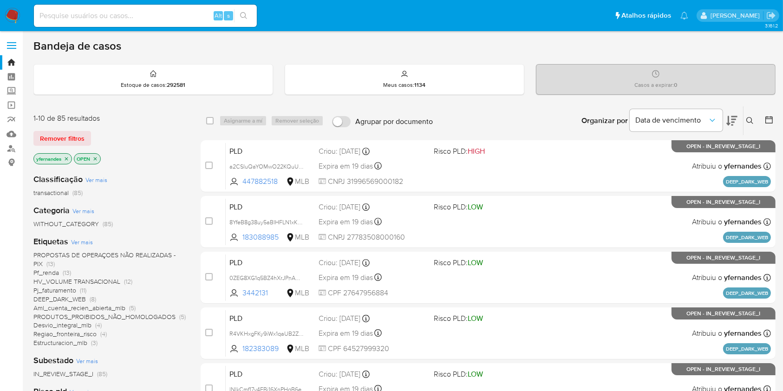
click at [79, 243] on span "Ver mais" at bounding box center [82, 242] width 22 height 8
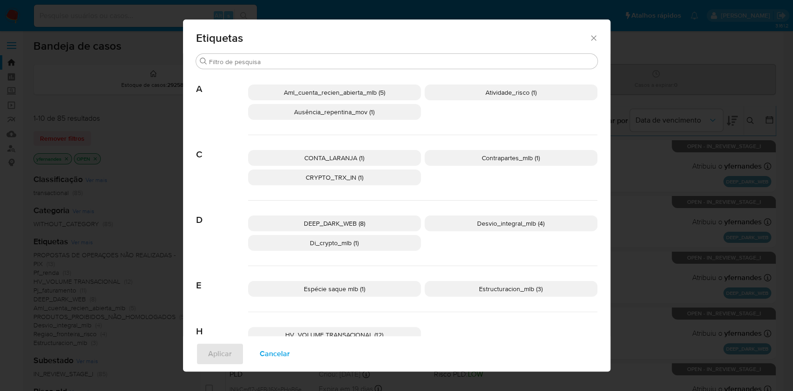
click at [367, 228] on p "DEEP_DARK_WEB (8)" at bounding box center [334, 223] width 173 height 16
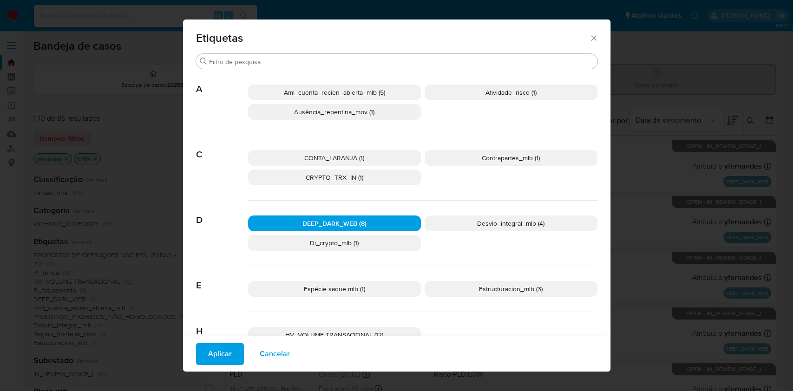
click at [226, 338] on div "Aplicar Cancelar" at bounding box center [396, 354] width 427 height 36
click at [221, 344] on span "Aplicar" at bounding box center [220, 354] width 24 height 20
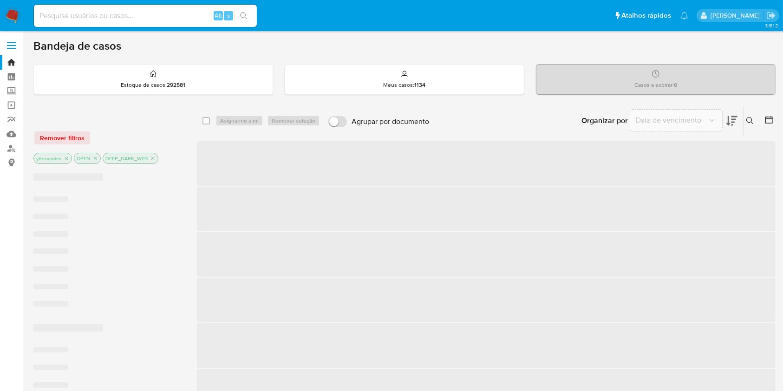
click at [222, 353] on span "‌" at bounding box center [486, 345] width 579 height 45
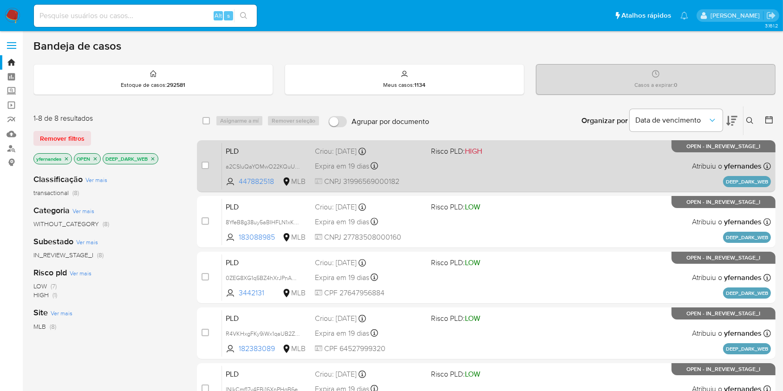
click at [479, 179] on div "PLD a2CSIuQaYOMwO22KQuUojsud 447882518 MLB Risco PLD: HIGH Criou: [DATE] Criou:…" at bounding box center [496, 166] width 549 height 47
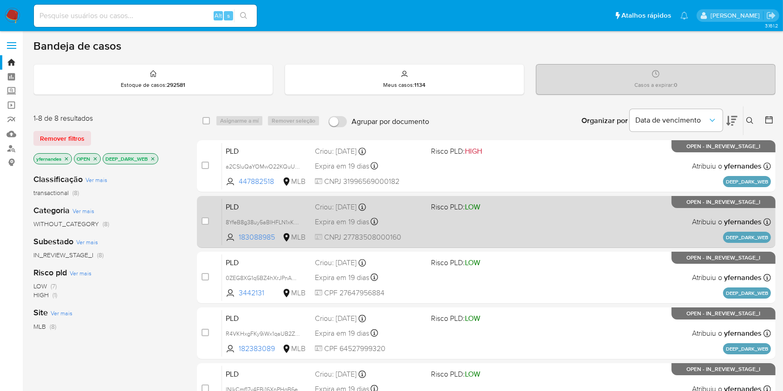
click at [487, 223] on div "PLD 8YfeB8g38uy5aBIHFLN1xK3W 183088985 MLB Risco PLD: LOW Criou: [DATE] Criou: …" at bounding box center [496, 221] width 549 height 47
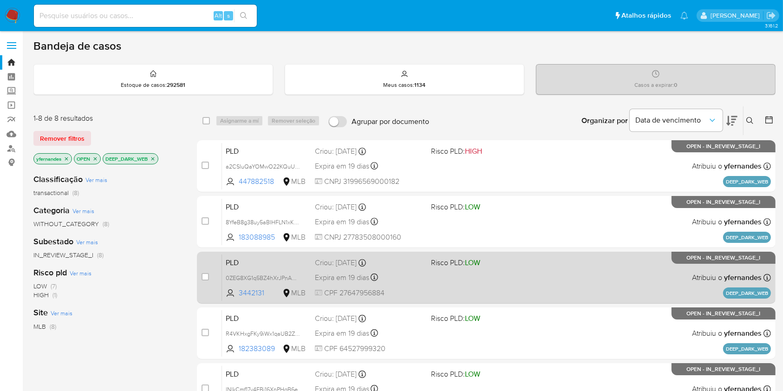
click at [441, 270] on div "PLD 0ZEG8XG1q5BZ4hXrJPnANOMu 3442131 MLB Risco PLD: LOW Criou: [DATE] Criou: [D…" at bounding box center [496, 277] width 549 height 47
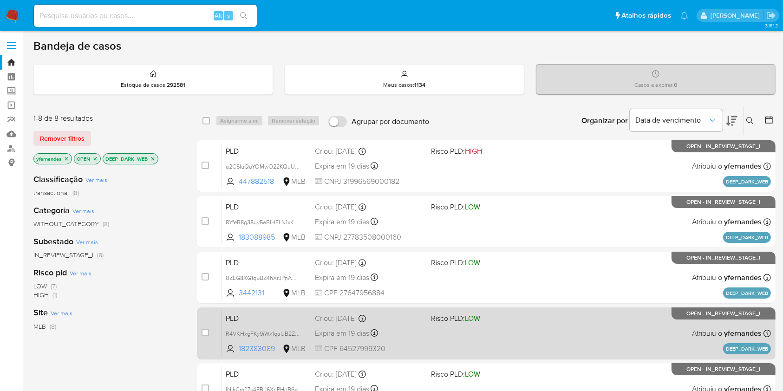
click at [385, 339] on div "PLD R4VKHxgFKy9iWx1qaUB2ZnPy 182383089 MLB Risco PLD: LOW Criou: [DATE] Criou: …" at bounding box center [496, 333] width 549 height 47
click at [203, 335] on input "checkbox" at bounding box center [205, 332] width 7 height 7
checkbox input "true"
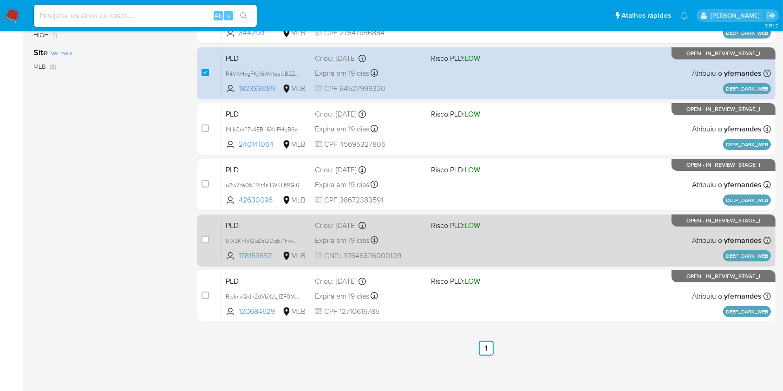
scroll to position [264, 0]
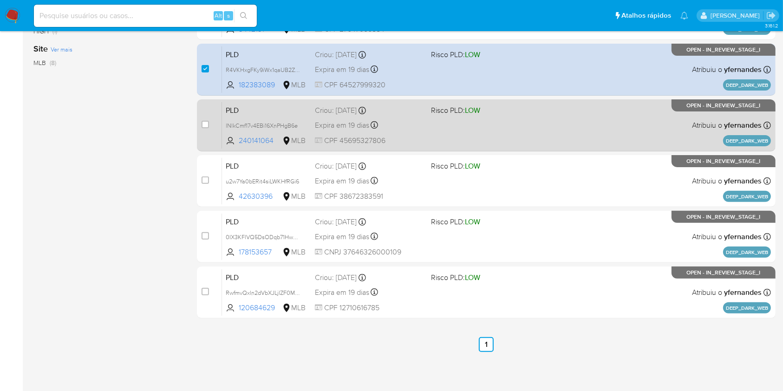
click at [429, 114] on div "PLD lNlkCmf17v4EBi16XnPHgB6e 240141064 MLB Risco PLD: LOW Criou: [DATE] Criou: …" at bounding box center [496, 125] width 549 height 47
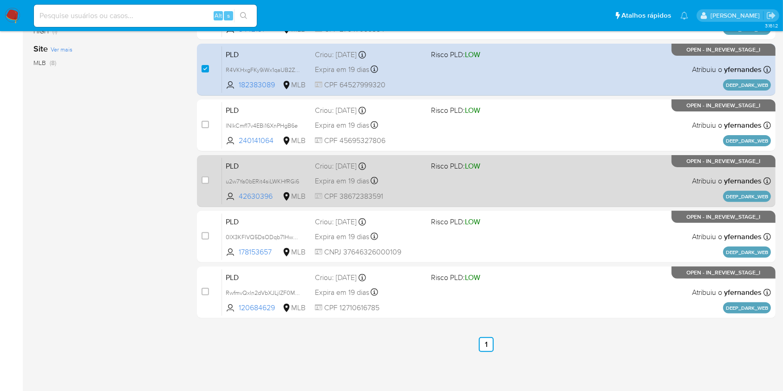
click at [395, 177] on div "Expira em 19 dias Expira em [DATE] 18:20:18" at bounding box center [369, 181] width 108 height 13
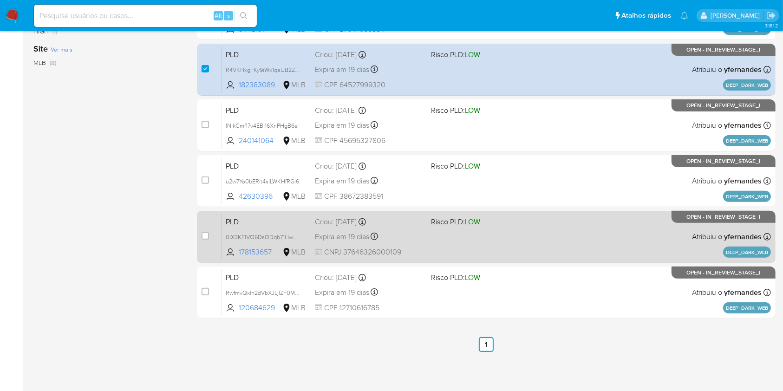
click at [431, 231] on div "PLD 0IX3KFlVQ5DsODqb71HwS849 178153657 MLB Risco PLD: LOW Criou: [DATE] Criou: …" at bounding box center [496, 236] width 549 height 47
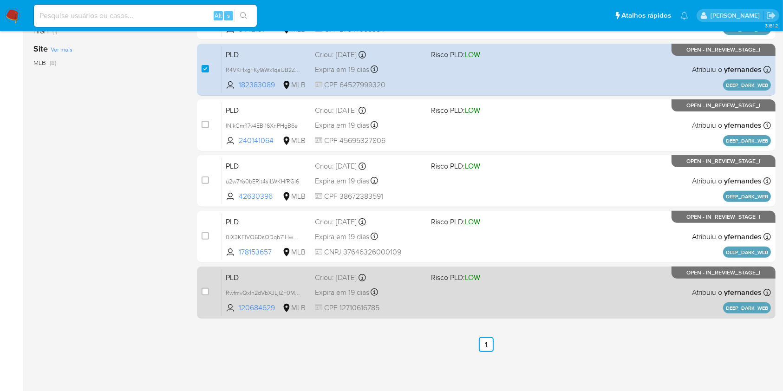
click at [435, 277] on span "Risco PLD: LOW" at bounding box center [455, 277] width 49 height 10
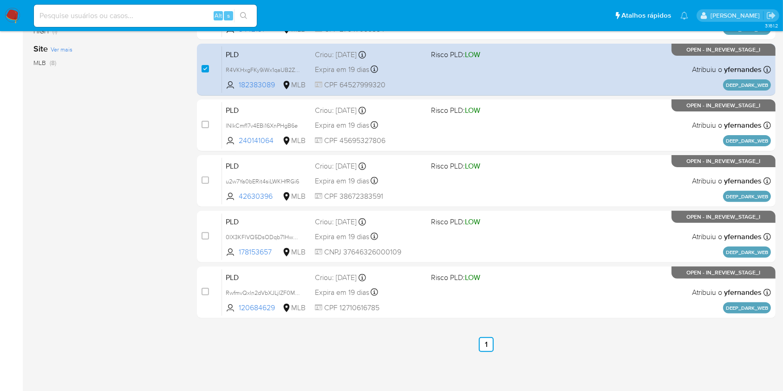
click at [9, 14] on img at bounding box center [13, 16] width 16 height 16
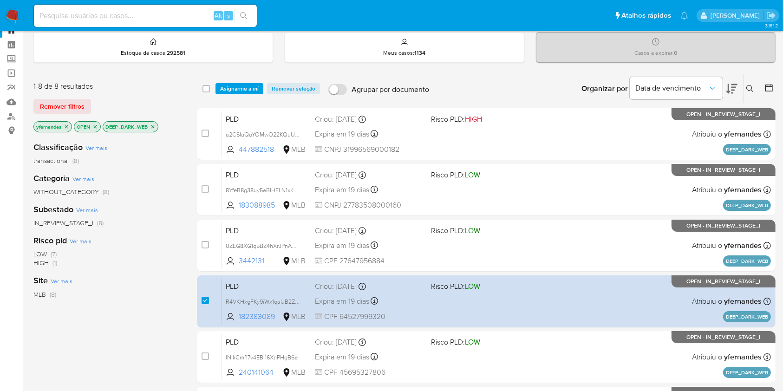
scroll to position [0, 0]
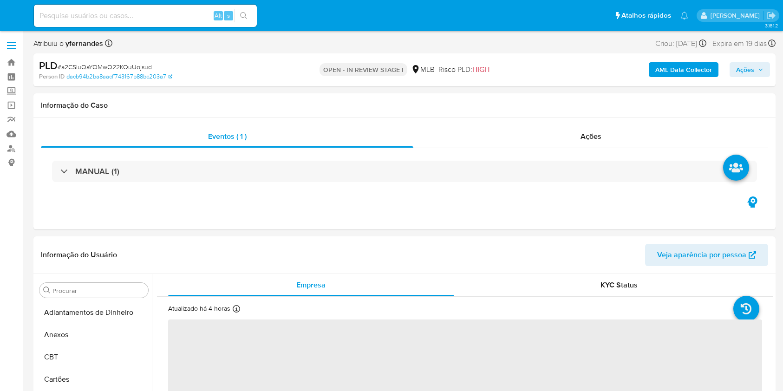
select select "10"
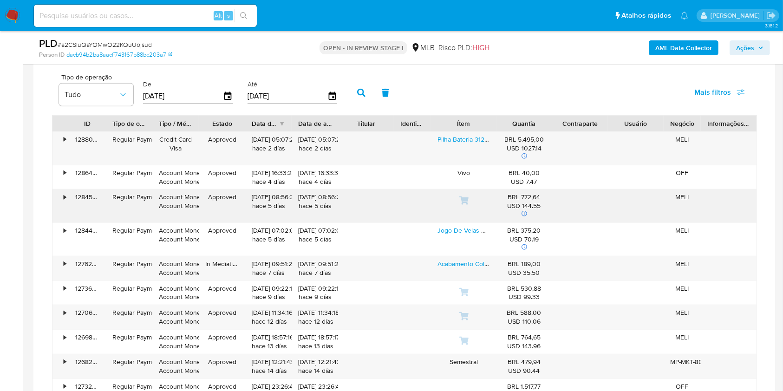
scroll to position [743, 0]
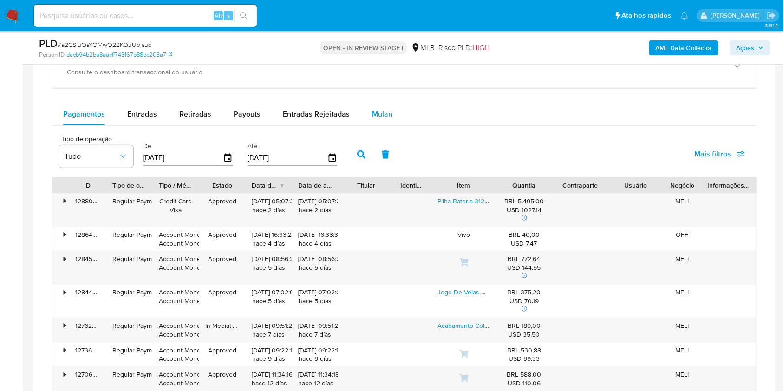
click at [375, 120] on div "Mulan" at bounding box center [382, 114] width 20 height 22
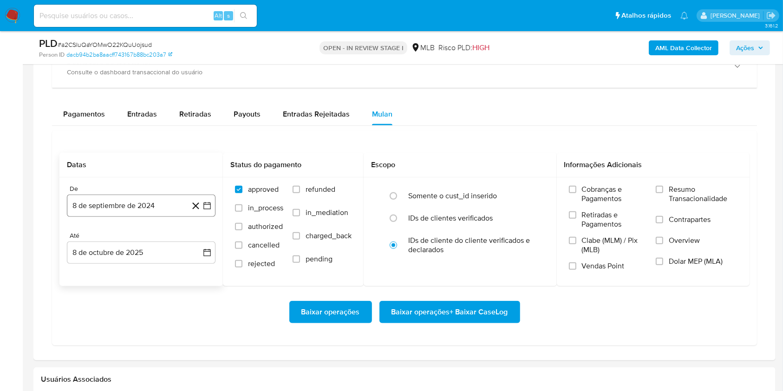
click at [114, 199] on button "8 de septiembre de 2024" at bounding box center [141, 206] width 149 height 22
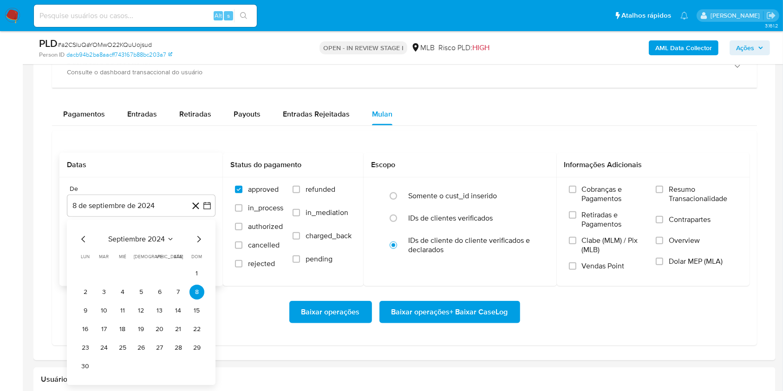
click at [133, 237] on span "septiembre 2024" at bounding box center [136, 239] width 57 height 9
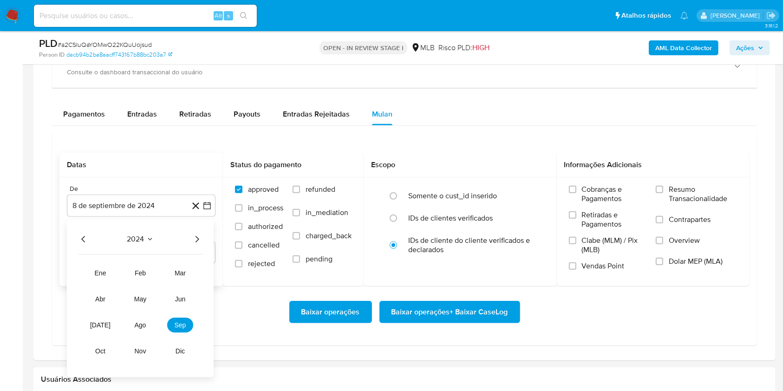
click at [198, 239] on icon "Año siguiente" at bounding box center [198, 239] width 4 height 7
click at [155, 321] on tr "ene feb mar abr may jun [DATE] ago sep oct nov dic" at bounding box center [140, 312] width 106 height 93
click at [144, 323] on span "ago" at bounding box center [141, 324] width 12 height 7
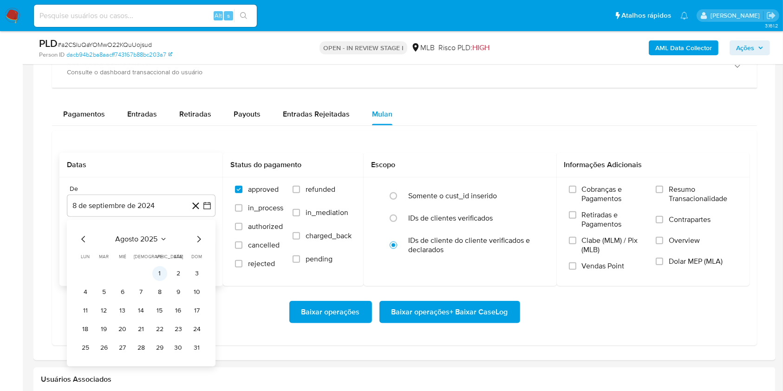
click at [157, 279] on button "1" at bounding box center [159, 273] width 15 height 15
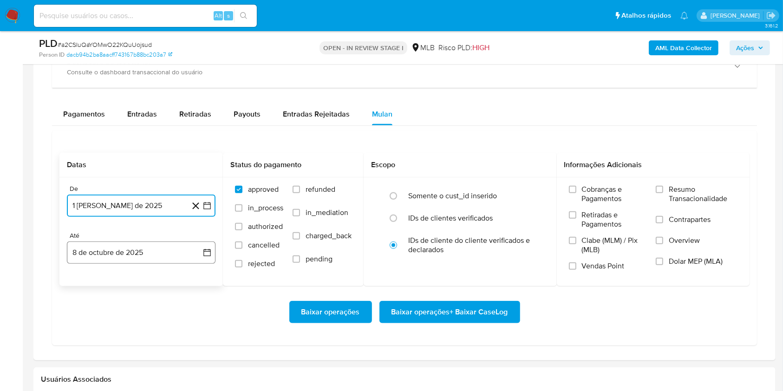
click at [148, 262] on button "8 de octubre de 2025" at bounding box center [141, 253] width 149 height 22
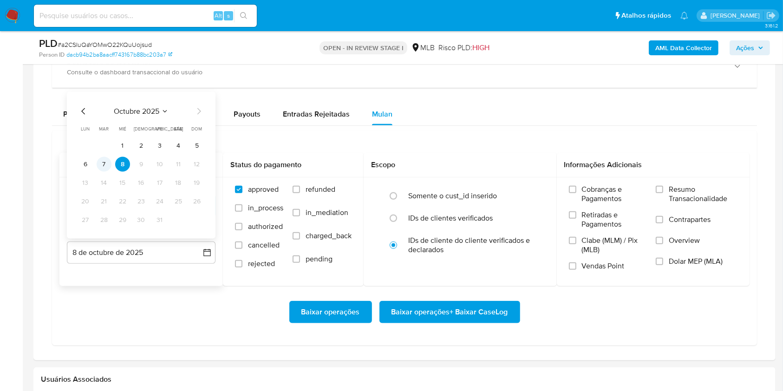
click at [105, 164] on button "7" at bounding box center [104, 164] width 15 height 15
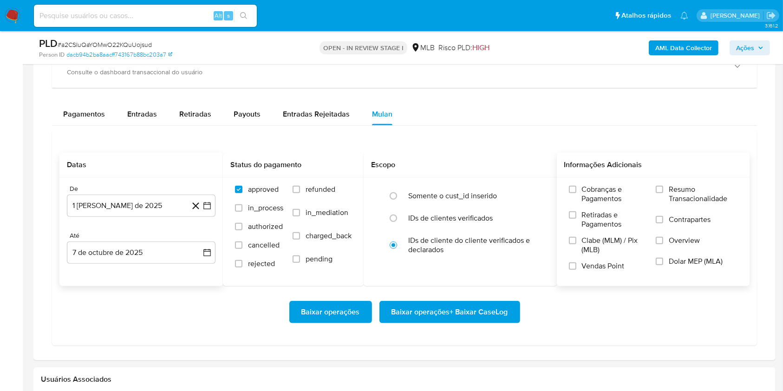
click at [688, 194] on span "Resumo Transacionalidade" at bounding box center [703, 194] width 69 height 19
click at [663, 193] on input "Resumo Transacionalidade" at bounding box center [659, 189] width 7 height 7
click at [495, 319] on span "Baixar operações + Baixar CaseLog" at bounding box center [450, 312] width 117 height 20
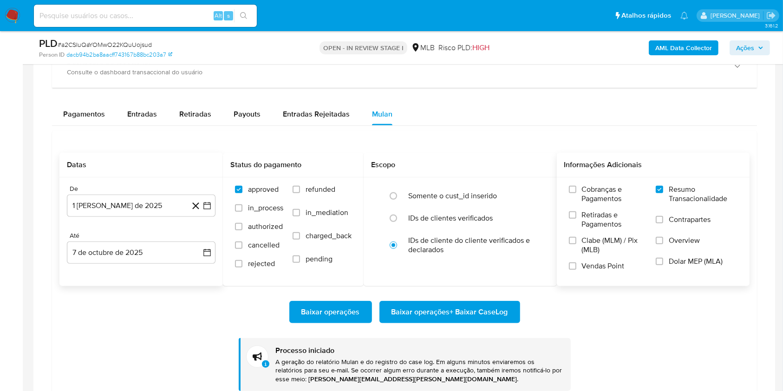
click at [100, 46] on span "# a2CSIuQaYOMwO22KQuUojsud" at bounding box center [105, 44] width 94 height 9
copy span "a2CSIuQaYOMwO22KQuUojsud"
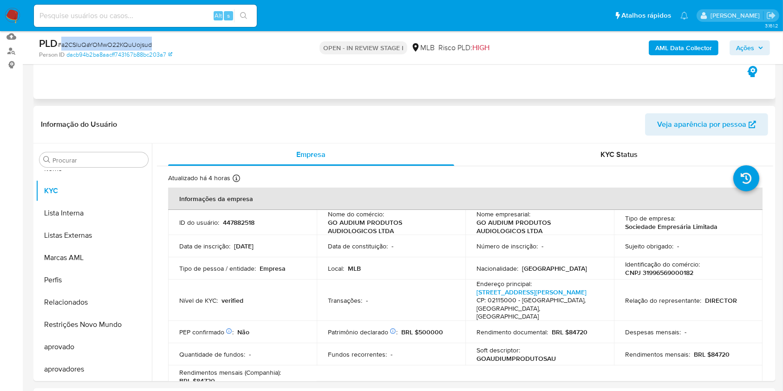
scroll to position [0, 0]
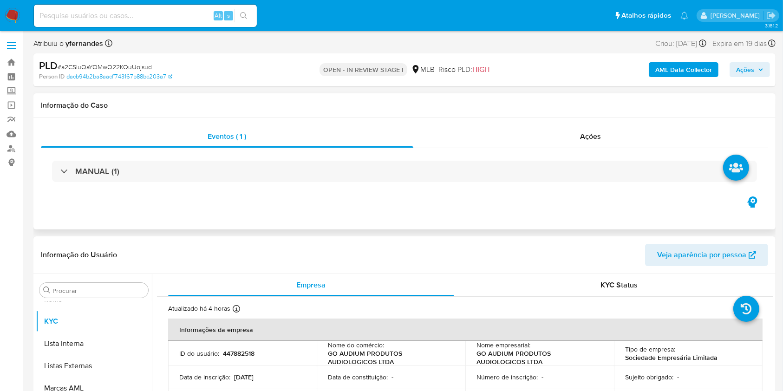
click at [315, 159] on div "MANUAL (1)" at bounding box center [404, 171] width 727 height 46
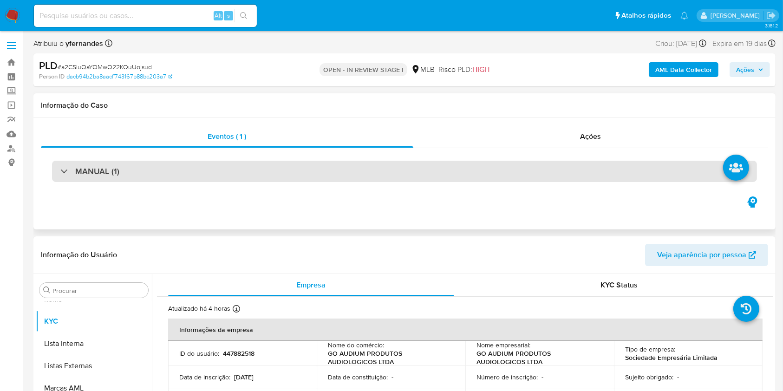
click at [301, 174] on div "MANUAL (1)" at bounding box center [404, 171] width 705 height 21
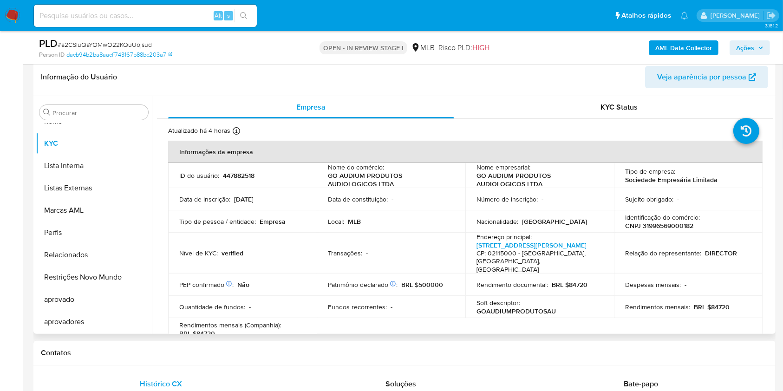
scroll to position [186, 0]
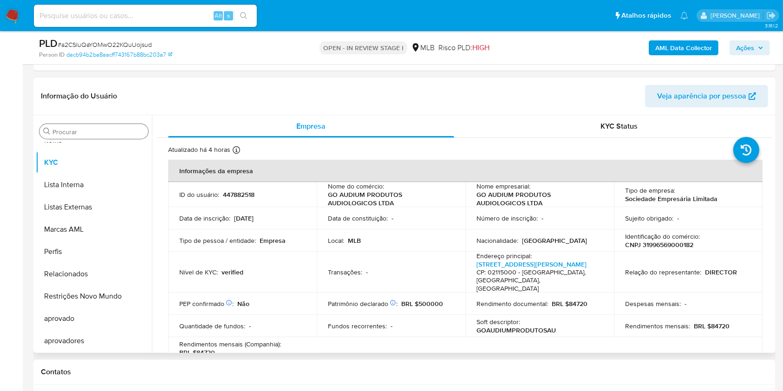
click at [74, 129] on input "Procurar" at bounding box center [98, 132] width 92 height 8
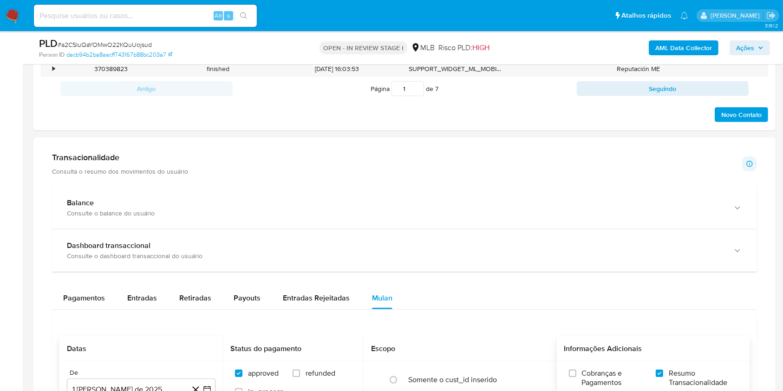
click at [124, 176] on p "Consulta o resumo dos movimentos do usuário" at bounding box center [120, 171] width 136 height 8
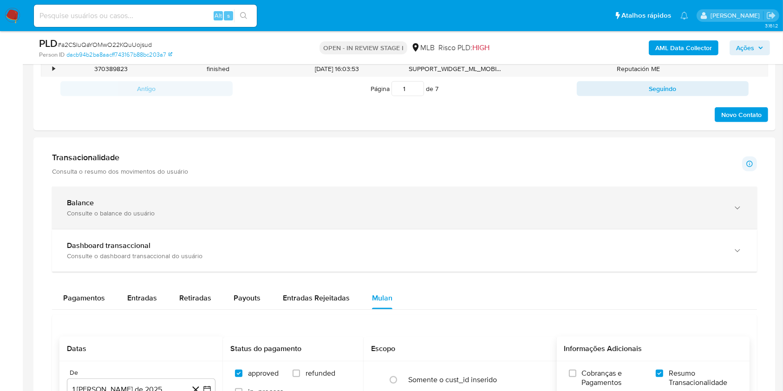
click at [145, 217] on div "Consulte o balance do usuário" at bounding box center [395, 213] width 657 height 8
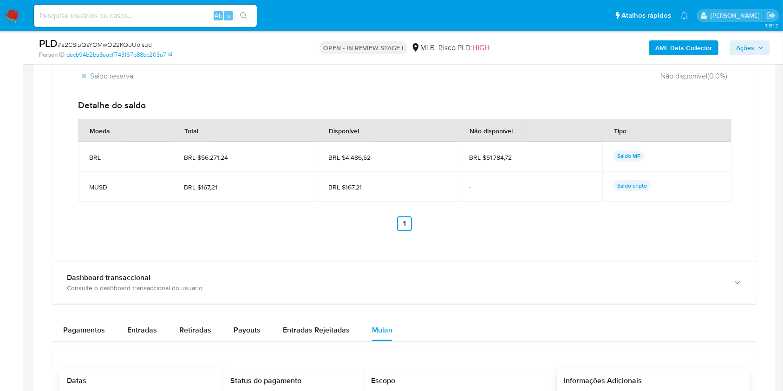
scroll to position [867, 0]
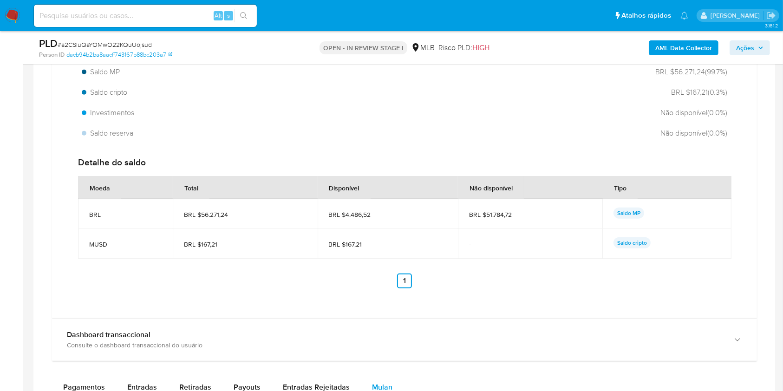
click at [499, 214] on span "BRL $51.784,72" at bounding box center [530, 214] width 122 height 8
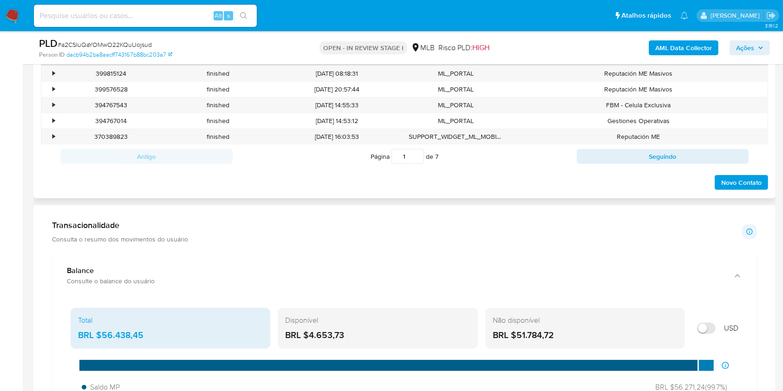
scroll to position [743, 0]
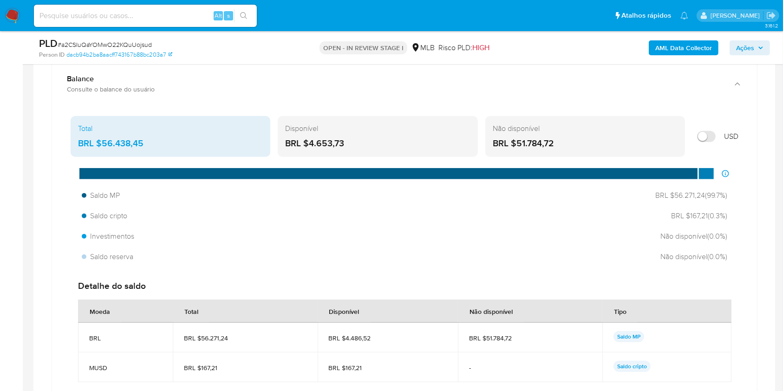
click at [131, 145] on div "BRL $56.438,45" at bounding box center [170, 143] width 185 height 12
click at [120, 143] on div "BRL $56.438,45" at bounding box center [170, 143] width 185 height 12
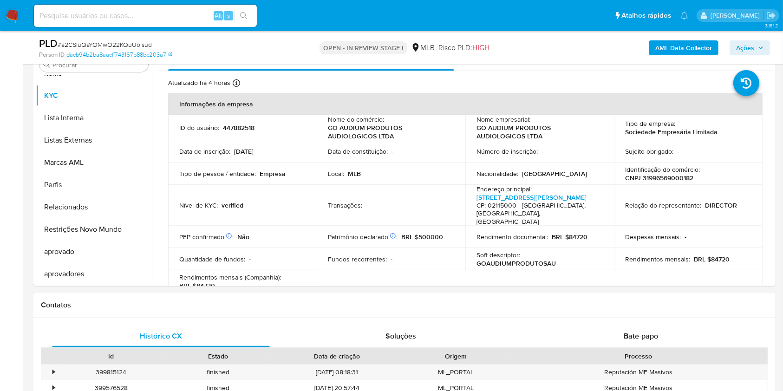
scroll to position [248, 0]
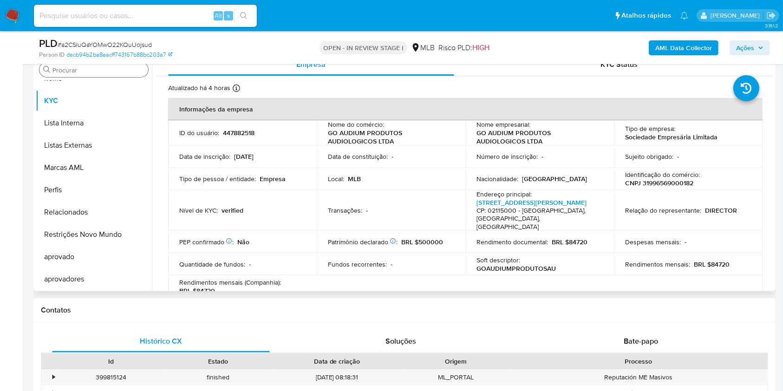
click at [54, 71] on input "Procurar" at bounding box center [98, 70] width 92 height 8
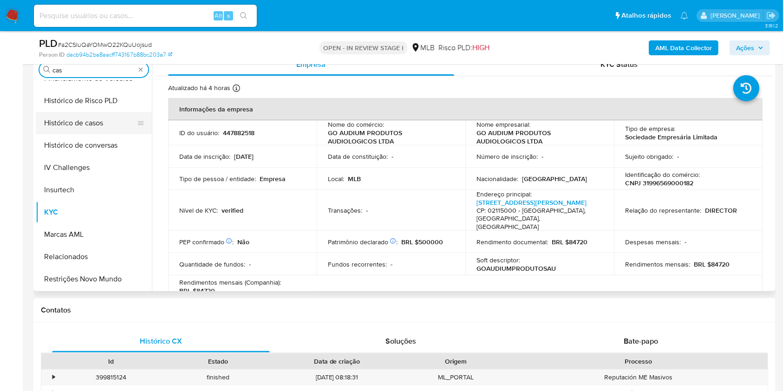
scroll to position [0, 0]
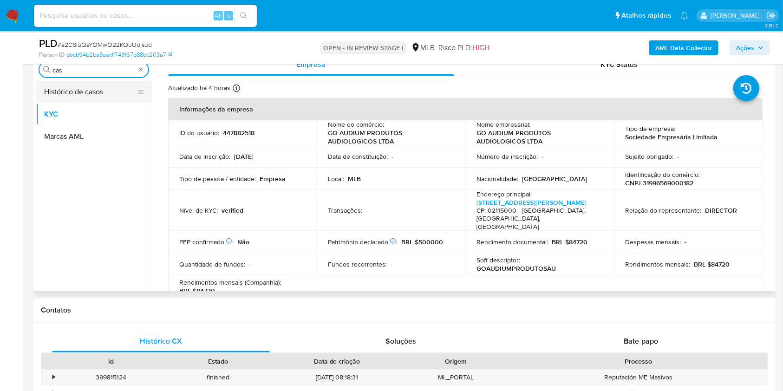
click at [67, 87] on button "Histórico de casos" at bounding box center [90, 92] width 109 height 22
click at [51, 85] on button "Histórico de casos" at bounding box center [94, 92] width 116 height 22
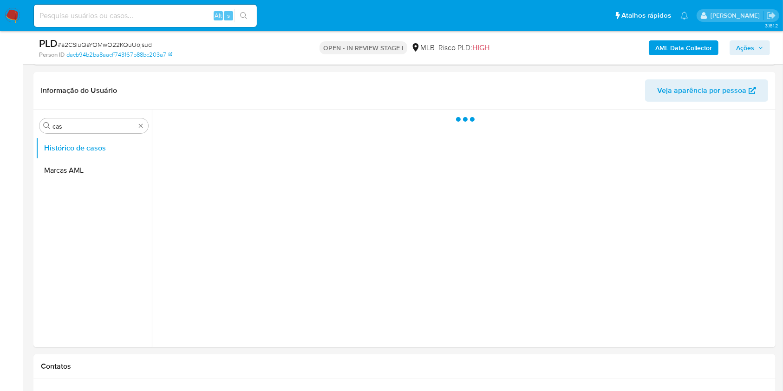
scroll to position [186, 0]
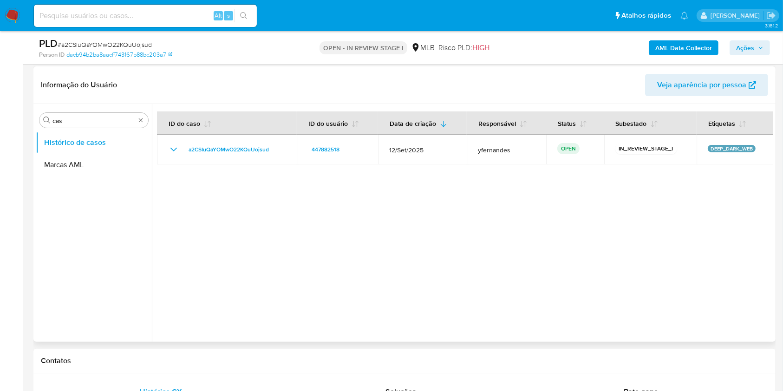
click at [85, 129] on div "Procurar cas Histórico de casos Marcas AML" at bounding box center [94, 223] width 116 height 236
click at [72, 121] on input "cas" at bounding box center [93, 121] width 83 height 8
click at [71, 121] on input "cas" at bounding box center [93, 121] width 83 height 8
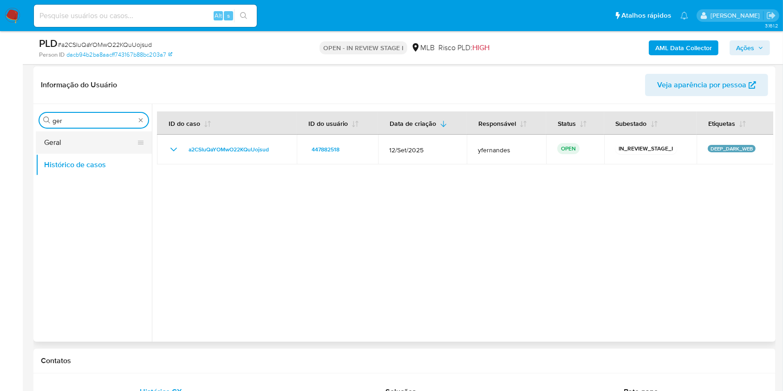
type input "ger"
click at [55, 147] on button "Geral" at bounding box center [90, 142] width 109 height 22
click at [54, 147] on button "Geral" at bounding box center [90, 142] width 109 height 22
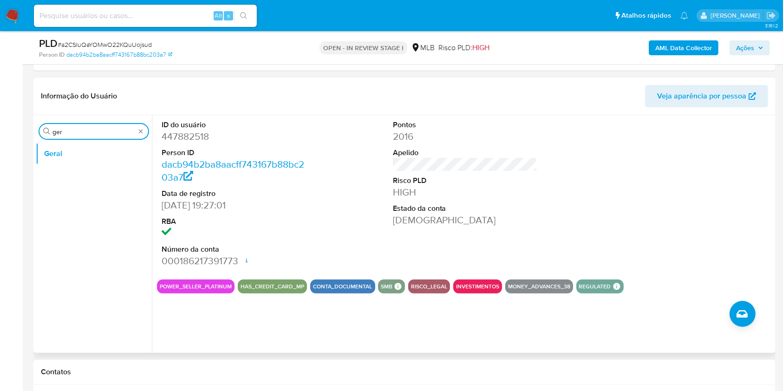
click at [69, 135] on input "ger" at bounding box center [93, 132] width 83 height 8
click at [68, 135] on input "ger" at bounding box center [93, 132] width 83 height 8
click at [59, 136] on div "Procurar ger" at bounding box center [93, 131] width 109 height 15
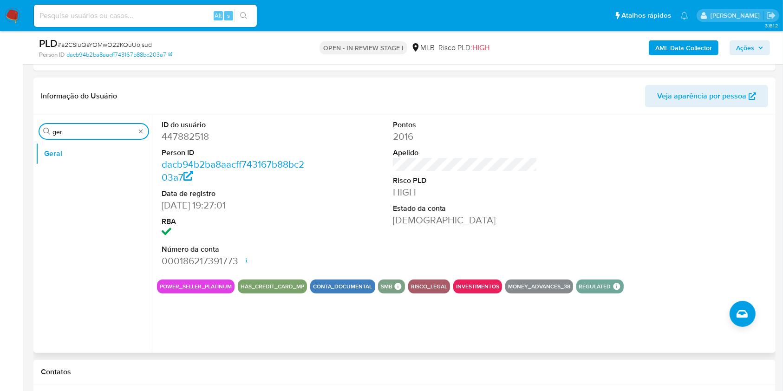
click at [60, 133] on input "ger" at bounding box center [93, 132] width 83 height 8
click at [62, 128] on input "di" at bounding box center [93, 132] width 83 height 8
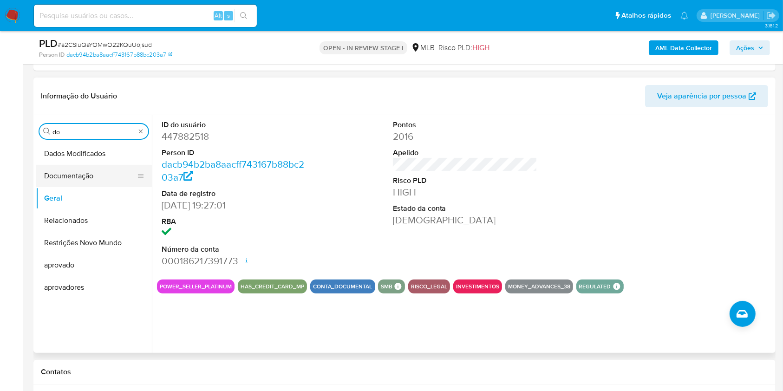
click at [70, 170] on button "Documentação" at bounding box center [90, 176] width 109 height 22
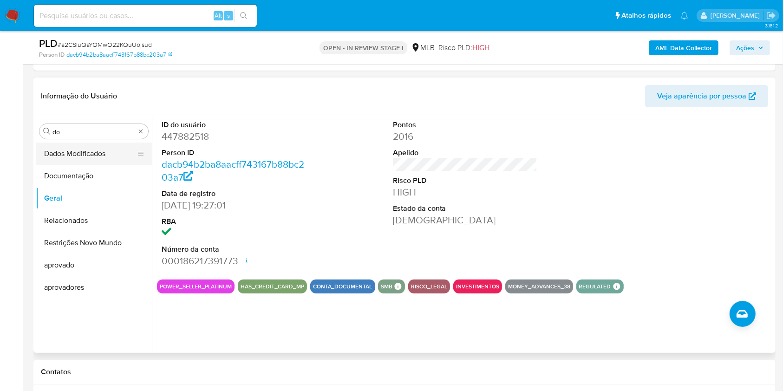
click at [89, 150] on button "Dados Modificados" at bounding box center [90, 154] width 109 height 22
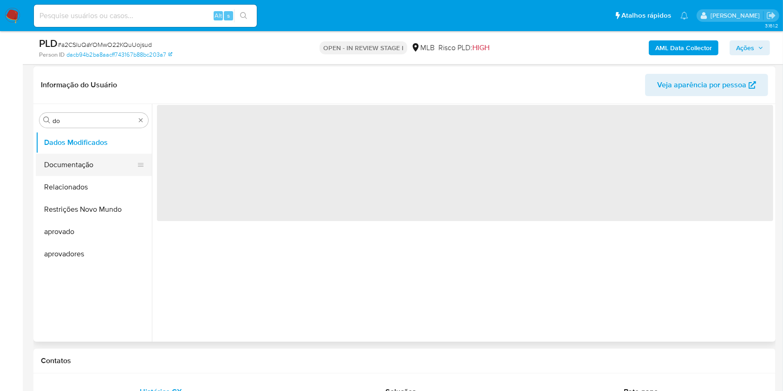
click at [78, 165] on button "Documentação" at bounding box center [90, 165] width 109 height 22
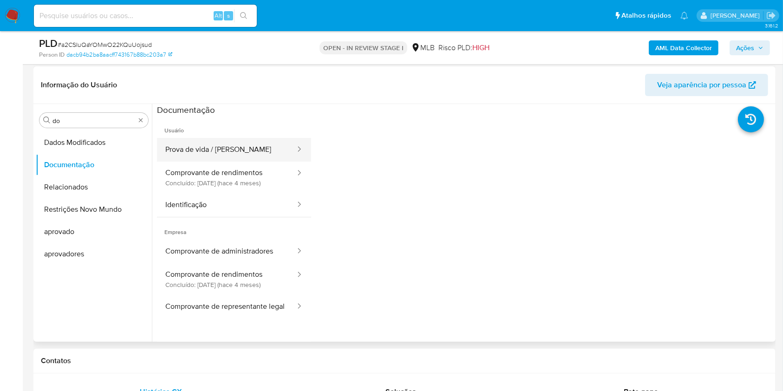
click at [249, 154] on button "Prova de vida / Selfie" at bounding box center [226, 150] width 139 height 24
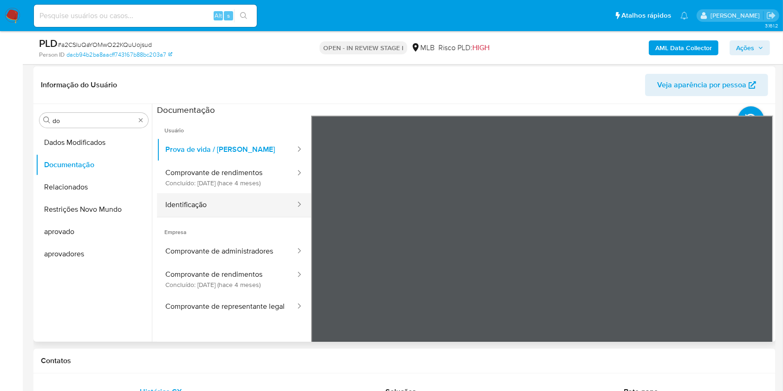
click at [208, 212] on button "Identificação" at bounding box center [226, 205] width 139 height 24
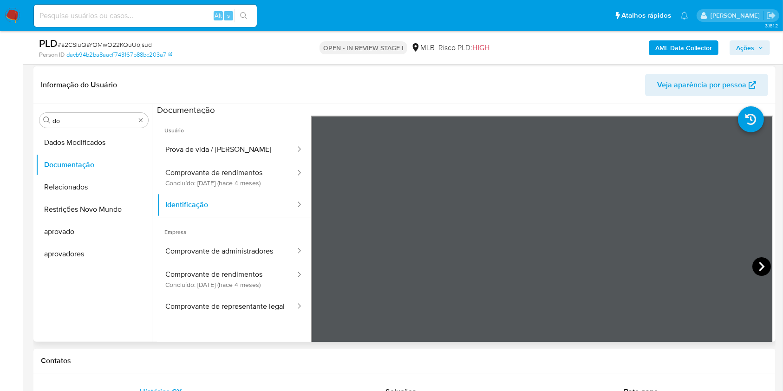
click at [753, 265] on icon at bounding box center [761, 266] width 19 height 19
click at [264, 177] on button "Comprovante de rendimentos Concluído: 24/05/2025 (hace 4 meses)" at bounding box center [226, 178] width 139 height 32
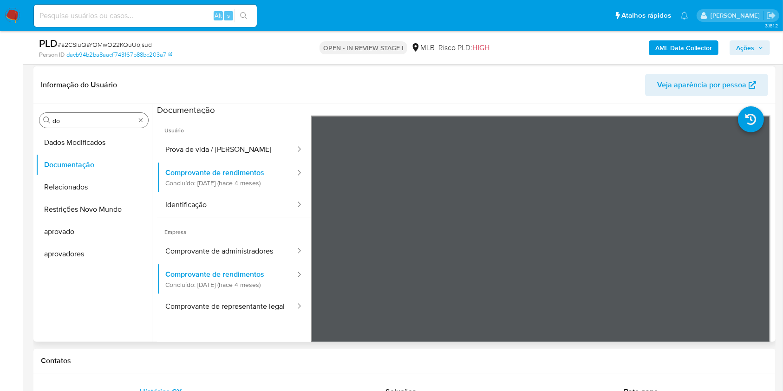
click at [91, 118] on input "do" at bounding box center [93, 121] width 83 height 8
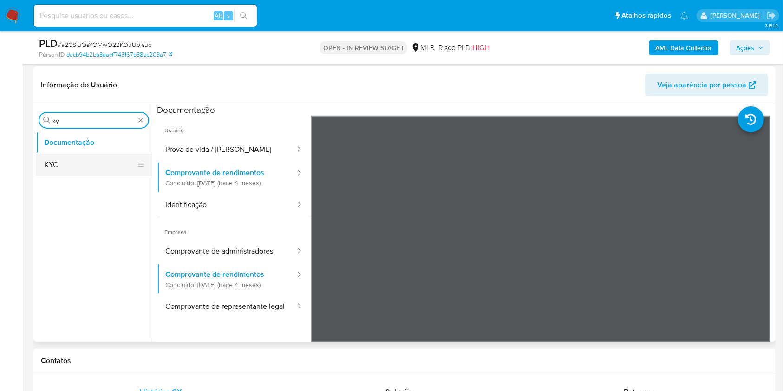
type input "ky"
click at [62, 159] on button "KYC" at bounding box center [90, 165] width 109 height 22
click at [89, 170] on button "KYC" at bounding box center [90, 165] width 109 height 22
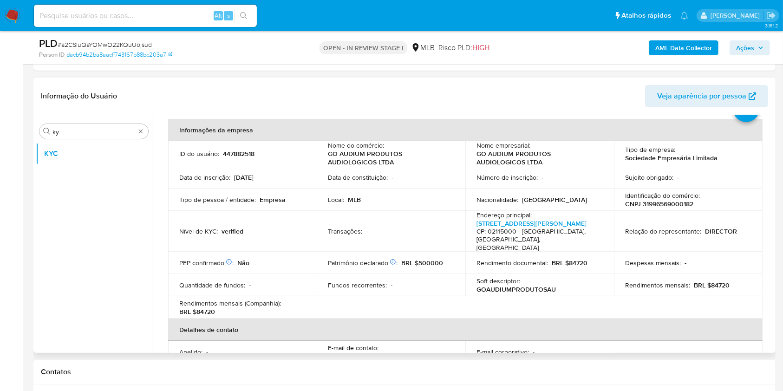
scroll to position [49, 0]
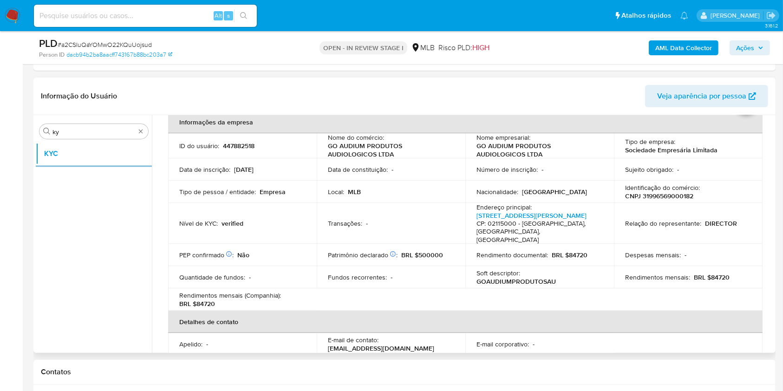
click at [713, 273] on p "BRL $84720" at bounding box center [712, 277] width 36 height 8
copy p "84720"
drag, startPoint x: 234, startPoint y: 188, endPoint x: 394, endPoint y: 235, distance: 167.2
click at [234, 188] on p "Tipo de pessoa / entidade :" at bounding box center [217, 192] width 77 height 8
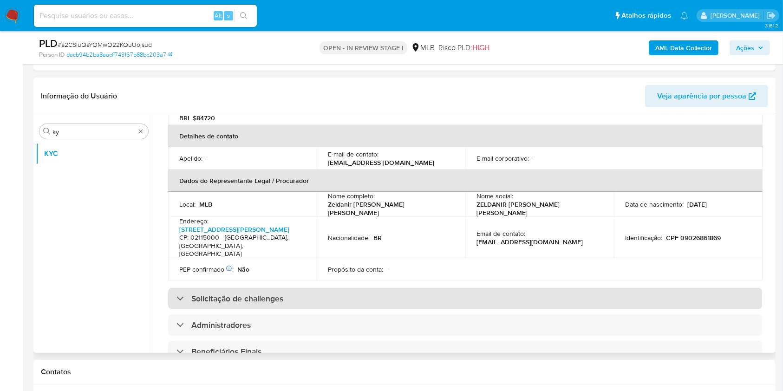
click at [369, 288] on div "Solicitação de challenges" at bounding box center [465, 298] width 594 height 21
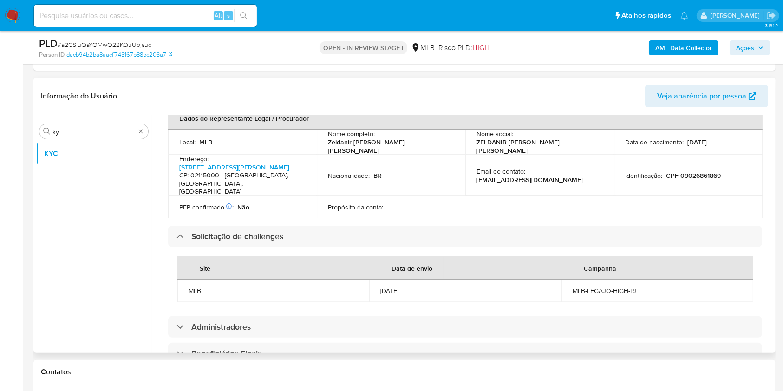
scroll to position [235, 0]
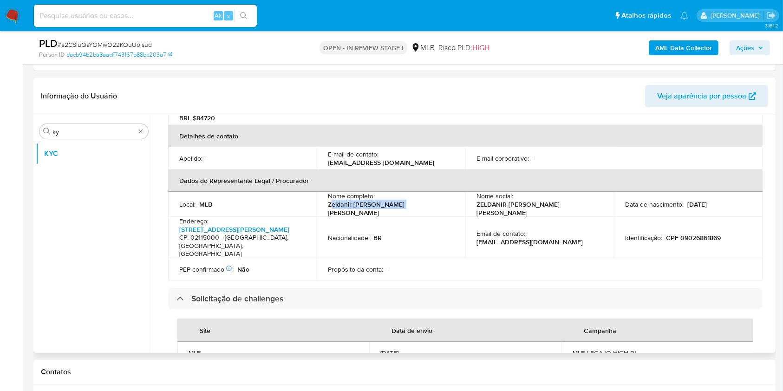
drag, startPoint x: 333, startPoint y: 199, endPoint x: 410, endPoint y: 200, distance: 76.6
click at [403, 200] on p "Zeldanir Soares de Azevedo" at bounding box center [389, 208] width 123 height 17
drag, startPoint x: 418, startPoint y: 198, endPoint x: 325, endPoint y: 199, distance: 93.4
click at [325, 199] on td "Nome completo : Zeldanir Soares de Azevedo" at bounding box center [391, 204] width 149 height 25
copy p "Zeldanir Soares de Azevedo"
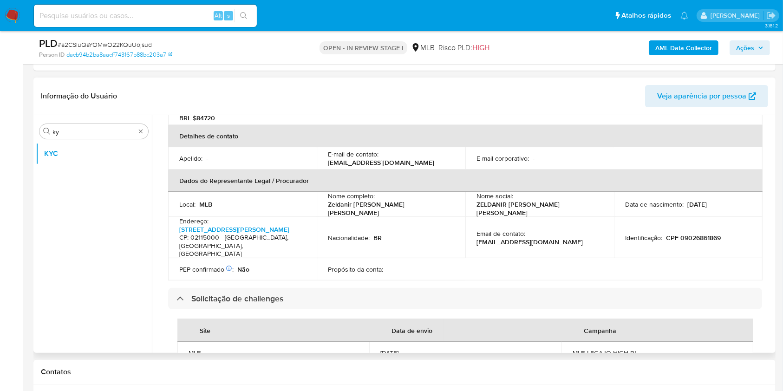
click at [421, 230] on td "Nacionalidade : BR" at bounding box center [391, 237] width 149 height 41
drag, startPoint x: 725, startPoint y: 222, endPoint x: 663, endPoint y: 222, distance: 62.7
click at [663, 234] on div "Identificação : CPF 09026861869" at bounding box center [688, 238] width 126 height 8
copy p "CPF 09026861869"
click at [431, 217] on td "Nacionalidade : BR" at bounding box center [391, 237] width 149 height 41
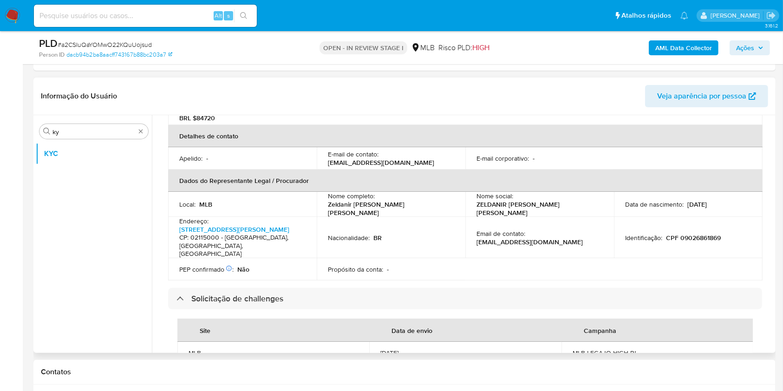
scroll to position [623, 0]
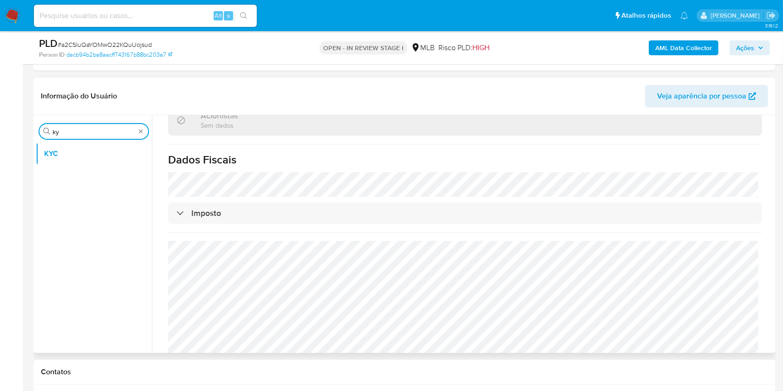
click at [64, 129] on input "ky" at bounding box center [93, 132] width 83 height 8
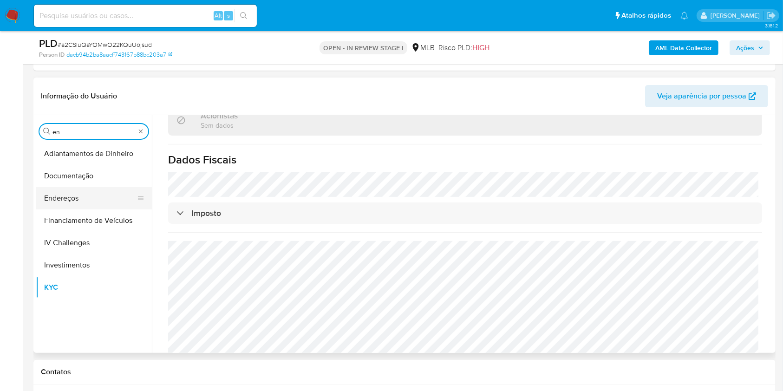
type input "en"
click at [67, 195] on button "Endereços" at bounding box center [90, 198] width 109 height 22
drag, startPoint x: 67, startPoint y: 195, endPoint x: 74, endPoint y: 188, distance: 9.9
click at [67, 195] on button "Endereços" at bounding box center [90, 198] width 109 height 22
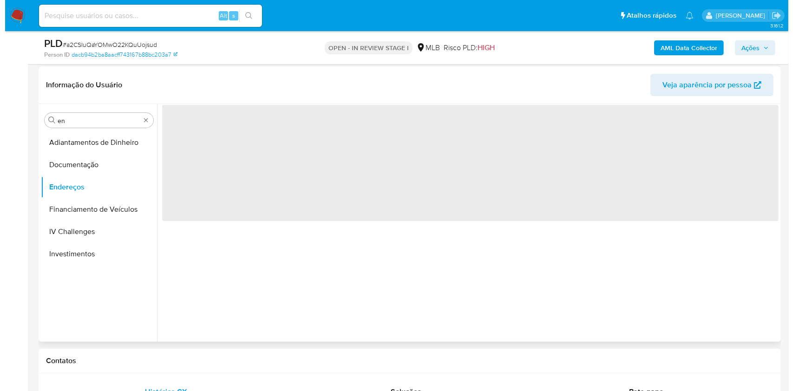
scroll to position [0, 0]
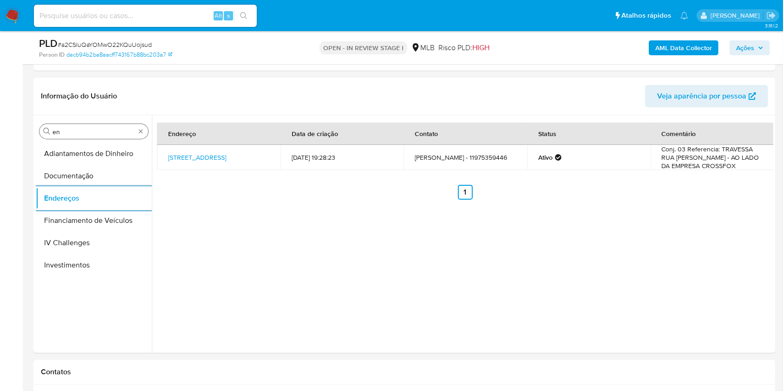
click at [63, 134] on input "en" at bounding box center [93, 132] width 83 height 8
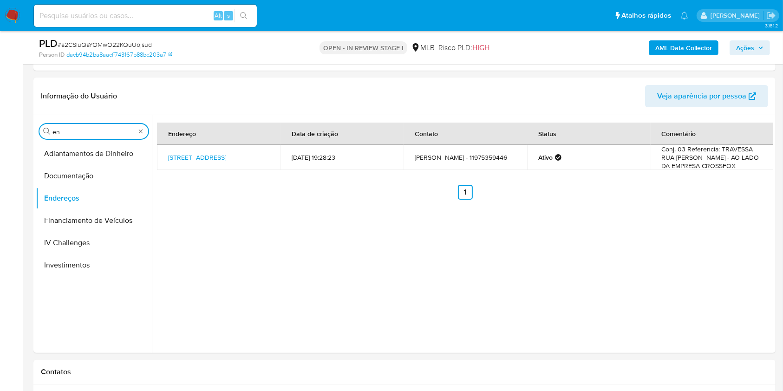
click at [63, 134] on input "en" at bounding box center [93, 132] width 83 height 8
type input "ge"
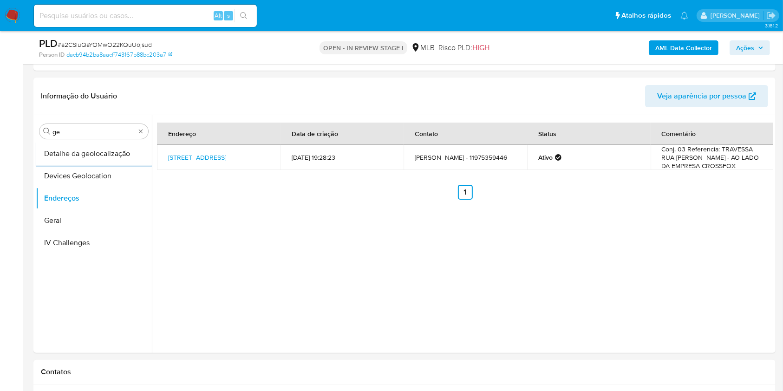
click at [62, 157] on button "Detalhe da geolocalização" at bounding box center [94, 154] width 116 height 22
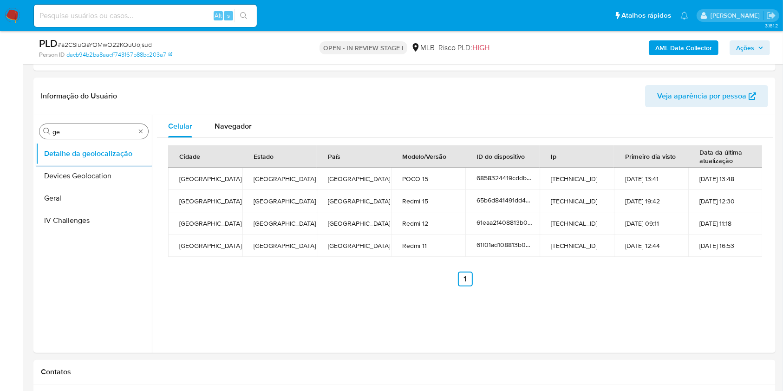
click at [79, 133] on input "ge" at bounding box center [93, 132] width 83 height 8
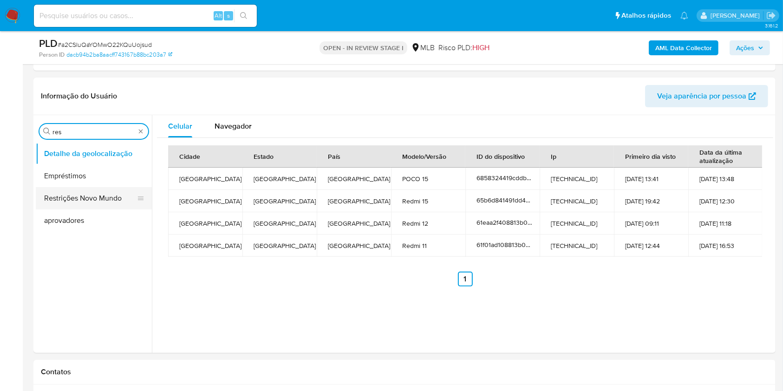
type input "res"
click at [81, 201] on button "Restrições Novo Mundo" at bounding box center [90, 198] width 109 height 22
click at [72, 200] on button "Restrições Novo Mundo" at bounding box center [90, 198] width 109 height 22
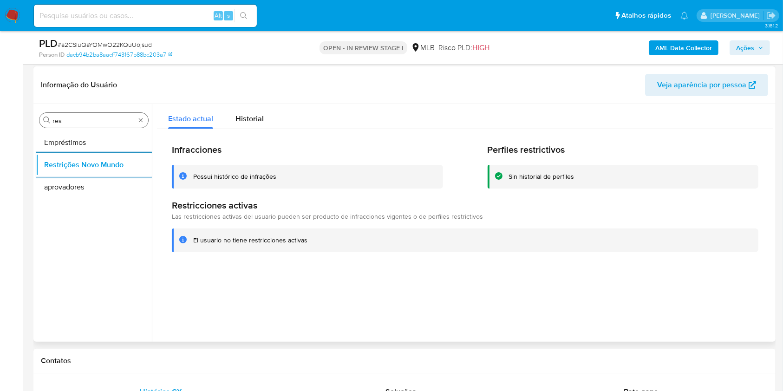
click at [50, 124] on icon "Procurar" at bounding box center [46, 120] width 7 height 7
click at [67, 118] on input "res" at bounding box center [93, 121] width 83 height 8
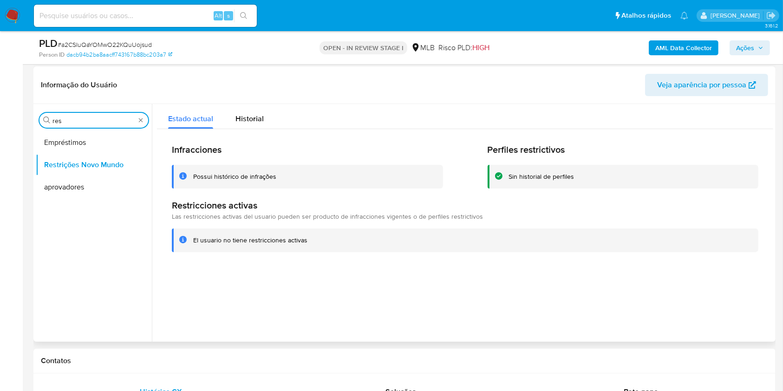
click at [67, 118] on input "res" at bounding box center [93, 121] width 83 height 8
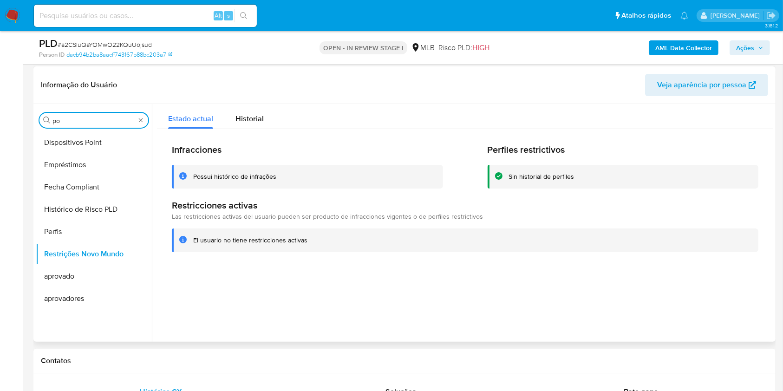
type input "po"
click at [63, 128] on div "Procurar po Dispositivos Point Empréstimos Fecha Compliant Histórico de Risco P…" at bounding box center [94, 223] width 116 height 236
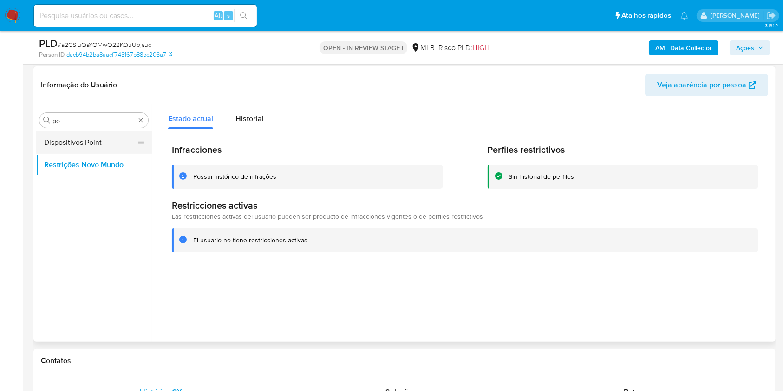
click at [73, 139] on button "Dispositivos Point" at bounding box center [90, 142] width 109 height 22
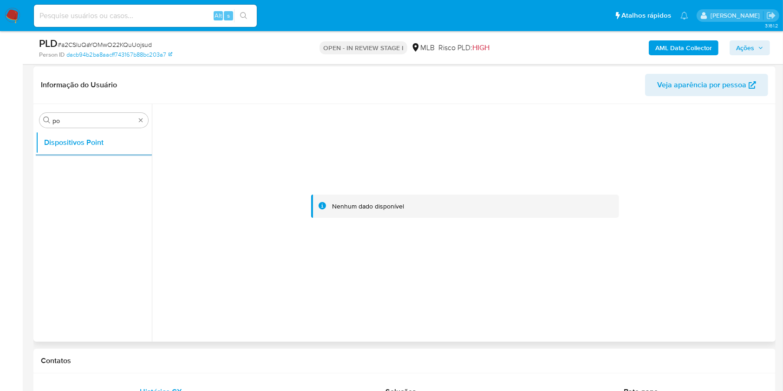
click at [237, 86] on header "Informação do Usuário Veja aparência por pessoa" at bounding box center [404, 85] width 727 height 22
click at [682, 47] on b "AML Data Collector" at bounding box center [683, 47] width 57 height 15
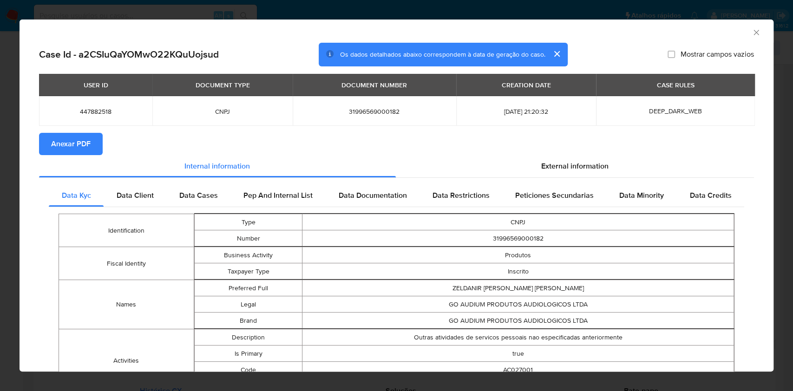
click at [57, 154] on span "Anexar PDF" at bounding box center [70, 144] width 39 height 20
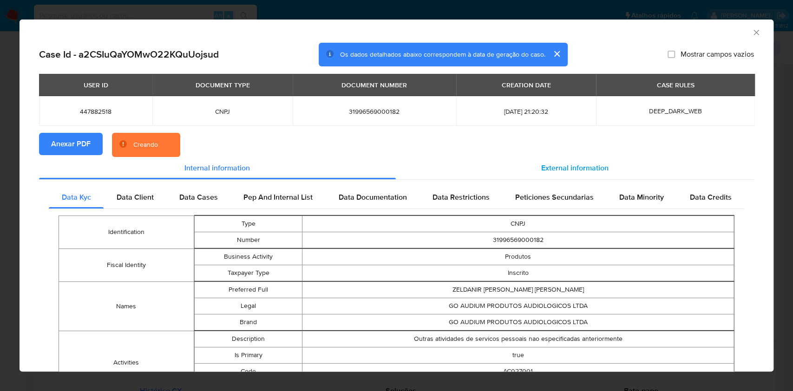
click at [576, 176] on div "External information" at bounding box center [575, 168] width 359 height 22
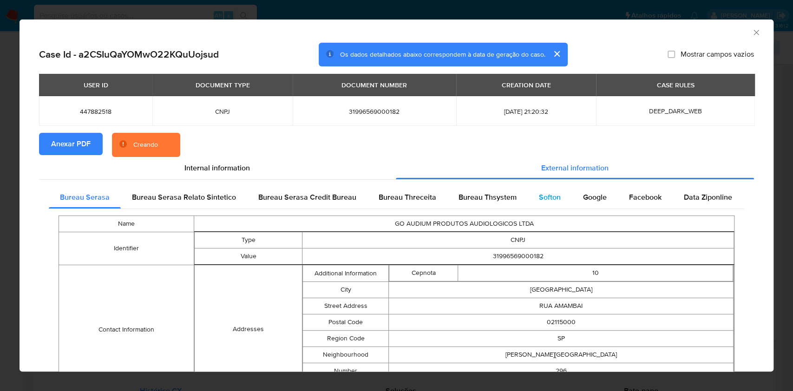
click at [561, 186] on div "Softon" at bounding box center [550, 197] width 44 height 22
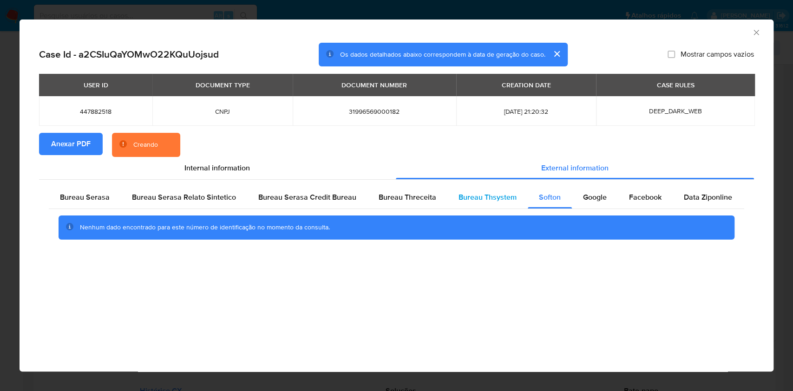
click at [502, 196] on span "Bureau Thsystem" at bounding box center [487, 197] width 58 height 11
click at [398, 206] on div "Bureau Threceita" at bounding box center [407, 197] width 80 height 22
click at [103, 196] on span "Bureau Serasa" at bounding box center [85, 197] width 50 height 11
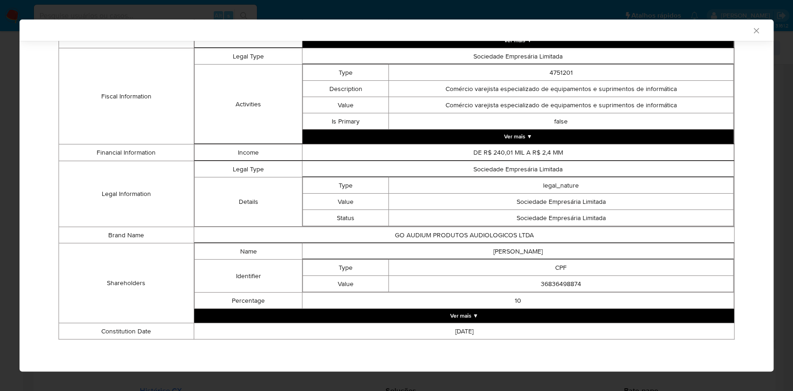
scroll to position [341, 0]
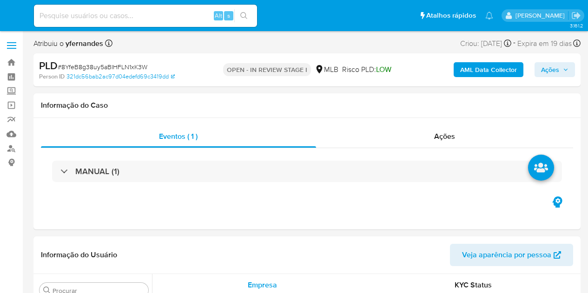
select select "10"
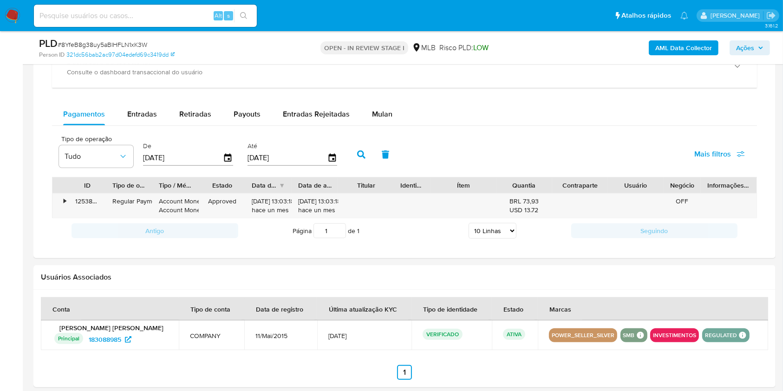
scroll to position [743, 0]
click at [377, 110] on span "Mulan" at bounding box center [382, 114] width 20 height 11
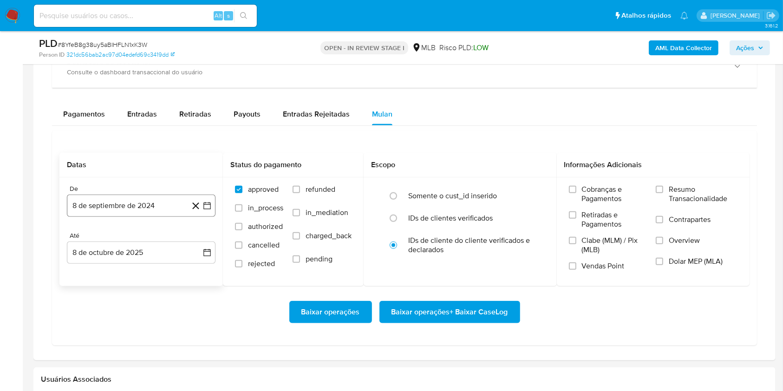
click at [131, 199] on button "8 de septiembre de 2024" at bounding box center [141, 206] width 149 height 22
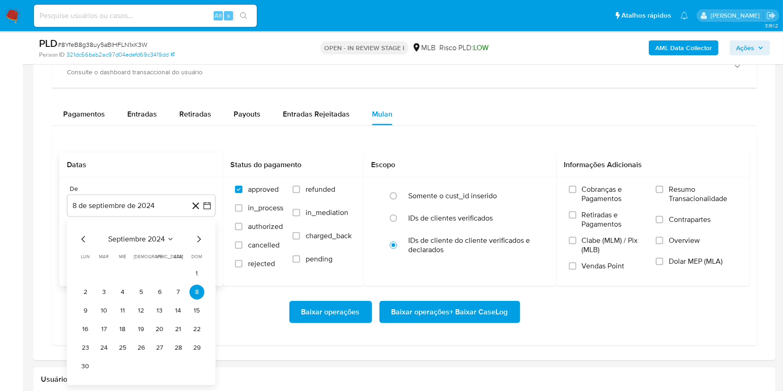
click at [126, 237] on span "septiembre 2024" at bounding box center [136, 239] width 57 height 9
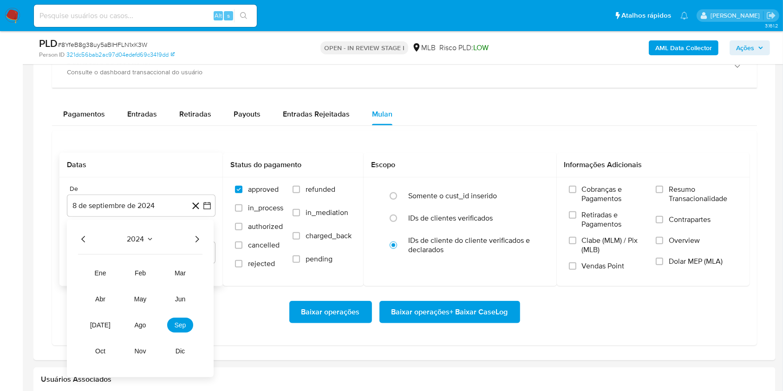
click at [201, 243] on icon "Año siguiente" at bounding box center [196, 239] width 11 height 11
click at [135, 293] on button "ago" at bounding box center [140, 325] width 26 height 15
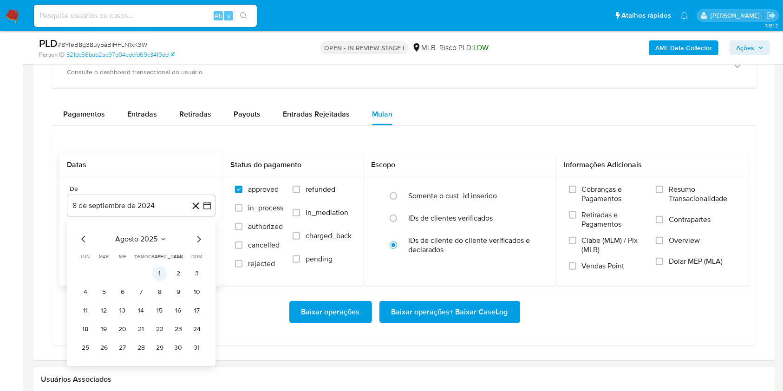
click at [163, 273] on button "1" at bounding box center [159, 273] width 15 height 15
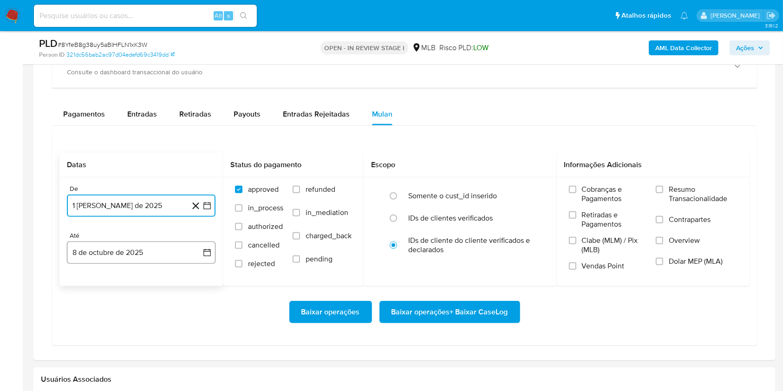
click at [152, 262] on button "8 de octubre de 2025" at bounding box center [141, 253] width 149 height 22
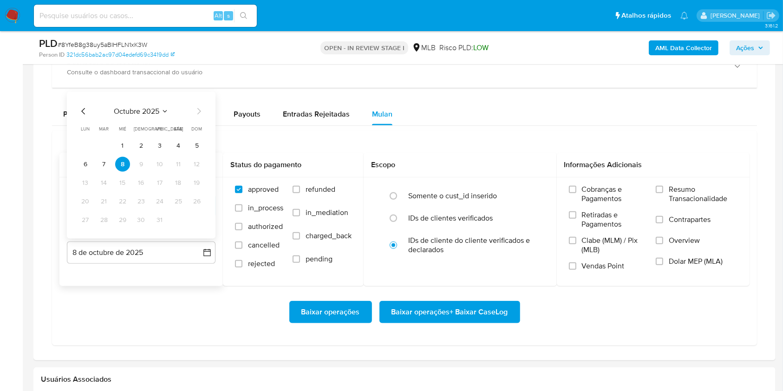
click at [107, 167] on button "7" at bounding box center [104, 164] width 15 height 15
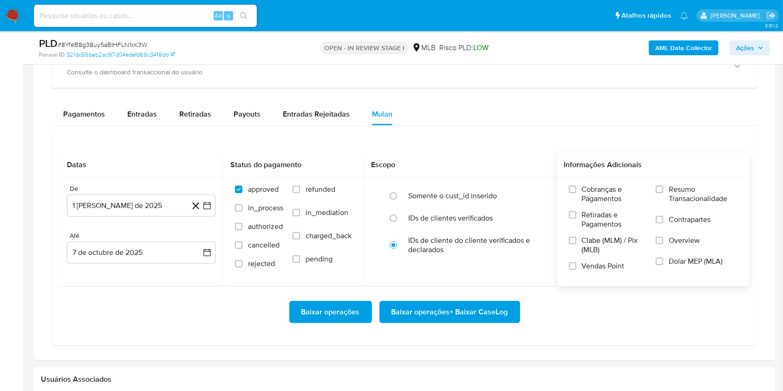
click at [587, 200] on span "Resumo Transacionalidade" at bounding box center [703, 194] width 69 height 19
click at [587, 193] on input "Resumo Transacionalidade" at bounding box center [659, 189] width 7 height 7
click at [468, 293] on span "Baixar operações + Baixar CaseLog" at bounding box center [450, 312] width 117 height 20
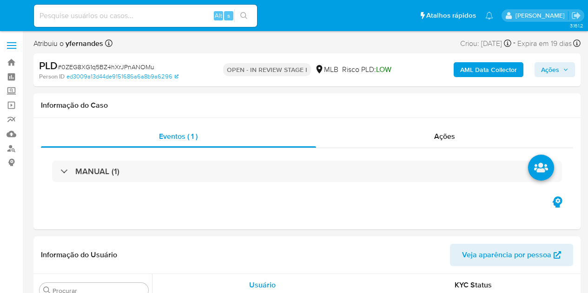
select select "10"
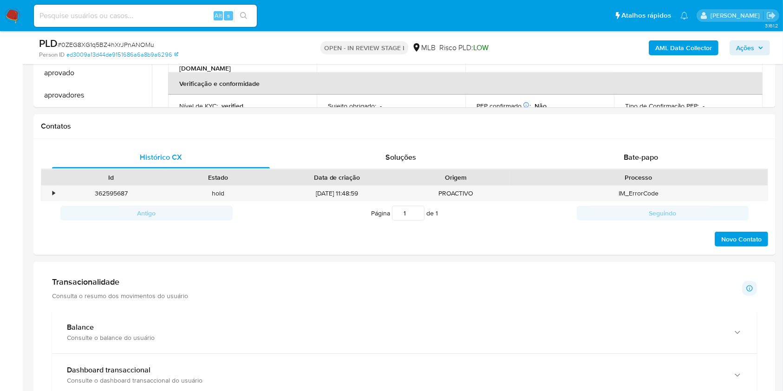
scroll to position [681, 0]
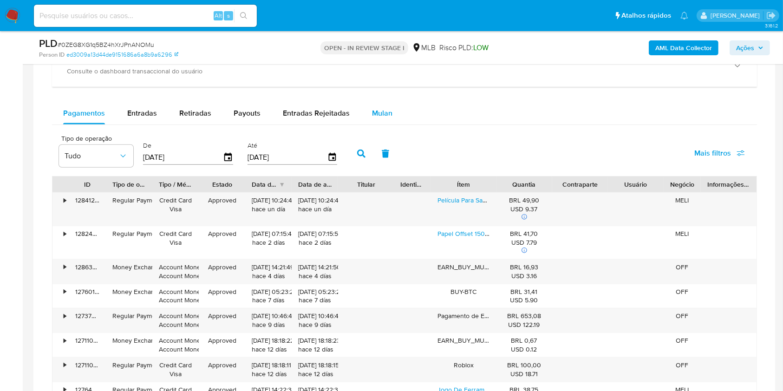
click at [391, 113] on button "Mulan" at bounding box center [382, 113] width 43 height 22
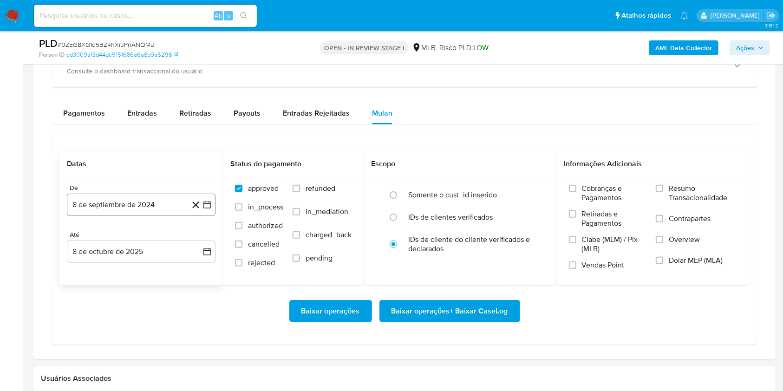
click at [116, 205] on button "8 de septiembre de 2024" at bounding box center [141, 205] width 149 height 22
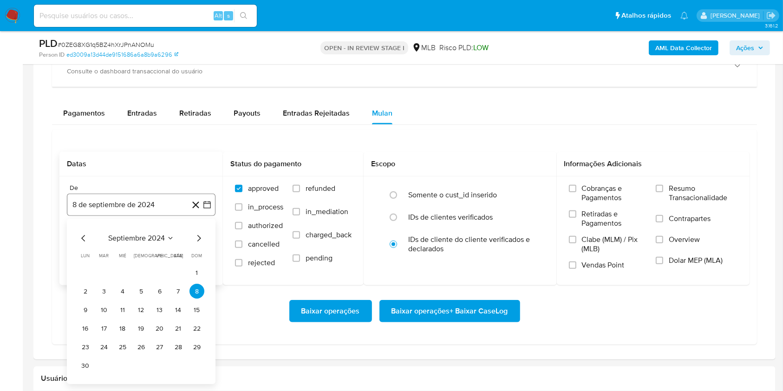
click at [125, 241] on span "septiembre 2024" at bounding box center [136, 238] width 57 height 9
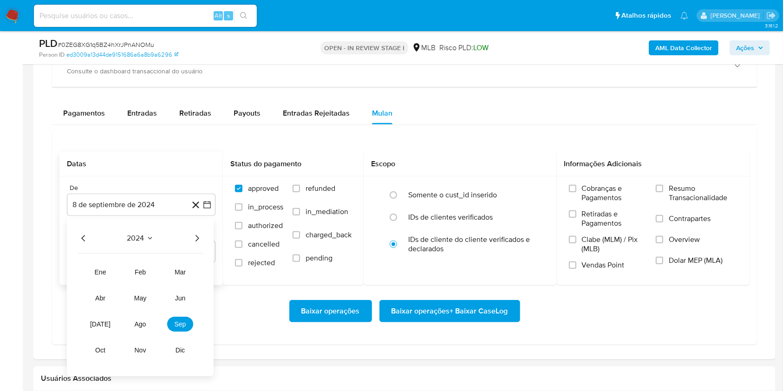
click at [196, 242] on icon "Año siguiente" at bounding box center [196, 238] width 11 height 11
click at [134, 293] on button "ago" at bounding box center [140, 324] width 26 height 15
click at [156, 270] on button "1" at bounding box center [159, 273] width 15 height 15
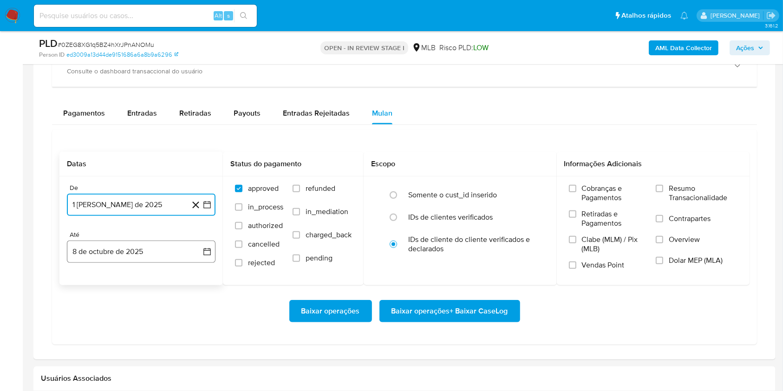
click at [133, 245] on button "8 de octubre de 2025" at bounding box center [141, 252] width 149 height 22
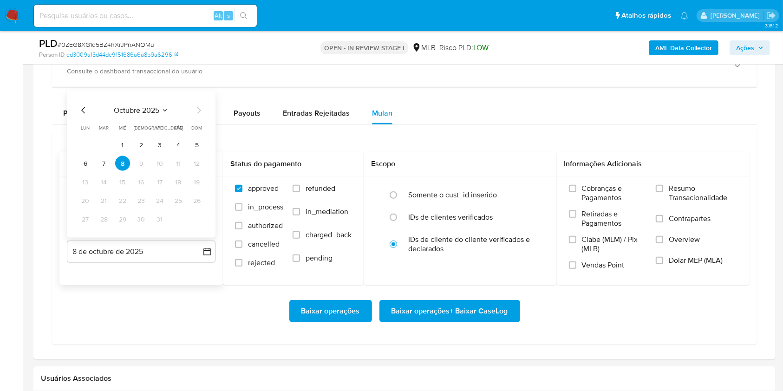
click at [103, 173] on tbody "1 2 3 4 5 6 7 8 9 10 11 12 13 14 15 16 17 18 19 20 21 22 23 24 25 26 27 28 29 3…" at bounding box center [141, 181] width 126 height 89
click at [100, 165] on button "7" at bounding box center [104, 163] width 15 height 15
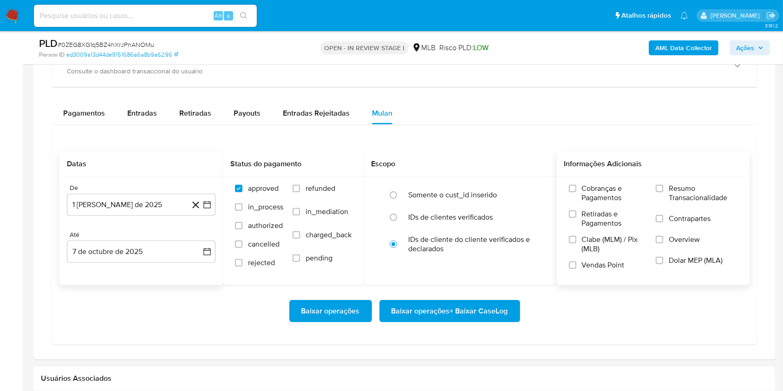
click at [587, 192] on label "Resumo Transacionalidade" at bounding box center [697, 199] width 82 height 30
click at [587, 192] on input "Resumo Transacionalidade" at bounding box center [659, 188] width 7 height 7
click at [463, 293] on span "Baixar operações + Baixar CaseLog" at bounding box center [450, 311] width 117 height 20
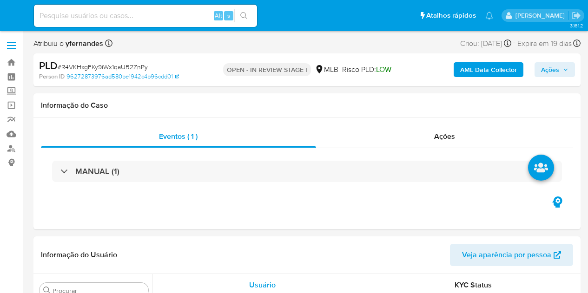
select select "10"
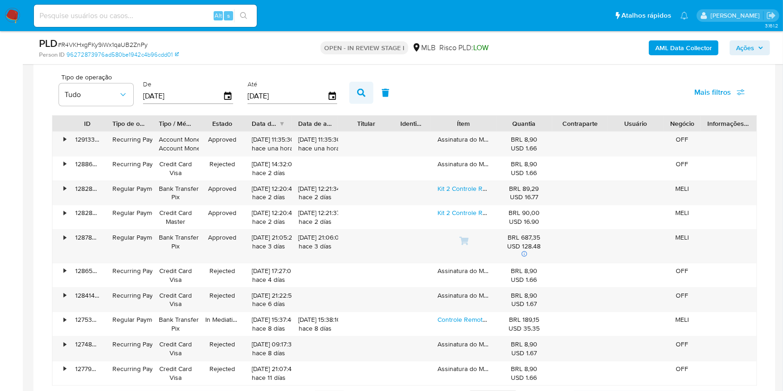
scroll to position [743, 0]
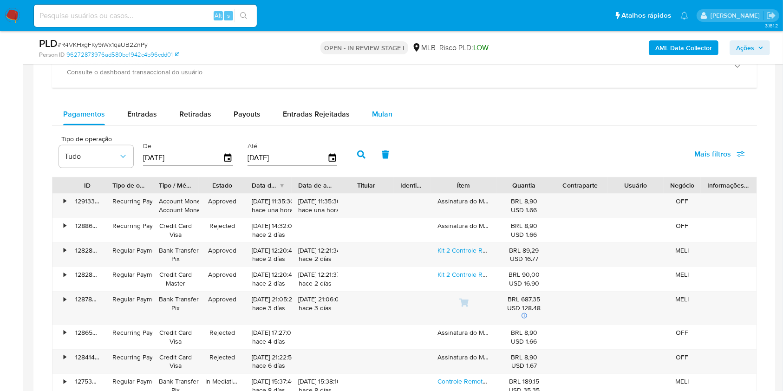
click at [375, 103] on div "Mulan" at bounding box center [382, 114] width 20 height 22
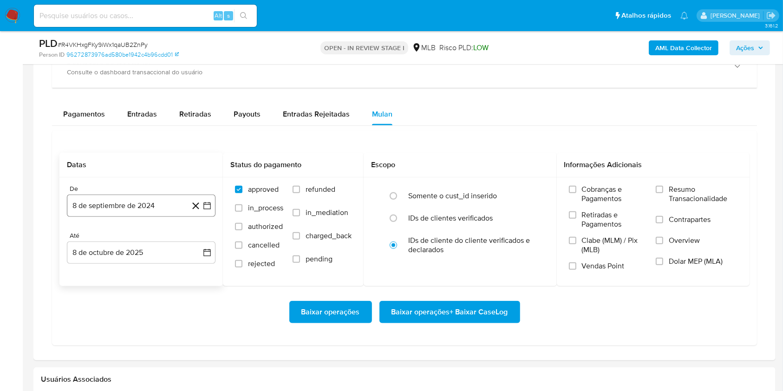
click at [113, 202] on button "8 de septiembre de 2024" at bounding box center [141, 206] width 149 height 22
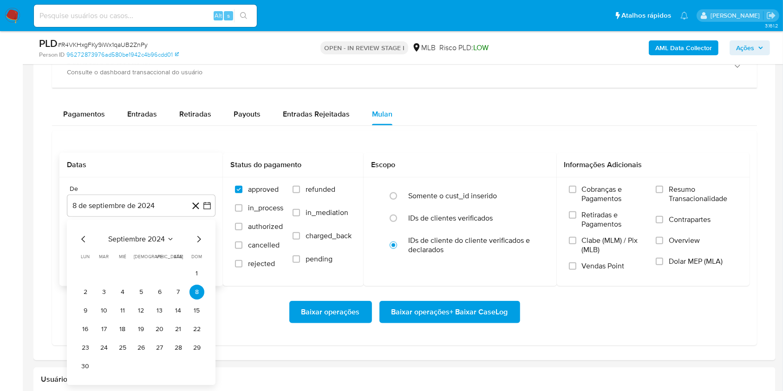
click at [133, 238] on span "septiembre 2024" at bounding box center [136, 239] width 57 height 9
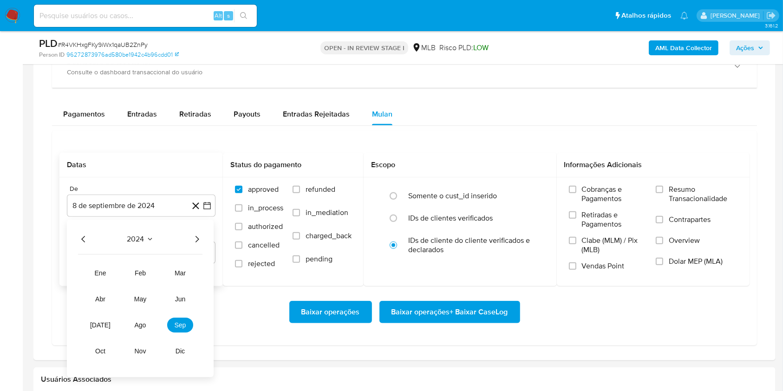
click at [203, 236] on div "2024 2024 ene feb mar abr may jun [DATE] ago sep oct nov dic" at bounding box center [140, 298] width 147 height 157
click at [199, 238] on icon "Año siguiente" at bounding box center [196, 239] width 11 height 11
click at [136, 293] on span "ago" at bounding box center [141, 324] width 12 height 7
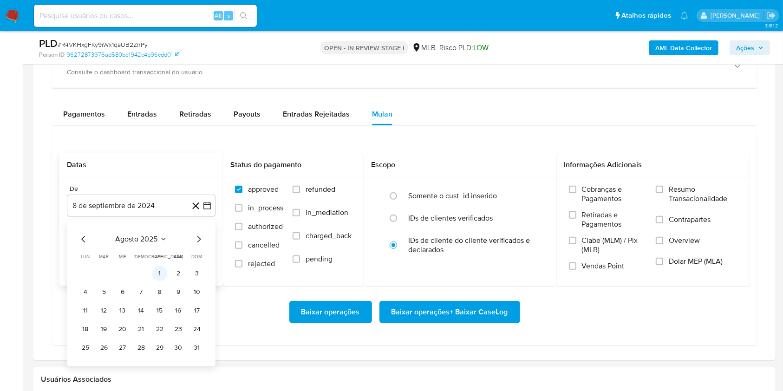
click at [160, 269] on button "1" at bounding box center [159, 273] width 15 height 15
click at [141, 255] on button "8 de octubre de 2025" at bounding box center [141, 253] width 149 height 22
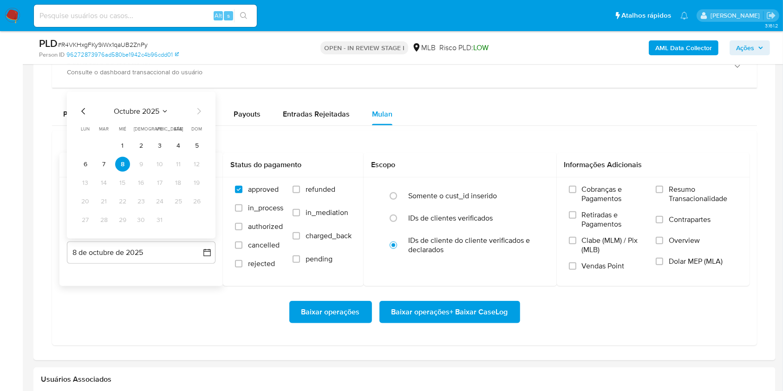
click at [109, 153] on tbody "1 2 3 4 5 6 7 8 9 10 11 12 13 14 15 16 17 18 19 20 21 22 23 24 25 26 27 28 29 3…" at bounding box center [141, 182] width 126 height 89
click at [108, 159] on button "7" at bounding box center [104, 164] width 15 height 15
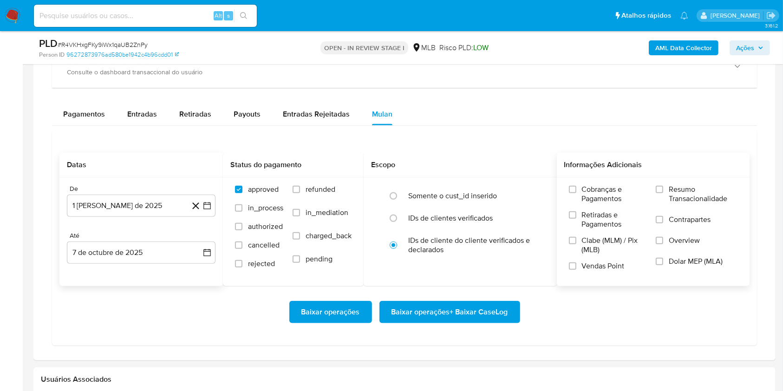
click at [587, 185] on span "Resumo Transacionalidade" at bounding box center [703, 194] width 69 height 19
click at [587, 186] on input "Resumo Transacionalidade" at bounding box center [659, 189] width 7 height 7
click at [473, 293] on span "Baixar operações + Baixar CaseLog" at bounding box center [450, 312] width 117 height 20
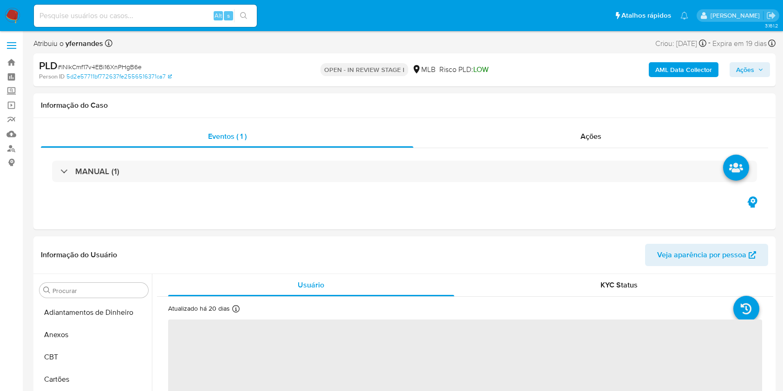
select select "10"
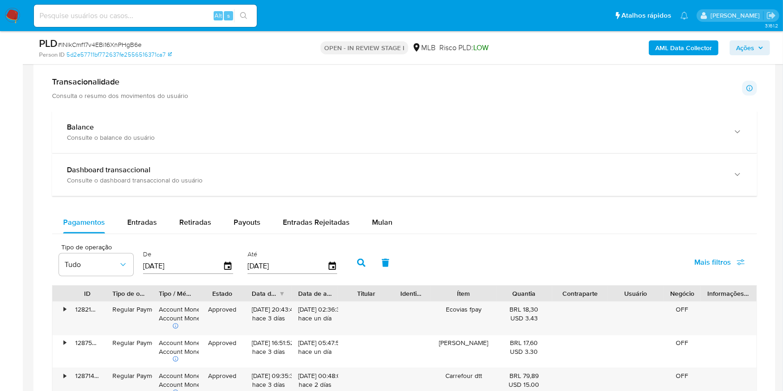
scroll to position [743, 0]
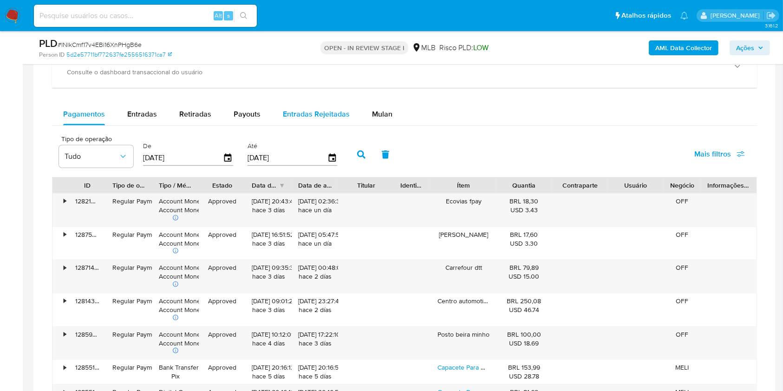
click at [372, 119] on span "Mulan" at bounding box center [382, 114] width 20 height 11
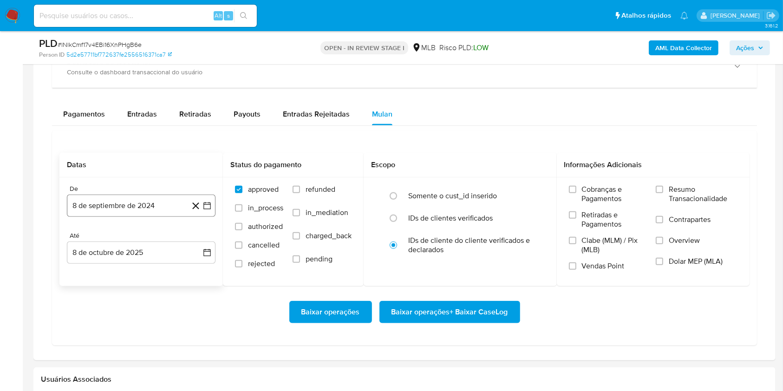
click at [142, 210] on button "8 de septiembre de 2024" at bounding box center [141, 206] width 149 height 22
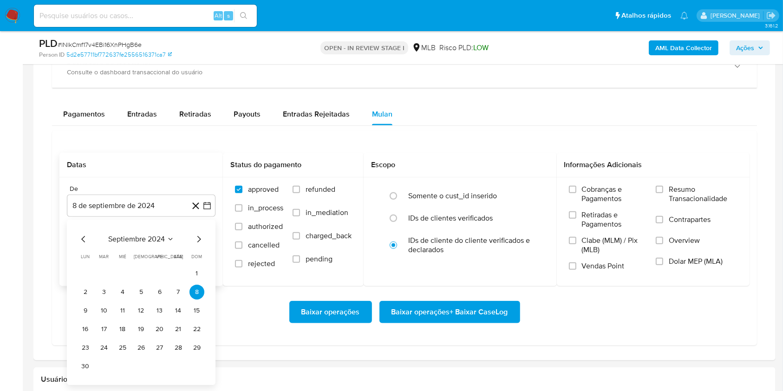
click at [140, 240] on span "septiembre 2024" at bounding box center [136, 239] width 57 height 9
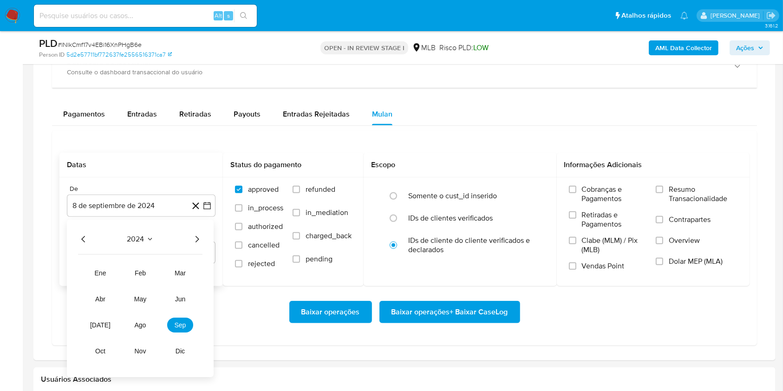
click at [199, 240] on icon "Año siguiente" at bounding box center [196, 239] width 11 height 11
click at [137, 326] on span "ago" at bounding box center [141, 324] width 12 height 7
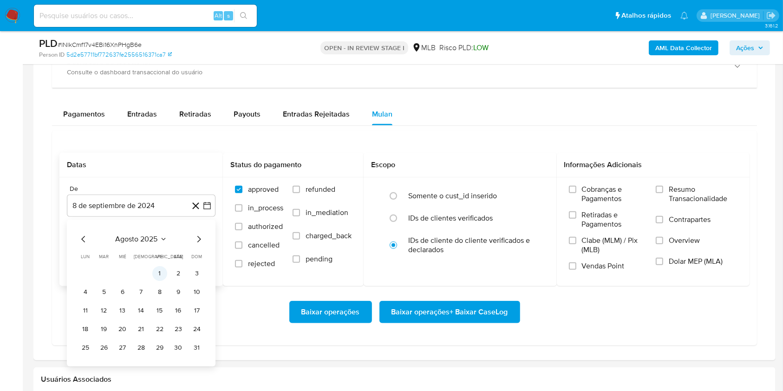
click at [157, 268] on button "1" at bounding box center [159, 273] width 15 height 15
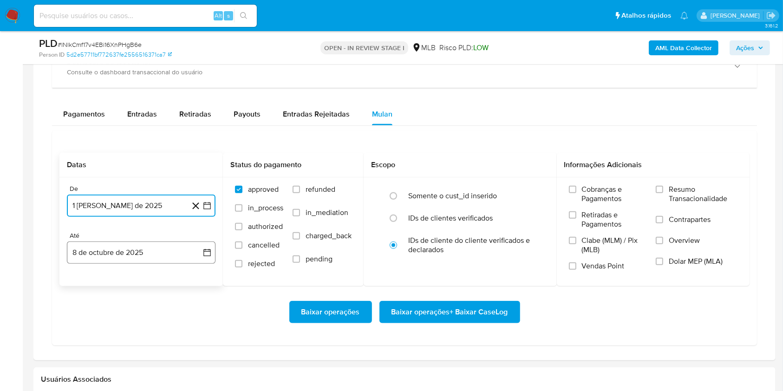
click at [144, 246] on button "8 de octubre de 2025" at bounding box center [141, 253] width 149 height 22
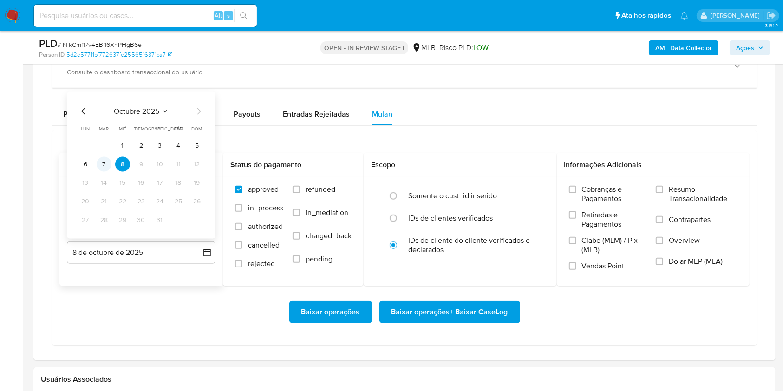
click at [102, 162] on button "7" at bounding box center [104, 164] width 15 height 15
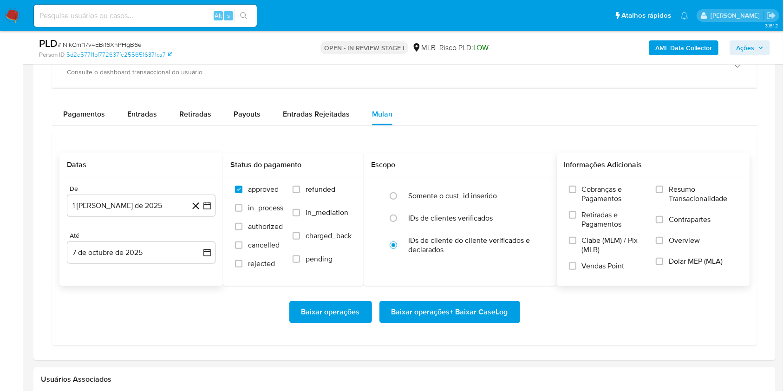
click at [712, 194] on span "Resumo Transacionalidade" at bounding box center [703, 194] width 69 height 19
click at [663, 193] on input "Resumo Transacionalidade" at bounding box center [659, 189] width 7 height 7
click at [450, 321] on span "Baixar operações + Baixar CaseLog" at bounding box center [450, 312] width 117 height 20
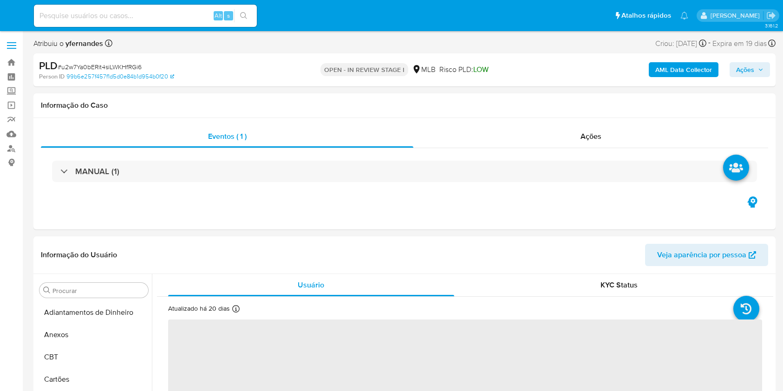
select select "10"
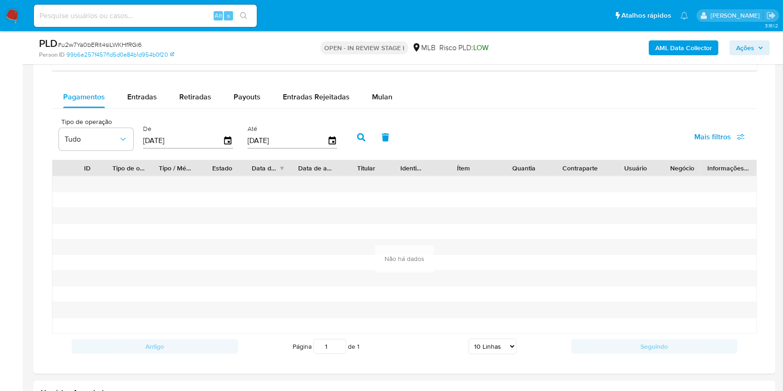
scroll to position [743, 0]
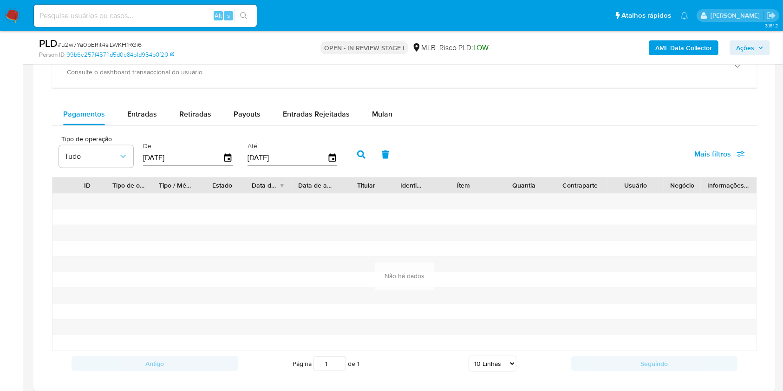
click at [392, 123] on button "Mulan" at bounding box center [382, 114] width 43 height 22
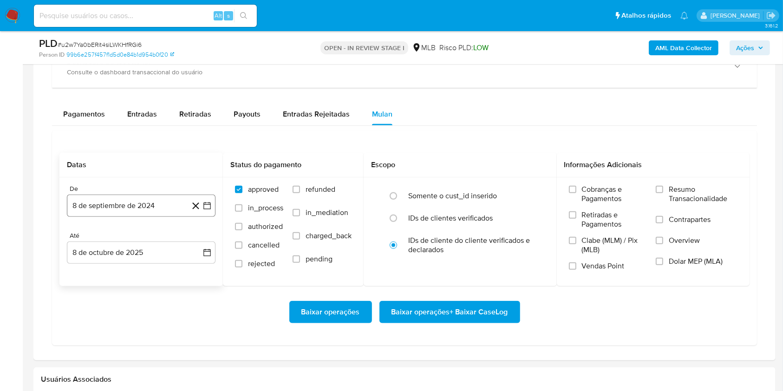
click at [139, 196] on button "8 de septiembre de 2024" at bounding box center [141, 206] width 149 height 22
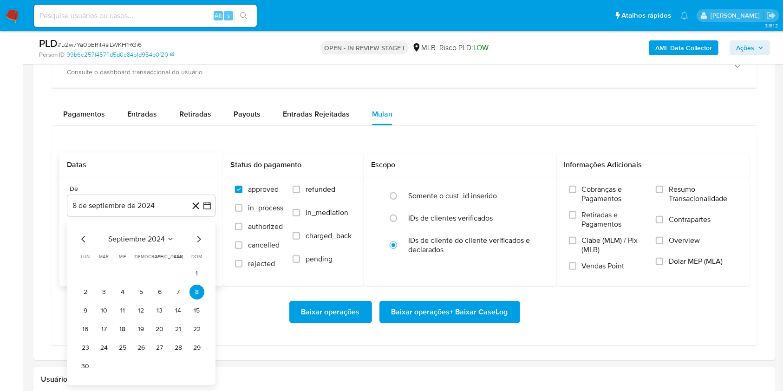
click at [137, 239] on span "septiembre 2024" at bounding box center [136, 239] width 57 height 9
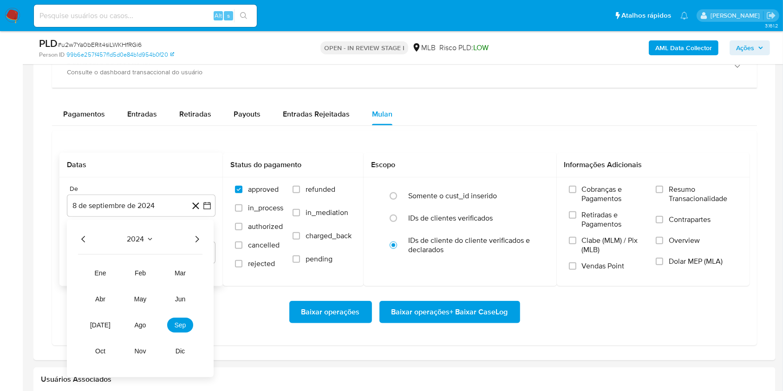
click at [195, 235] on icon "Año siguiente" at bounding box center [196, 239] width 11 height 11
click at [145, 321] on span "ago" at bounding box center [141, 324] width 12 height 7
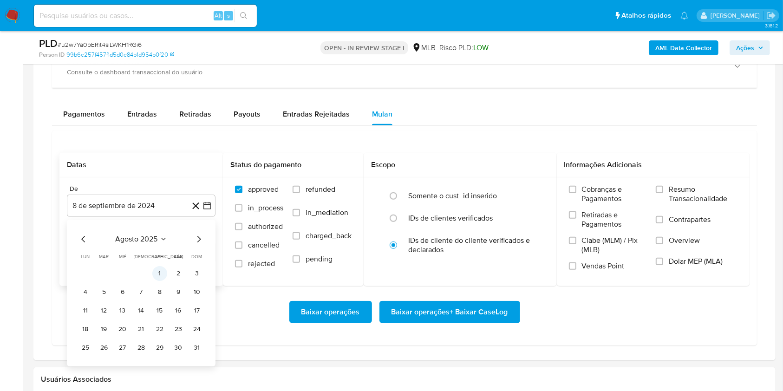
click at [164, 273] on button "1" at bounding box center [159, 273] width 15 height 15
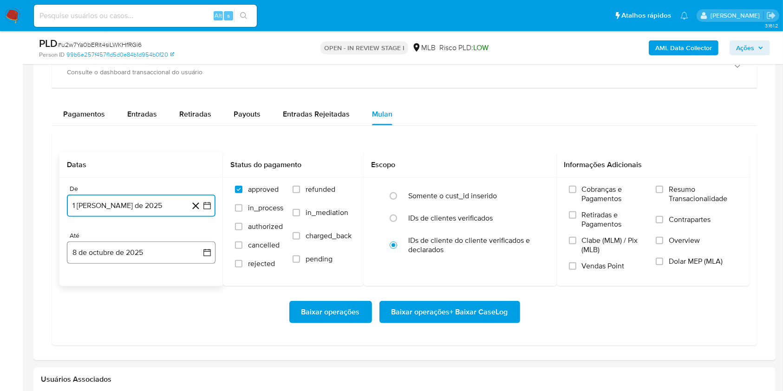
click at [149, 255] on button "8 de octubre de 2025" at bounding box center [141, 253] width 149 height 22
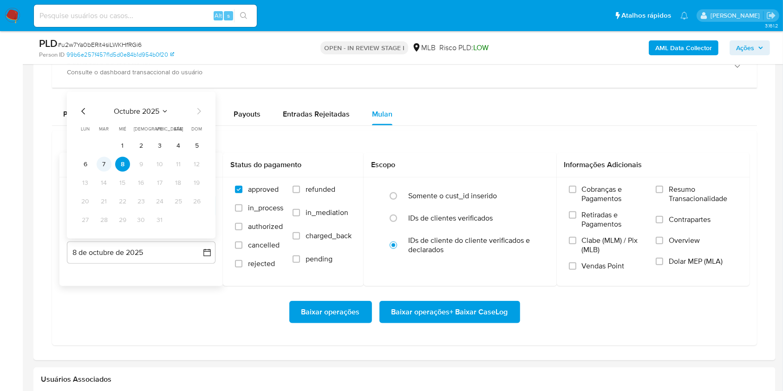
click at [104, 165] on button "7" at bounding box center [104, 164] width 15 height 15
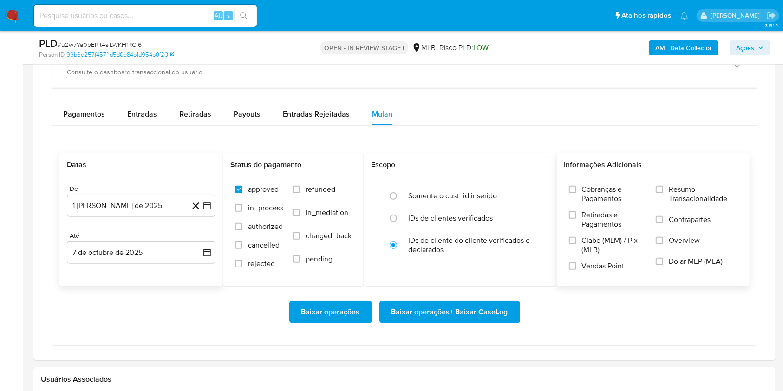
click at [672, 191] on span "Resumo Transacionalidade" at bounding box center [703, 194] width 69 height 19
click at [663, 191] on input "Resumo Transacionalidade" at bounding box center [659, 189] width 7 height 7
click at [471, 307] on span "Baixar operações + Baixar CaseLog" at bounding box center [450, 312] width 117 height 20
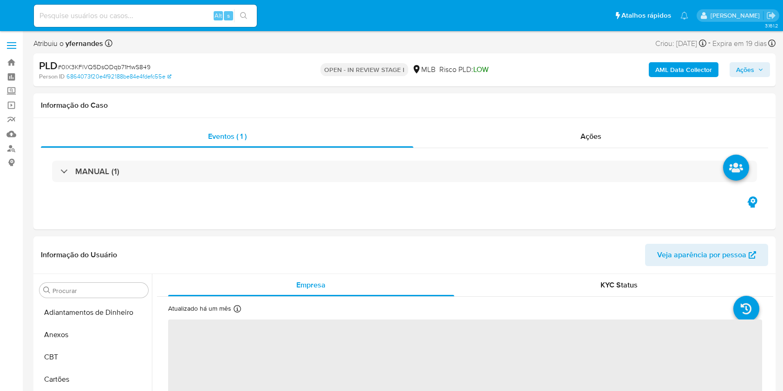
select select "10"
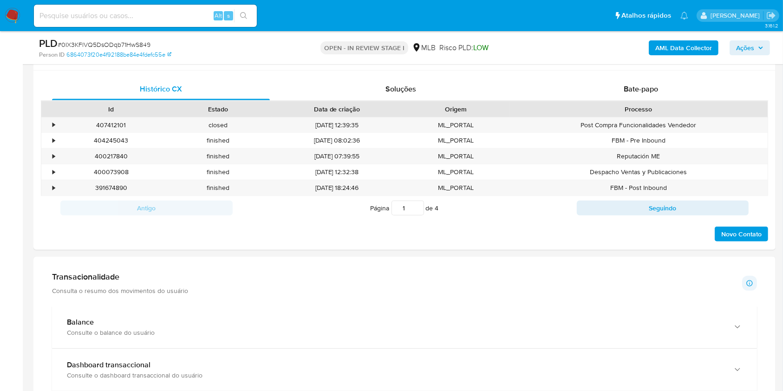
scroll to position [743, 0]
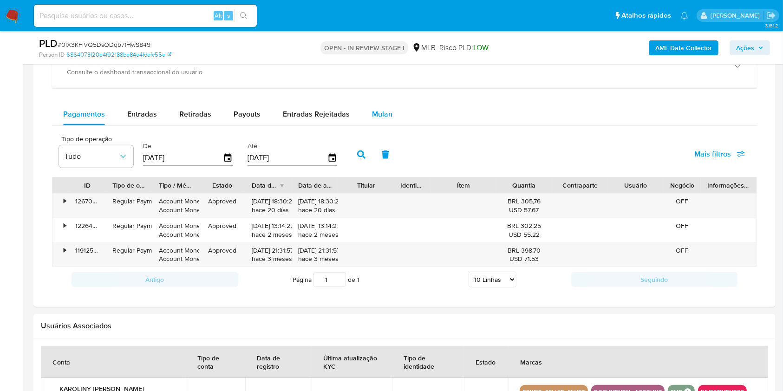
click at [397, 122] on button "Mulan" at bounding box center [382, 114] width 43 height 22
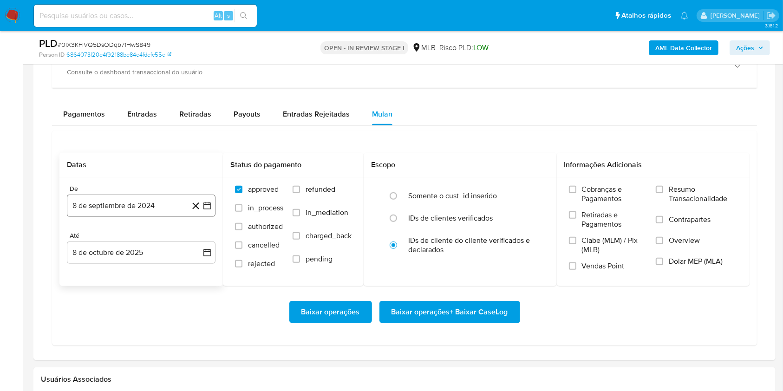
click at [134, 215] on button "8 de septiembre de 2024" at bounding box center [141, 206] width 149 height 22
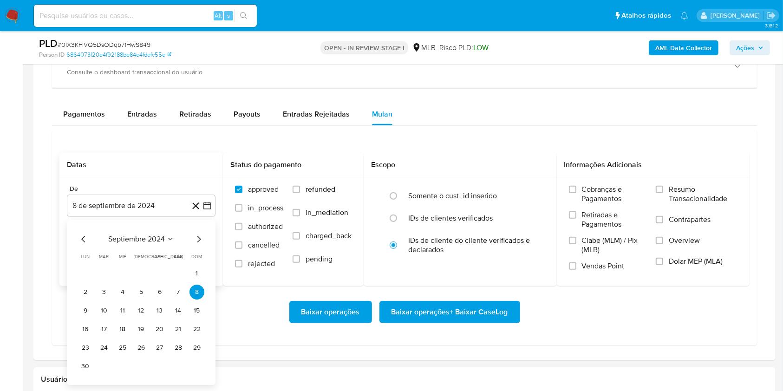
click at [130, 239] on span "septiembre 2024" at bounding box center [136, 239] width 57 height 9
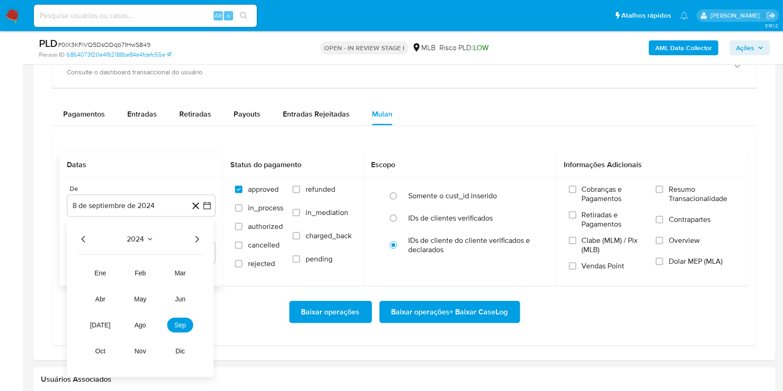
click at [200, 240] on icon "Año siguiente" at bounding box center [196, 239] width 11 height 11
click at [138, 327] on span "ago" at bounding box center [141, 324] width 12 height 7
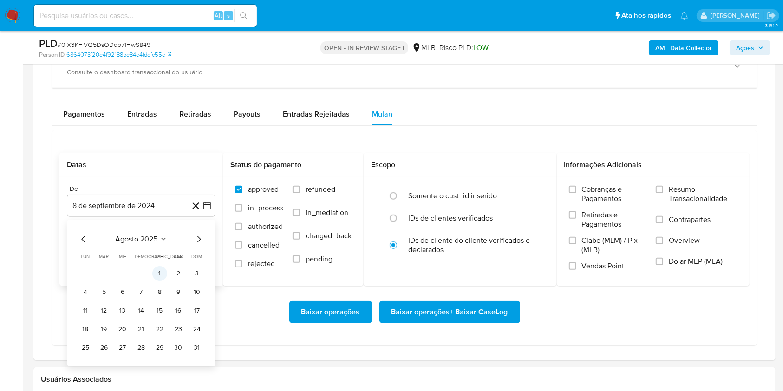
click at [163, 270] on button "1" at bounding box center [159, 273] width 15 height 15
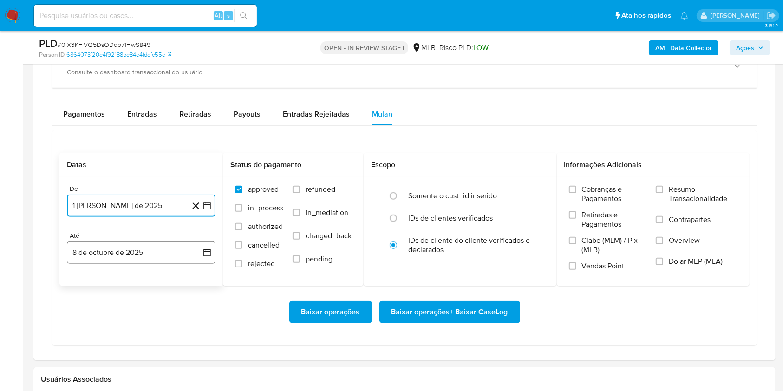
click at [141, 255] on button "8 de octubre de 2025" at bounding box center [141, 253] width 149 height 22
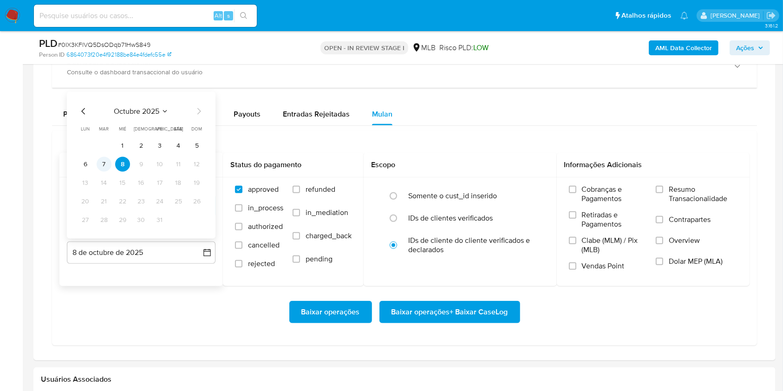
click at [105, 169] on button "7" at bounding box center [104, 164] width 15 height 15
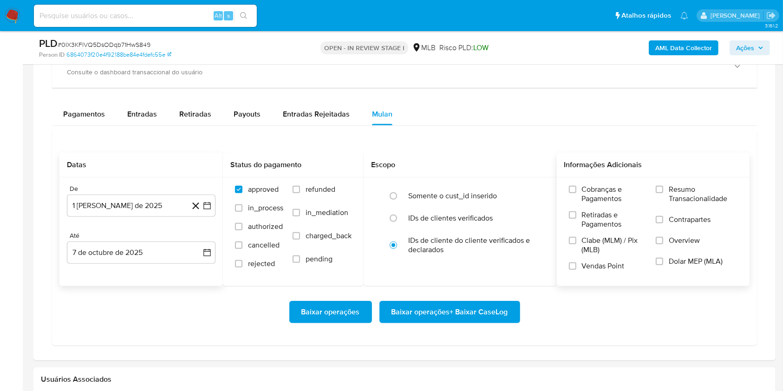
click at [683, 197] on span "Resumo Transacionalidade" at bounding box center [703, 194] width 69 height 19
click at [663, 193] on input "Resumo Transacionalidade" at bounding box center [659, 189] width 7 height 7
click at [424, 317] on span "Baixar operações + Baixar CaseLog" at bounding box center [450, 312] width 117 height 20
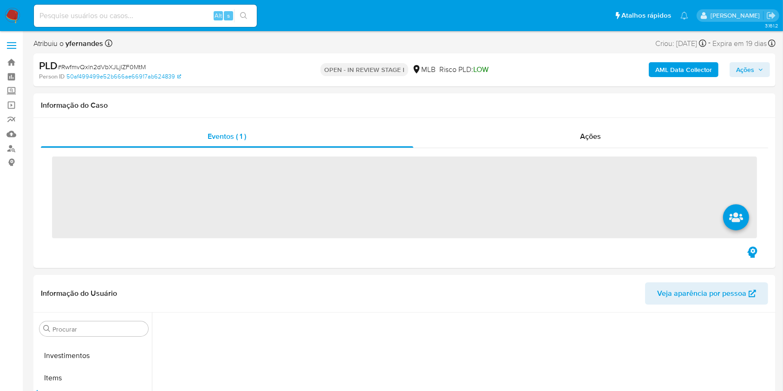
scroll to position [482, 0]
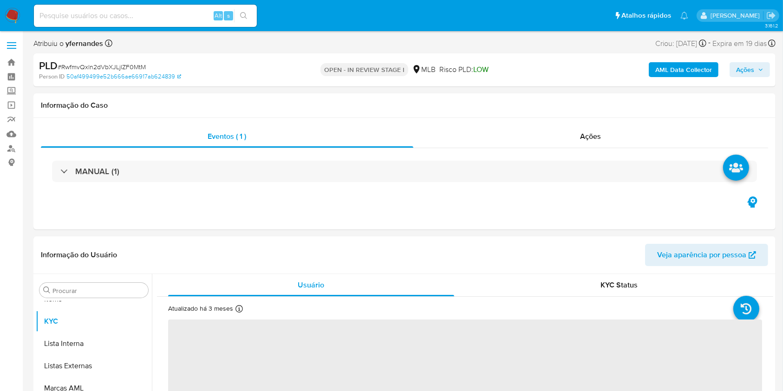
select select "10"
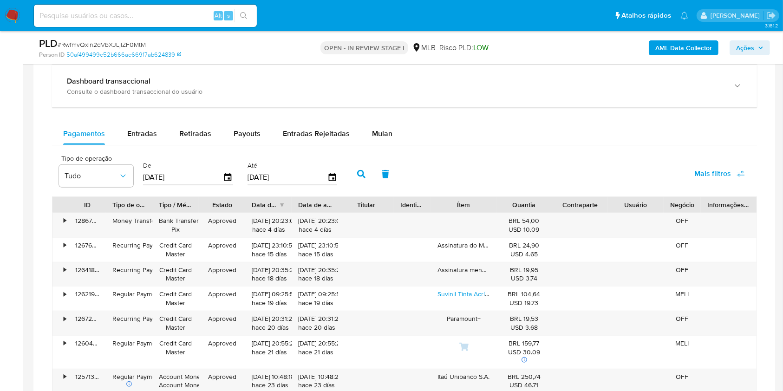
scroll to position [743, 0]
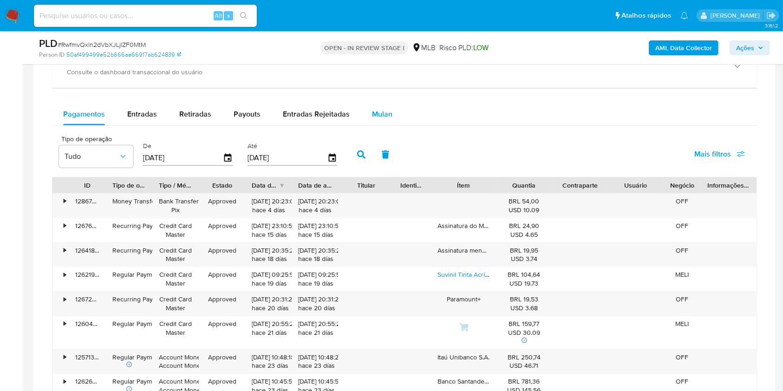
click at [382, 107] on div "Mulan" at bounding box center [382, 114] width 20 height 22
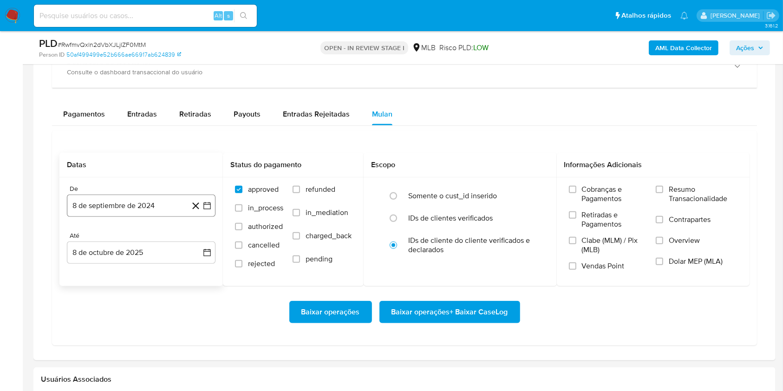
click at [148, 201] on button "8 de septiembre de 2024" at bounding box center [141, 206] width 149 height 22
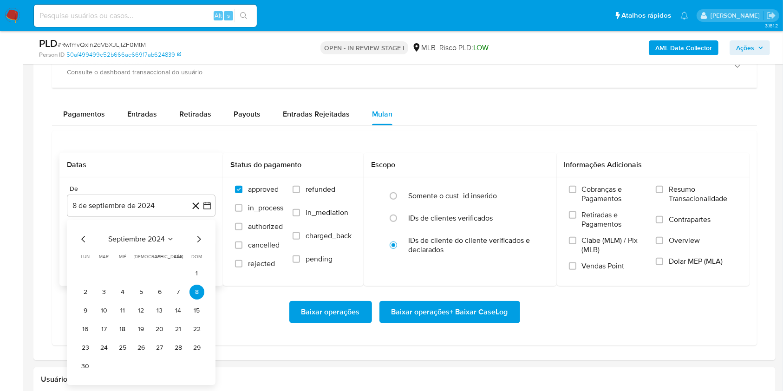
click at [131, 239] on span "septiembre 2024" at bounding box center [136, 239] width 57 height 9
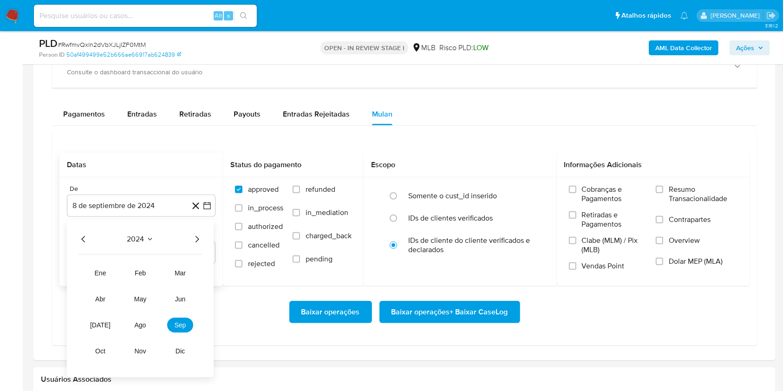
click at [196, 242] on icon "Año siguiente" at bounding box center [196, 239] width 11 height 11
click at [144, 322] on span "ago" at bounding box center [141, 324] width 12 height 7
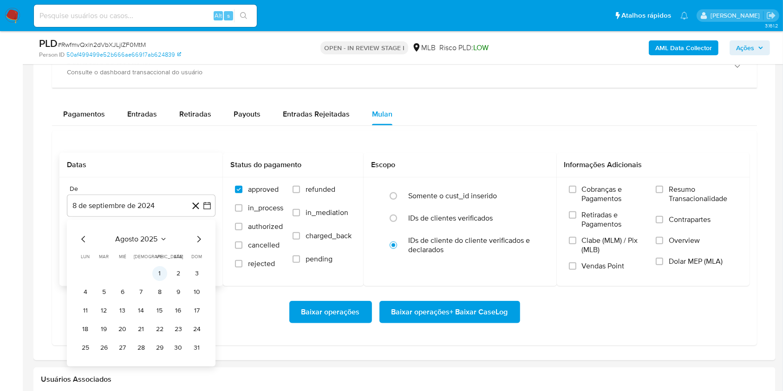
click at [158, 275] on button "1" at bounding box center [159, 273] width 15 height 15
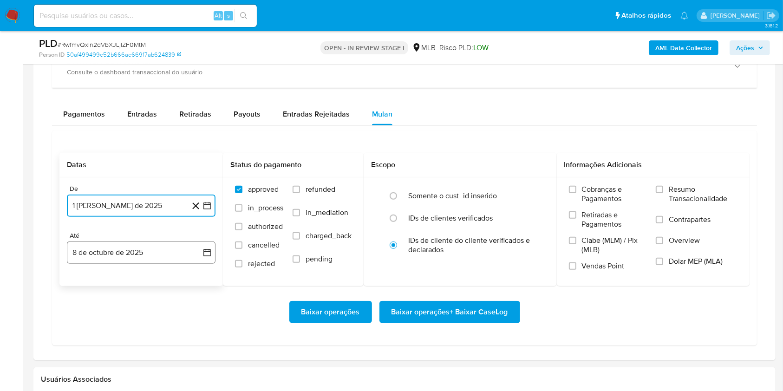
click at [129, 261] on button "8 de octubre de 2025" at bounding box center [141, 253] width 149 height 22
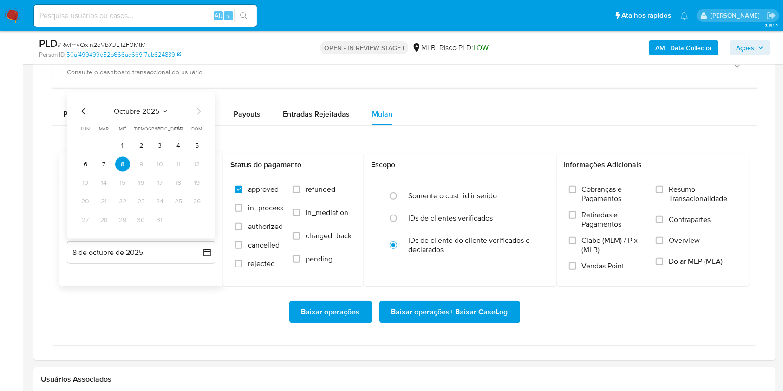
click at [99, 173] on tbody "1 2 3 4 5 6 7 8 9 10 11 12 13 14 15 16 17 18 19 20 21 22 23 24 25 26 27 28 29 3…" at bounding box center [141, 182] width 126 height 89
click at [105, 162] on button "7" at bounding box center [104, 164] width 15 height 15
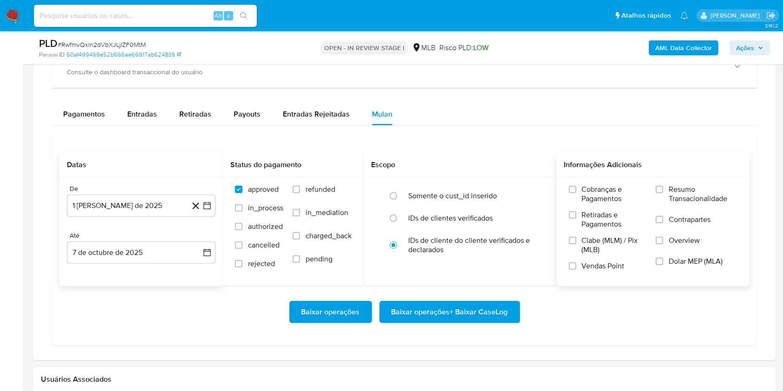
click at [721, 196] on span "Resumo Transacionalidade" at bounding box center [703, 194] width 69 height 19
click at [663, 193] on input "Resumo Transacionalidade" at bounding box center [659, 189] width 7 height 7
click at [458, 322] on span "Baixar operações + Baixar CaseLog" at bounding box center [450, 312] width 117 height 20
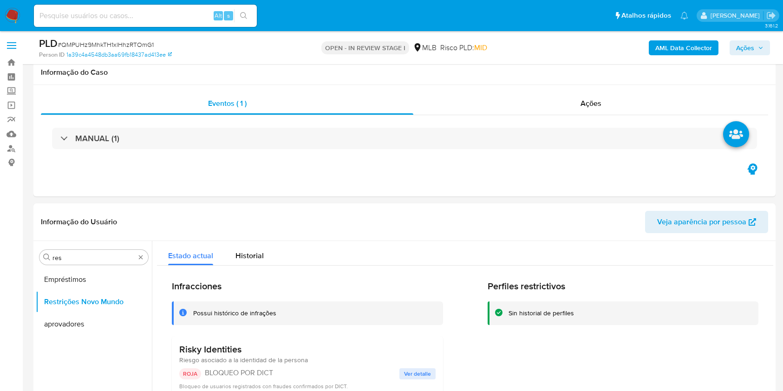
select select "10"
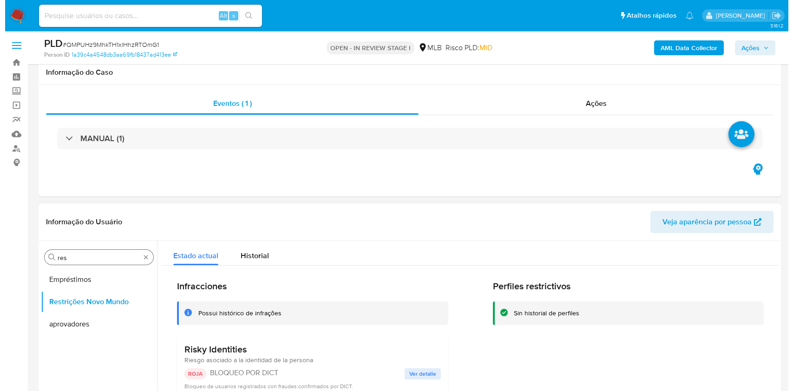
scroll to position [124, 0]
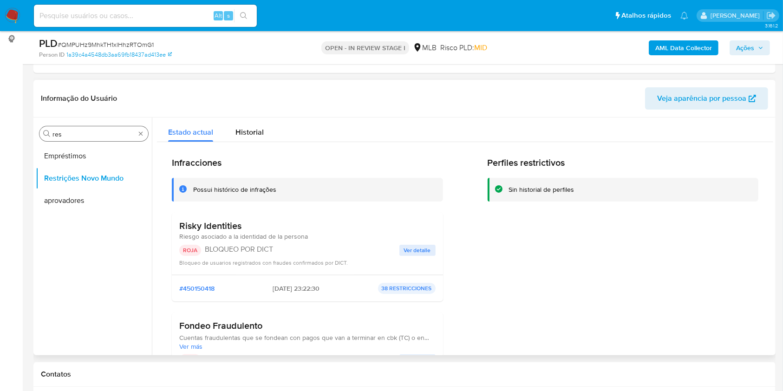
click at [137, 137] on div "Procurar res" at bounding box center [93, 133] width 109 height 15
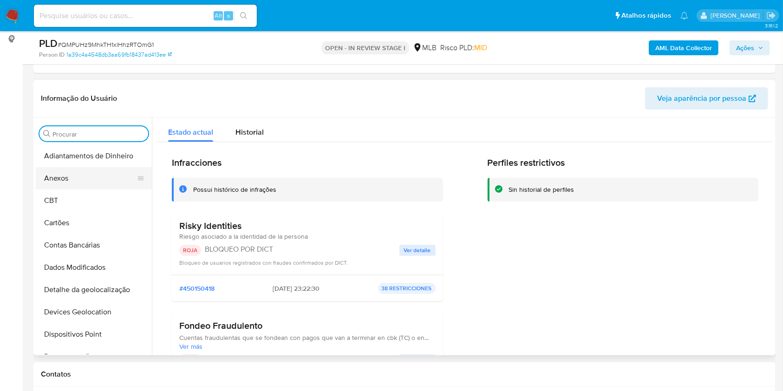
click at [90, 179] on button "Anexos" at bounding box center [90, 178] width 109 height 22
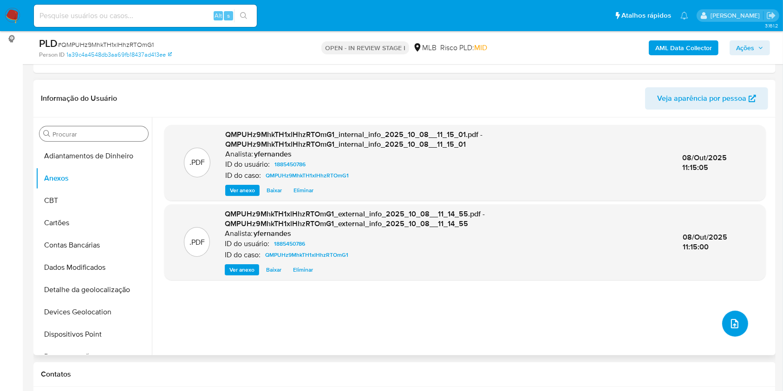
click at [729, 323] on icon "upload-file" at bounding box center [734, 323] width 11 height 11
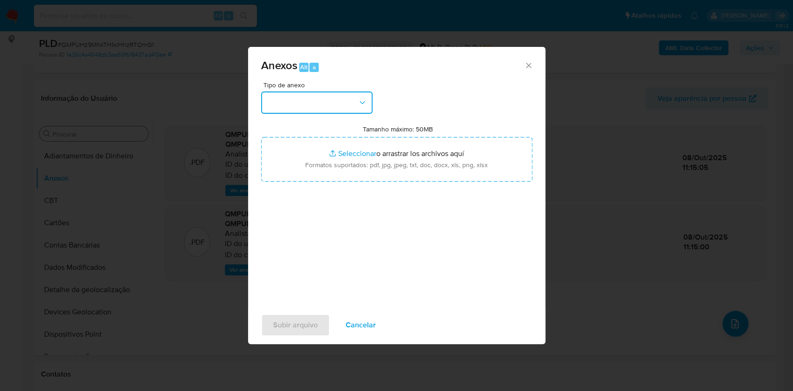
click at [329, 98] on button "button" at bounding box center [316, 102] width 111 height 22
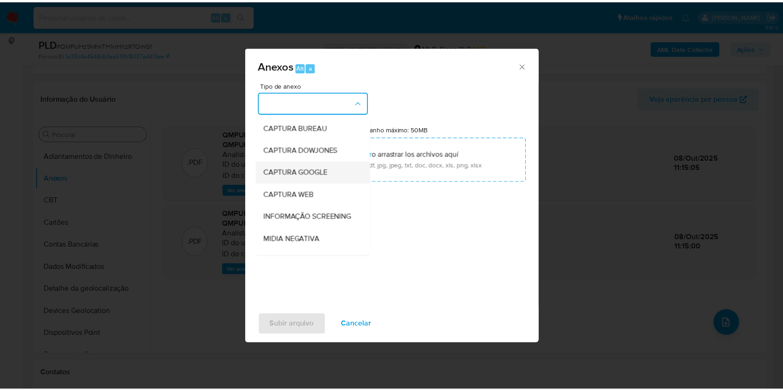
scroll to position [143, 0]
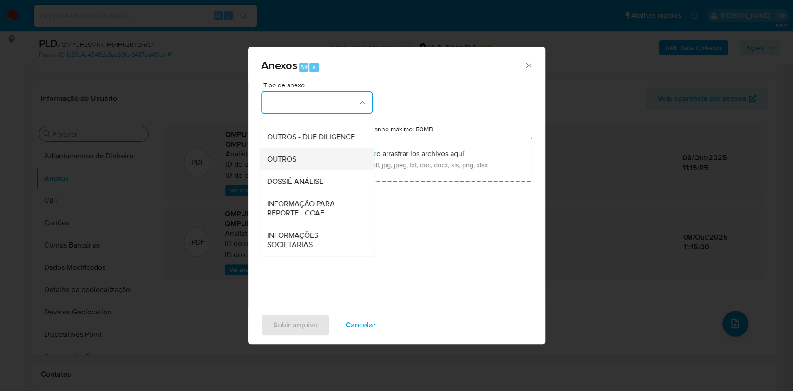
click at [305, 164] on div "OUTROS" at bounding box center [314, 159] width 95 height 22
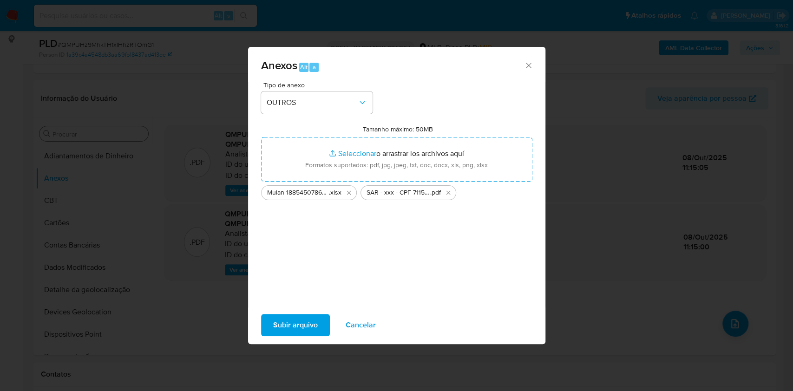
click at [285, 326] on span "Subir arquivo" at bounding box center [295, 325] width 45 height 20
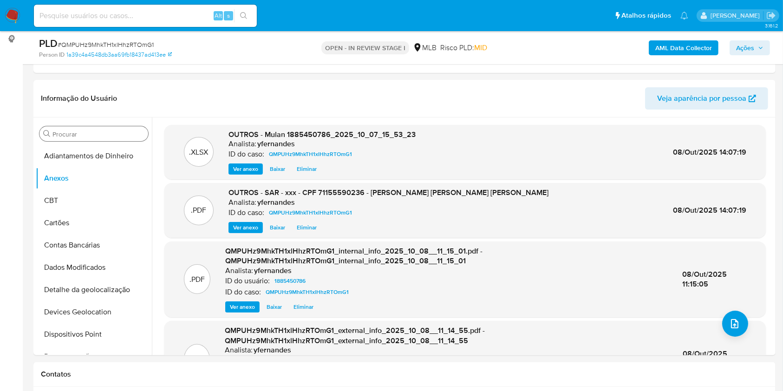
click at [747, 54] on span "Ações" at bounding box center [745, 47] width 18 height 15
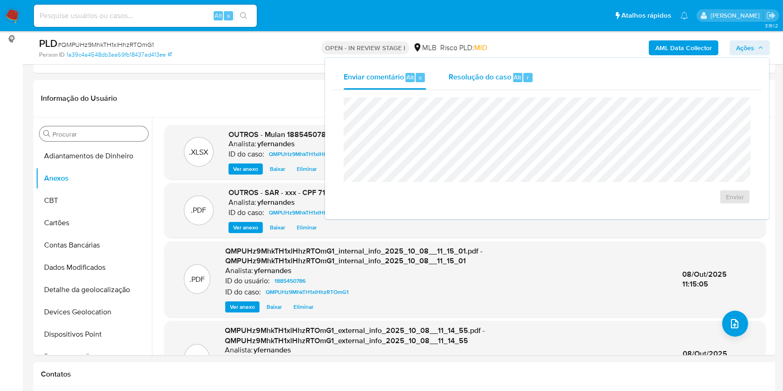
click at [506, 72] on span "Resolução do caso" at bounding box center [480, 77] width 63 height 11
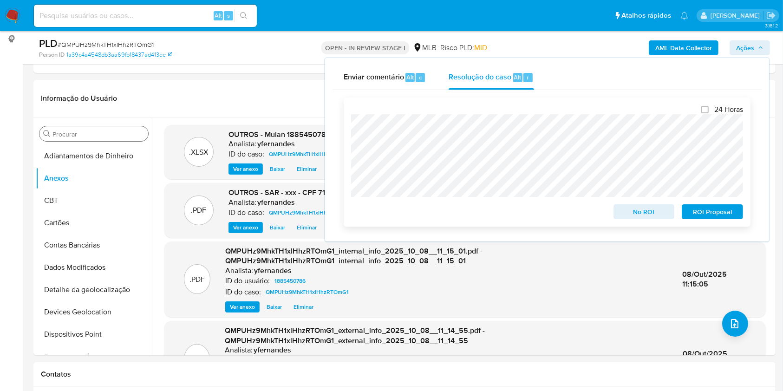
click at [705, 215] on span "ROI Proposal" at bounding box center [712, 211] width 48 height 13
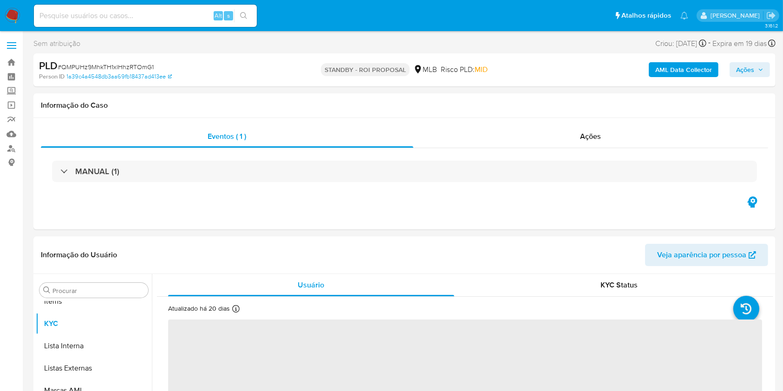
scroll to position [482, 0]
select select "10"
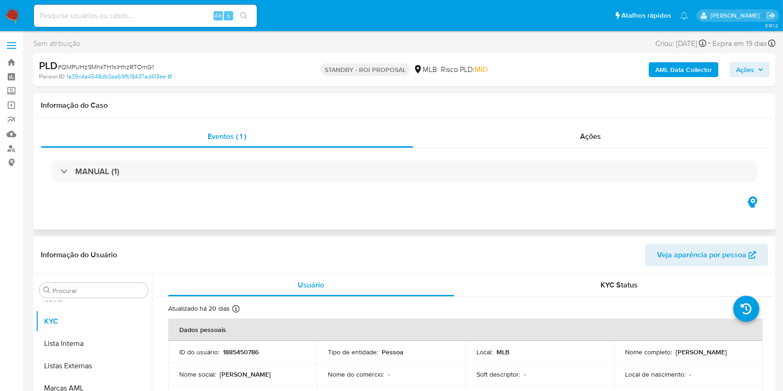
click at [565, 115] on div "Informação do Caso" at bounding box center [404, 105] width 742 height 25
click at [610, 141] on div "Ações" at bounding box center [590, 136] width 355 height 22
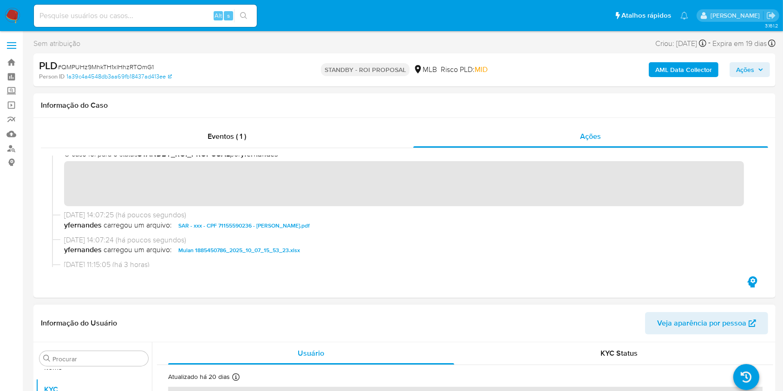
scroll to position [0, 0]
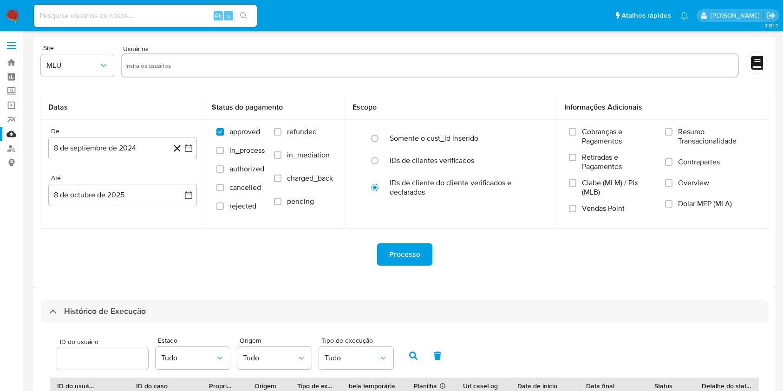
select select "10"
click at [531, 72] on input "text" at bounding box center [429, 65] width 609 height 15
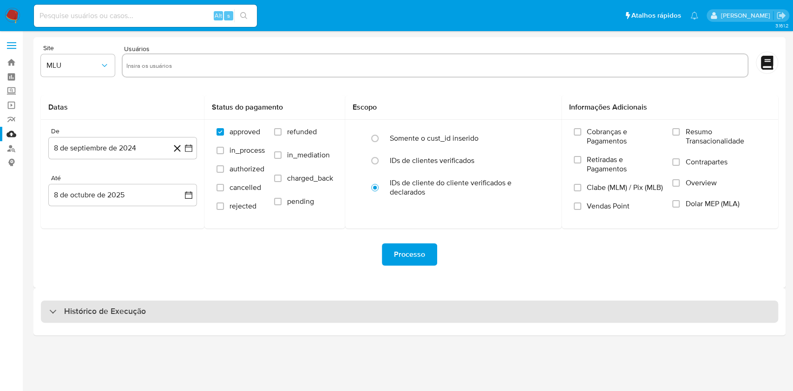
click at [413, 317] on div "Histórico de Execução" at bounding box center [409, 311] width 737 height 22
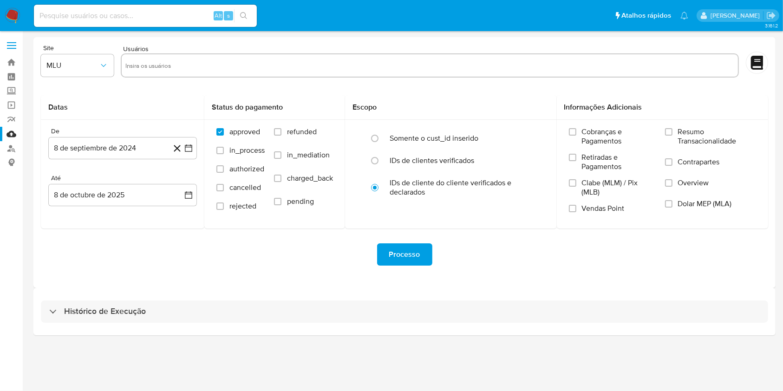
select select "10"
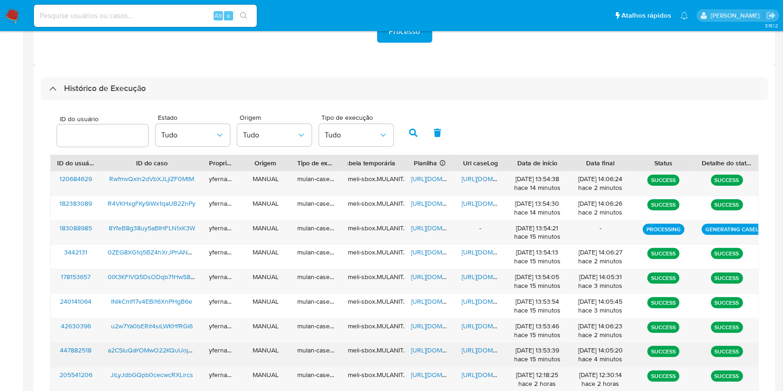
scroll to position [249, 0]
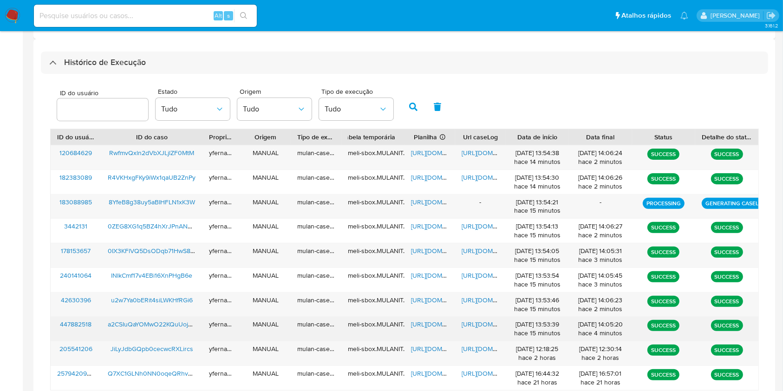
click at [433, 321] on span "https://docs.google.com/spreadsheets/d/1AwyIeZm7SGN4t_xlAxzPbh-MDpnimjqL7tD1yhC…" at bounding box center [443, 324] width 64 height 9
click at [476, 323] on span "https://docs.google.com/document/d/1FCayhj9_GUXXRXjJn7vUwQnZLCGhiN_kM7qKLtKHVJg…" at bounding box center [494, 324] width 64 height 9
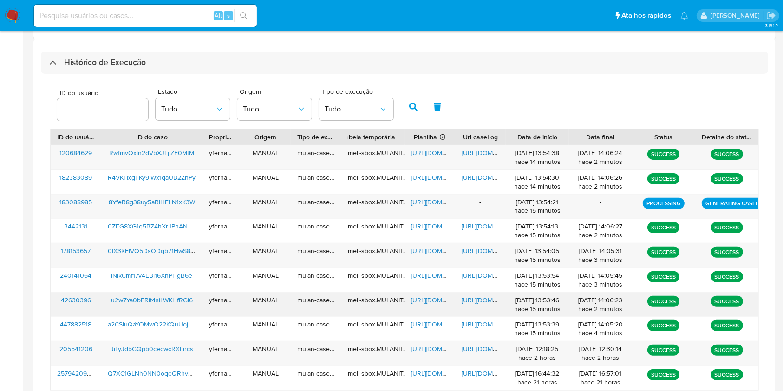
click at [433, 302] on span "https://docs.google.com/spreadsheets/d/1nxdYEgGv-we39qvqbUU2Dpd8D2BsmdCz5chEJhq…" at bounding box center [443, 299] width 64 height 9
click at [479, 301] on span "https://docs.google.com/document/d/1cFYnkvp8lnIHdi6j0OopYNi8zKmBXB0-89H3WRtchp0…" at bounding box center [494, 299] width 64 height 9
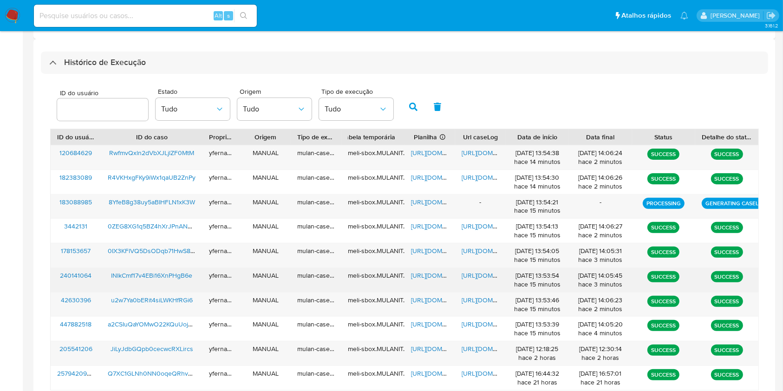
click at [418, 273] on span "https://docs.google.com/spreadsheets/d/1TRKcLcNLgvkg3_O67RULh0GC692Tq5u3iuvvnQp…" at bounding box center [443, 275] width 64 height 9
click at [482, 273] on span "https://docs.google.com/document/d/1OOM2_8_DWZ7oyhhRoyY_dfZHRKEuYB1gasXsTXI2oi4…" at bounding box center [494, 275] width 64 height 9
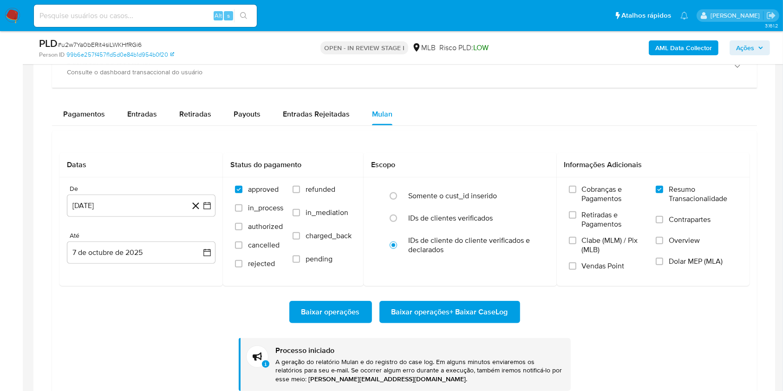
scroll to position [482, 0]
click at [90, 42] on span "# u2w7Ya0bERit4siLWKHfRGi6" at bounding box center [100, 44] width 84 height 9
copy span "u2w7Ya0bERit4siLWKHfRGi6"
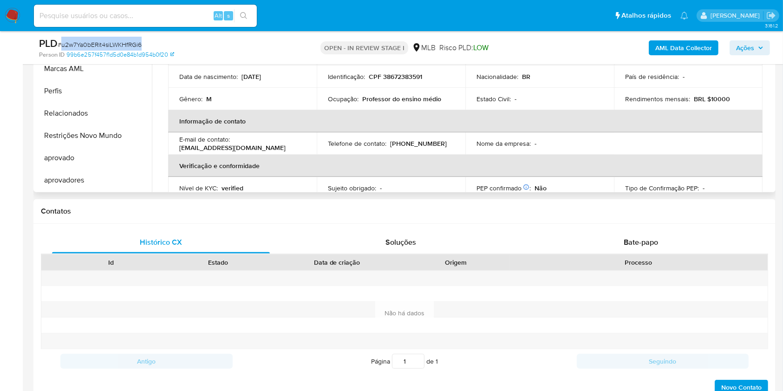
scroll to position [124, 0]
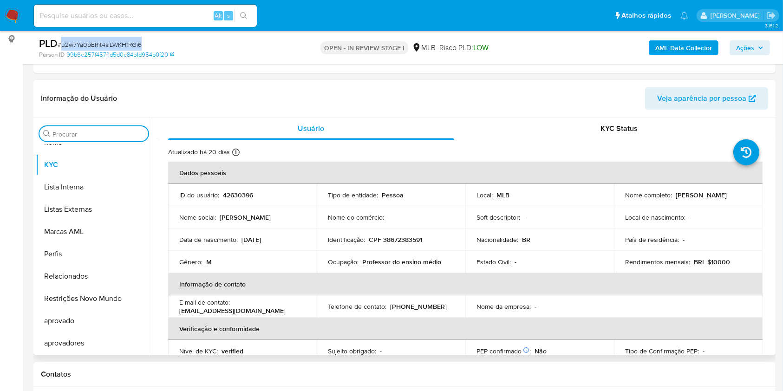
click at [110, 136] on input "Procurar" at bounding box center [98, 134] width 92 height 8
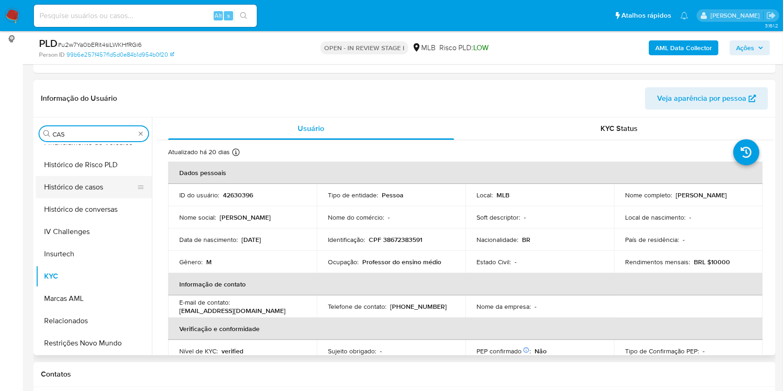
scroll to position [0, 0]
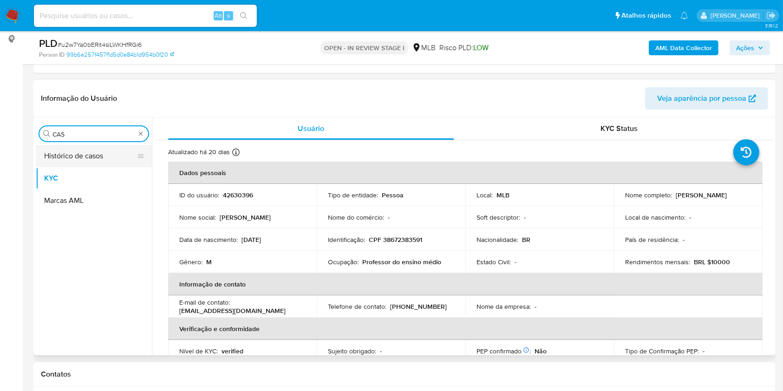
click at [82, 155] on button "Histórico de casos" at bounding box center [90, 156] width 109 height 22
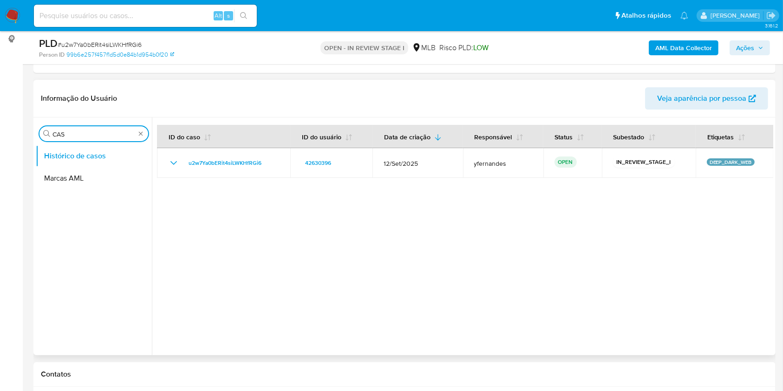
click at [62, 132] on input "CAS" at bounding box center [93, 134] width 83 height 8
type input "GER"
click at [62, 152] on button "Geral" at bounding box center [90, 156] width 109 height 22
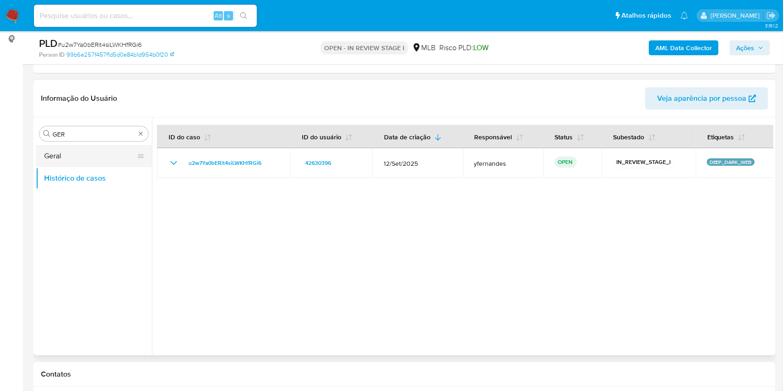
click at [54, 153] on button "Geral" at bounding box center [90, 156] width 109 height 22
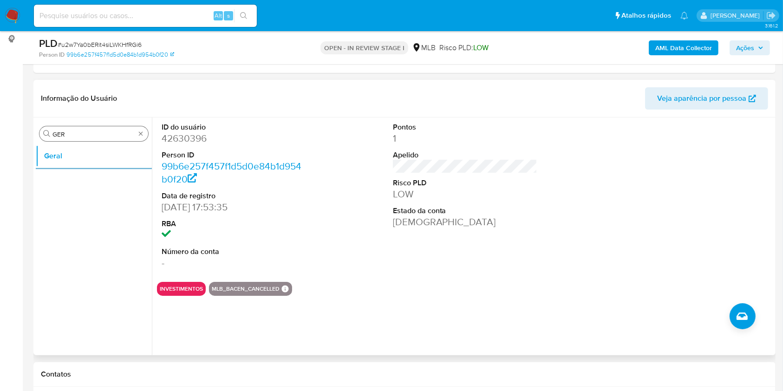
click at [106, 134] on input "GER" at bounding box center [93, 134] width 83 height 8
click at [68, 136] on input "GER" at bounding box center [93, 134] width 83 height 8
click at [67, 136] on input "GER" at bounding box center [93, 134] width 83 height 8
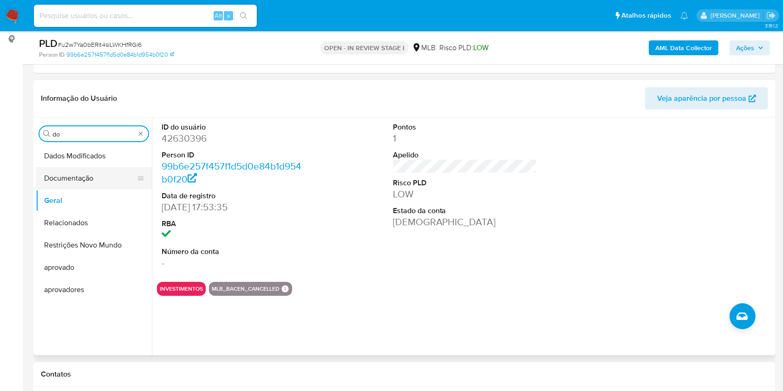
click at [78, 177] on button "Documentação" at bounding box center [90, 178] width 109 height 22
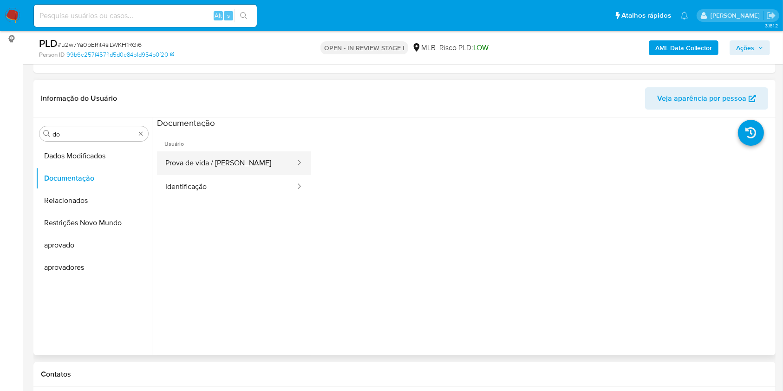
click at [250, 151] on button "Prova de vida / [PERSON_NAME]" at bounding box center [226, 163] width 139 height 24
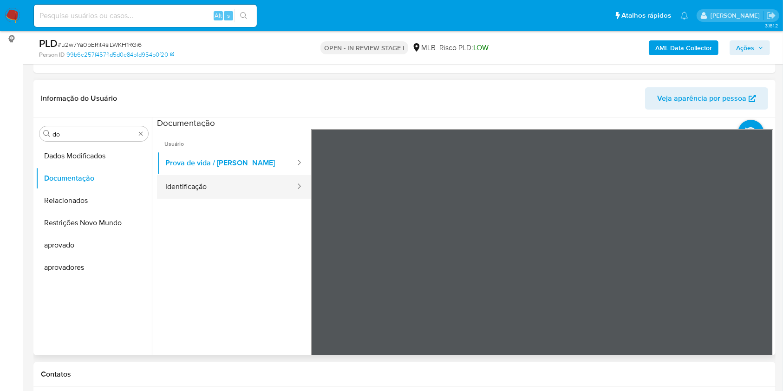
click at [176, 176] on button "Identificação" at bounding box center [226, 187] width 139 height 24
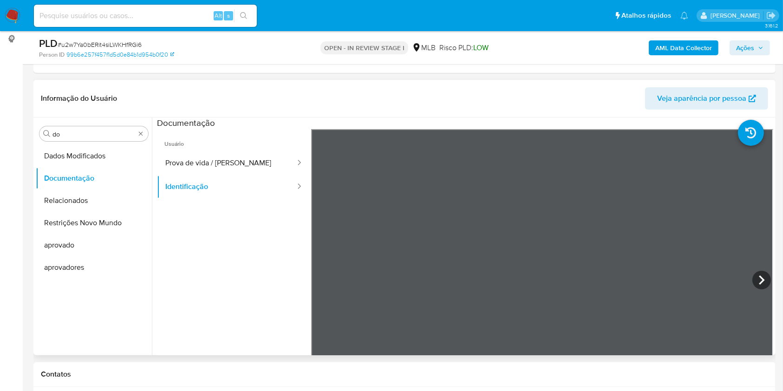
click at [759, 275] on icon at bounding box center [761, 280] width 19 height 19
click at [109, 135] on input "do" at bounding box center [93, 134] width 83 height 8
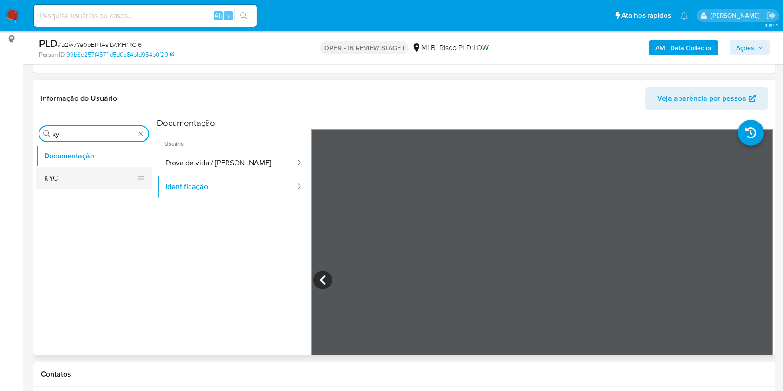
type input "ky"
click at [84, 174] on button "KYC" at bounding box center [90, 178] width 109 height 22
click at [78, 176] on button "KYC" at bounding box center [90, 178] width 109 height 22
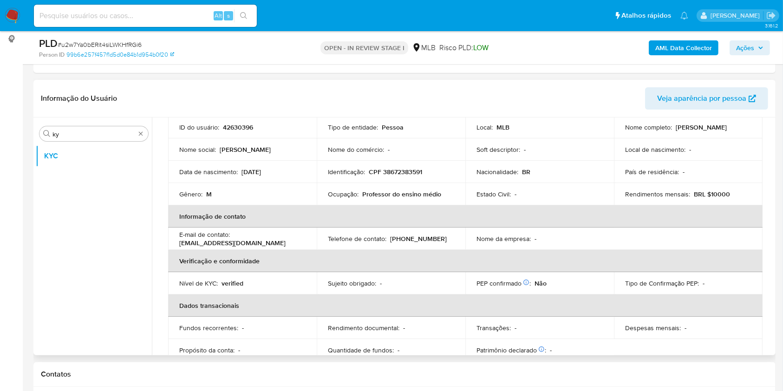
scroll to position [70, 0]
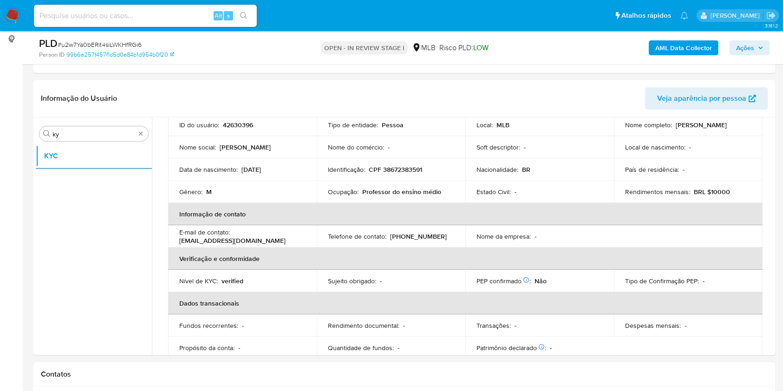
click at [463, 58] on div "Risco PLD: LOW" at bounding box center [463, 48] width 49 height 22
click at [379, 191] on p "Professor do ensino médio" at bounding box center [401, 192] width 79 height 8
copy div "Ocupação : Professor do ensino médio"
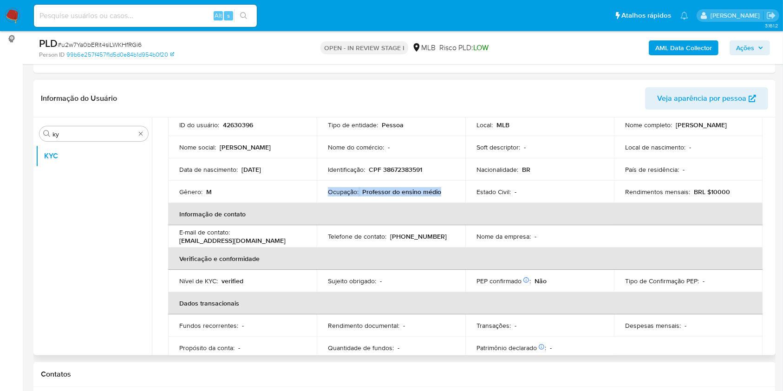
click at [382, 194] on p "Professor do ensino médio" at bounding box center [401, 192] width 79 height 8
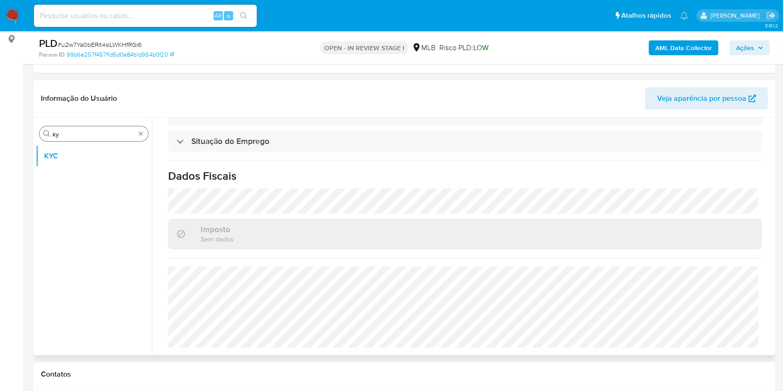
click at [58, 133] on input "ky" at bounding box center [93, 134] width 83 height 8
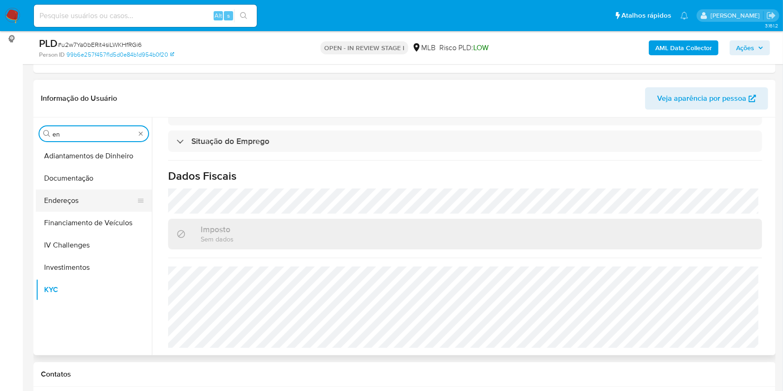
type input "en"
click at [67, 199] on button "Endereços" at bounding box center [90, 200] width 109 height 22
click at [59, 198] on button "Endereços" at bounding box center [90, 200] width 109 height 22
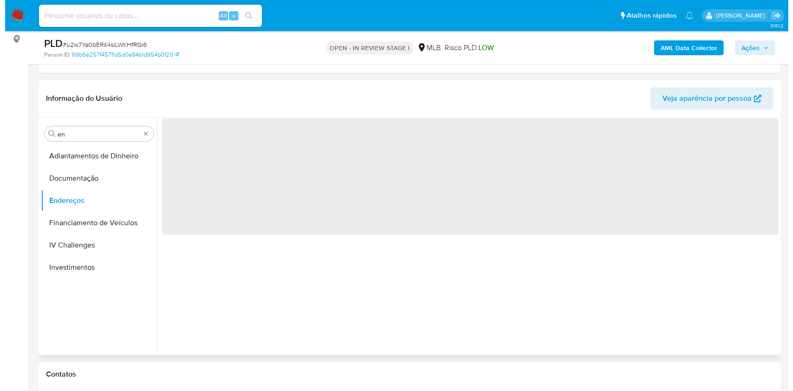
scroll to position [0, 0]
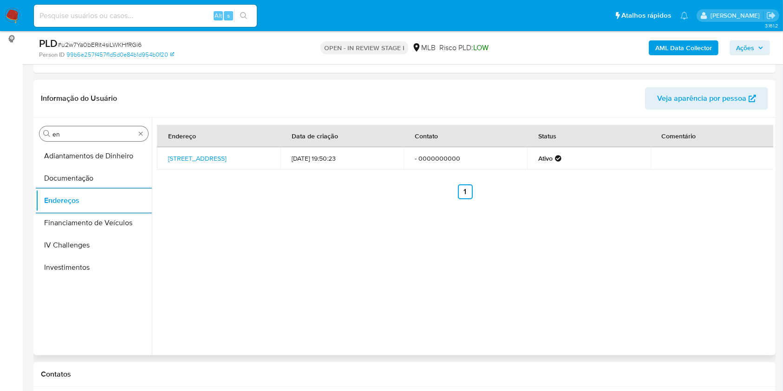
click at [80, 135] on input "en" at bounding box center [93, 134] width 83 height 8
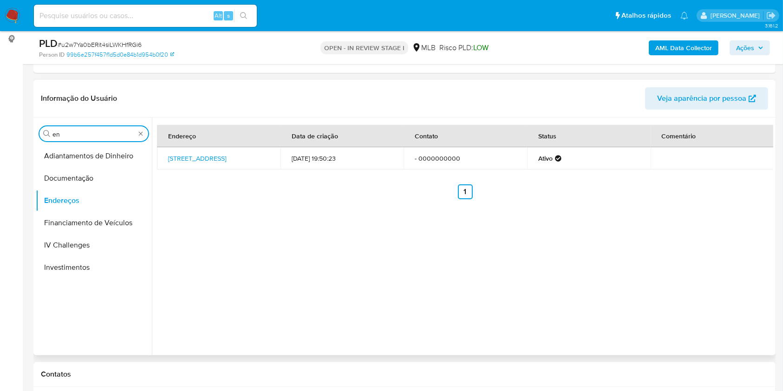
click at [80, 135] on input "en" at bounding box center [93, 134] width 83 height 8
type input "ge"
click at [80, 163] on button "Detalhe da geolocalização" at bounding box center [94, 156] width 116 height 22
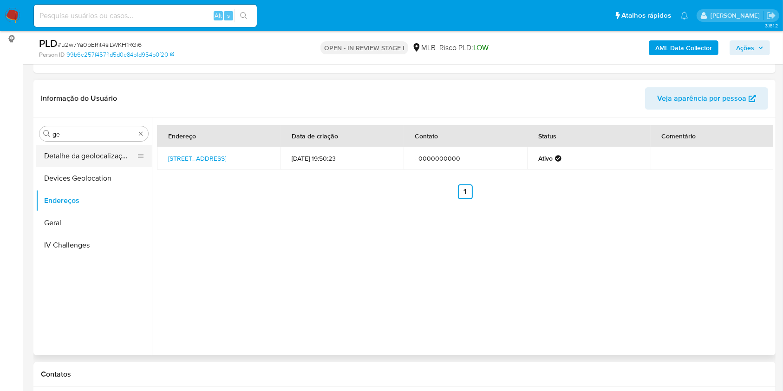
click at [70, 157] on button "Detalhe da geolocalização" at bounding box center [90, 156] width 109 height 22
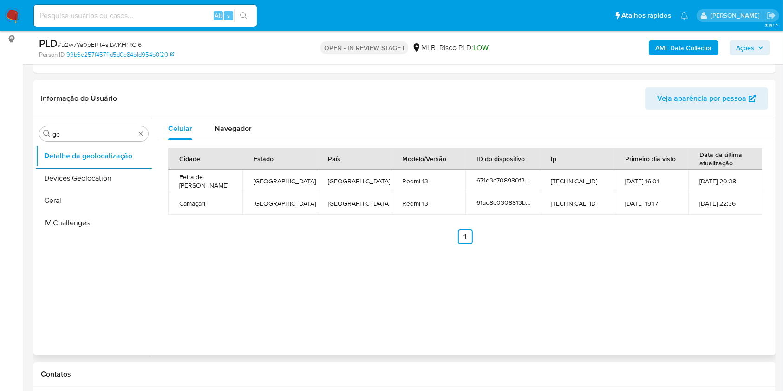
click at [91, 125] on div "Procurar ge Detalhe da geolocalização Devices Geolocation Geral IV Challenges" at bounding box center [94, 237] width 116 height 236
click at [71, 134] on input "ge" at bounding box center [93, 134] width 83 height 8
click at [80, 135] on input "ge" at bounding box center [93, 134] width 83 height 8
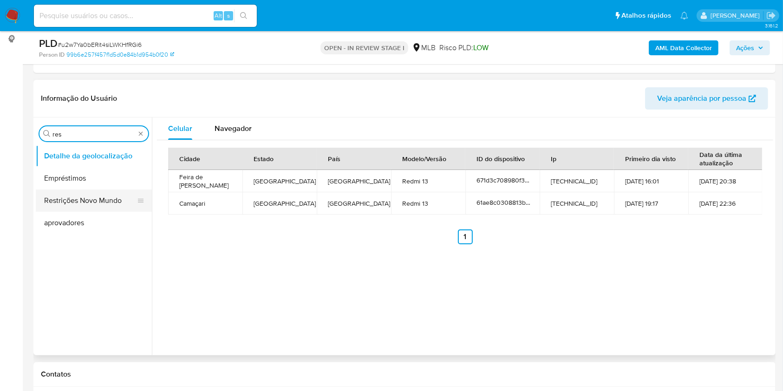
type input "res"
click at [72, 208] on button "Restrições Novo Mundo" at bounding box center [90, 200] width 109 height 22
click at [61, 199] on button "Restrições Novo Mundo" at bounding box center [90, 200] width 109 height 22
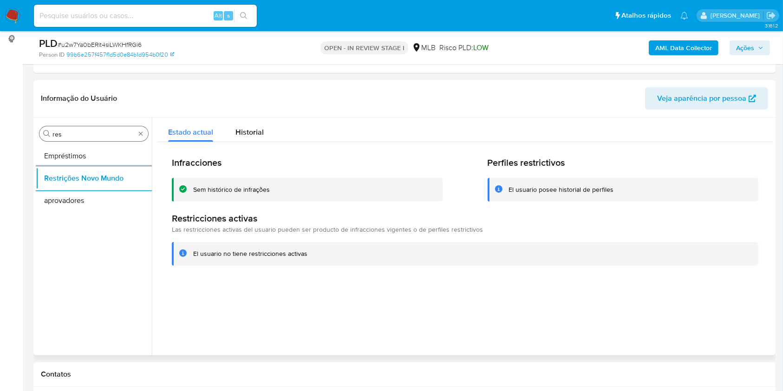
click at [78, 130] on input "res" at bounding box center [93, 134] width 83 height 8
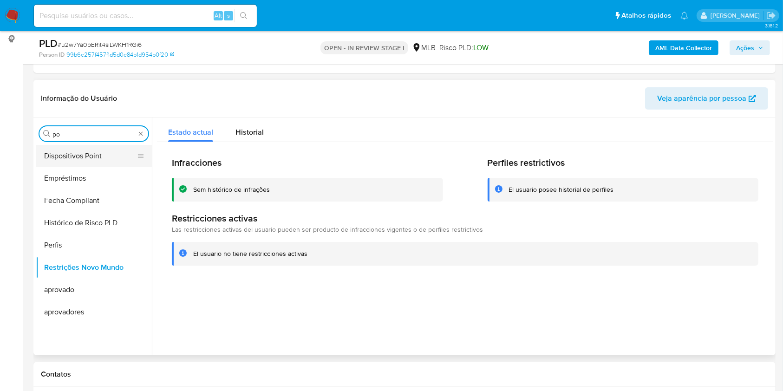
type input "po"
click at [72, 151] on button "Dispositivos Point" at bounding box center [90, 156] width 109 height 22
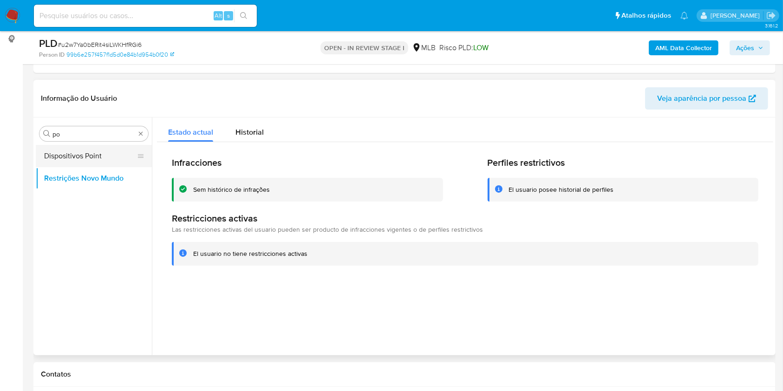
click at [67, 151] on button "Dispositivos Point" at bounding box center [90, 156] width 109 height 22
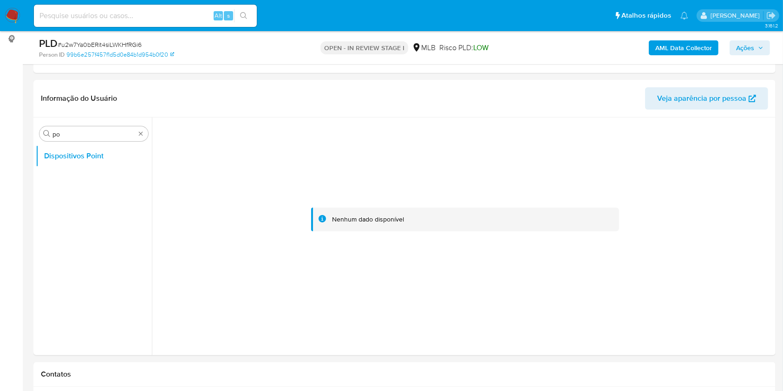
click at [695, 42] on b "AML Data Collector" at bounding box center [683, 47] width 57 height 15
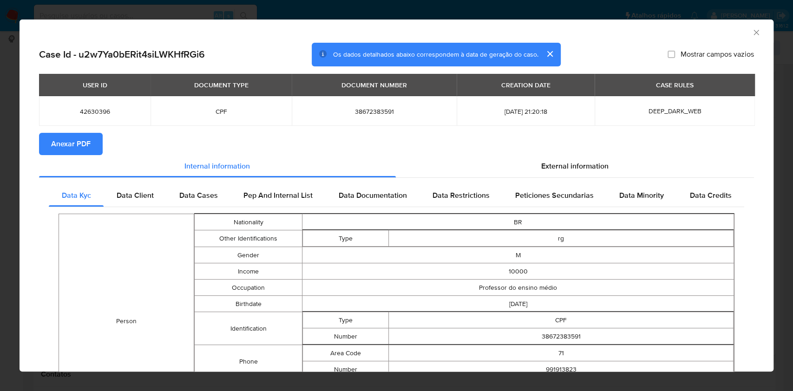
click at [62, 143] on span "Anexar PDF" at bounding box center [70, 144] width 39 height 20
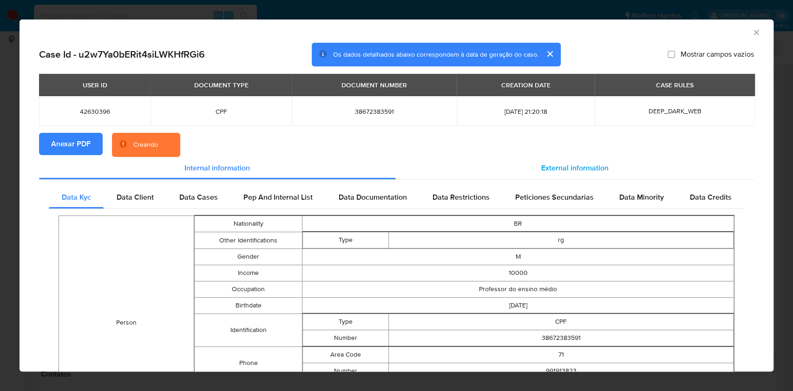
click at [570, 170] on span "External information" at bounding box center [574, 168] width 67 height 11
click at [502, 202] on div "Data Restrictions" at bounding box center [460, 197] width 83 height 22
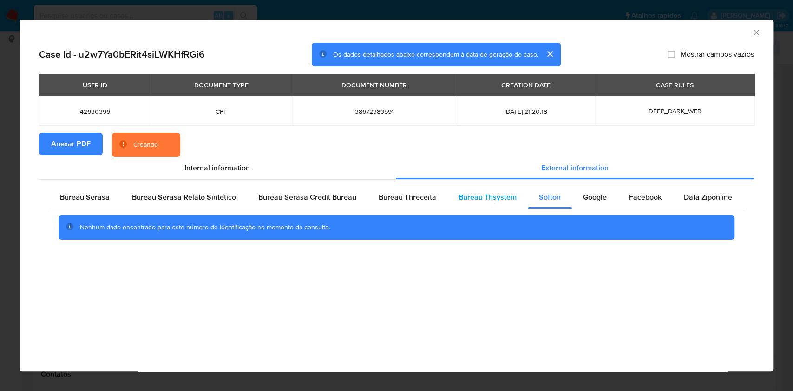
click at [520, 204] on div "Bureau Thsystem" at bounding box center [487, 197] width 80 height 22
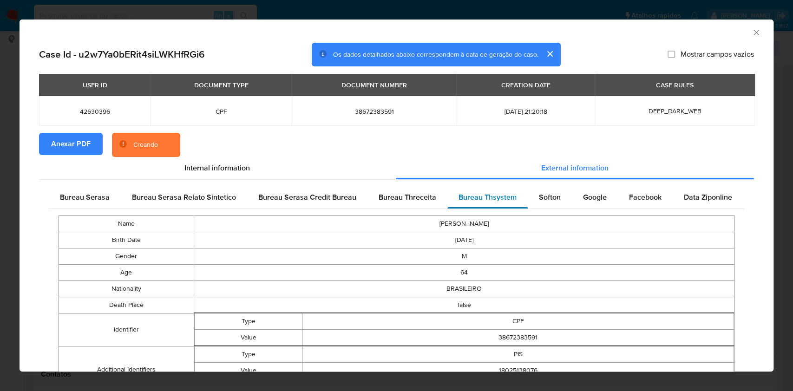
click at [486, 207] on div "Bureau Thsystem" at bounding box center [487, 197] width 80 height 22
click at [75, 215] on td "Name" at bounding box center [126, 222] width 135 height 16
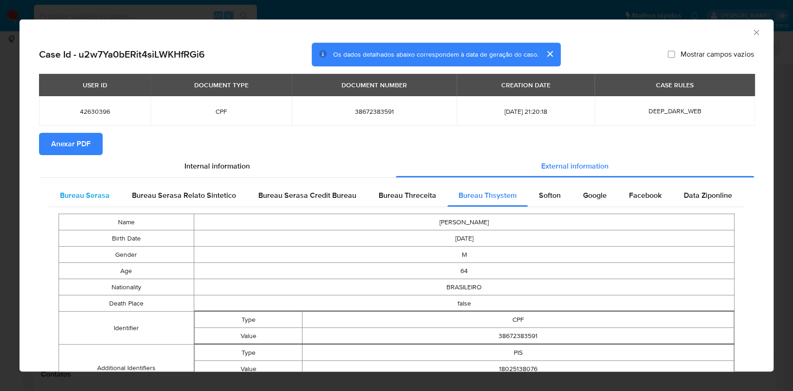
click at [78, 193] on span "Bureau Serasa" at bounding box center [85, 195] width 50 height 11
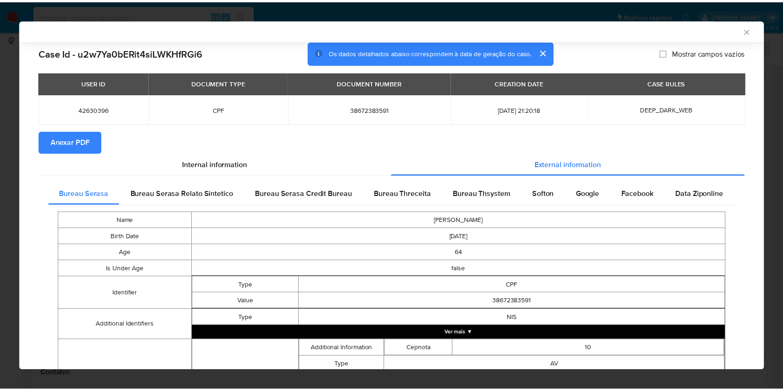
scroll to position [259, 0]
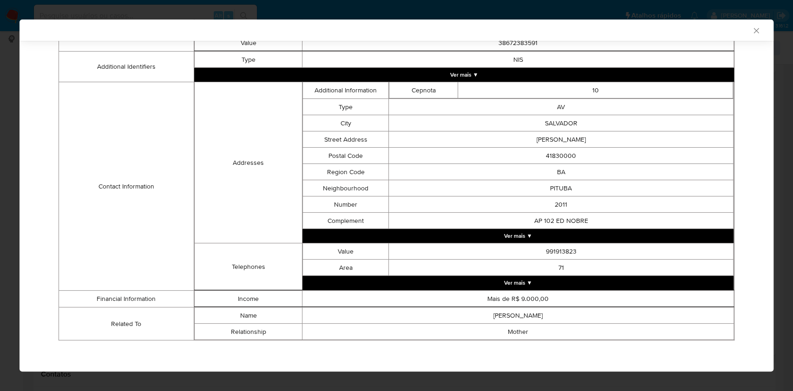
click at [0, 128] on div "AML Data Collector Case Id - u2w7Ya0bERit4siLWKHfRGi6 Os dados detalhados abaix…" at bounding box center [396, 195] width 793 height 391
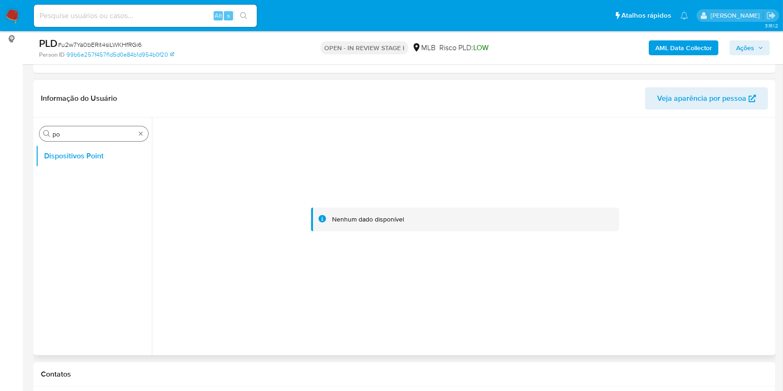
click at [73, 136] on input "po" at bounding box center [93, 134] width 83 height 8
type input "ger"
click at [54, 169] on button "Geral" at bounding box center [90, 178] width 109 height 22
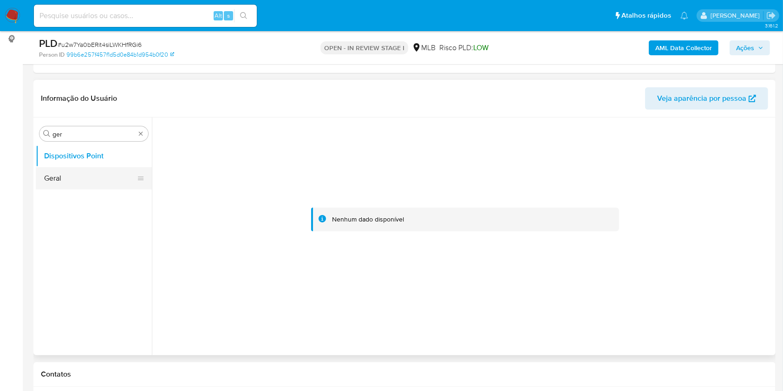
click at [66, 181] on button "Geral" at bounding box center [90, 178] width 109 height 22
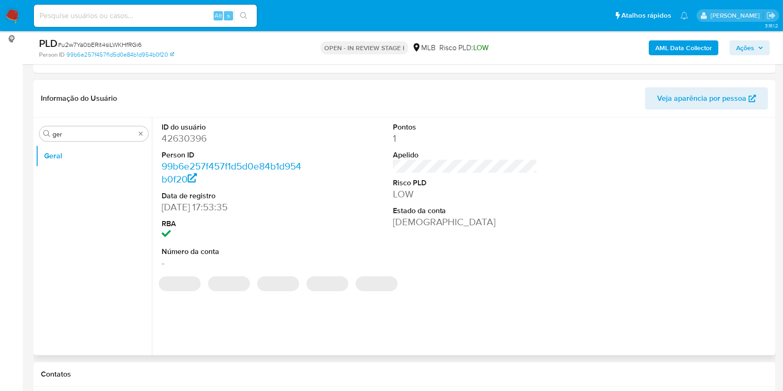
click at [405, 225] on dd "Ativa" at bounding box center [465, 221] width 145 height 13
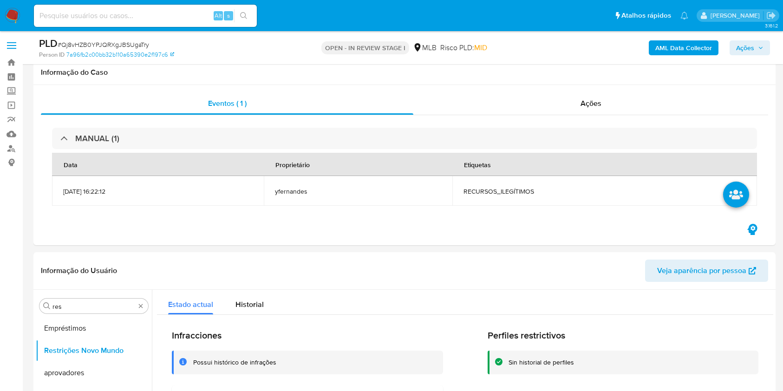
select select "10"
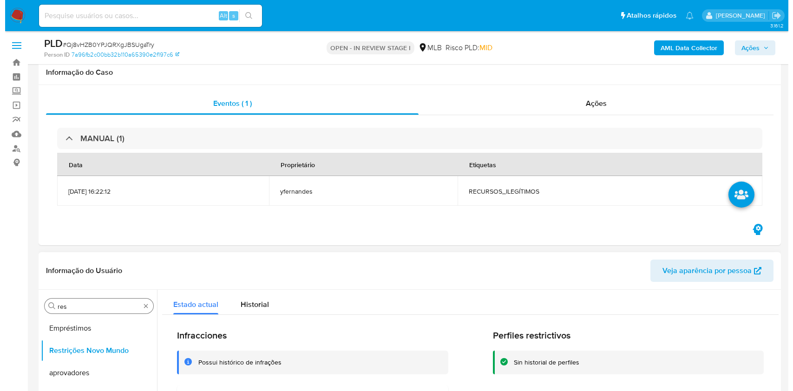
scroll to position [186, 0]
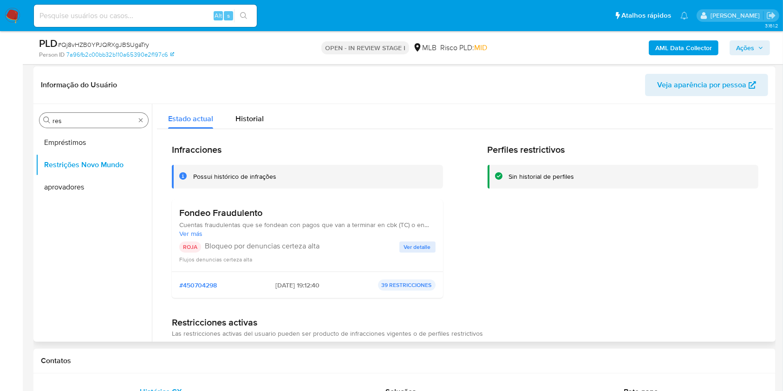
click at [144, 121] on div "Procurar res" at bounding box center [93, 120] width 109 height 15
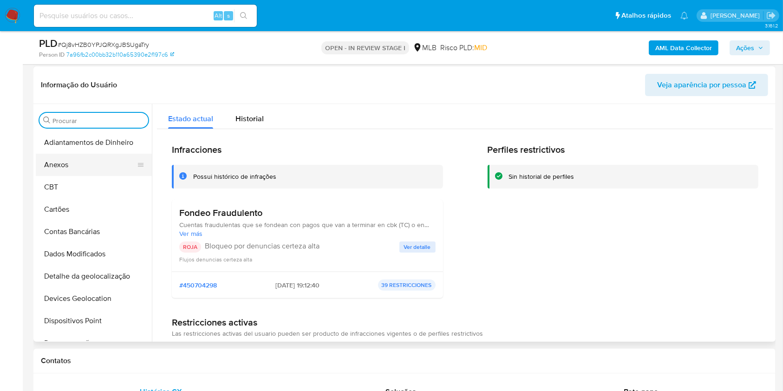
click at [78, 169] on button "Anexos" at bounding box center [90, 165] width 109 height 22
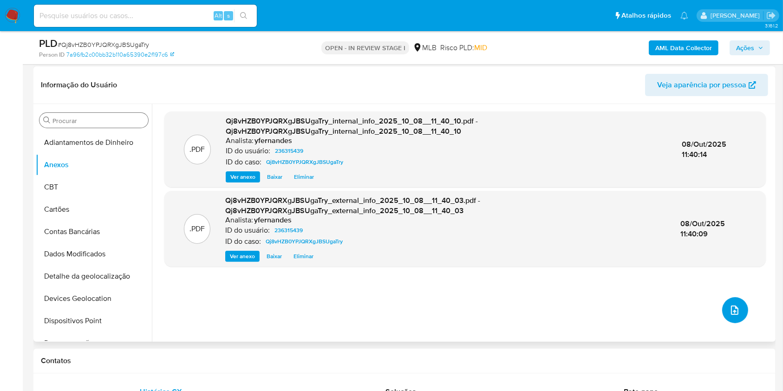
click at [722, 319] on button "upload-file" at bounding box center [735, 310] width 26 height 26
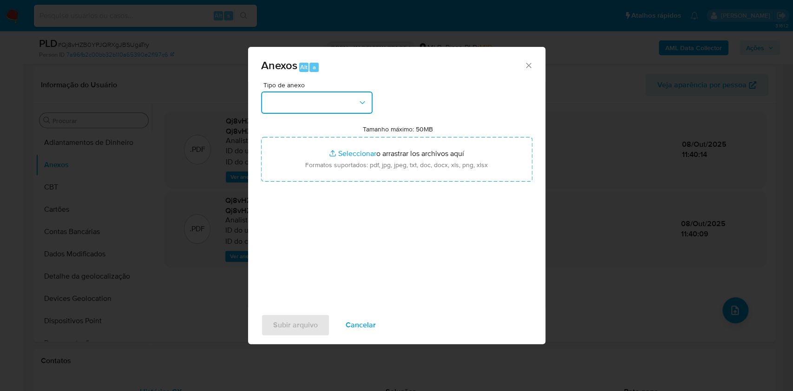
click at [328, 102] on button "button" at bounding box center [316, 102] width 111 height 22
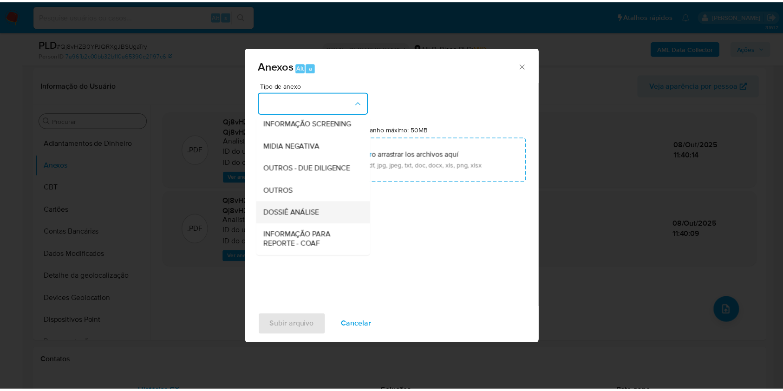
scroll to position [143, 0]
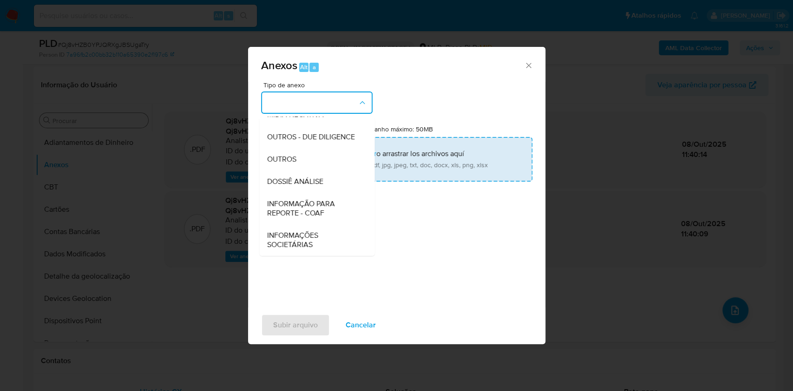
click at [295, 165] on div "OUTROS" at bounding box center [314, 159] width 95 height 22
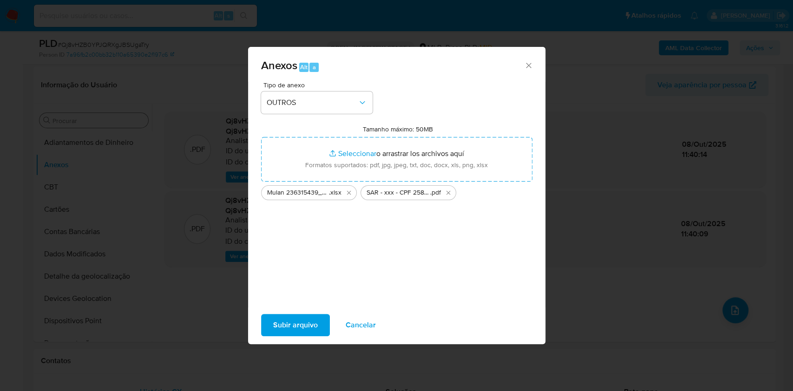
click at [280, 322] on span "Subir arquivo" at bounding box center [295, 325] width 45 height 20
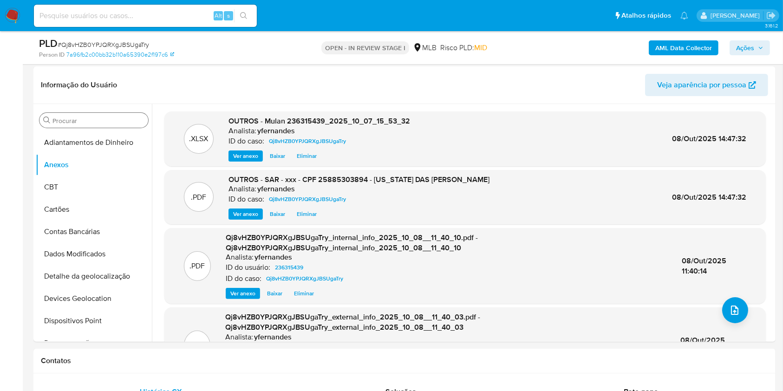
click at [740, 49] on span "Ações" at bounding box center [745, 47] width 18 height 15
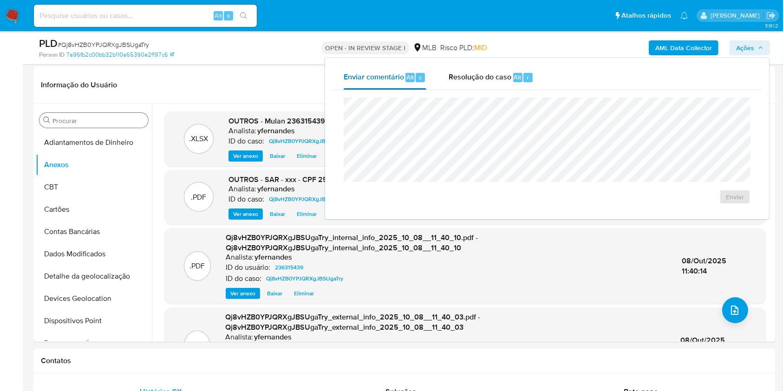
click at [414, 72] on div "Enviar comentário Alt c" at bounding box center [385, 77] width 83 height 24
click at [468, 80] on span "Resolução do caso" at bounding box center [480, 77] width 63 height 11
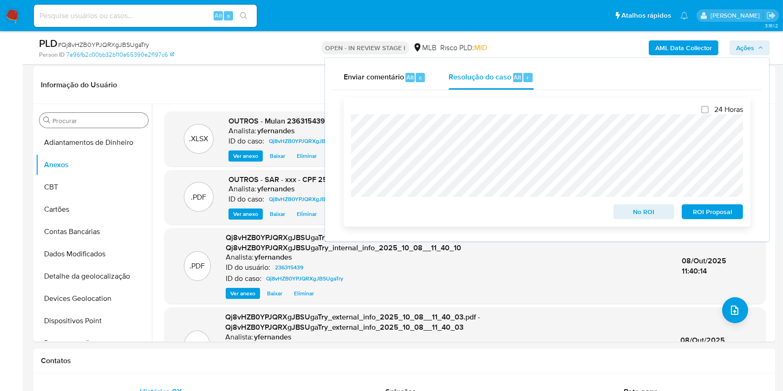
click at [716, 214] on span "ROI Proposal" at bounding box center [712, 211] width 48 height 13
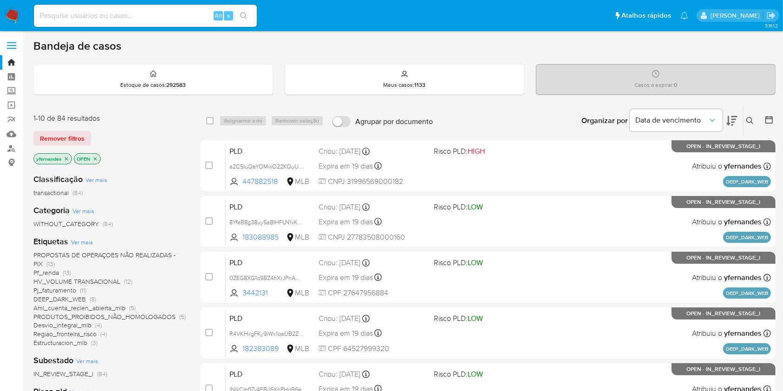
click at [16, 16] on img at bounding box center [13, 16] width 16 height 16
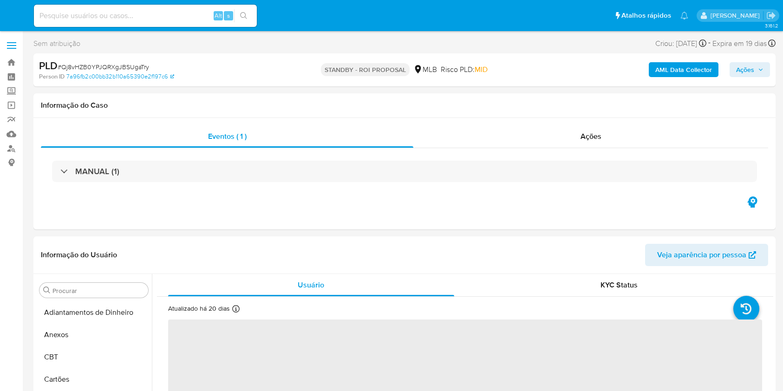
select select "10"
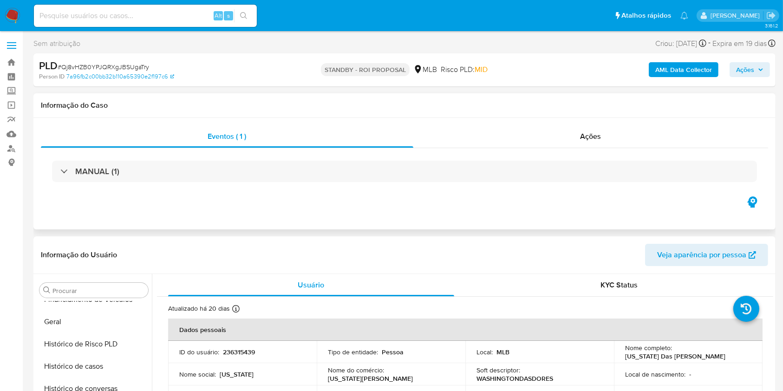
scroll to position [482, 0]
click at [535, 142] on div "Ações" at bounding box center [590, 136] width 355 height 22
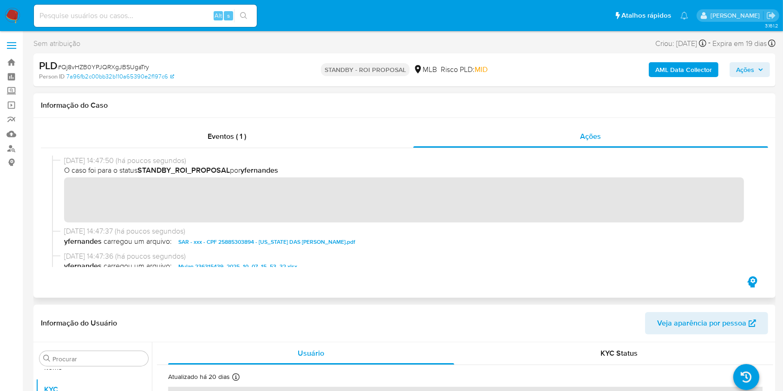
scroll to position [0, 0]
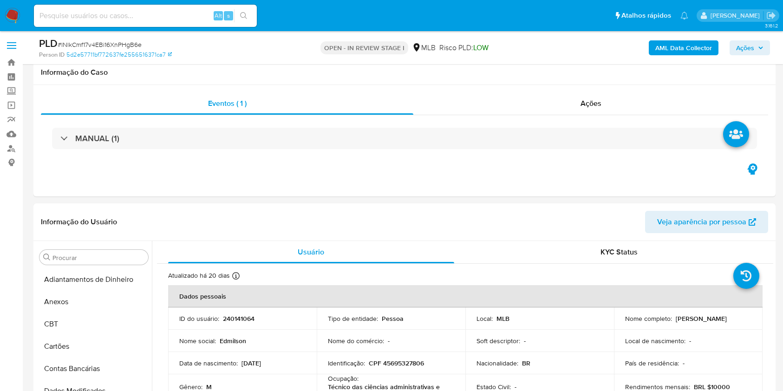
click at [111, 43] on span "# lNlkCmf17v4EBi16XnPHgB6e" at bounding box center [100, 44] width 84 height 9
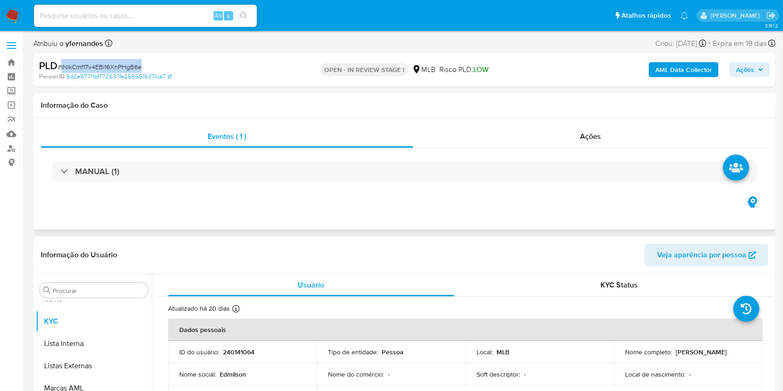
click at [358, 156] on div "MANUAL (1)" at bounding box center [404, 171] width 727 height 46
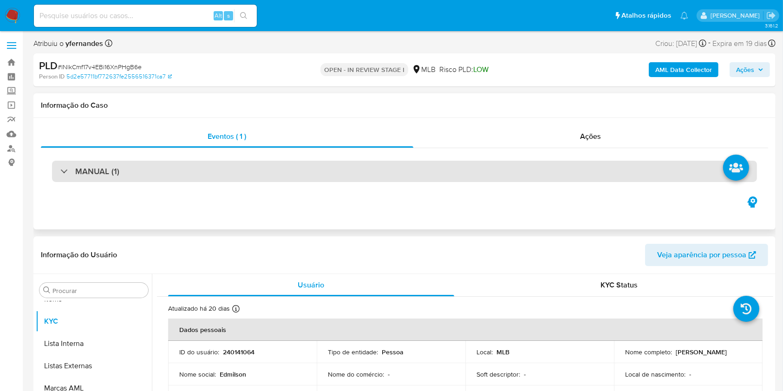
click at [340, 168] on div "MANUAL (1)" at bounding box center [404, 171] width 705 height 21
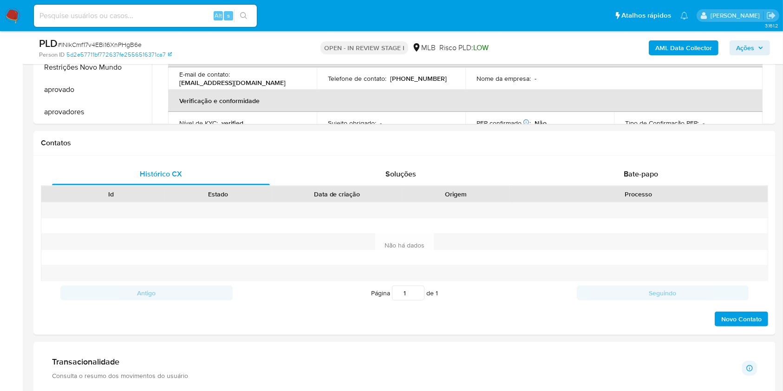
scroll to position [248, 0]
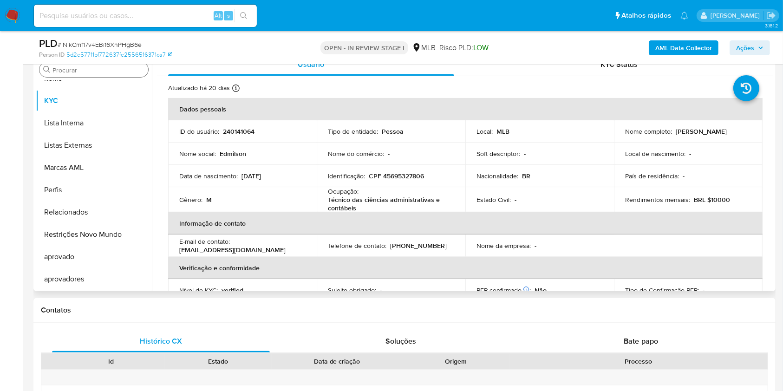
click at [86, 65] on div "Procurar" at bounding box center [93, 69] width 109 height 15
click at [89, 69] on input "Procurar" at bounding box center [98, 70] width 92 height 8
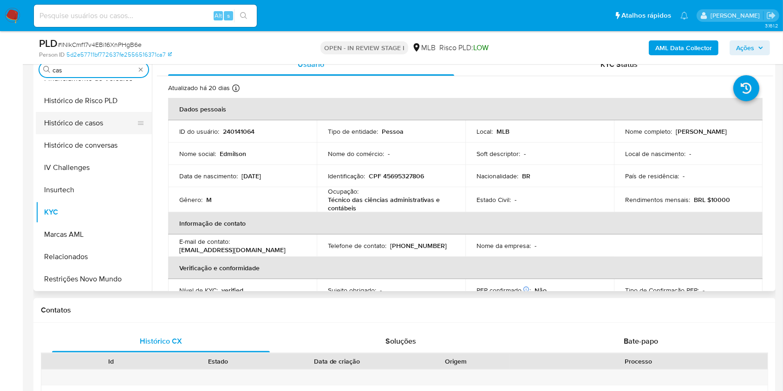
scroll to position [0, 0]
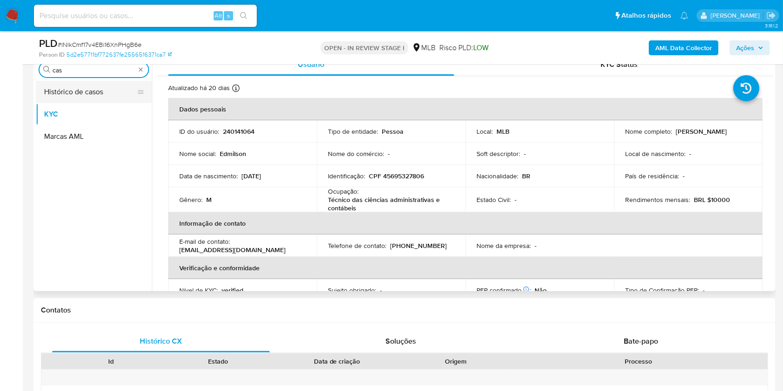
click at [67, 84] on button "Histórico de casos" at bounding box center [90, 92] width 109 height 22
click at [59, 78] on div "Procurar cas Histórico de casos KYC Marcas AML" at bounding box center [94, 173] width 116 height 236
click at [60, 96] on button "Histórico de casos" at bounding box center [90, 92] width 109 height 22
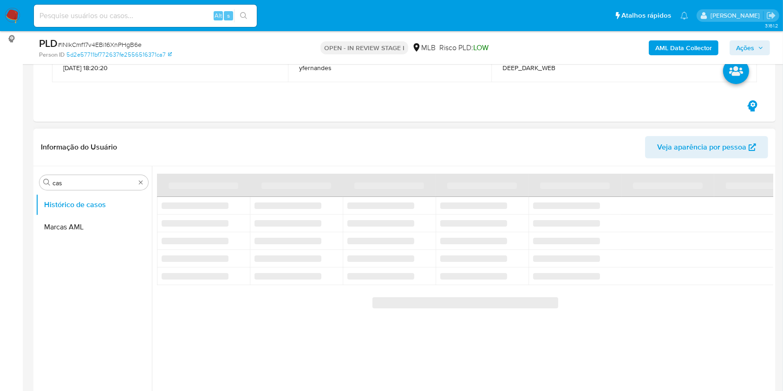
scroll to position [186, 0]
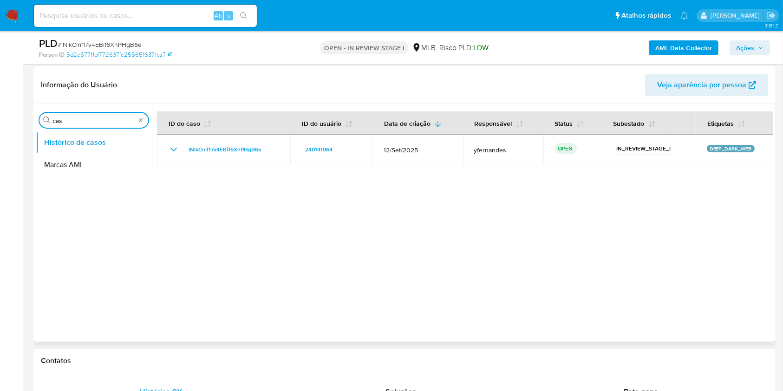
click at [71, 121] on input "cas" at bounding box center [93, 121] width 83 height 8
type input "ger"
click at [67, 142] on button "Geral" at bounding box center [90, 142] width 109 height 22
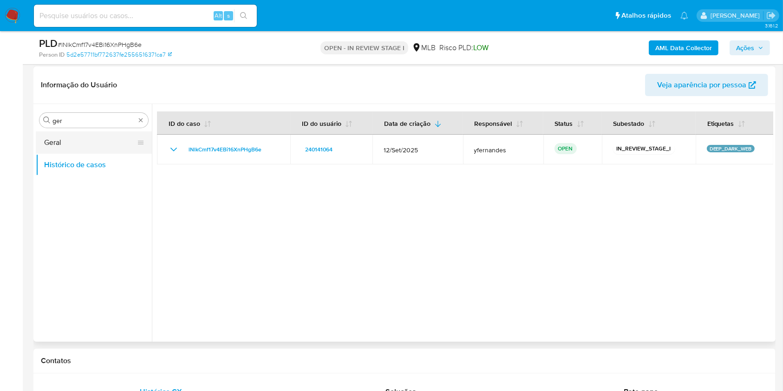
click at [47, 144] on button "Geral" at bounding box center [90, 142] width 109 height 22
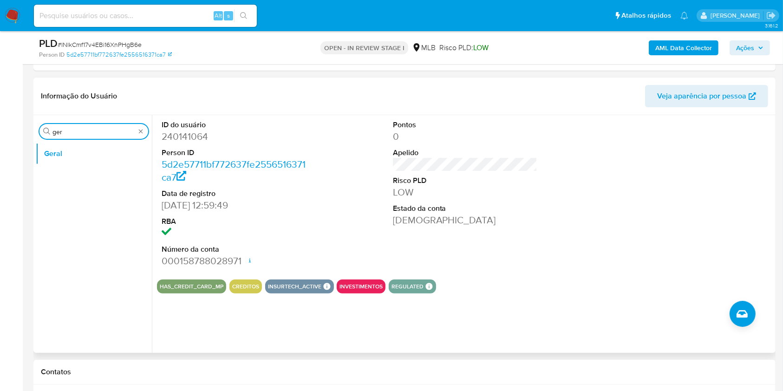
click at [127, 131] on input "ger" at bounding box center [93, 132] width 83 height 8
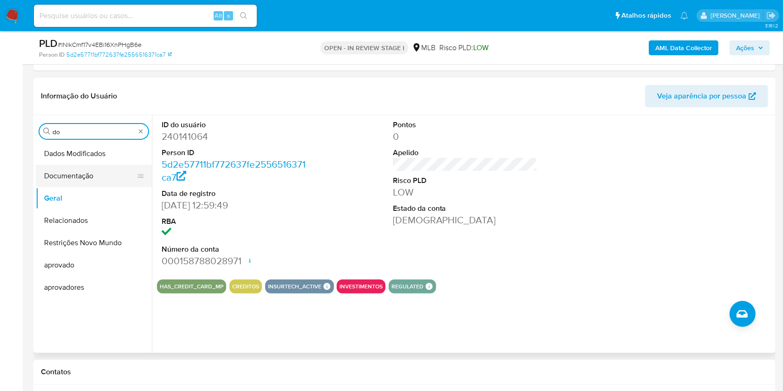
click at [96, 173] on button "Documentação" at bounding box center [90, 176] width 109 height 22
click at [83, 176] on button "Documentação" at bounding box center [90, 176] width 109 height 22
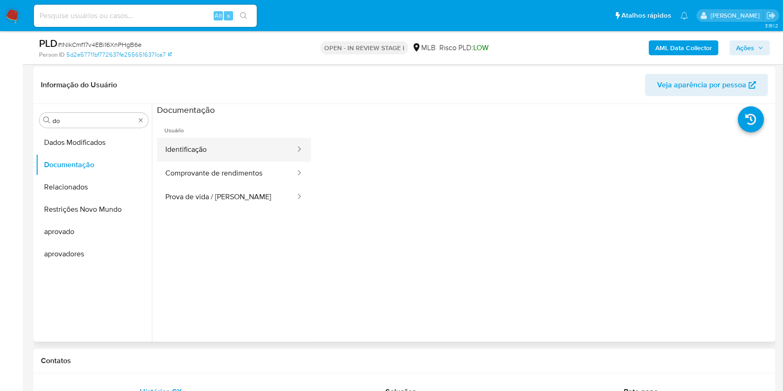
click at [240, 143] on button "Identificação" at bounding box center [226, 150] width 139 height 24
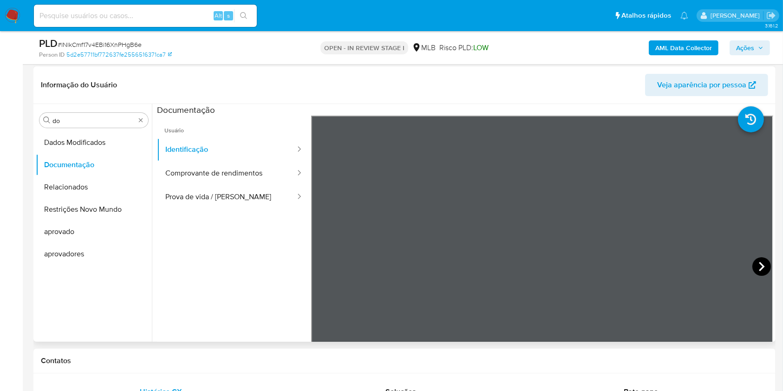
click at [759, 264] on icon at bounding box center [762, 266] width 6 height 9
click at [234, 200] on button "Prova de vida / Selfie" at bounding box center [226, 197] width 139 height 24
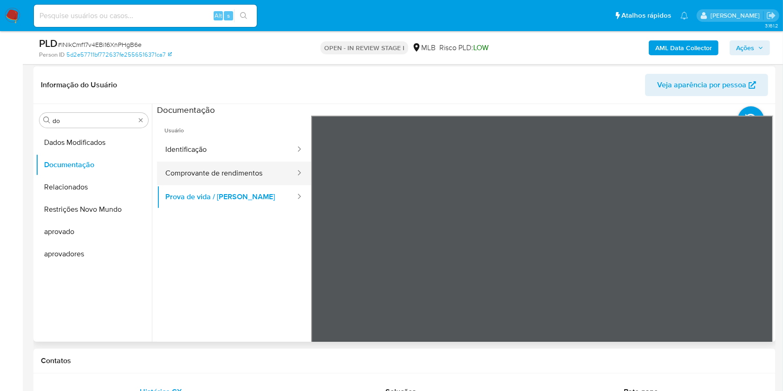
click at [241, 175] on button "Comprovante de rendimentos" at bounding box center [226, 174] width 139 height 24
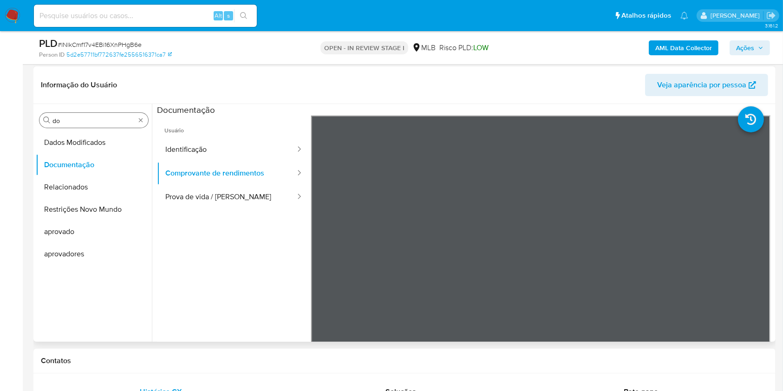
click at [92, 117] on input "do" at bounding box center [93, 121] width 83 height 8
click at [81, 121] on input "do" at bounding box center [93, 121] width 83 height 8
type input "ky"
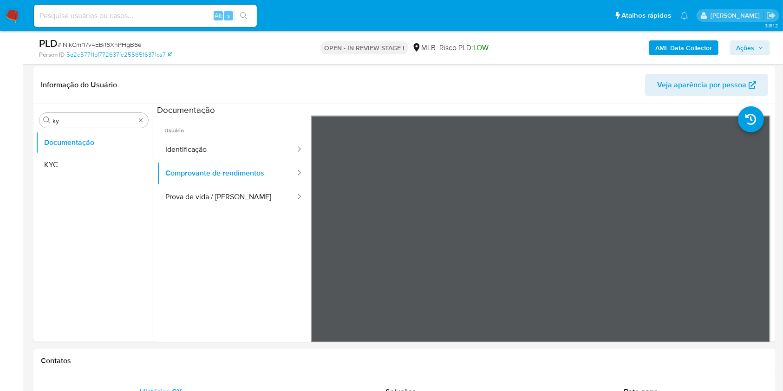
click at [64, 162] on button "KYC" at bounding box center [90, 165] width 109 height 22
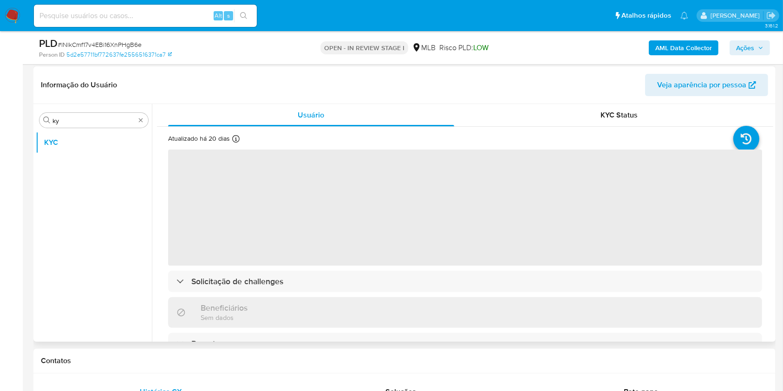
click at [609, 103] on div "Informação do Usuário Veja aparência por pessoa" at bounding box center [404, 85] width 742 height 38
click at [612, 110] on span "KYC Status" at bounding box center [619, 115] width 37 height 11
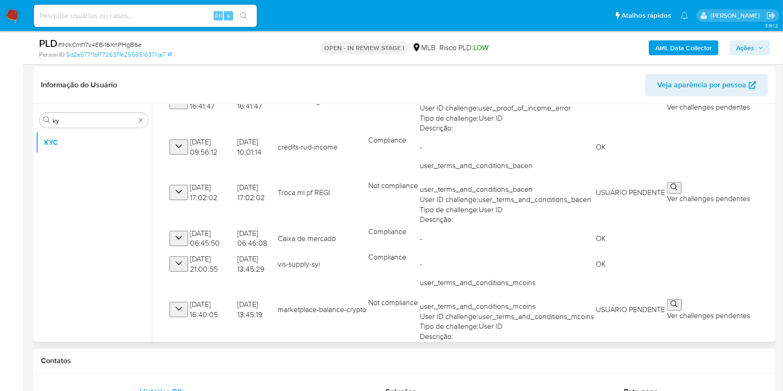
scroll to position [201, 0]
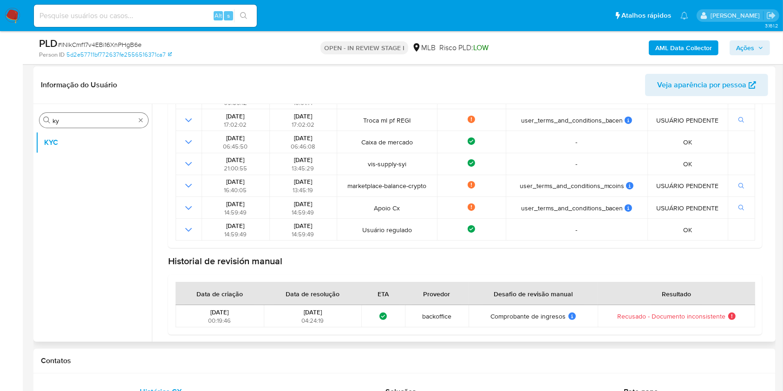
click at [105, 115] on div "Procurar ky" at bounding box center [93, 120] width 109 height 15
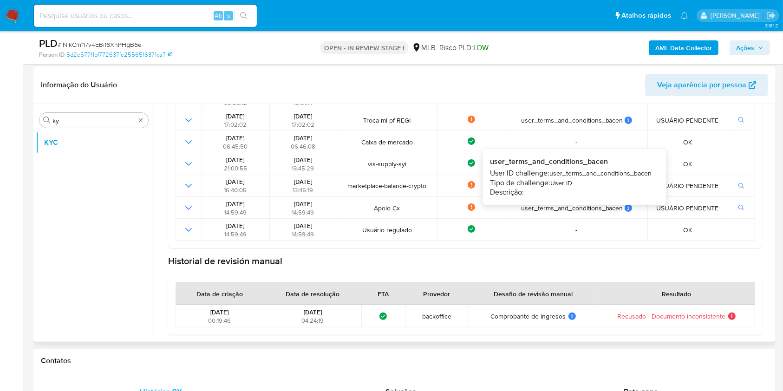
scroll to position [0, 0]
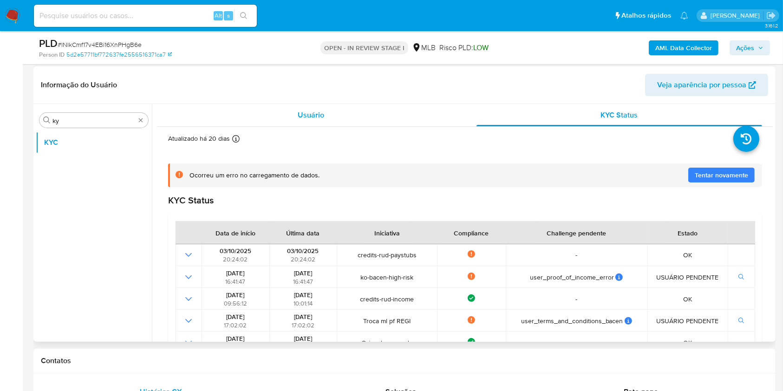
click at [300, 124] on div "Usuário" at bounding box center [311, 115] width 286 height 22
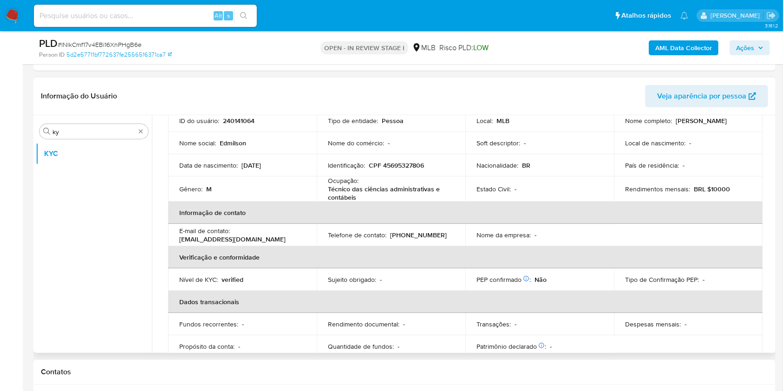
scroll to position [70, 0]
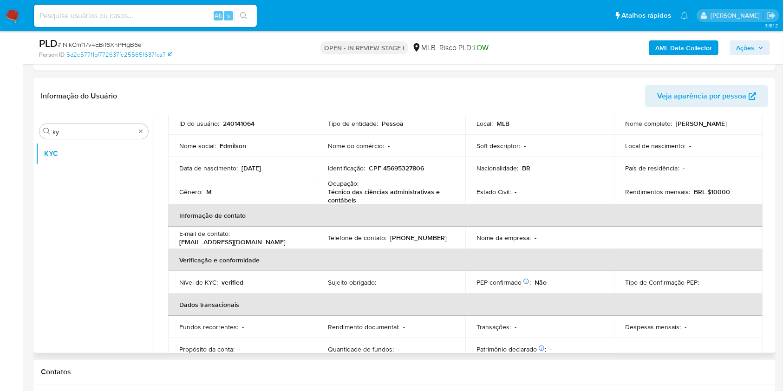
click at [346, 188] on p "Técnico das ciências administrativas e contábeis" at bounding box center [389, 196] width 123 height 17
copy div "Ocupação : Técnico das ciências administrativas e contábeis"
drag, startPoint x: 413, startPoint y: 198, endPoint x: 502, endPoint y: 197, distance: 89.2
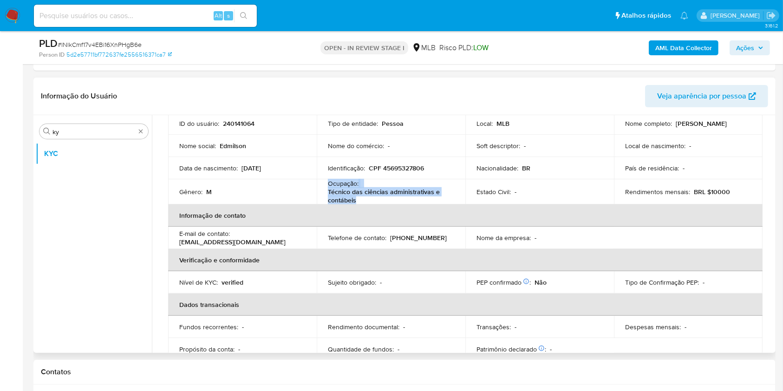
click at [413, 198] on p "Técnico das ciências administrativas e contábeis" at bounding box center [389, 196] width 123 height 17
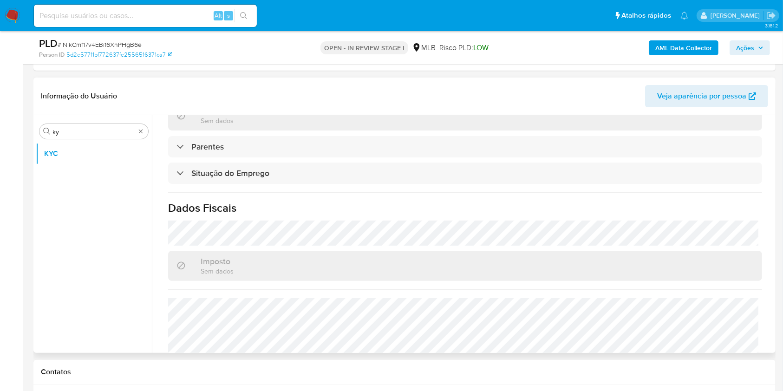
scroll to position [398, 0]
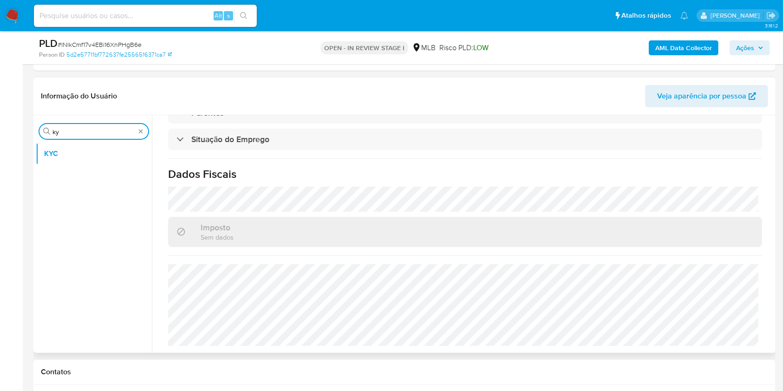
click at [57, 132] on input "ky" at bounding box center [93, 132] width 83 height 8
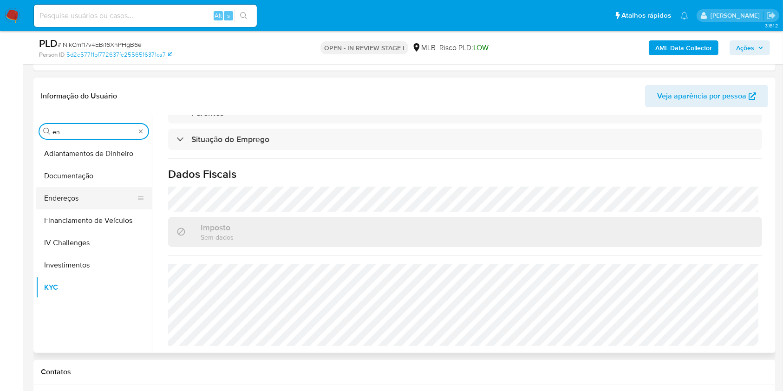
type input "en"
click at [97, 195] on button "Endereços" at bounding box center [90, 198] width 109 height 22
click at [76, 198] on button "Endereços" at bounding box center [90, 198] width 109 height 22
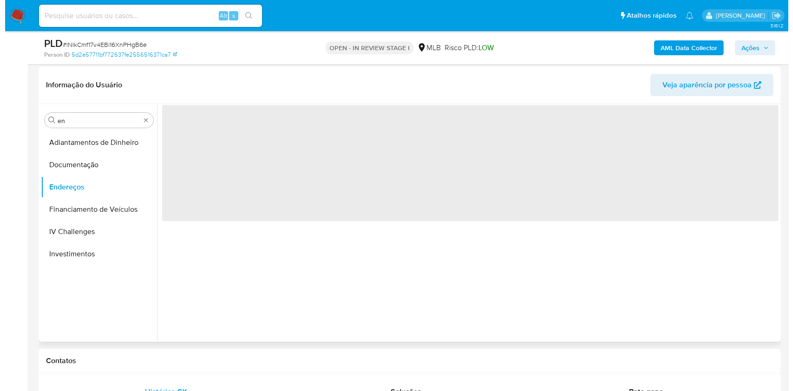
scroll to position [0, 0]
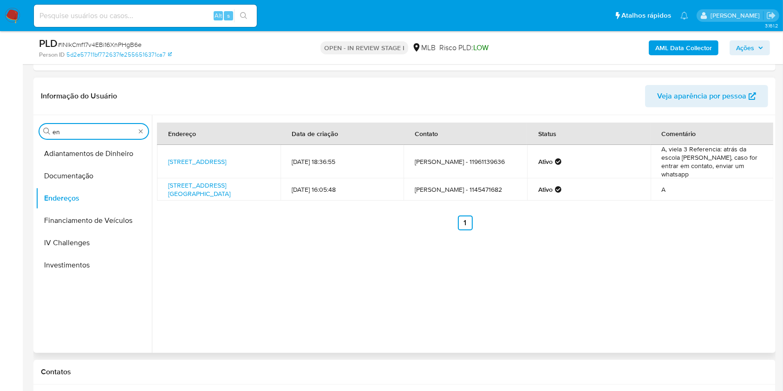
click at [92, 132] on input "en" at bounding box center [93, 132] width 83 height 8
click at [69, 157] on button "Endereços" at bounding box center [90, 154] width 109 height 22
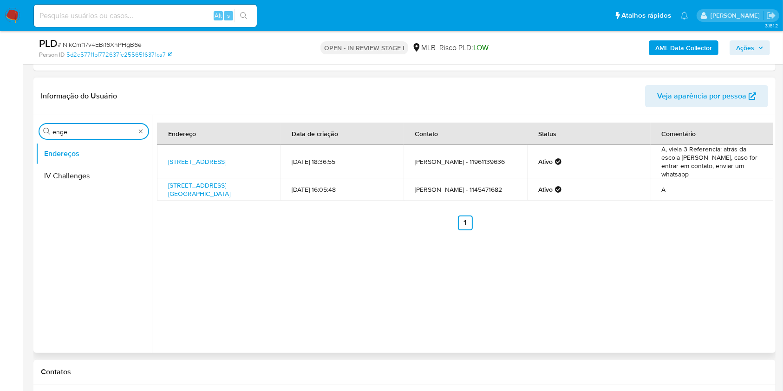
click at [65, 133] on input "enge" at bounding box center [93, 132] width 83 height 8
type input "ge"
click at [57, 151] on button "Detalhe da geolocalização" at bounding box center [90, 154] width 109 height 22
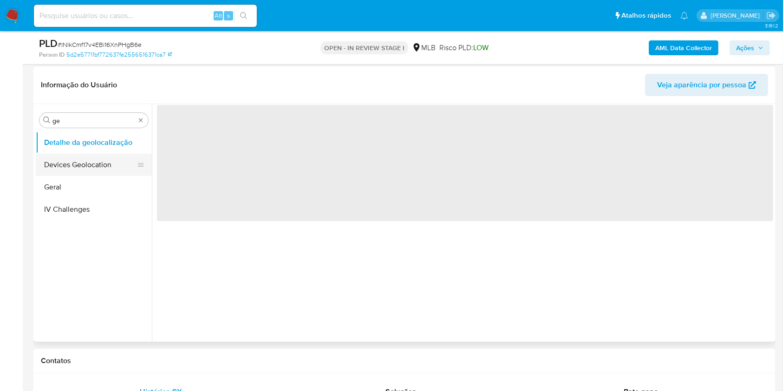
click at [72, 154] on button "Devices Geolocation" at bounding box center [90, 165] width 109 height 22
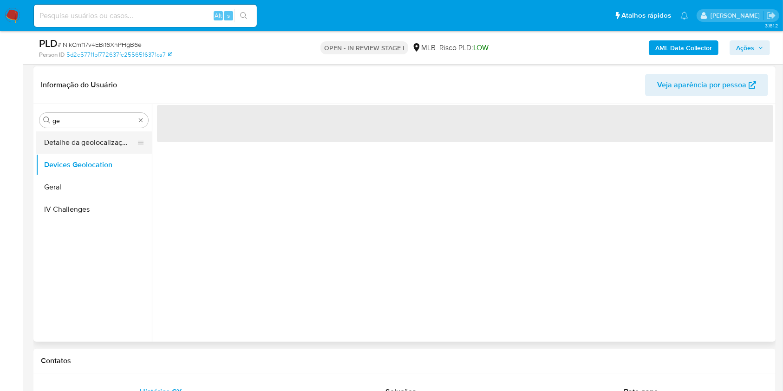
click at [69, 150] on button "Detalhe da geolocalização" at bounding box center [90, 142] width 109 height 22
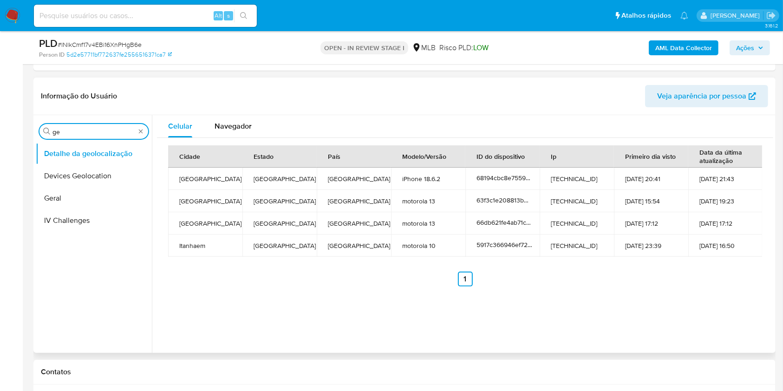
click at [73, 132] on input "ge" at bounding box center [93, 132] width 83 height 8
click at [72, 131] on input "ge" at bounding box center [93, 132] width 83 height 8
type input "res"
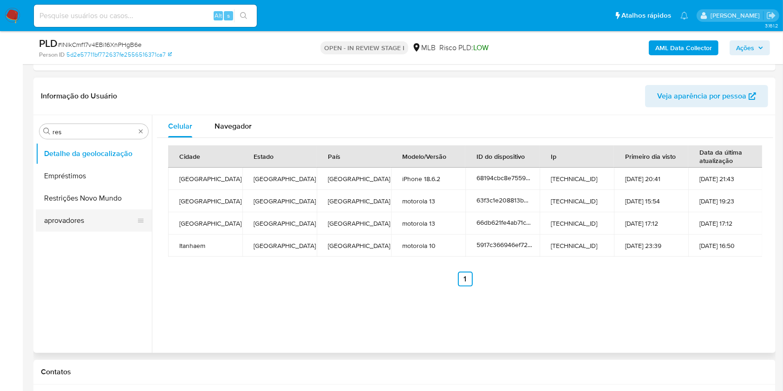
click at [67, 210] on button "aprovadores" at bounding box center [90, 220] width 109 height 22
click at [56, 201] on button "Restrições Novo Mundo" at bounding box center [94, 198] width 116 height 22
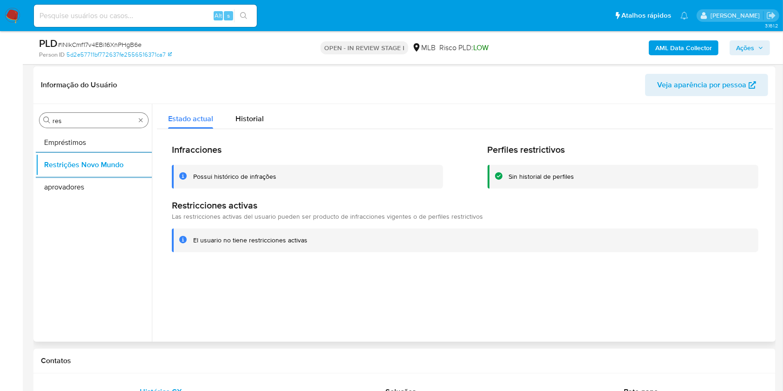
click at [85, 127] on div "Procurar res" at bounding box center [93, 120] width 109 height 15
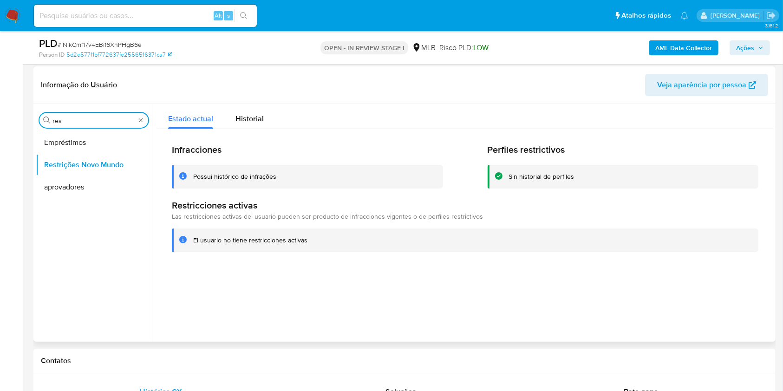
click at [76, 121] on input "res" at bounding box center [93, 121] width 83 height 8
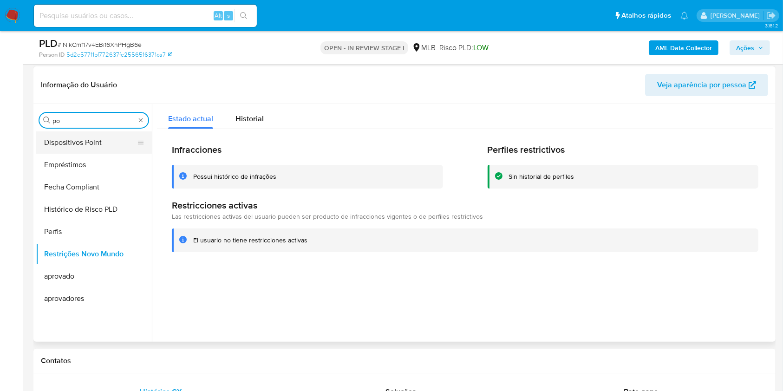
type input "po"
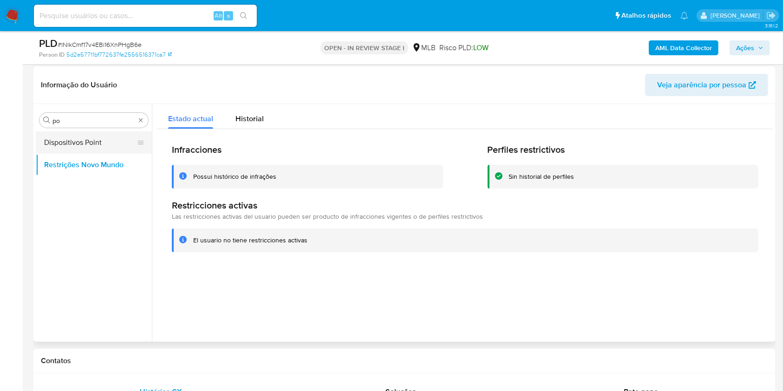
click at [74, 142] on button "Dispositivos Point" at bounding box center [90, 142] width 109 height 22
click at [62, 143] on button "Dispositivos Point" at bounding box center [90, 142] width 109 height 22
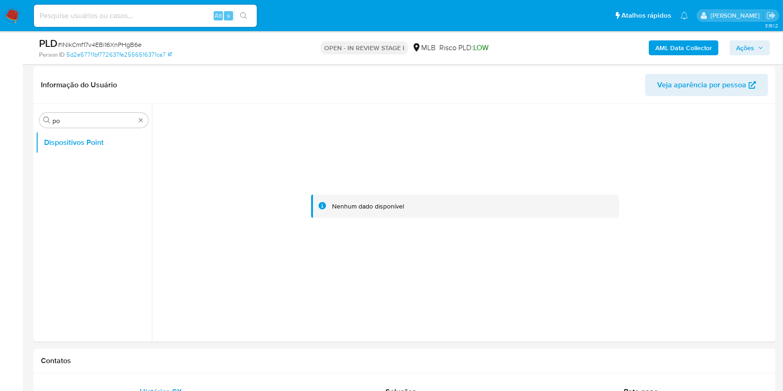
click at [688, 46] on b "AML Data Collector" at bounding box center [683, 47] width 57 height 15
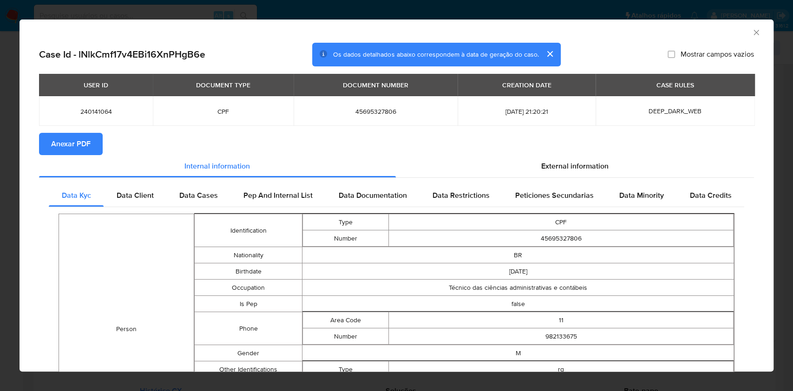
click at [89, 143] on span "Anexar PDF" at bounding box center [70, 144] width 39 height 20
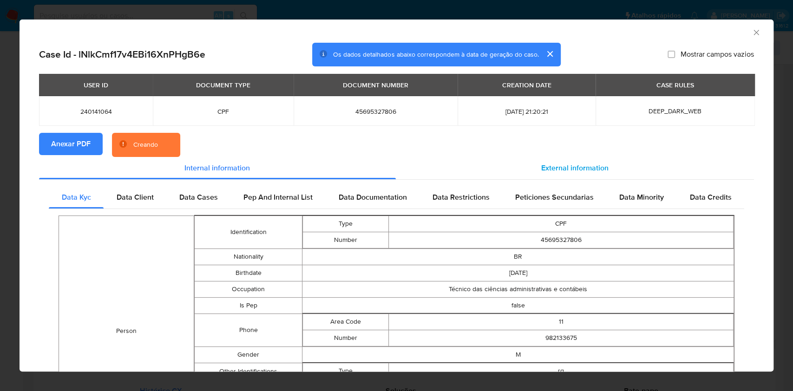
click at [571, 163] on span "External information" at bounding box center [574, 168] width 67 height 11
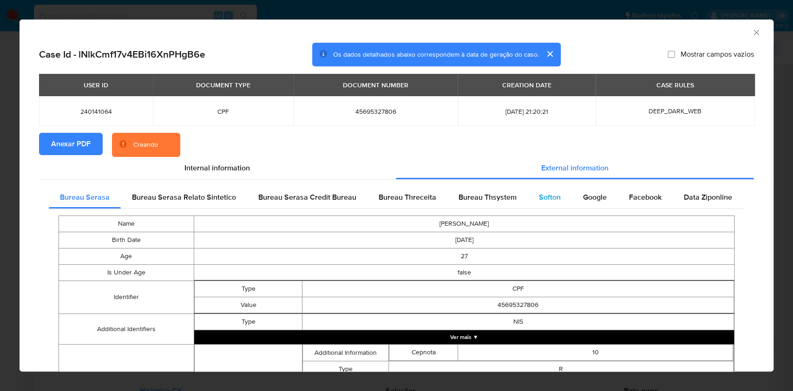
click at [559, 192] on div "Softon" at bounding box center [550, 197] width 44 height 22
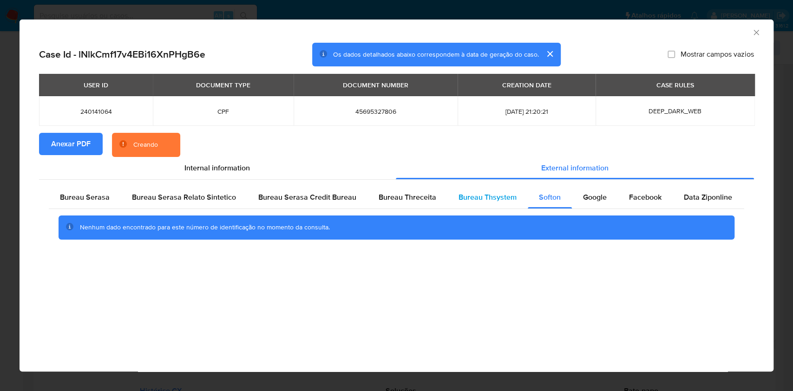
click at [495, 200] on span "Bureau Thsystem" at bounding box center [487, 197] width 58 height 11
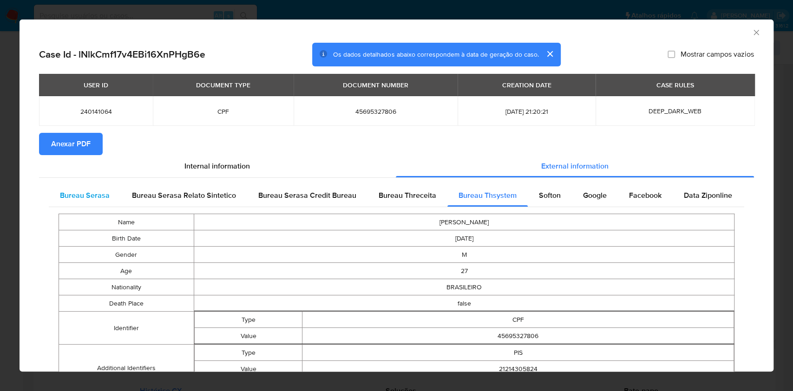
click at [74, 201] on div "Bureau Serasa" at bounding box center [85, 195] width 72 height 22
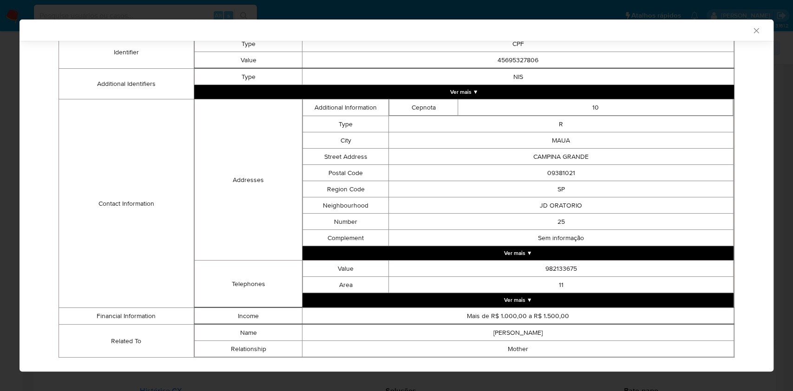
scroll to position [259, 0]
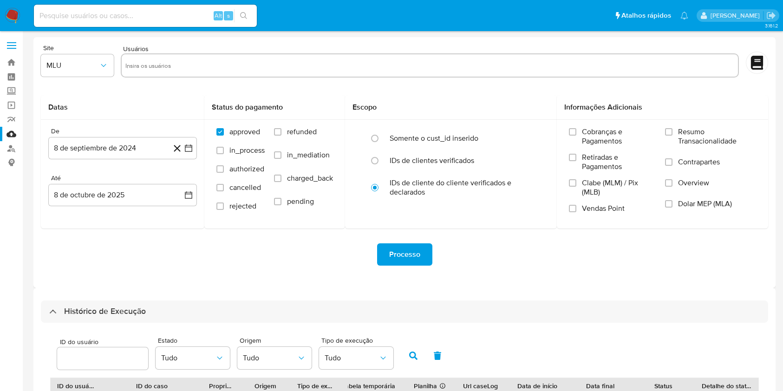
select select "10"
